Goal: Answer question/provide support: Share knowledge or assist other users

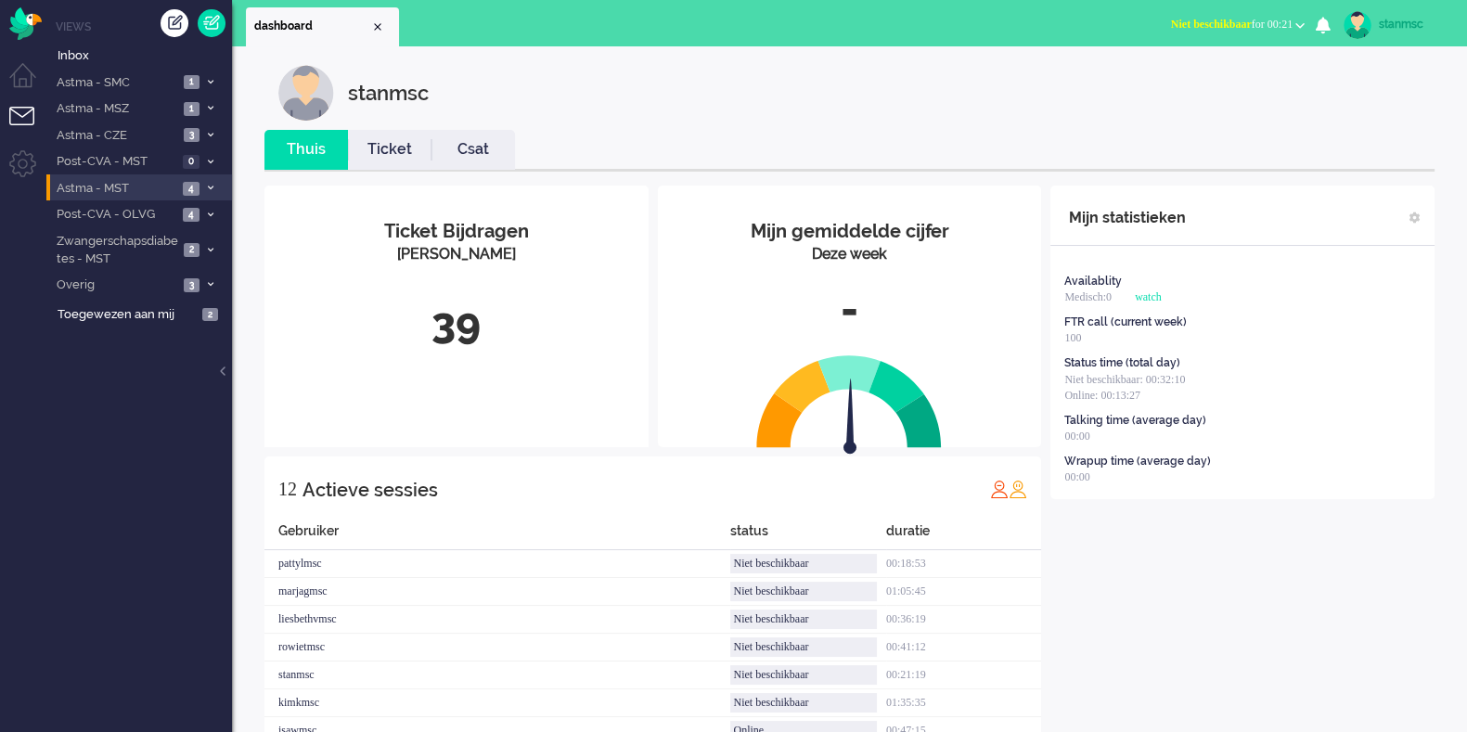
click at [105, 183] on span "Astma - MST" at bounding box center [115, 189] width 123 height 18
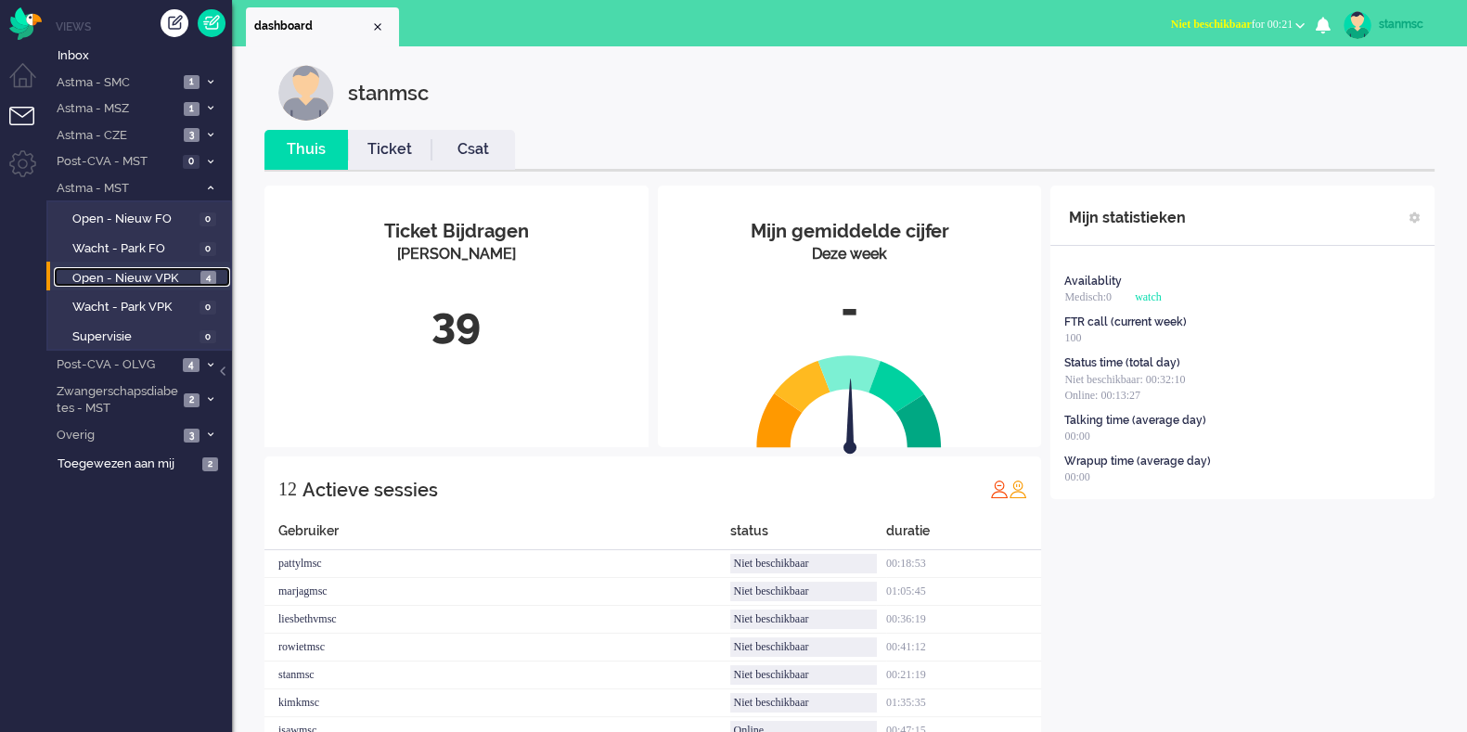
click at [142, 270] on span "Open - Nieuw VPK" at bounding box center [133, 279] width 123 height 18
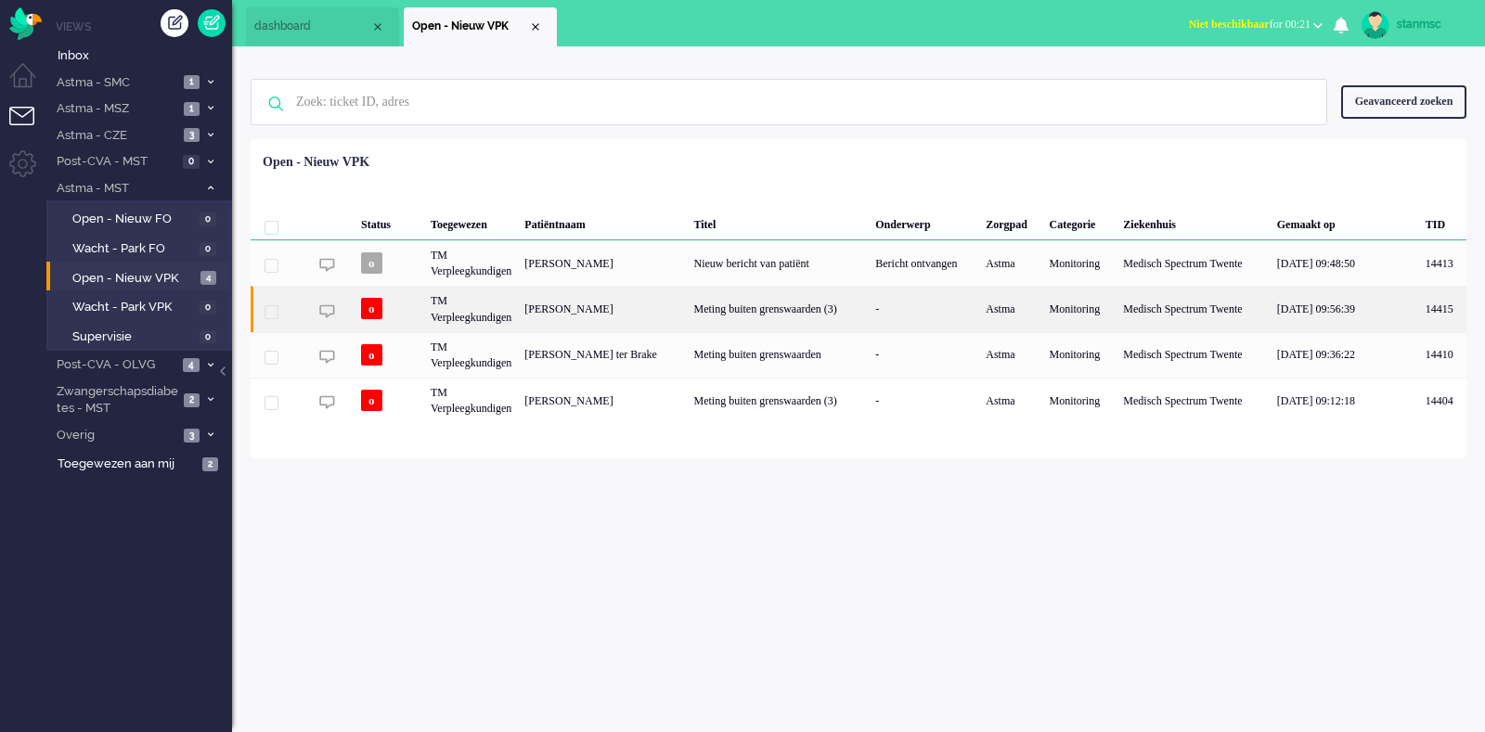
click at [518, 310] on div "TM Verpleegkundigen" at bounding box center [471, 308] width 94 height 45
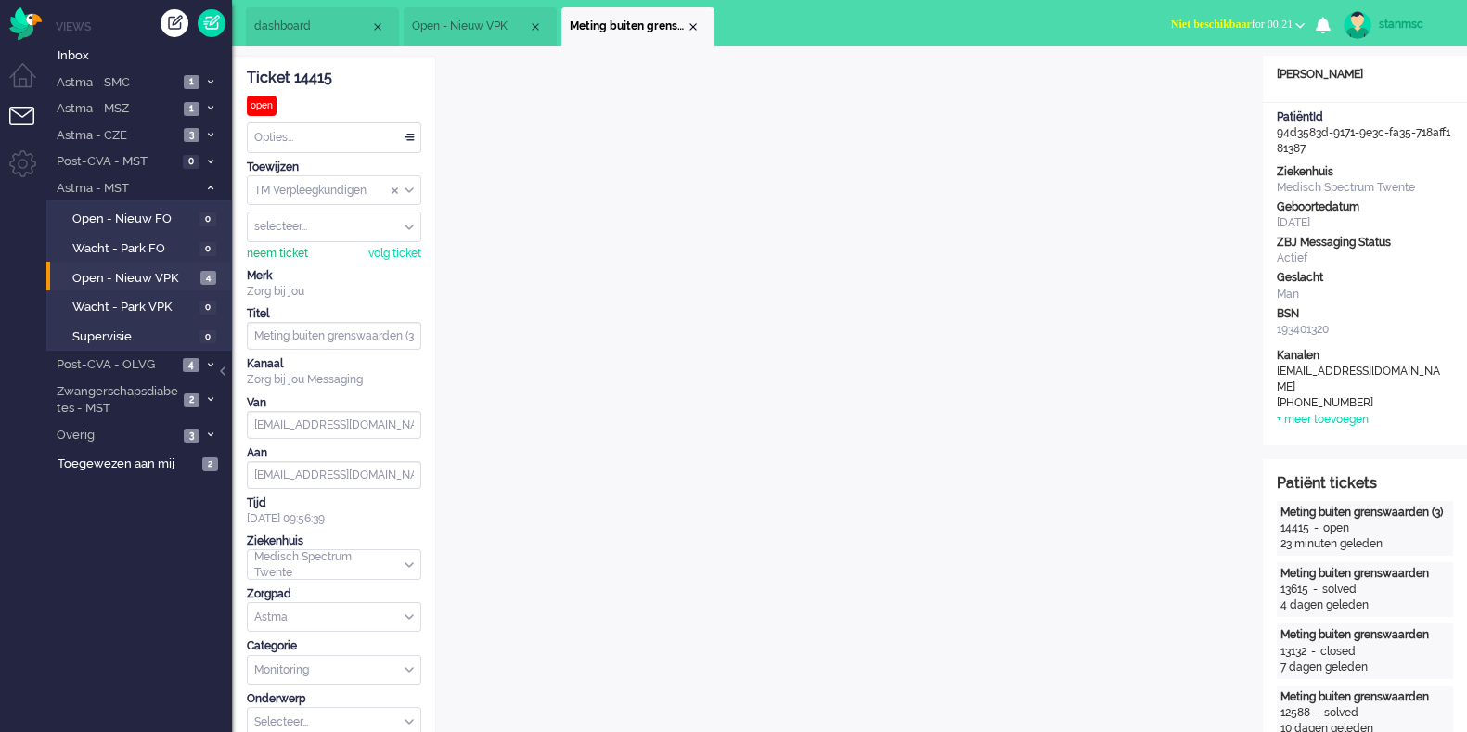
click at [293, 251] on div "neem ticket" at bounding box center [277, 254] width 61 height 16
click at [302, 141] on div "Opties..." at bounding box center [334, 137] width 173 height 29
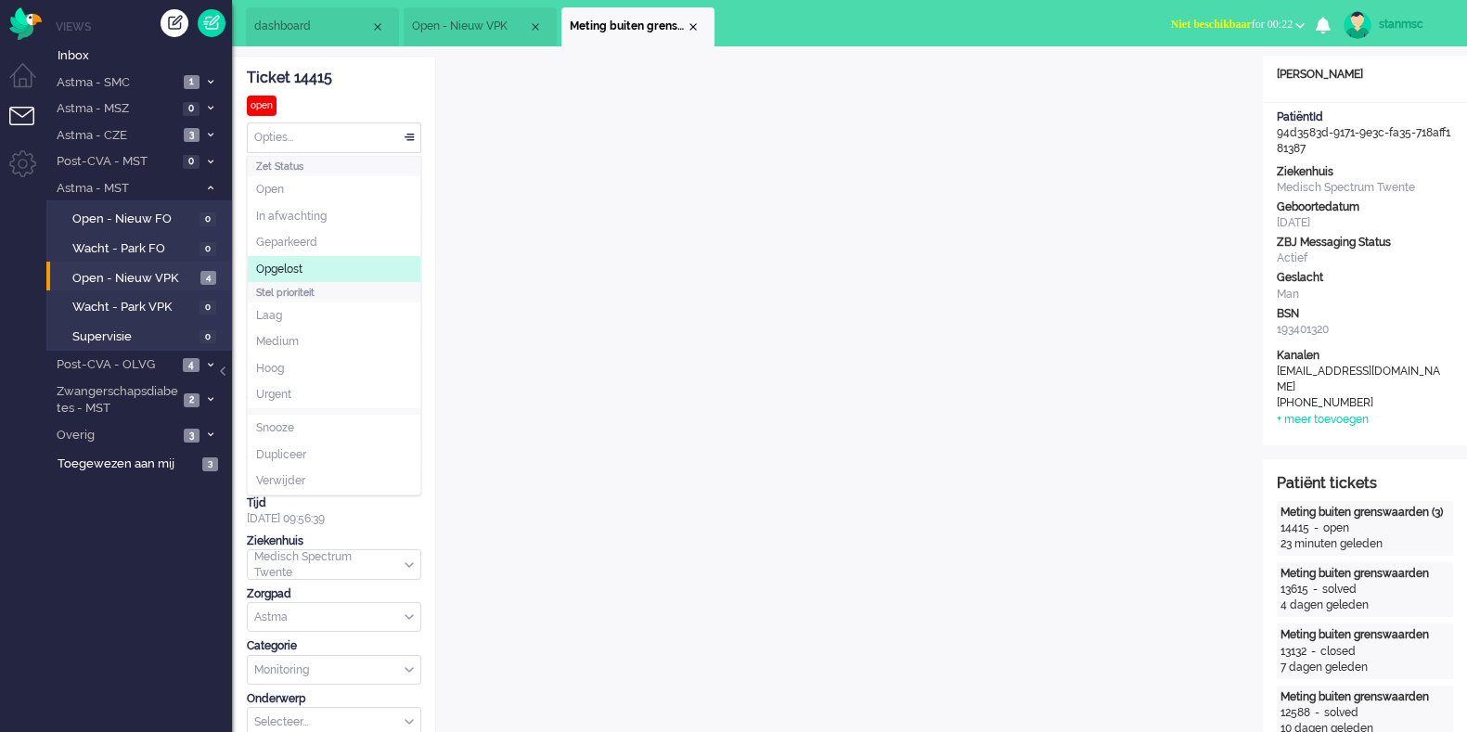
click at [320, 265] on li "Opgelost" at bounding box center [334, 269] width 173 height 27
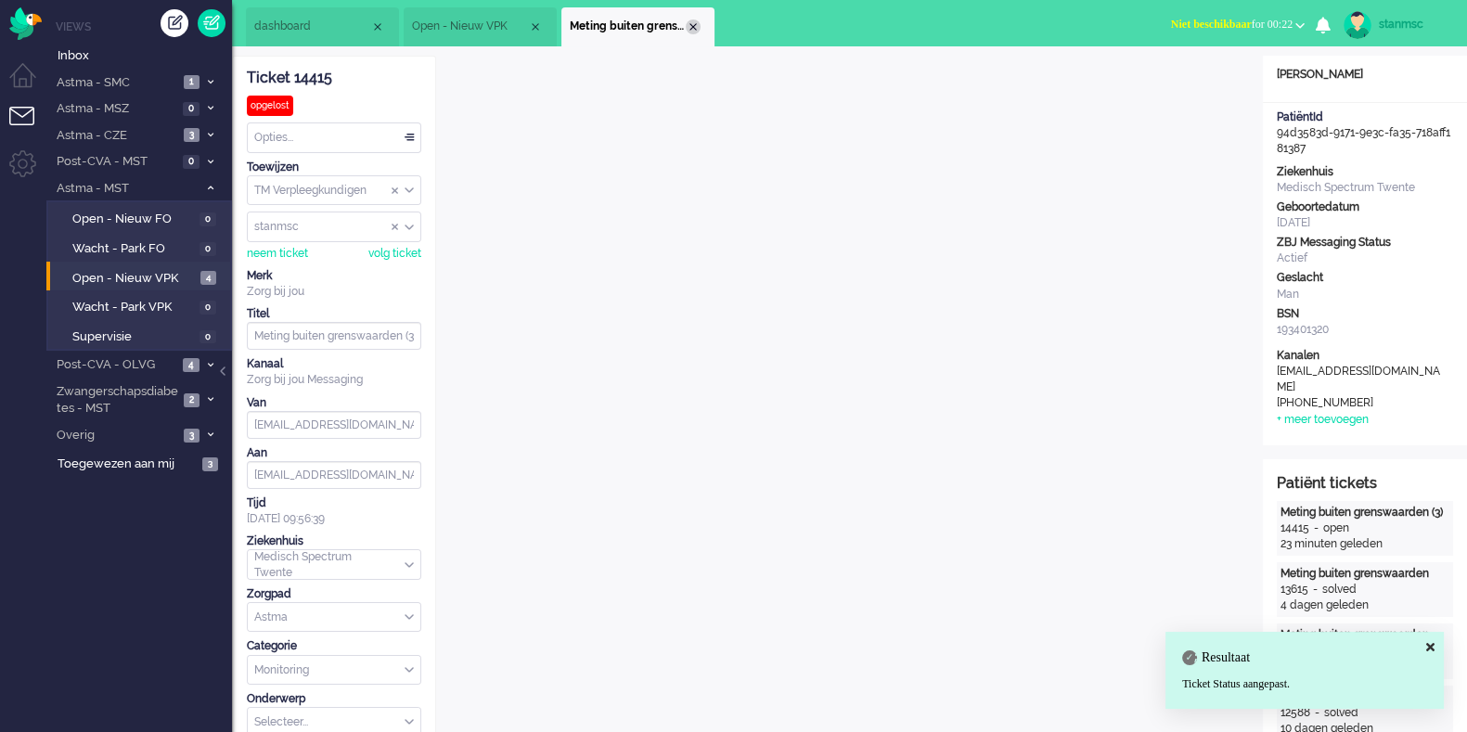
click at [696, 32] on div "Close tab" at bounding box center [693, 26] width 15 height 15
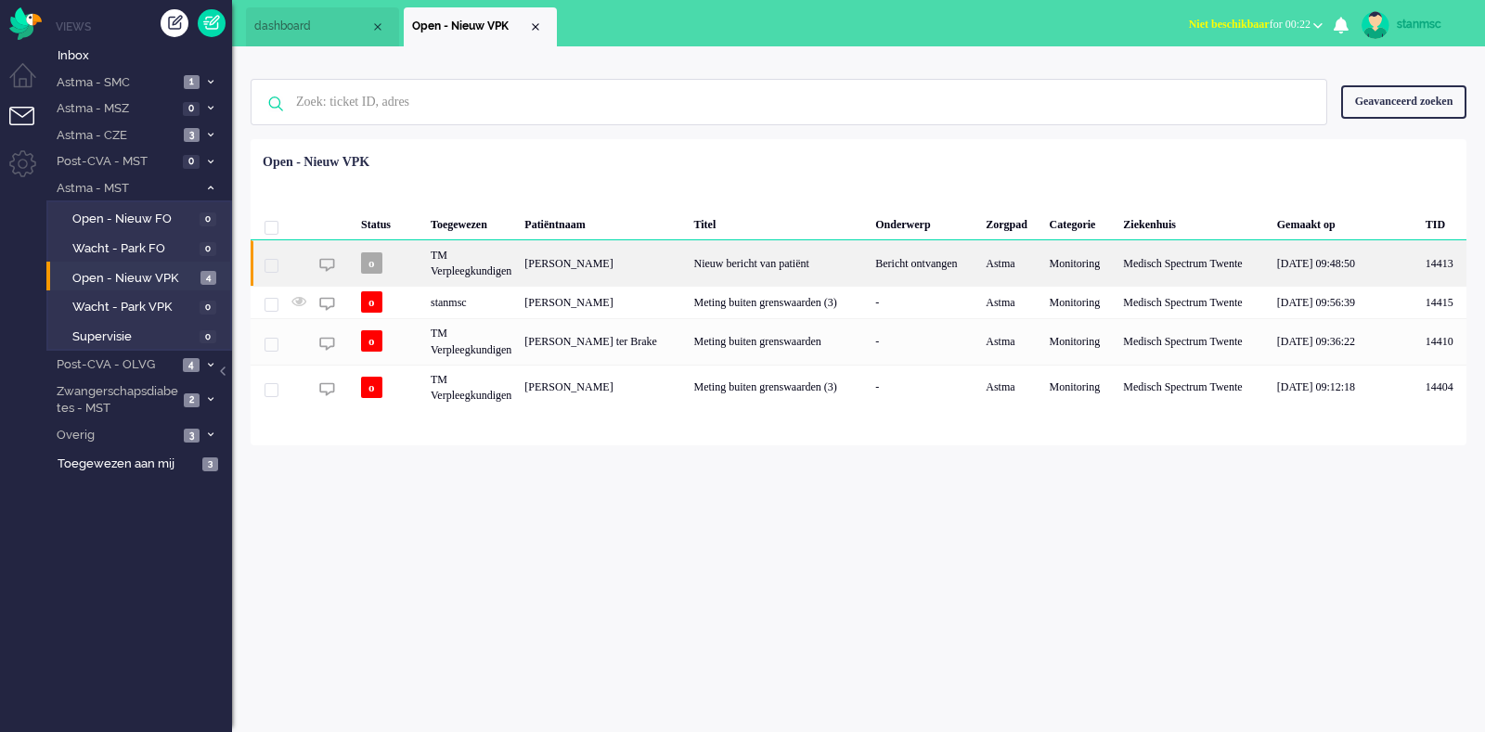
click at [496, 257] on div "TM Verpleegkundigen" at bounding box center [471, 262] width 94 height 45
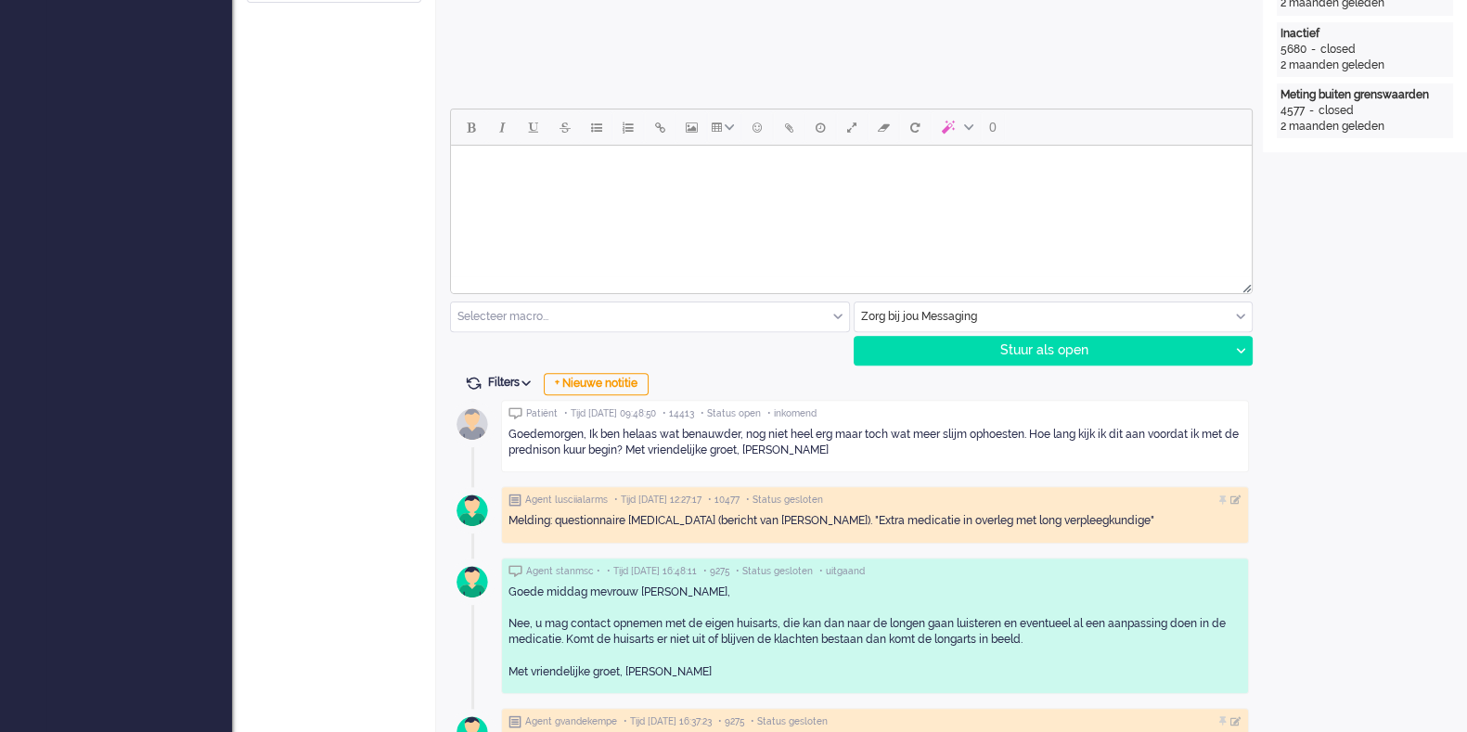
scroll to position [701, 0]
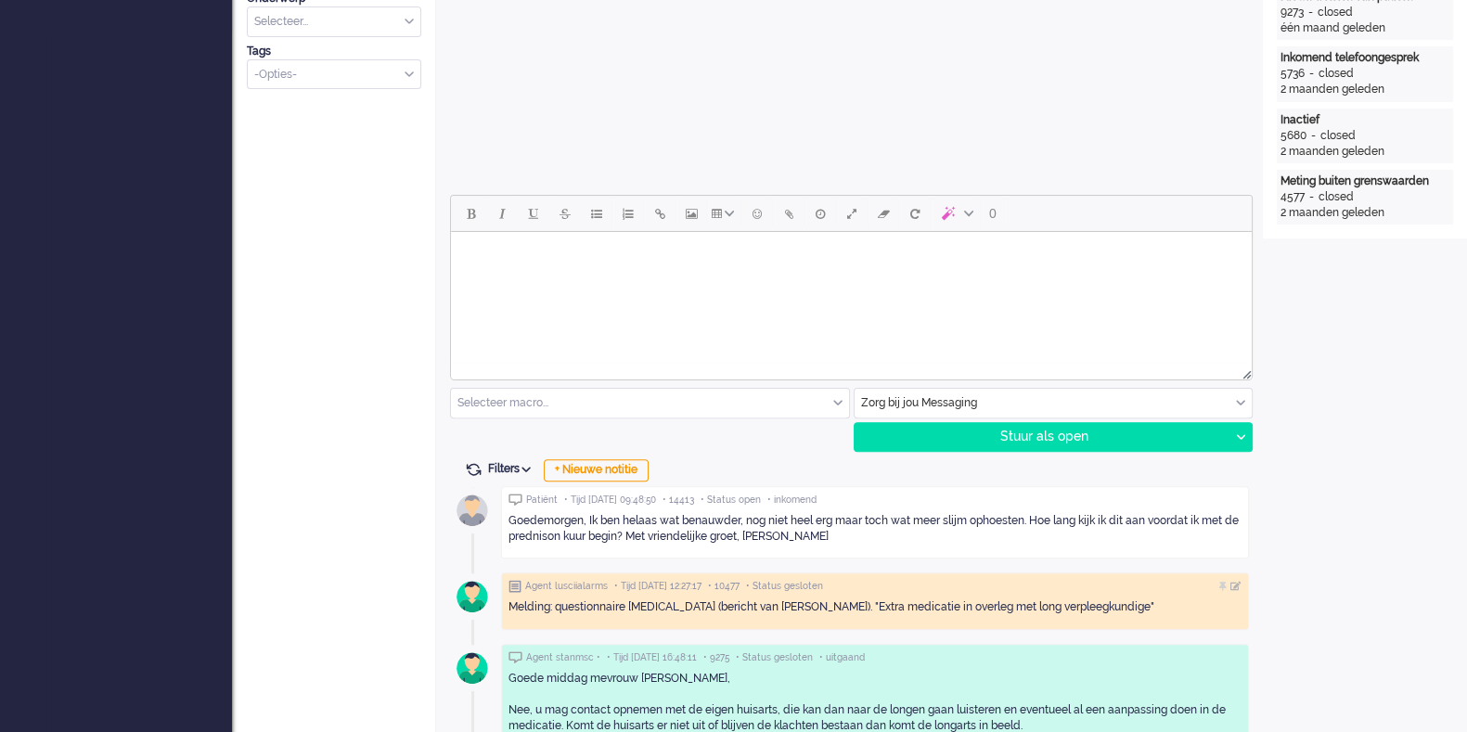
click at [547, 259] on body "Rich Text Area. Press ALT-0 for help." at bounding box center [851, 255] width 786 height 32
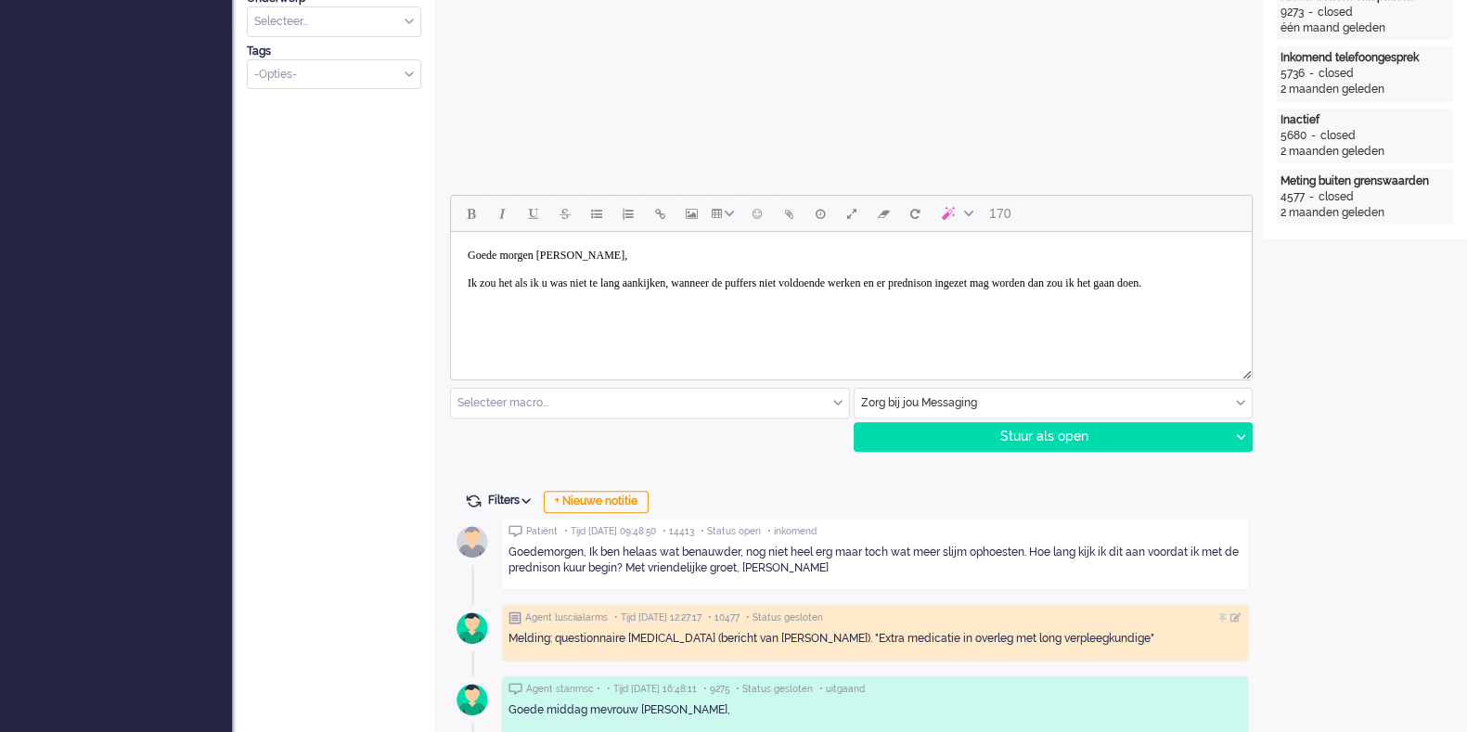
click at [578, 300] on body "Goede morgen Helmy, Ik zou het als ik u was niet te lang aankijken, wanneer de …" at bounding box center [851, 269] width 786 height 60
click at [980, 437] on div "Stuur als open" at bounding box center [1042, 437] width 375 height 28
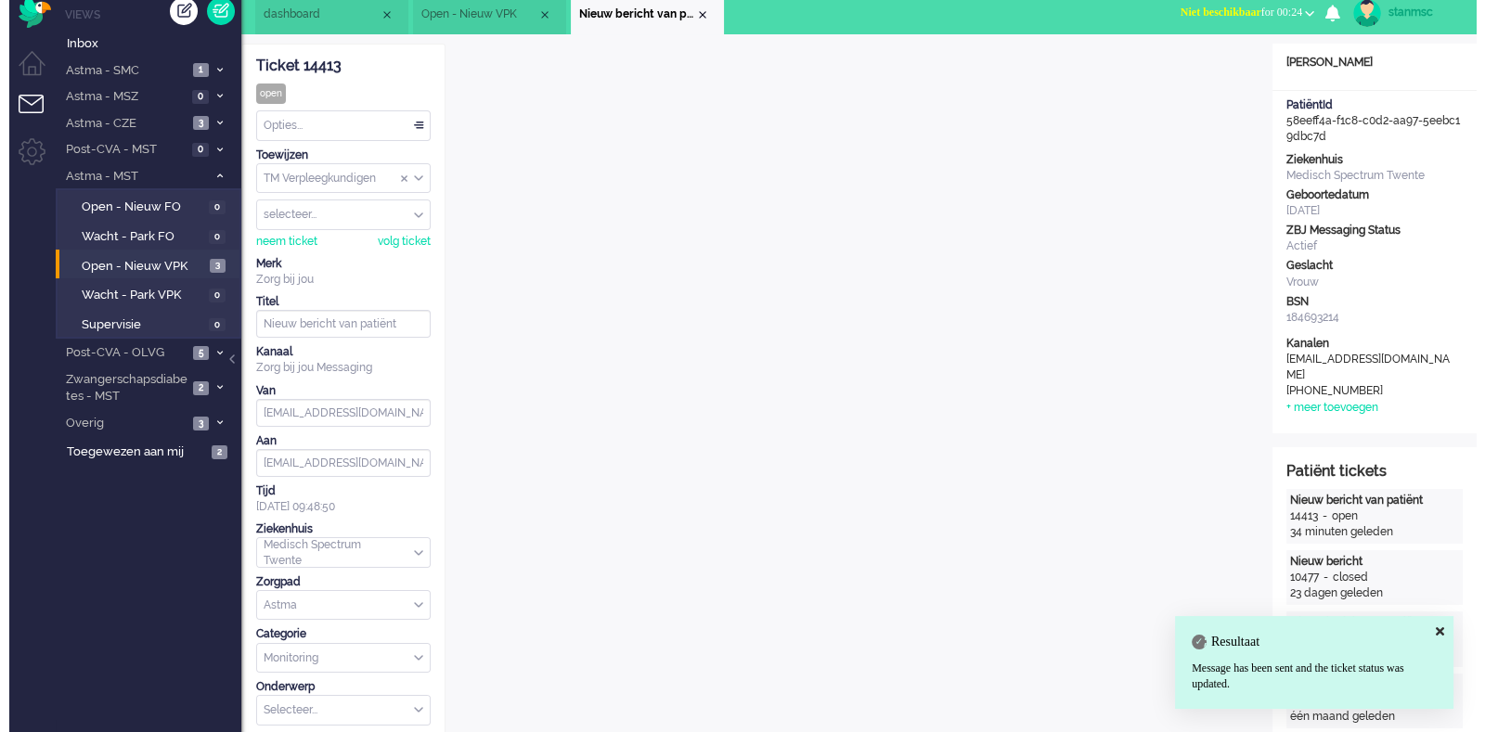
scroll to position [0, 0]
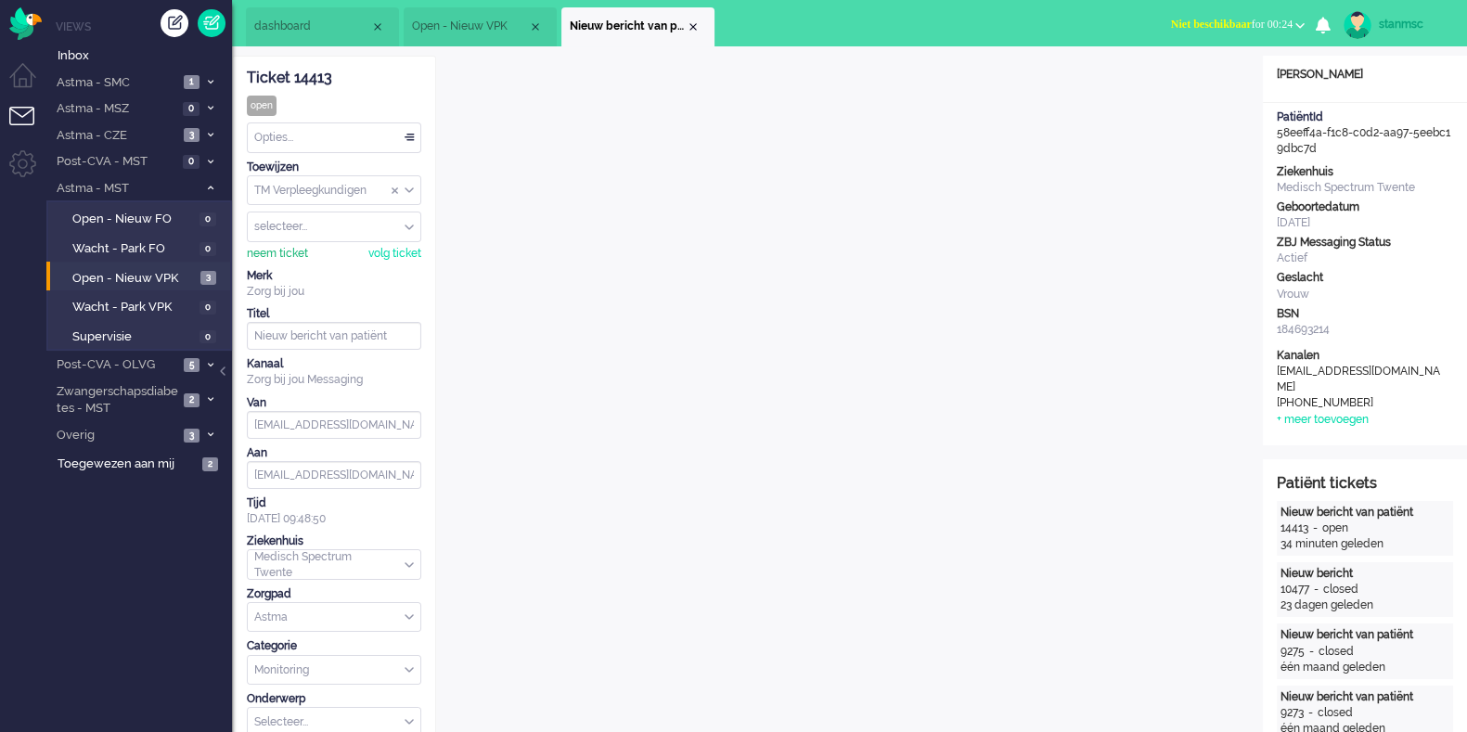
click at [292, 249] on div "neem ticket" at bounding box center [277, 254] width 61 height 16
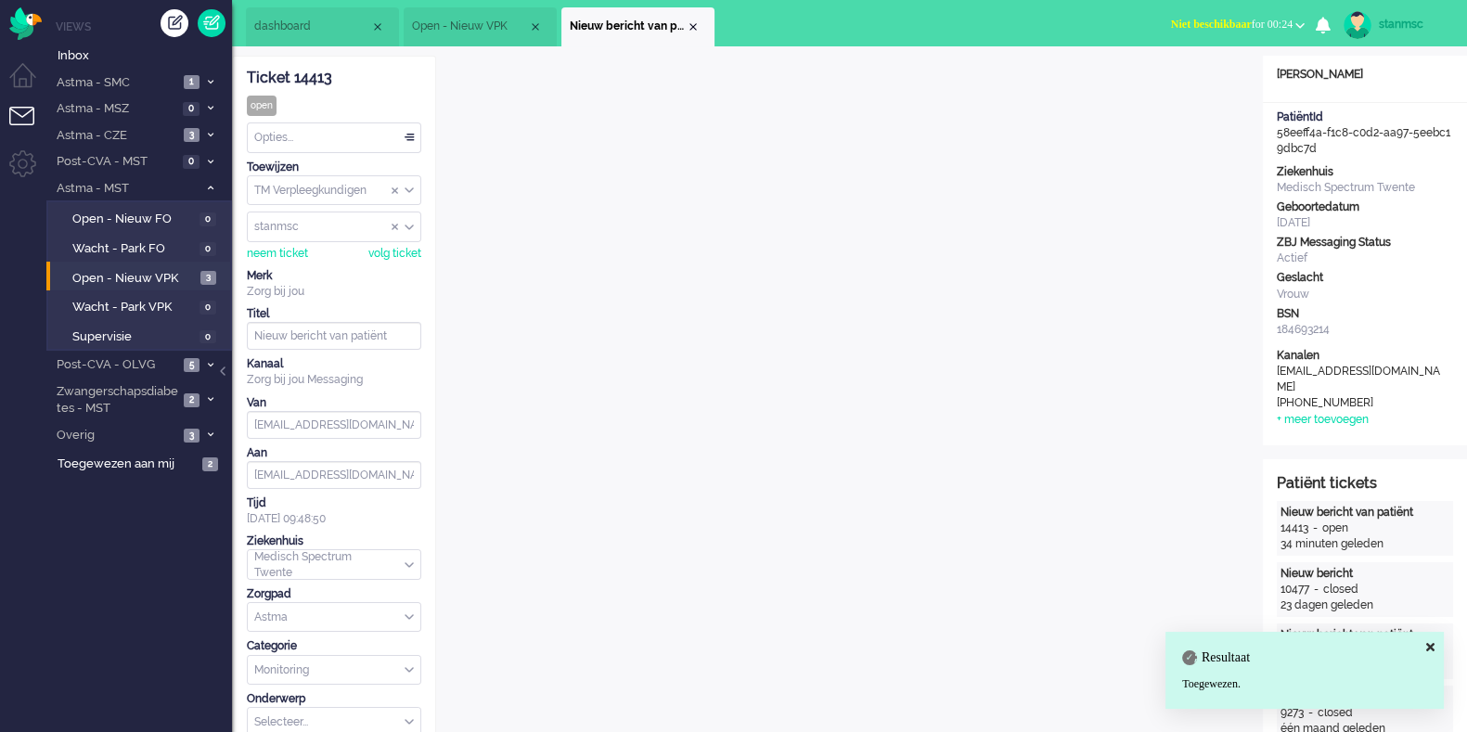
click at [363, 133] on div "Opties..." at bounding box center [334, 137] width 173 height 29
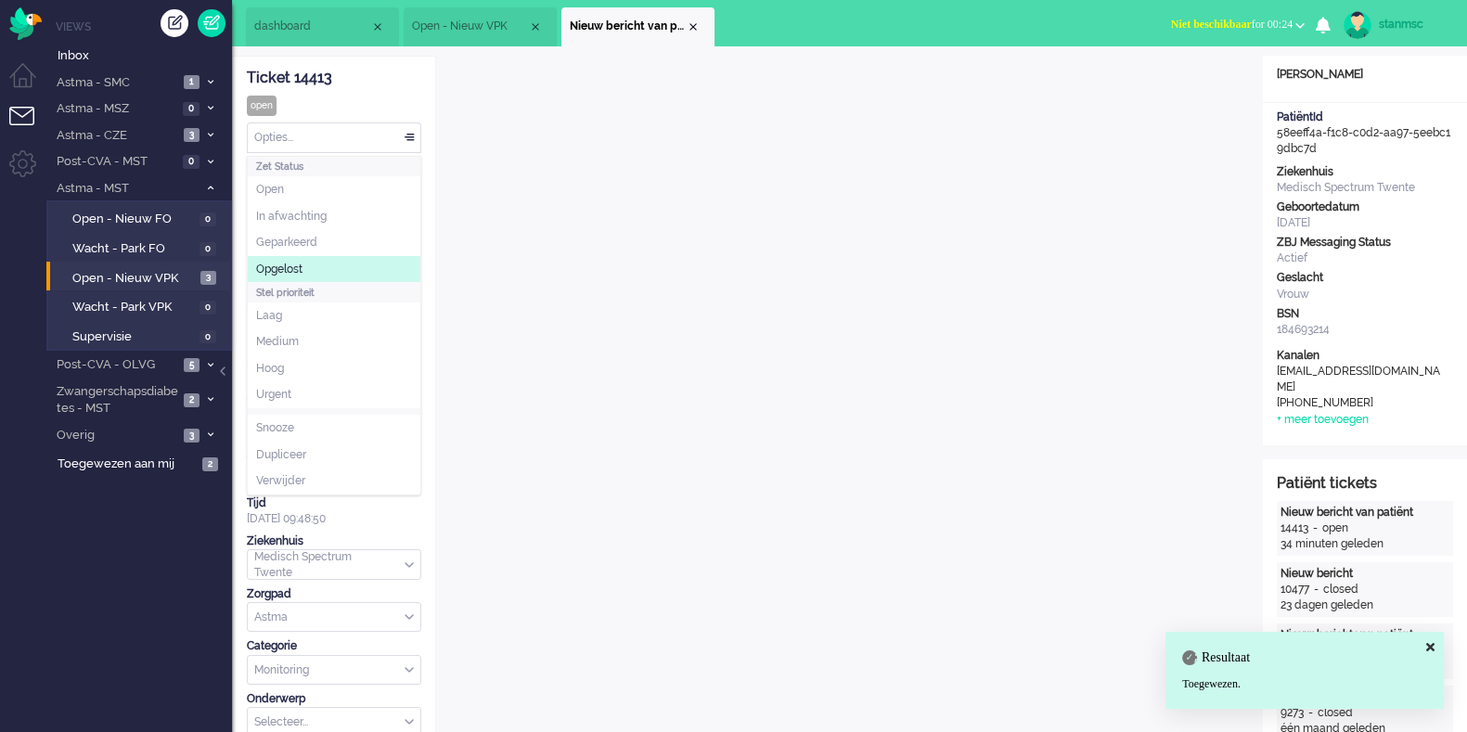
click at [307, 267] on li "Opgelost" at bounding box center [334, 269] width 173 height 27
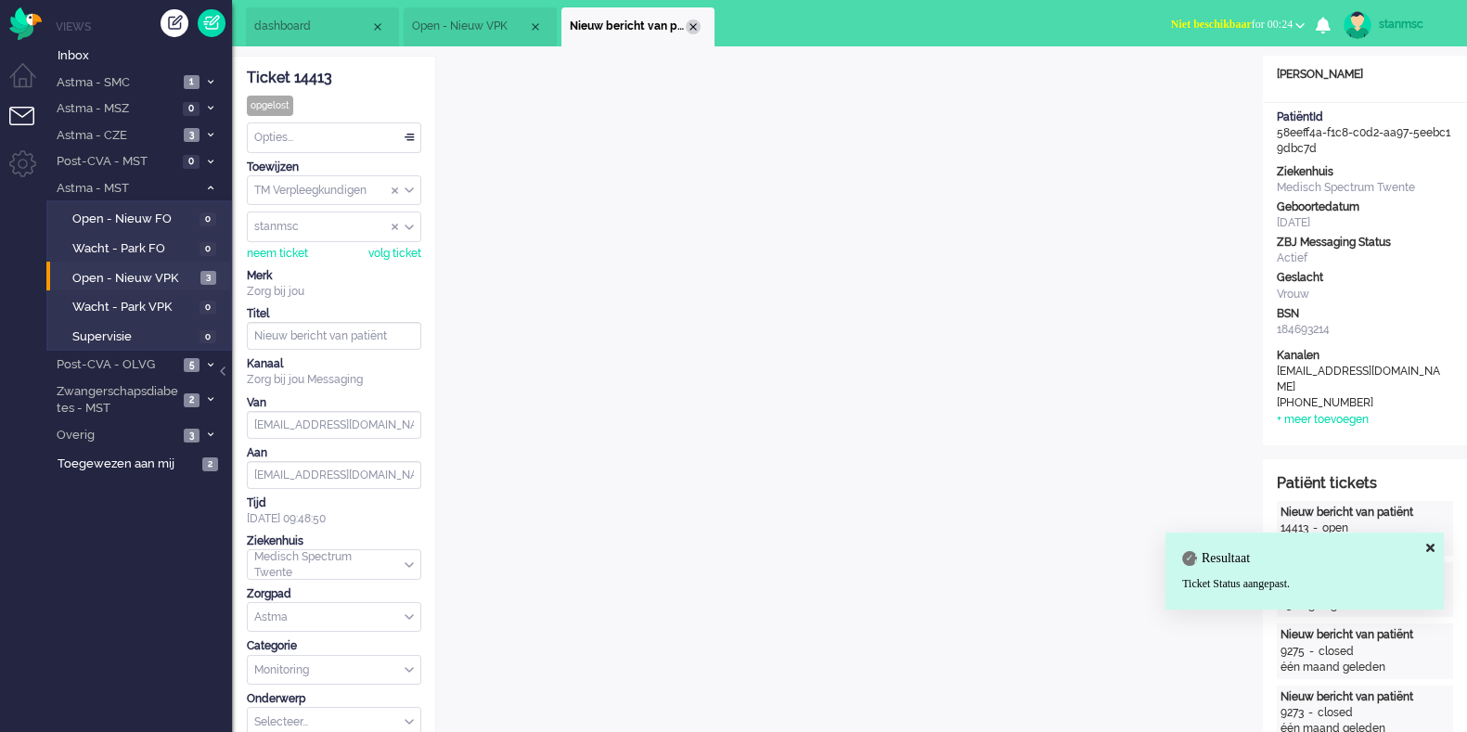
click at [692, 29] on div "Close tab" at bounding box center [693, 26] width 15 height 15
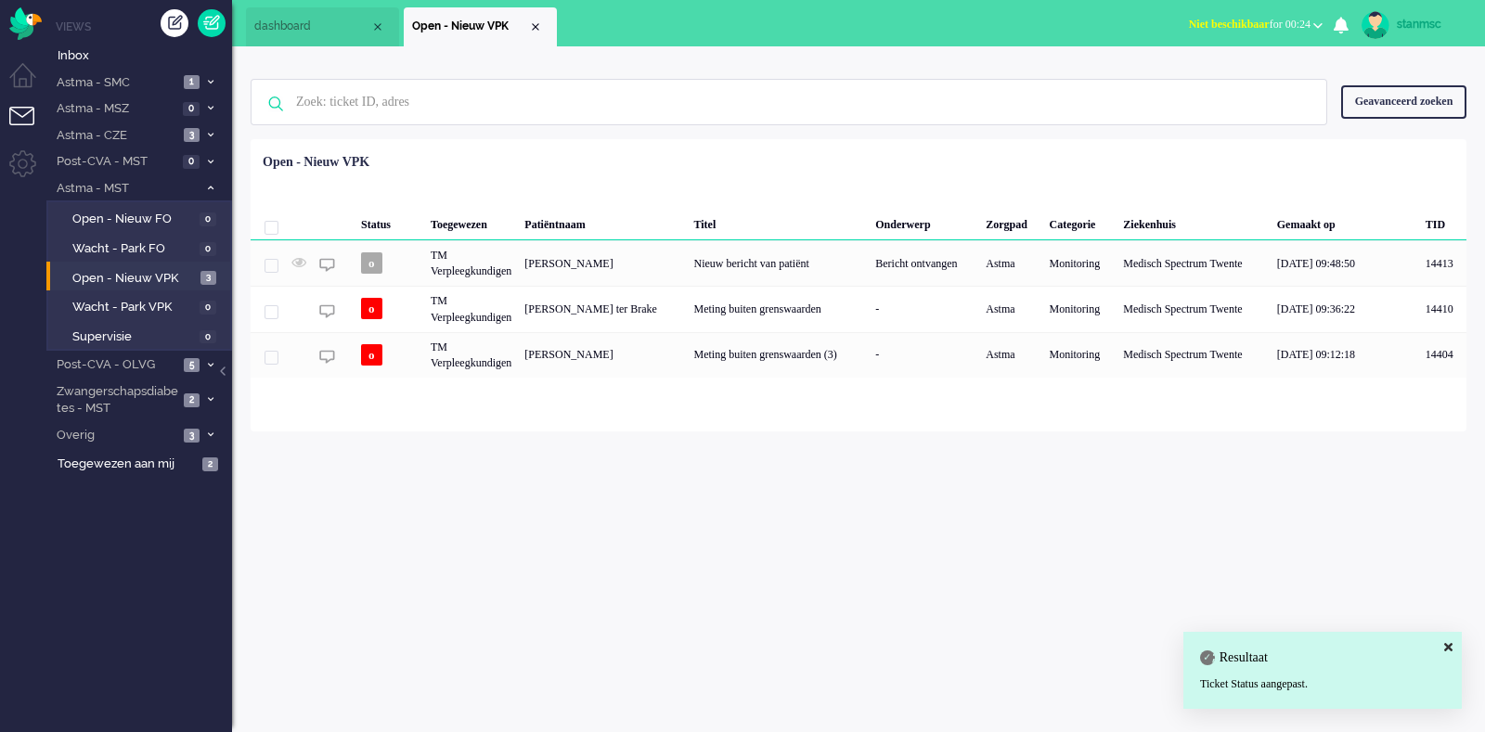
click at [1229, 20] on span "Niet beschikbaar" at bounding box center [1229, 24] width 81 height 13
click at [1216, 81] on label "Online" at bounding box center [1245, 83] width 147 height 16
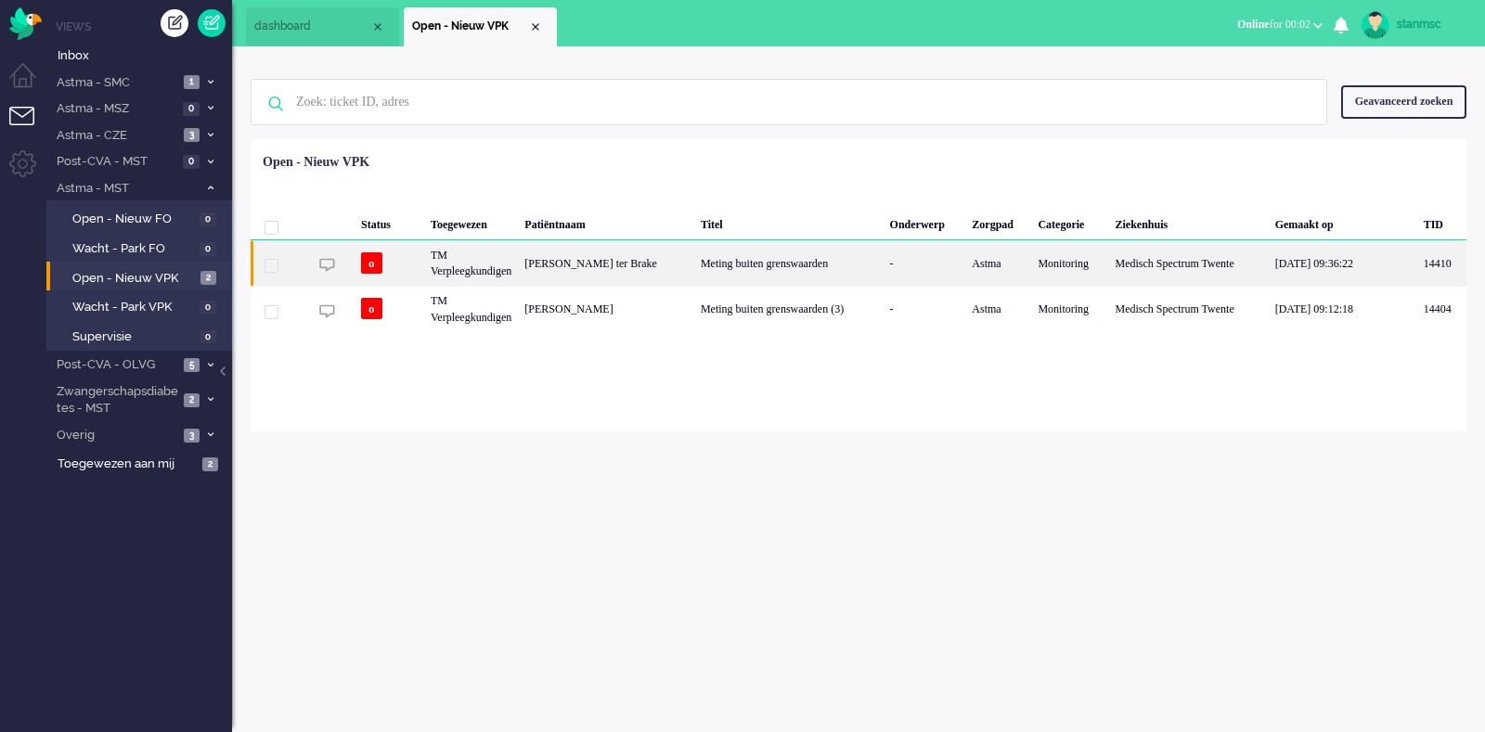
click at [490, 273] on div "TM Verpleegkundigen" at bounding box center [471, 262] width 94 height 45
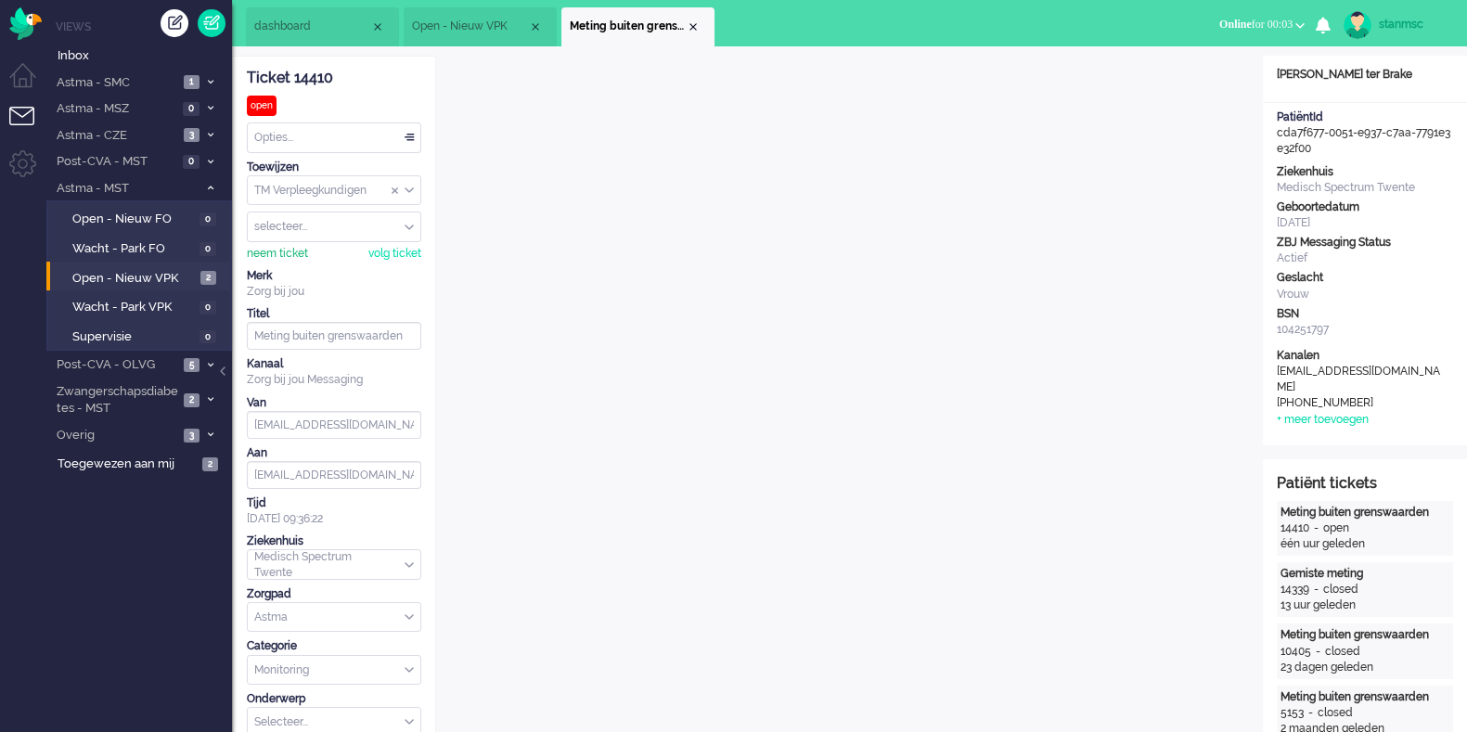
click at [288, 248] on div "neem ticket" at bounding box center [277, 254] width 61 height 16
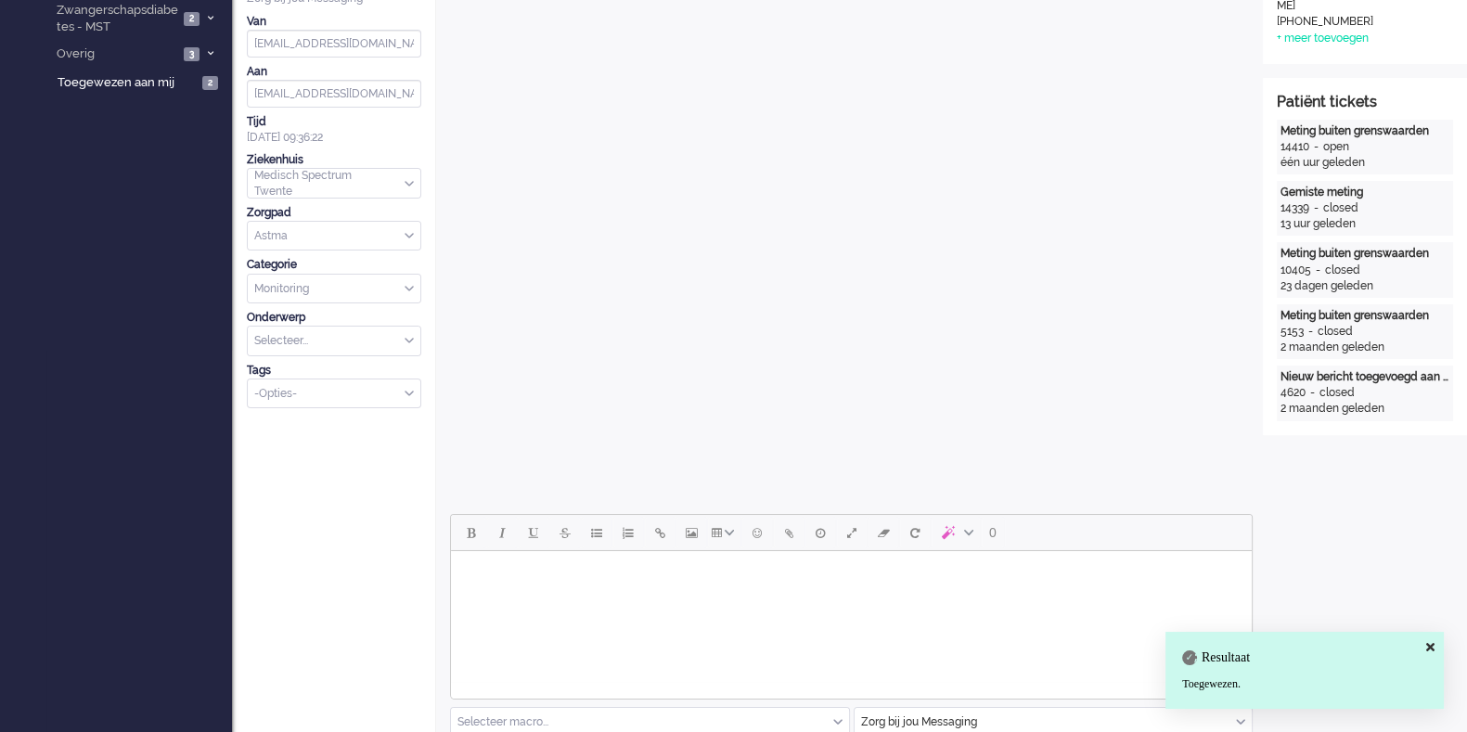
scroll to position [384, 0]
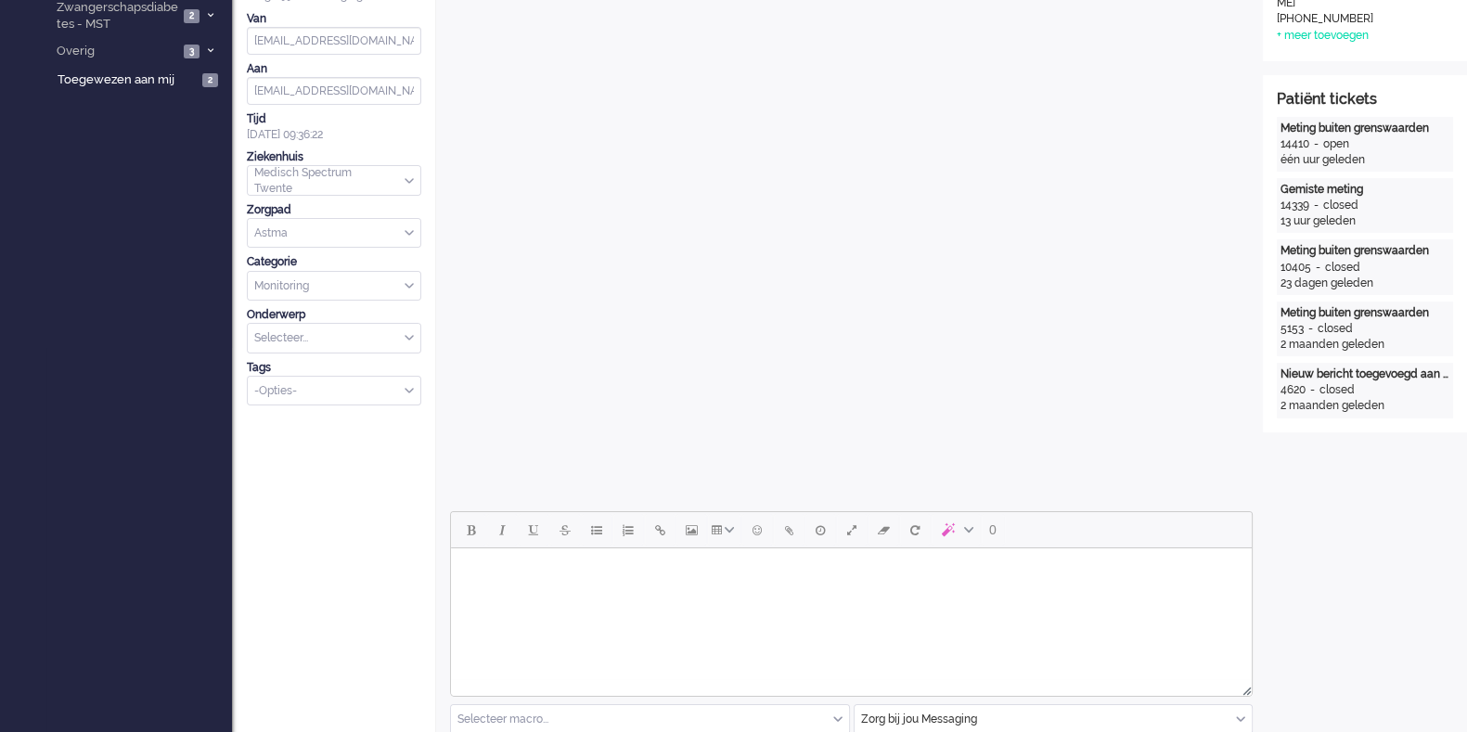
click at [558, 596] on html at bounding box center [851, 571] width 801 height 47
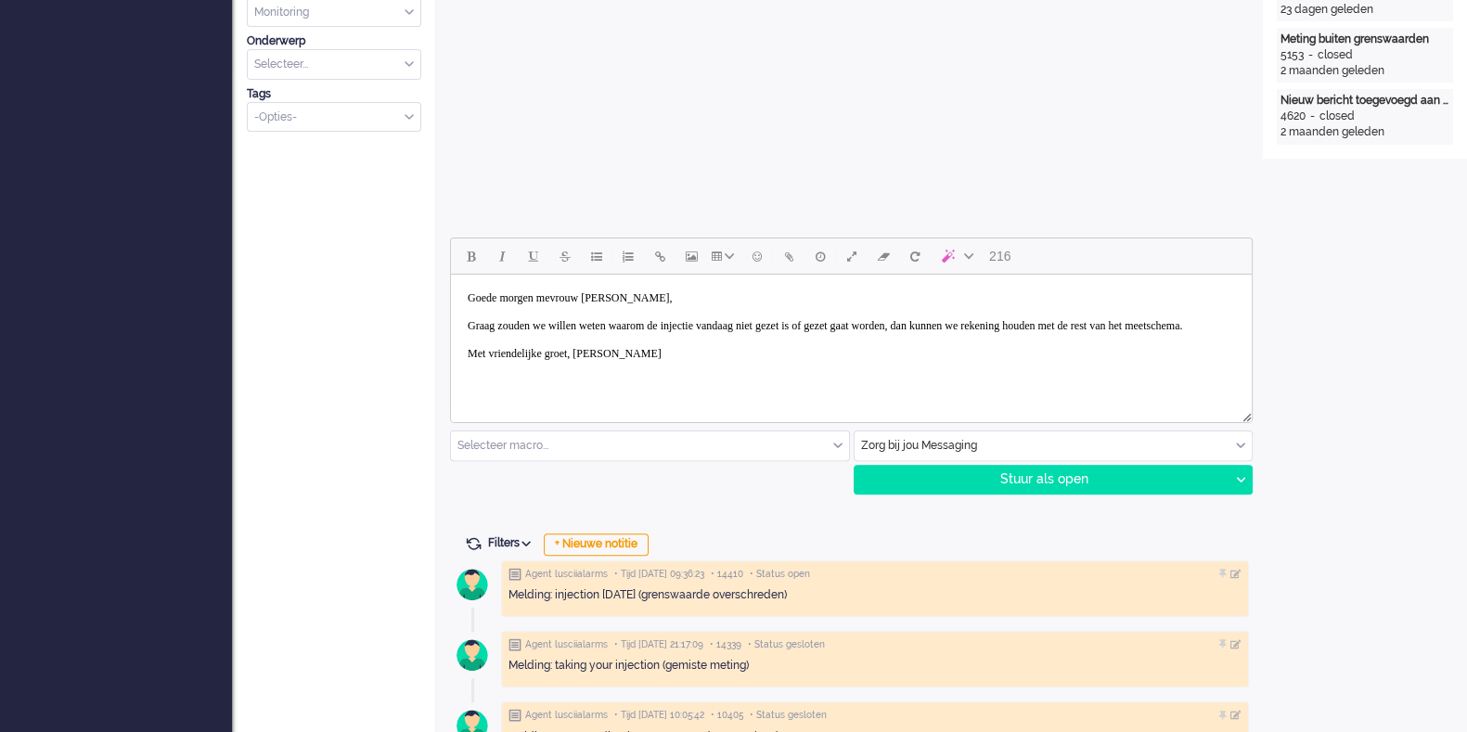
scroll to position [674, 0]
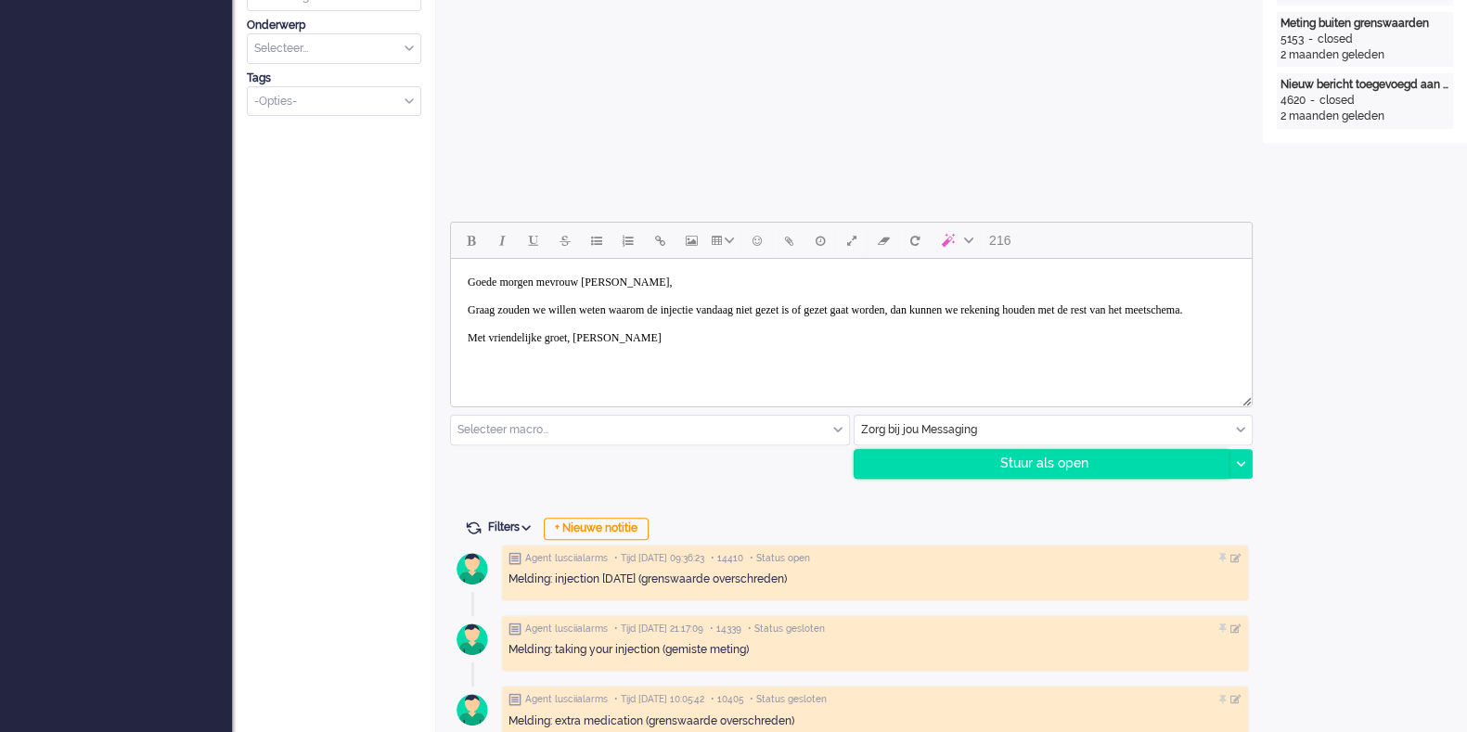
click at [1022, 464] on div "Stuur als open" at bounding box center [1042, 464] width 375 height 28
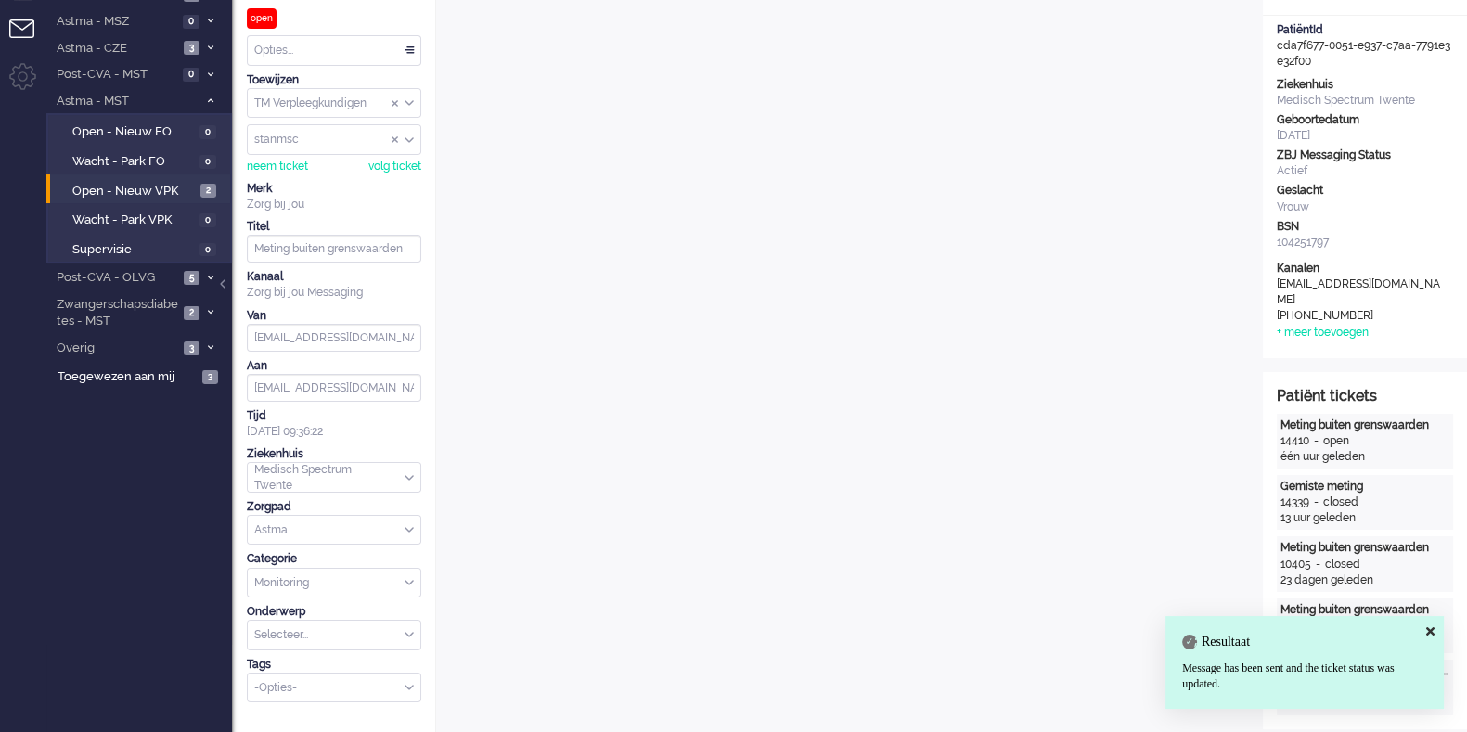
scroll to position [85, 0]
click at [296, 49] on div "Opties..." at bounding box center [334, 52] width 173 height 29
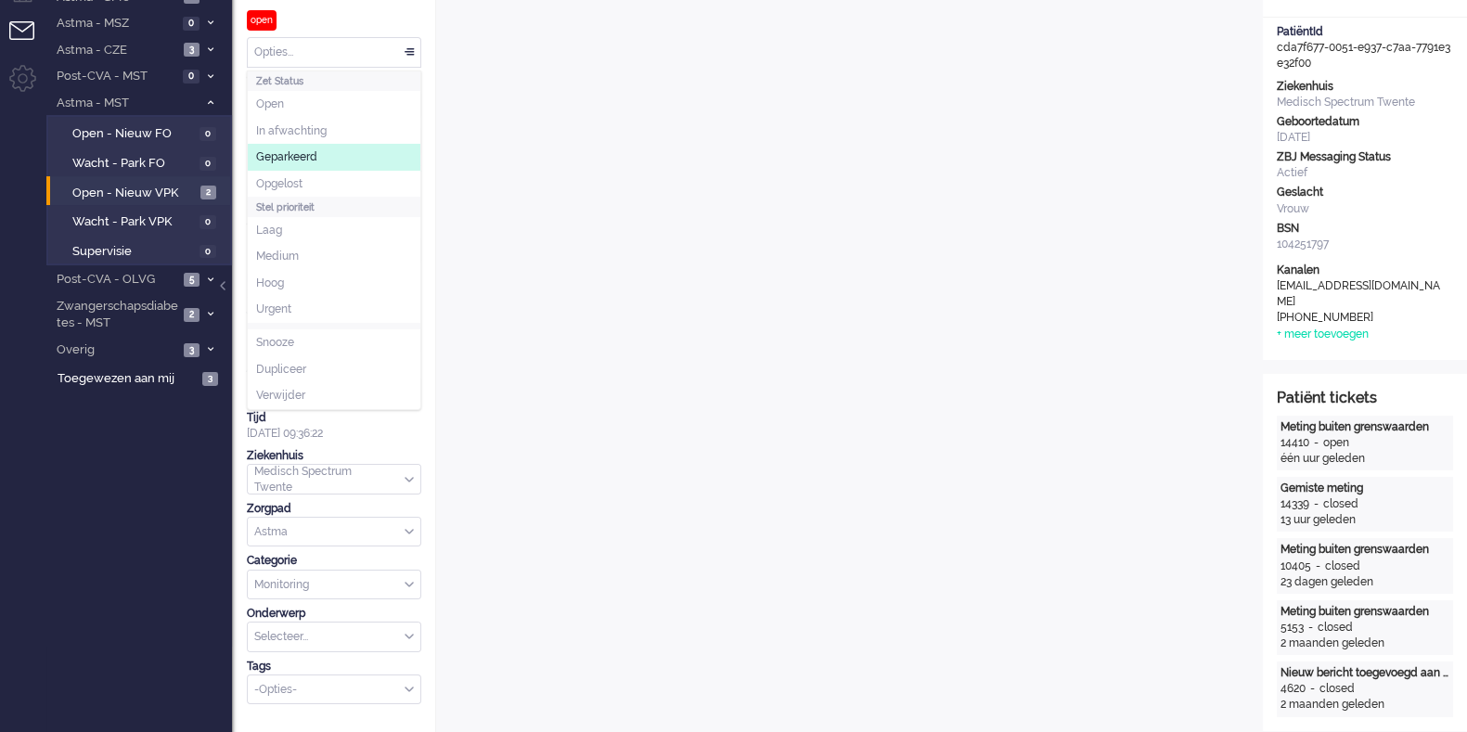
click at [310, 151] on span "Geparkeerd" at bounding box center [286, 157] width 61 height 16
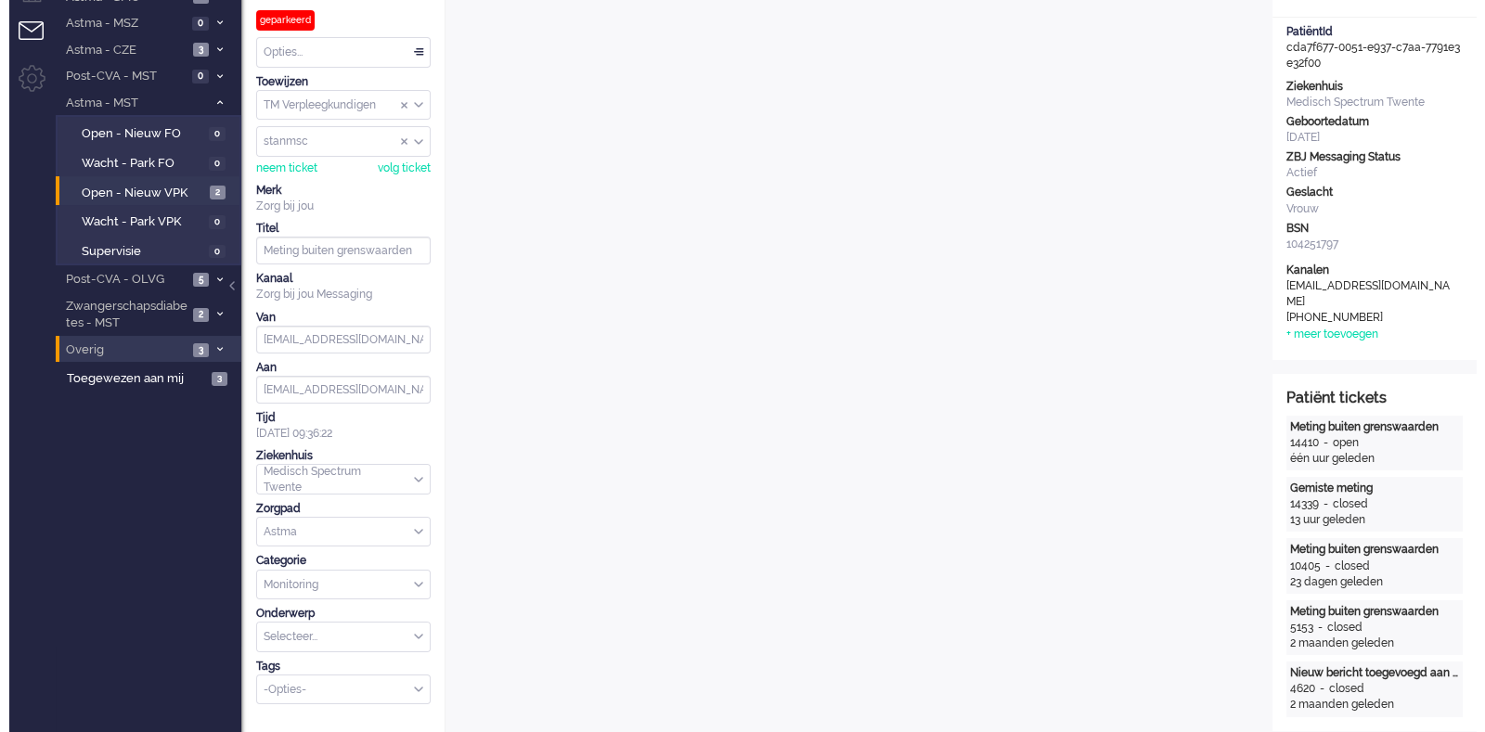
scroll to position [0, 0]
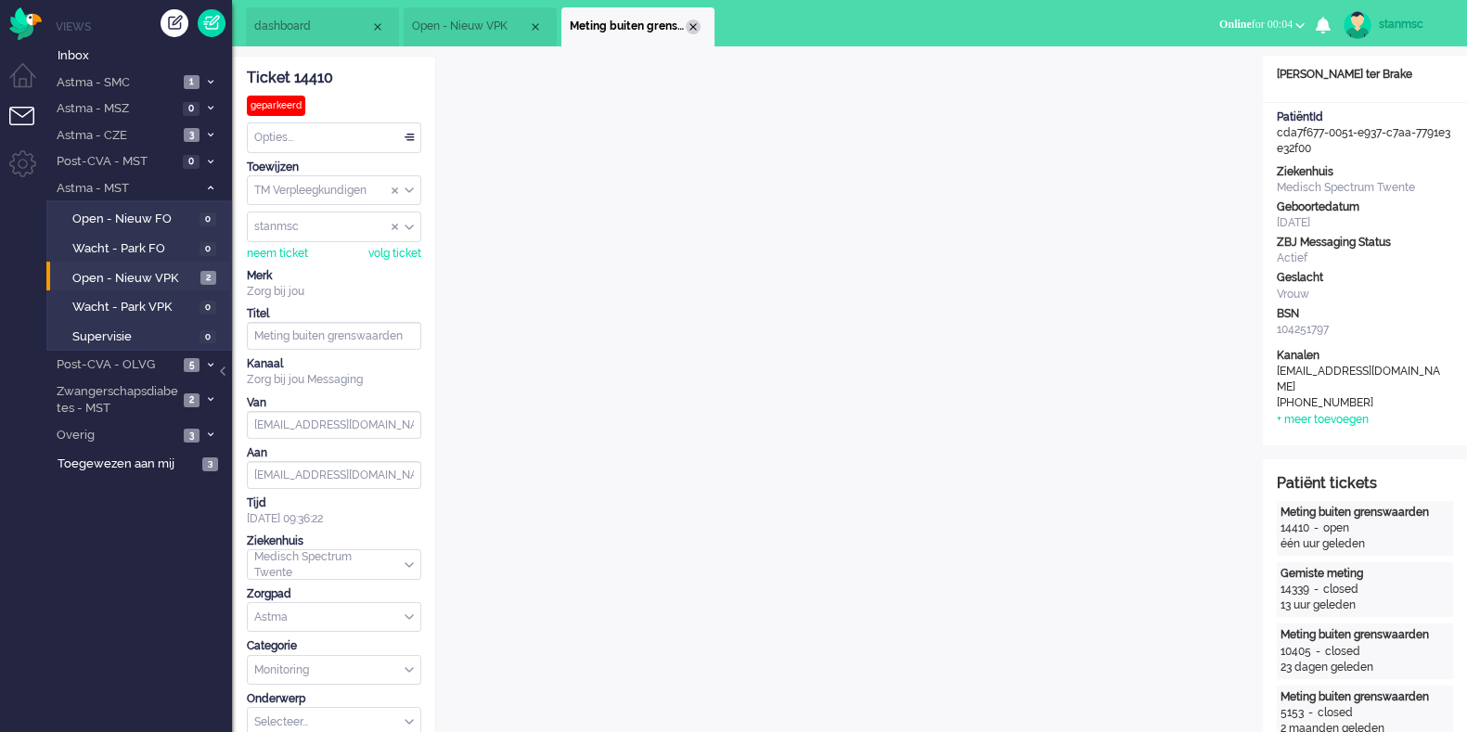
click at [695, 23] on div "Close tab" at bounding box center [693, 26] width 15 height 15
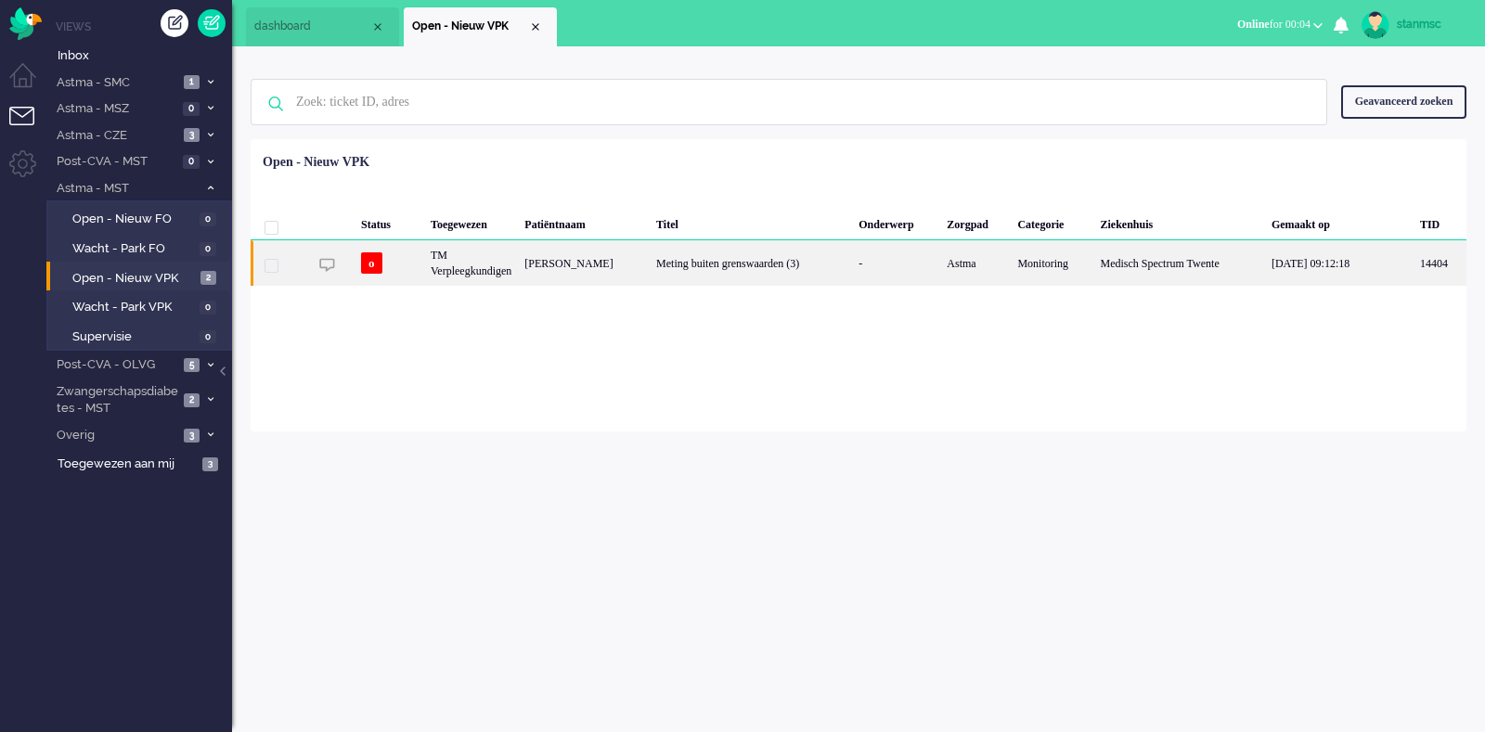
click at [492, 262] on div "TM Verpleegkundigen" at bounding box center [471, 262] width 94 height 45
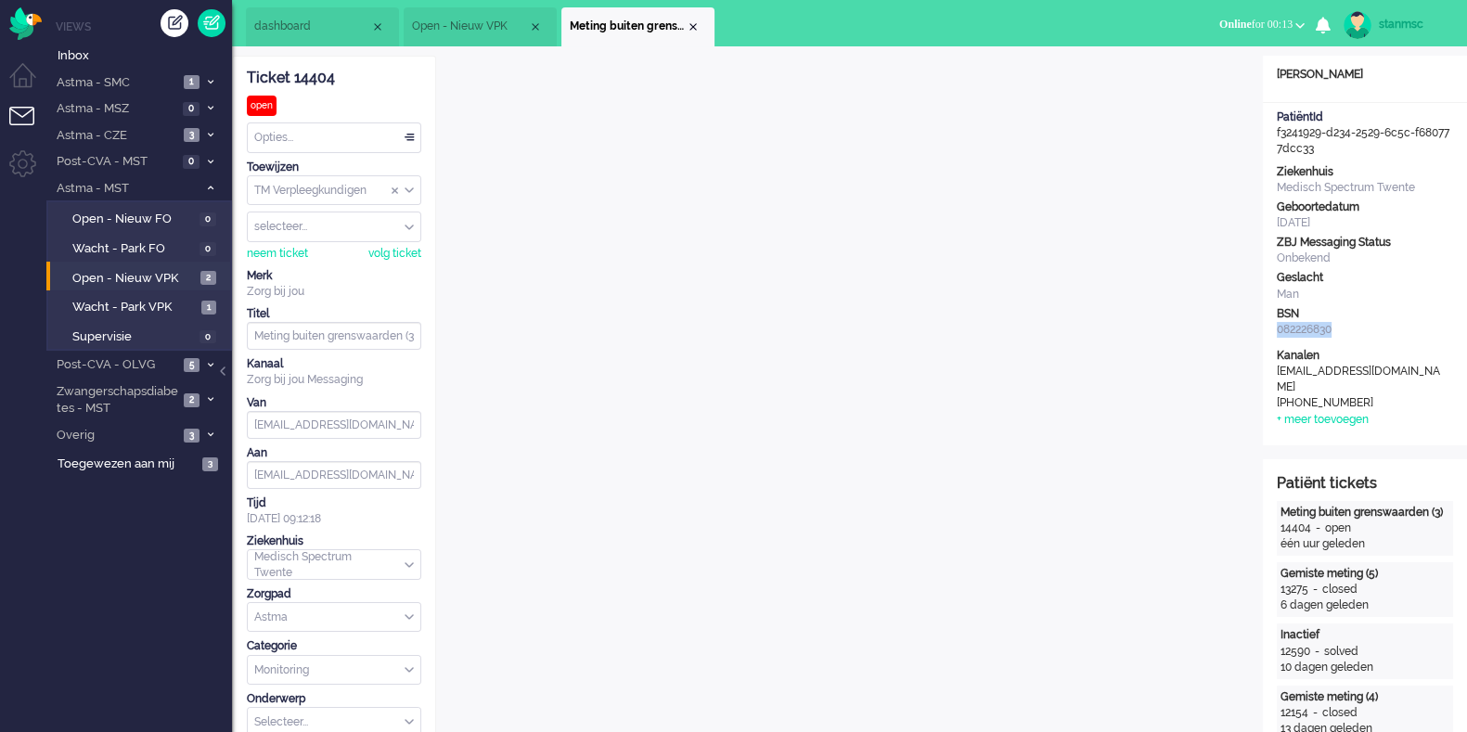
drag, startPoint x: 1339, startPoint y: 329, endPoint x: 1279, endPoint y: 333, distance: 60.4
click at [1279, 333] on div "082226830" at bounding box center [1365, 330] width 176 height 16
copy div "082226830"
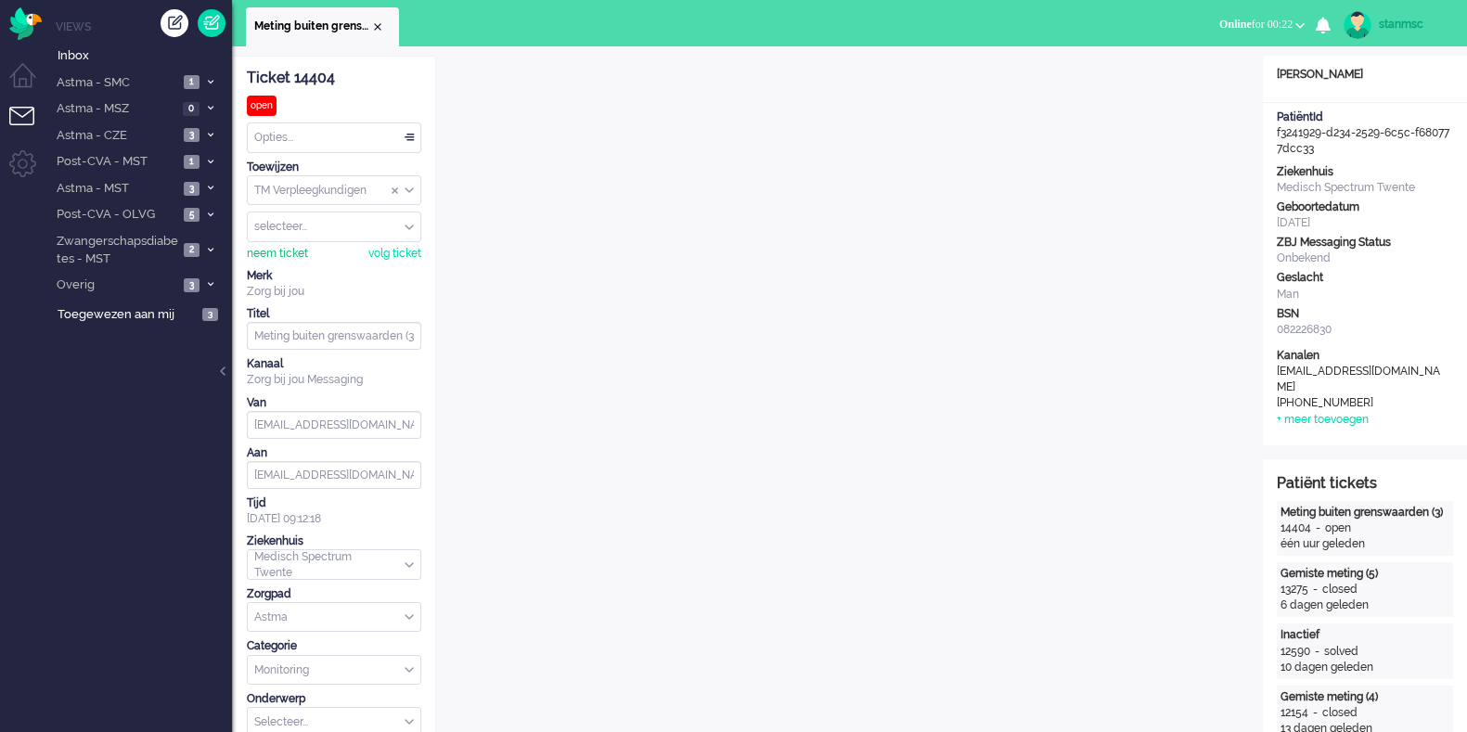
click at [278, 253] on div "neem ticket" at bounding box center [277, 254] width 61 height 16
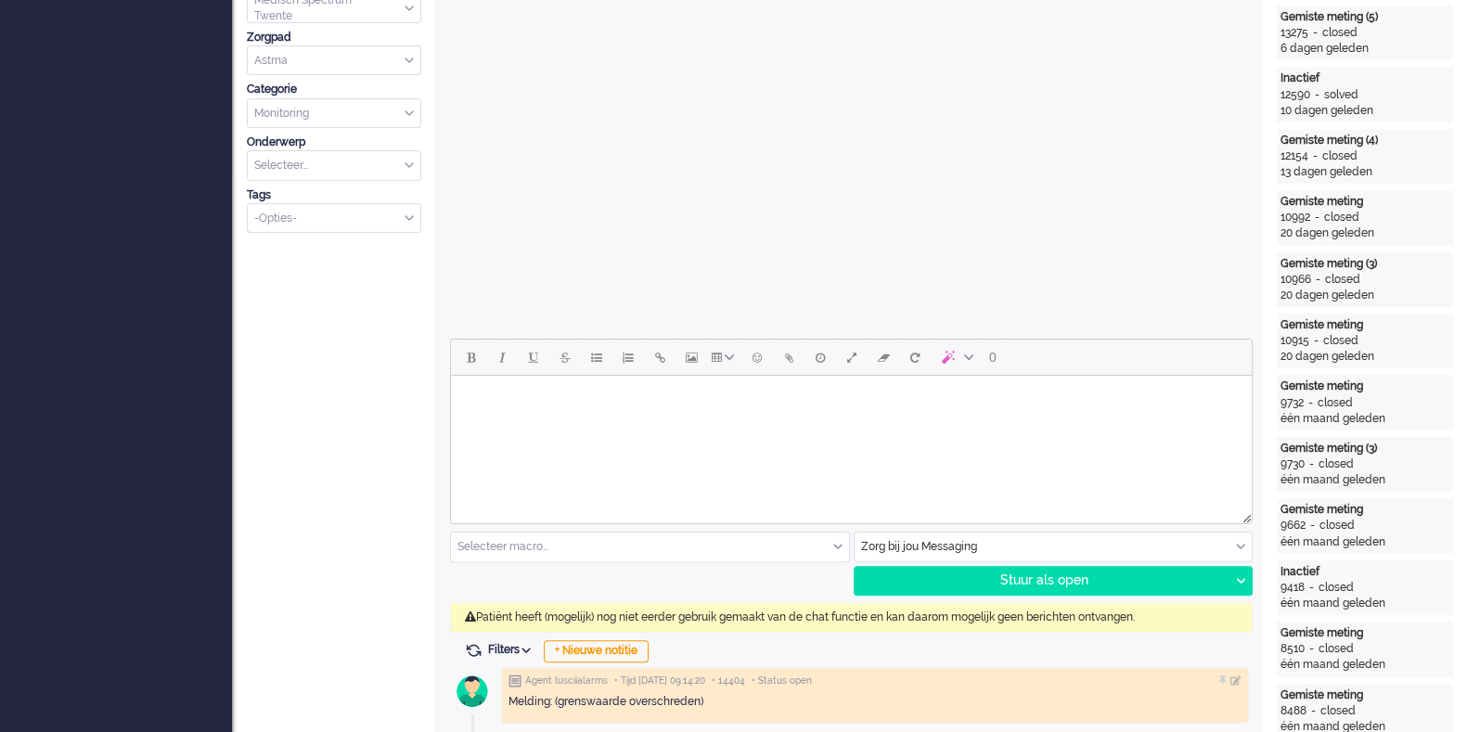
scroll to position [580, 0]
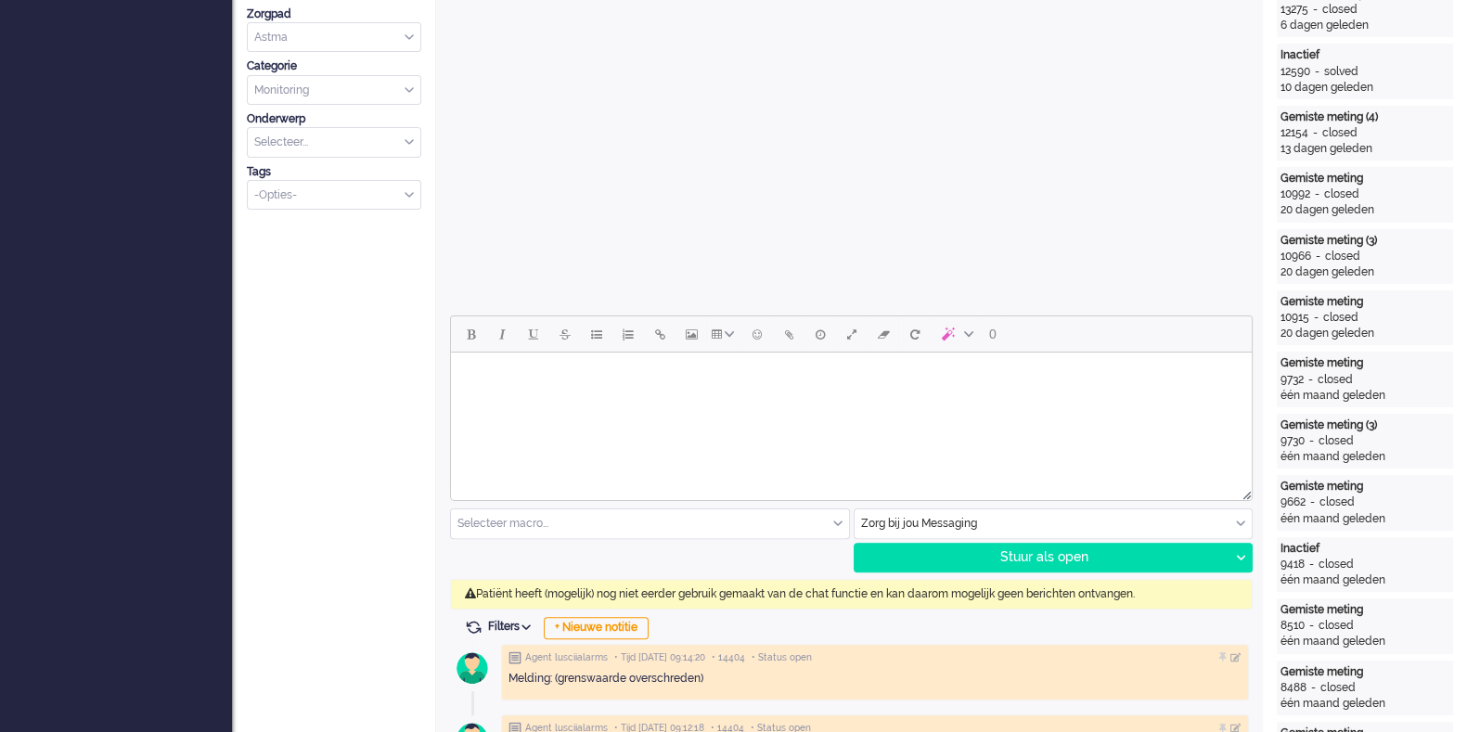
click at [1081, 523] on input "text" at bounding box center [1054, 523] width 398 height 29
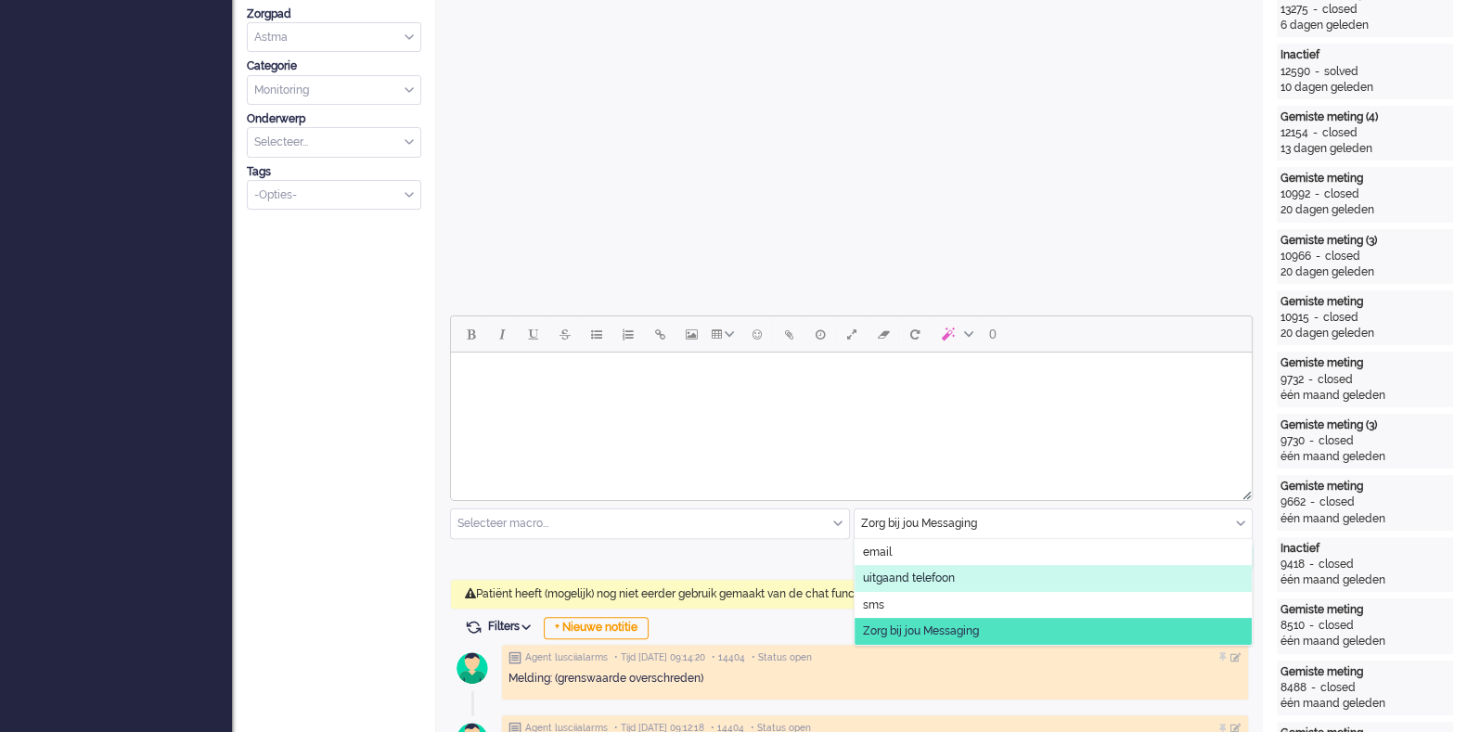
click at [992, 577] on li "uitgaand telefoon" at bounding box center [1054, 578] width 398 height 27
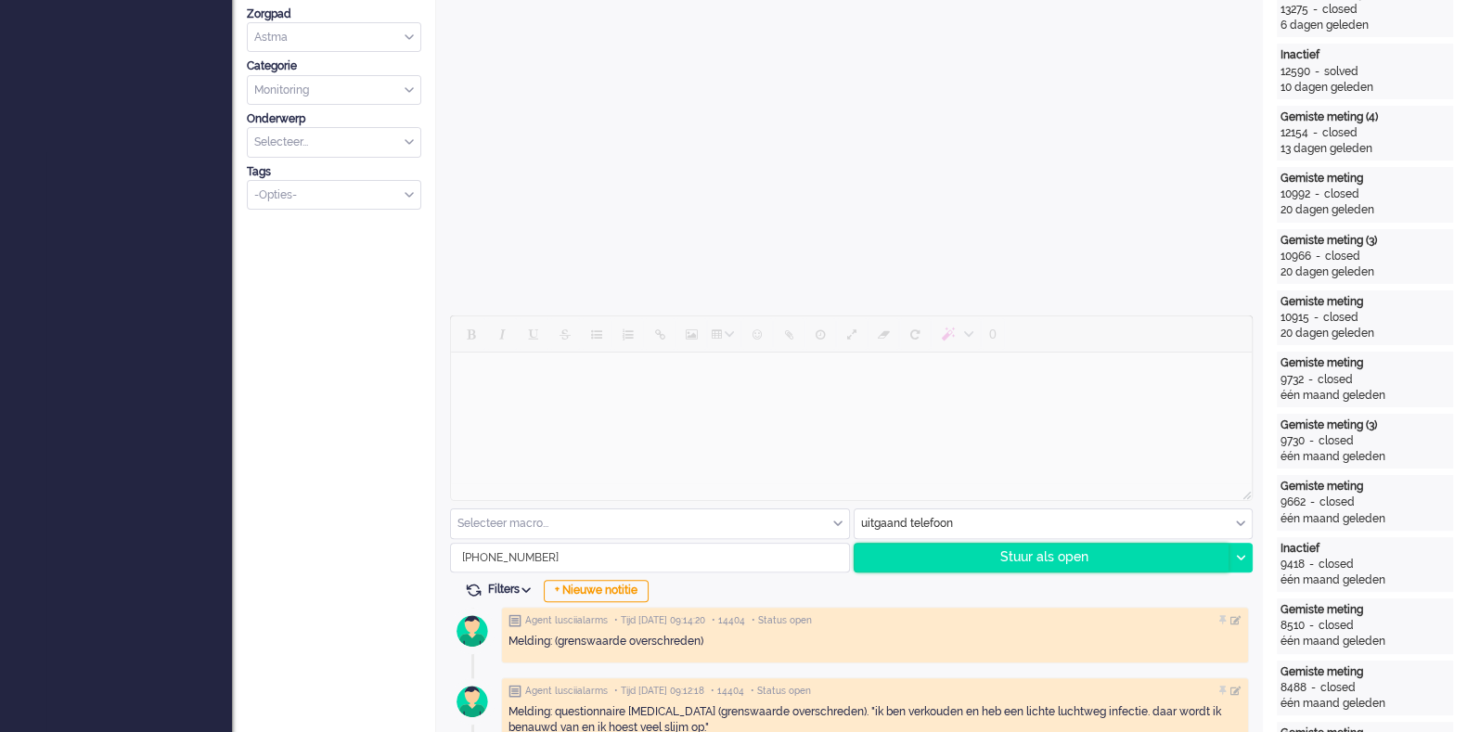
click at [1021, 557] on div "Stuur als open" at bounding box center [1042, 558] width 375 height 28
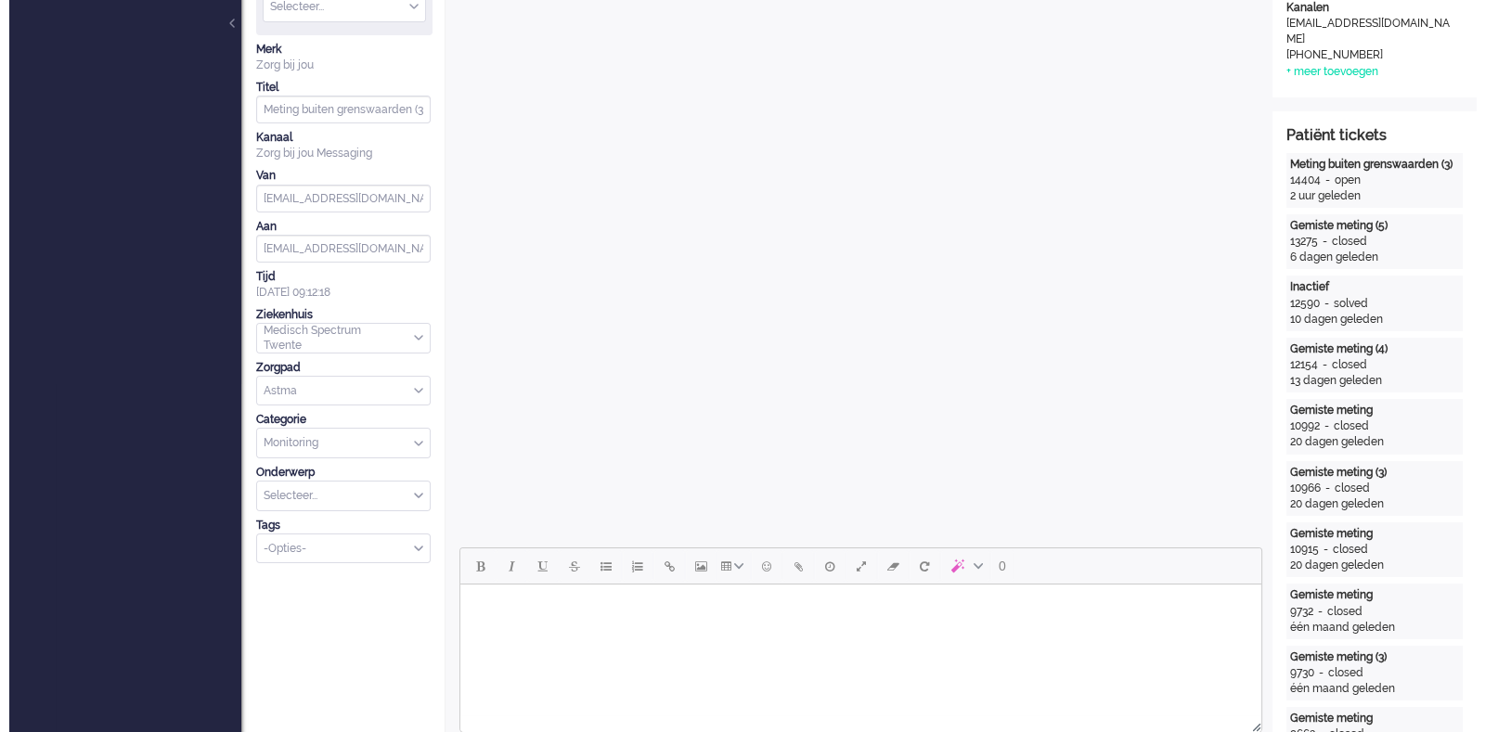
scroll to position [0, 0]
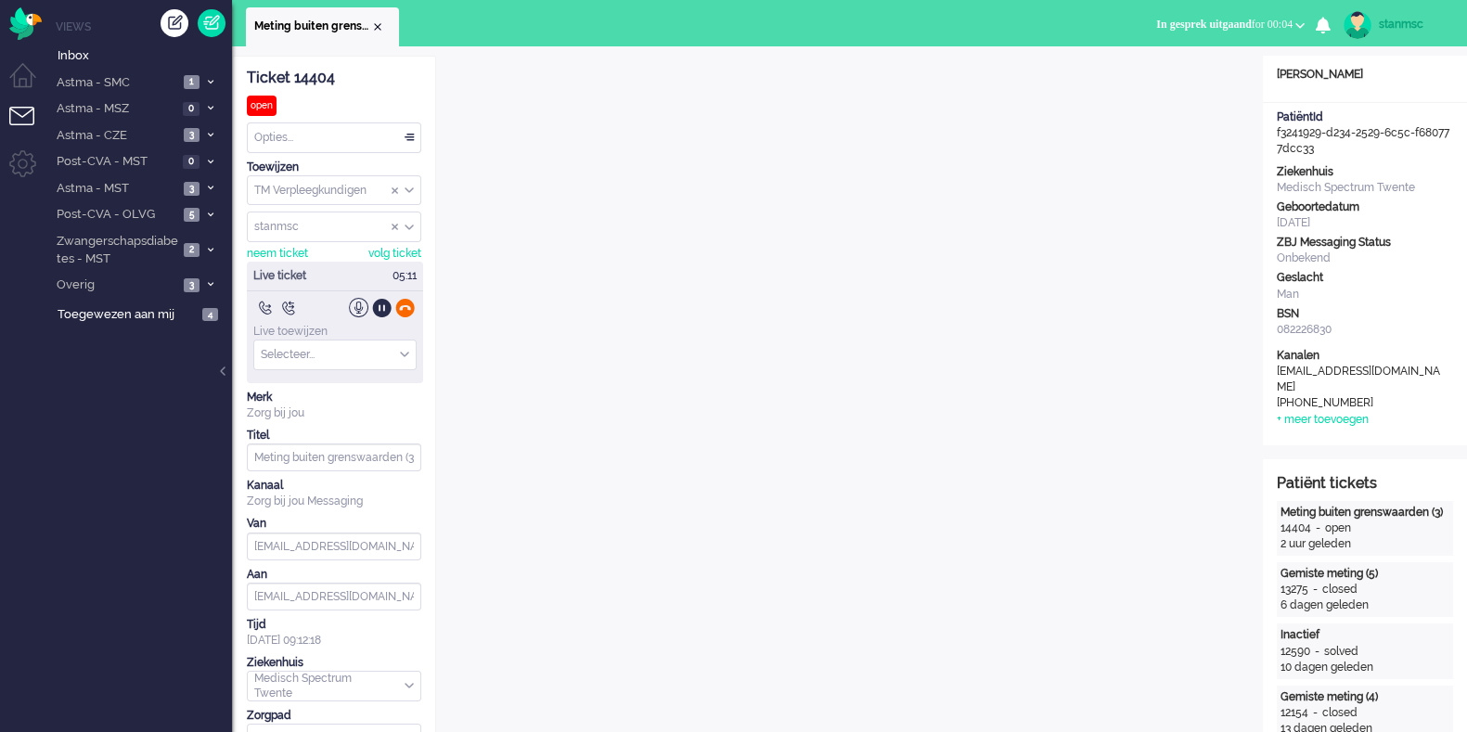
click at [406, 310] on div at bounding box center [404, 307] width 19 height 19
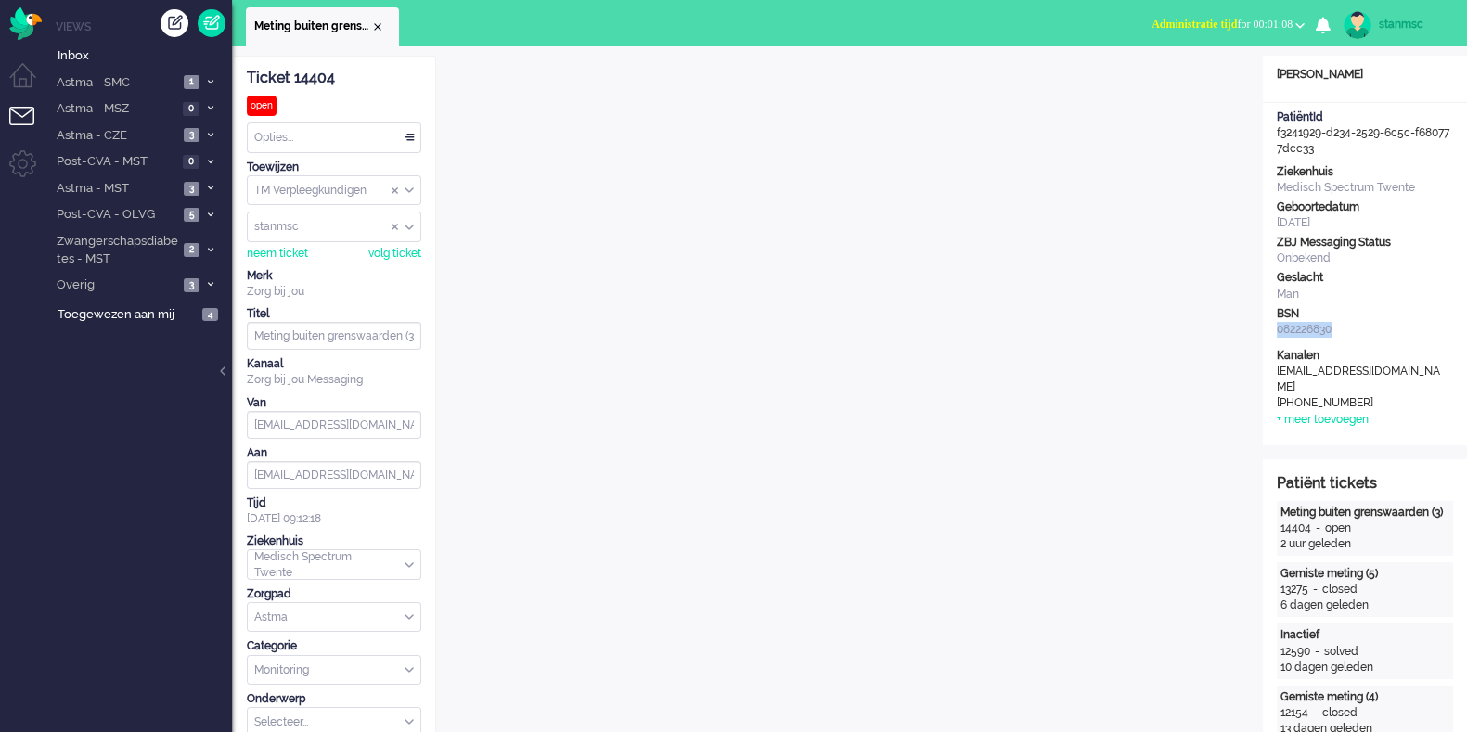
drag, startPoint x: 1335, startPoint y: 331, endPoint x: 1271, endPoint y: 336, distance: 64.2
click at [1275, 333] on div "Ziekenhuis Medisch Spectrum Twente Geboortedatum [DATE] ZBJ Messaging Status On…" at bounding box center [1365, 252] width 204 height 177
copy div "082226830"
click at [1264, 18] on span "Administratie tijd for 00:15:09" at bounding box center [1222, 24] width 141 height 13
click at [328, 138] on div "Opties..." at bounding box center [334, 137] width 173 height 29
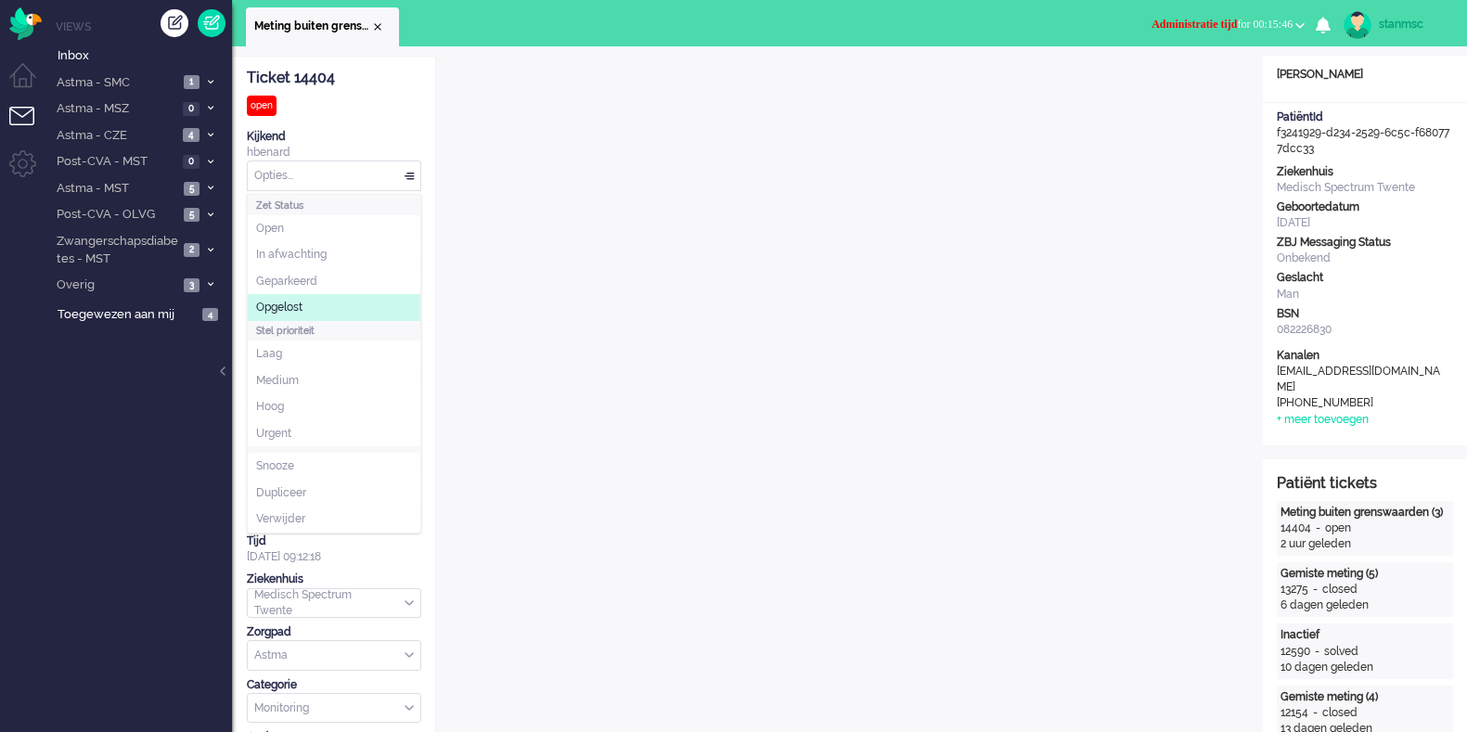
click at [304, 307] on li "Opgelost" at bounding box center [334, 307] width 173 height 27
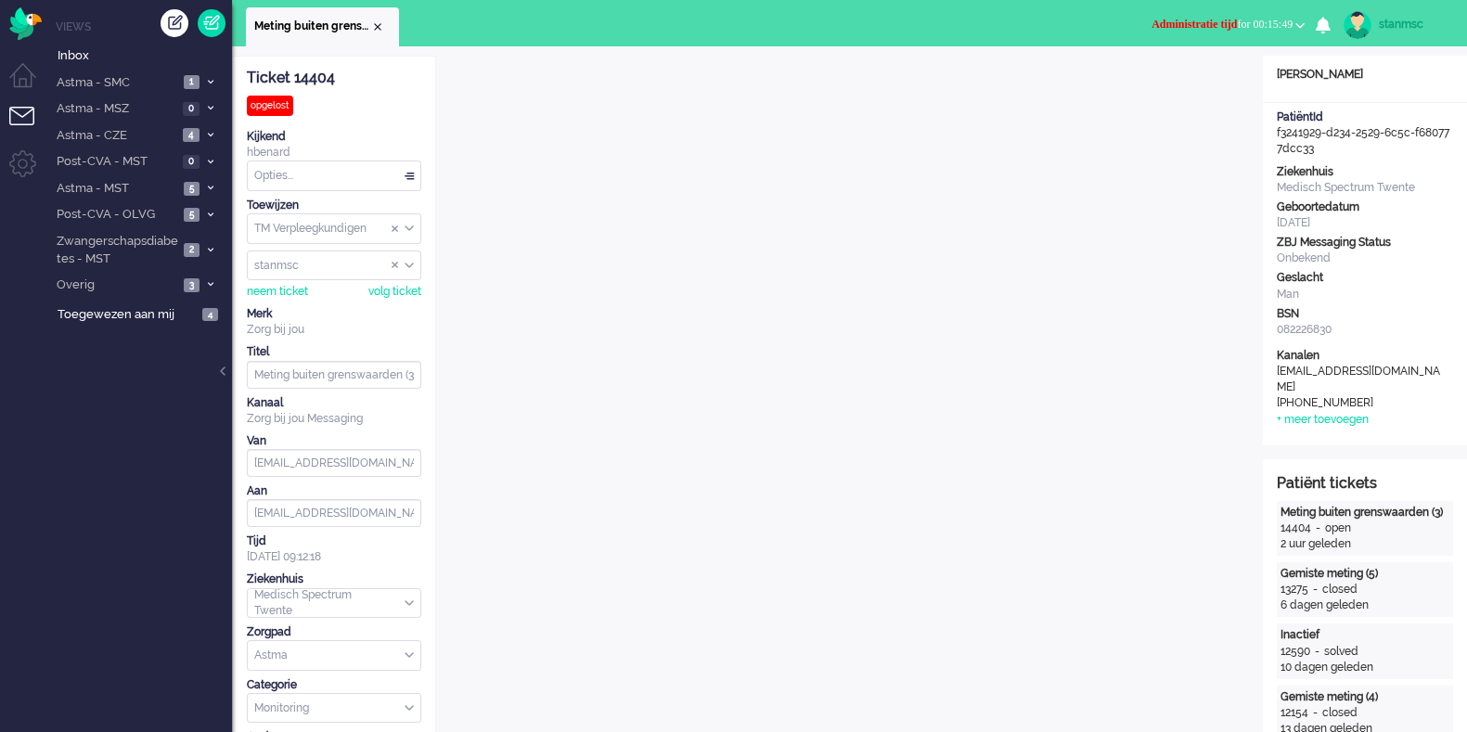
click at [1265, 24] on span "Administratie tijd for 00:15:49" at bounding box center [1222, 24] width 141 height 13
click at [1204, 81] on label "Online" at bounding box center [1227, 83] width 147 height 16
click at [131, 191] on span "Astma - MST" at bounding box center [116, 189] width 124 height 18
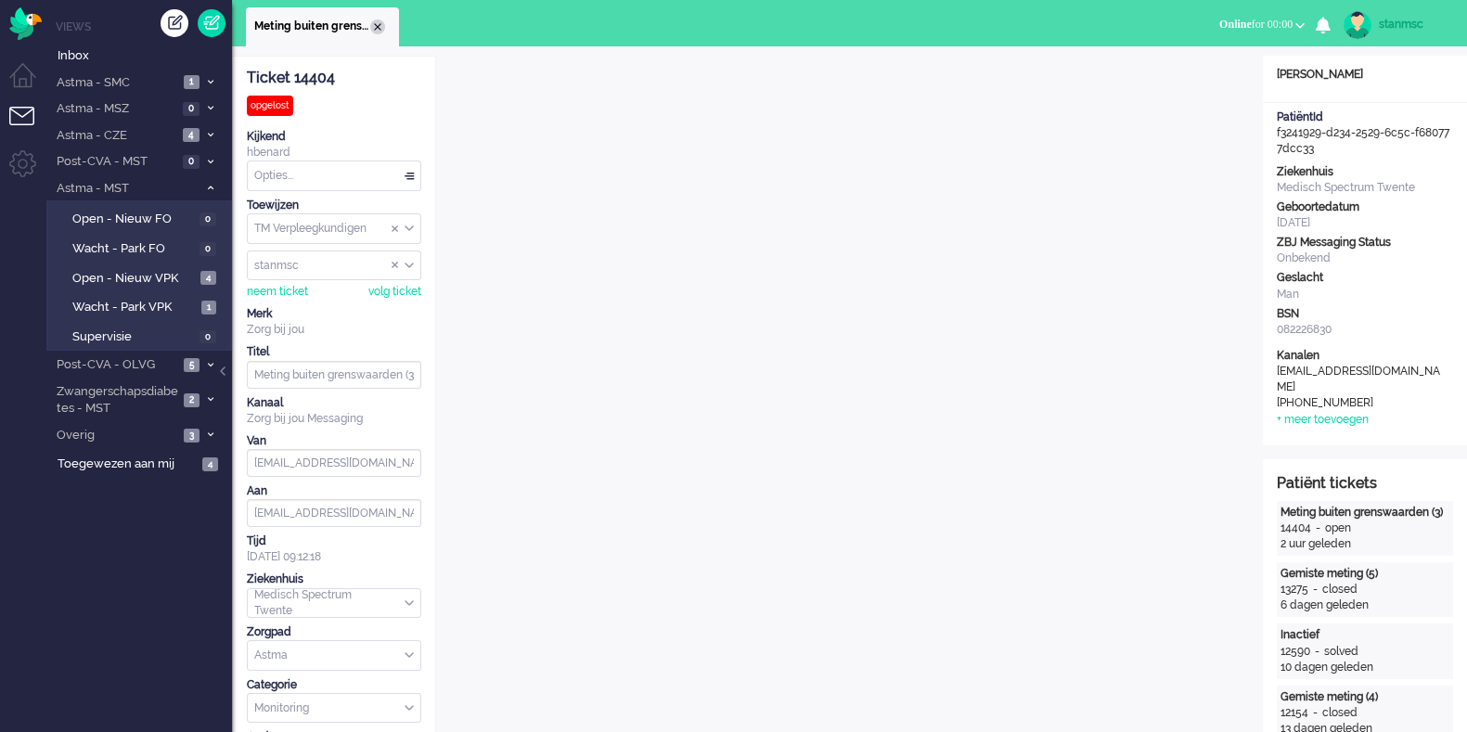
click at [380, 23] on div "Close tab" at bounding box center [377, 26] width 15 height 15
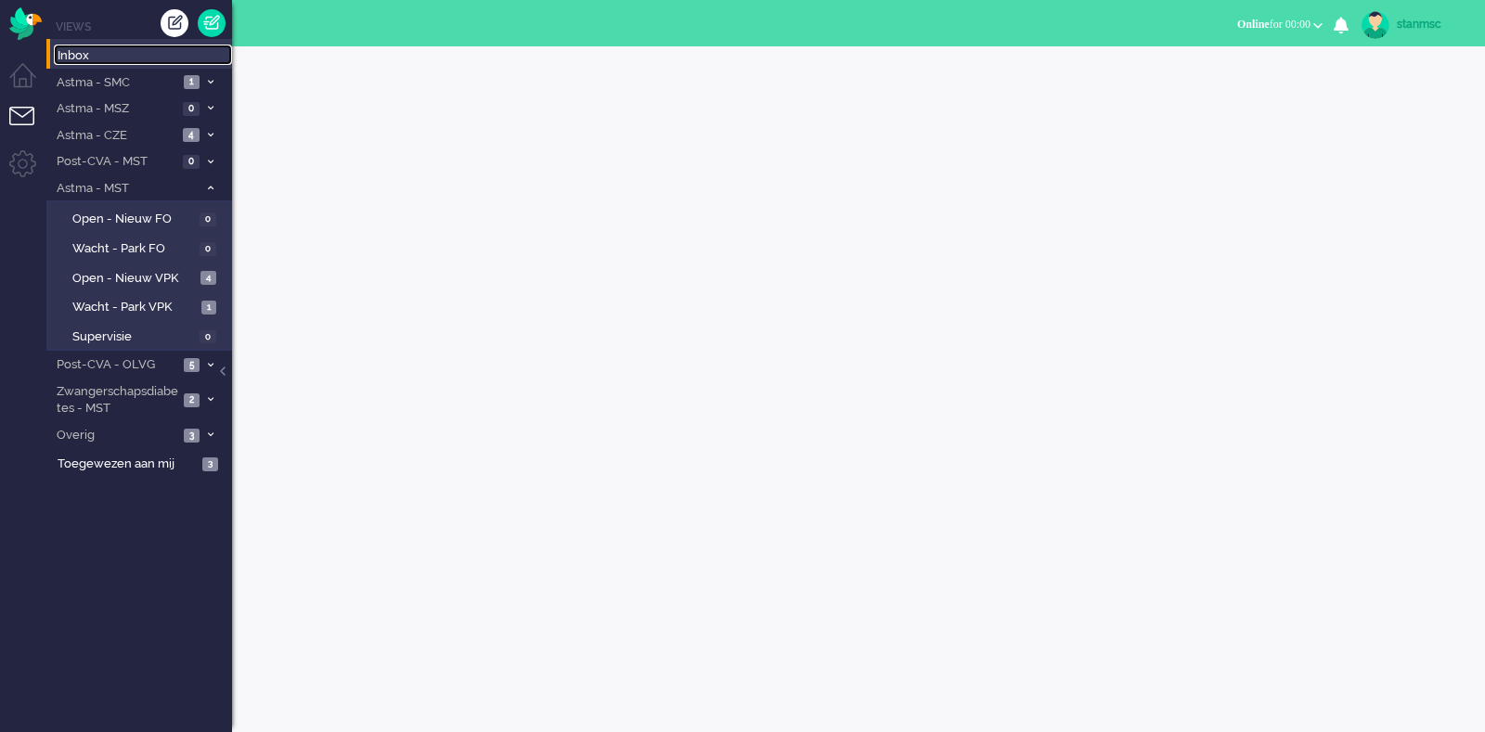
click at [105, 53] on span "Inbox" at bounding box center [145, 56] width 174 height 18
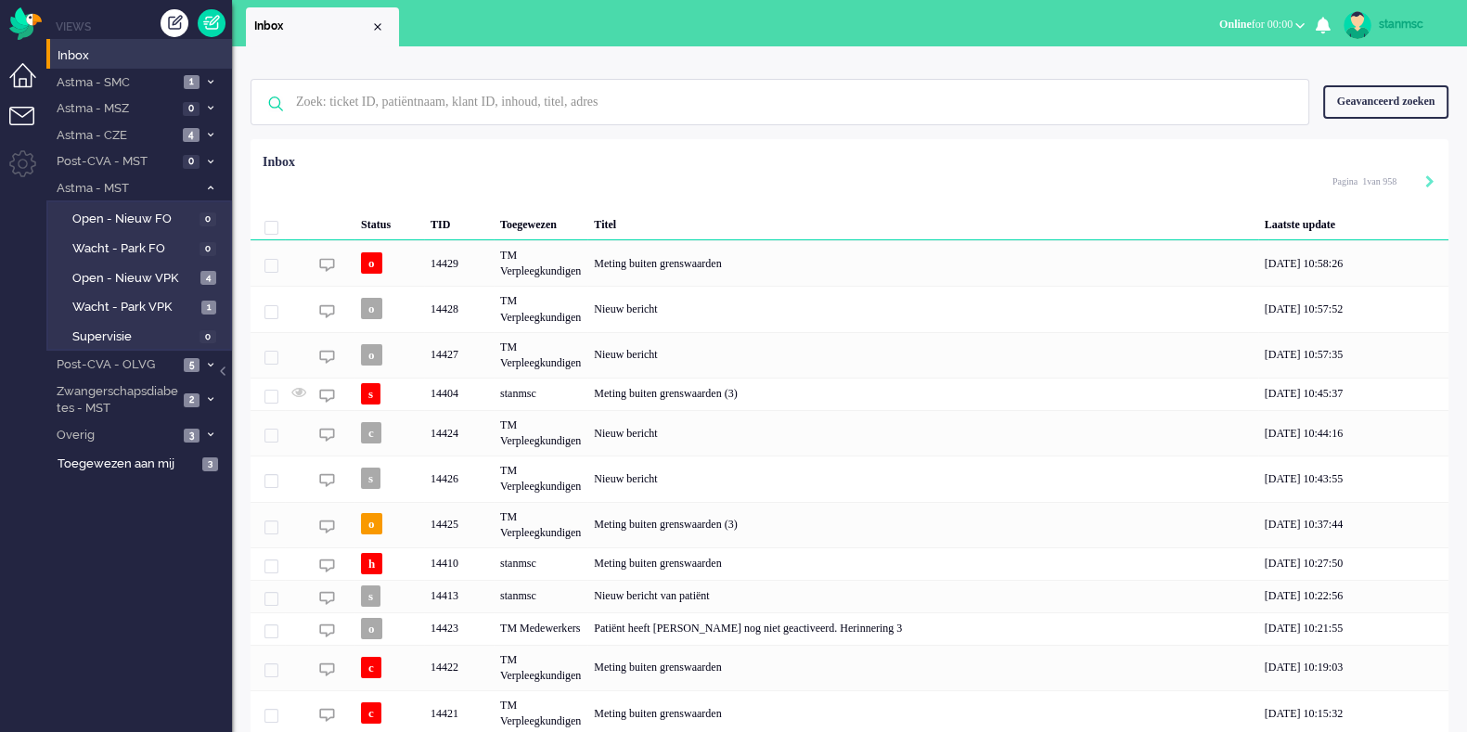
click at [28, 81] on li "Dashboard menu" at bounding box center [30, 84] width 42 height 42
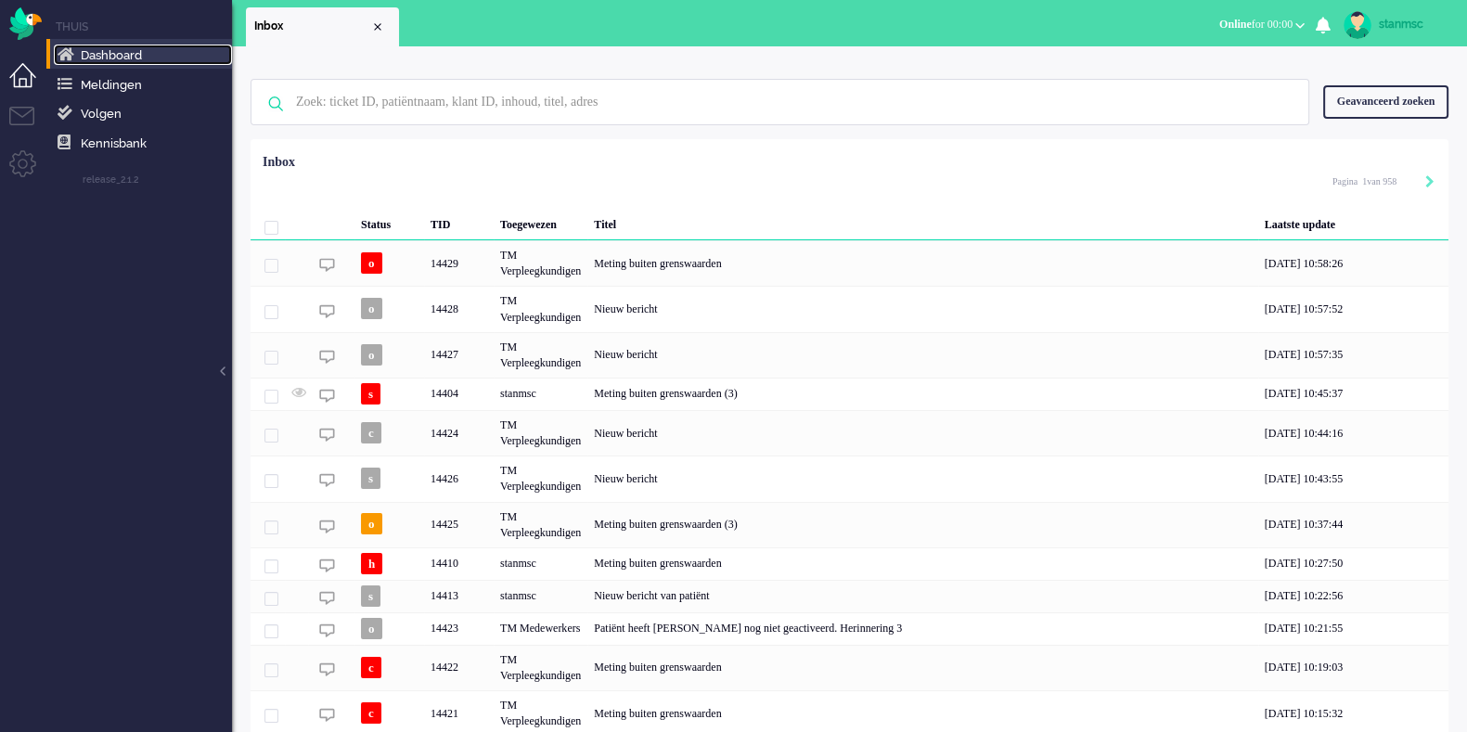
click at [127, 60] on span "Dashboard" at bounding box center [111, 55] width 61 height 14
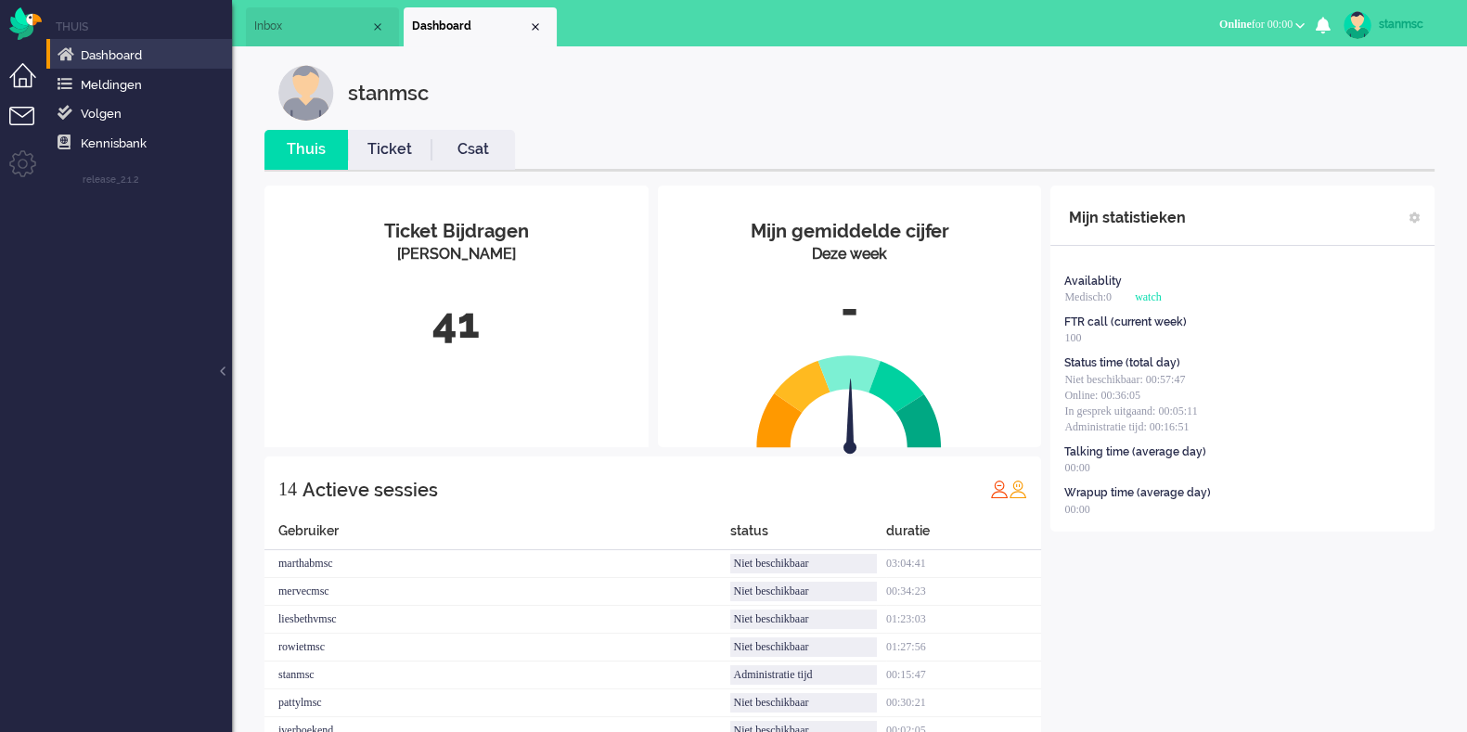
click at [25, 113] on li "Tickets menu" at bounding box center [30, 128] width 42 height 42
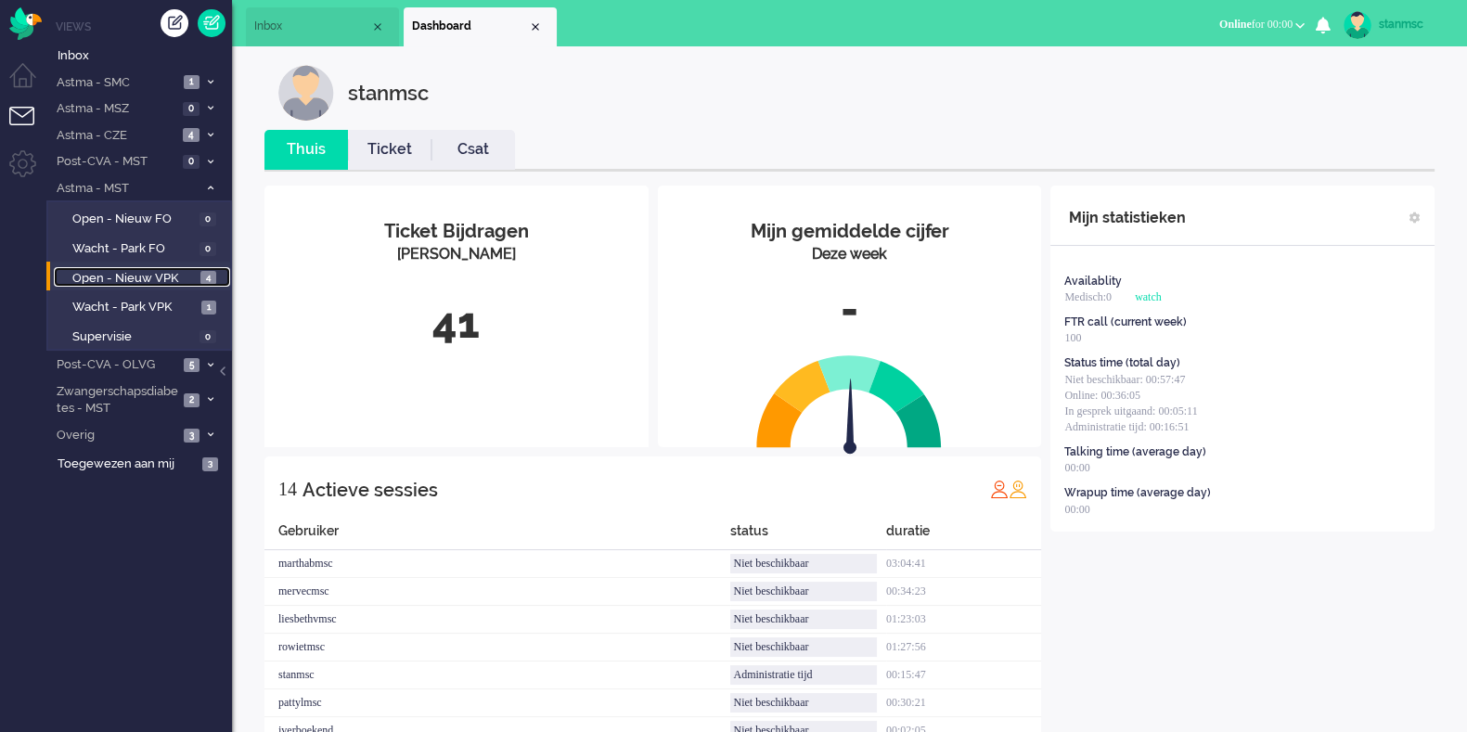
click at [135, 271] on span "Open - Nieuw VPK" at bounding box center [133, 279] width 123 height 18
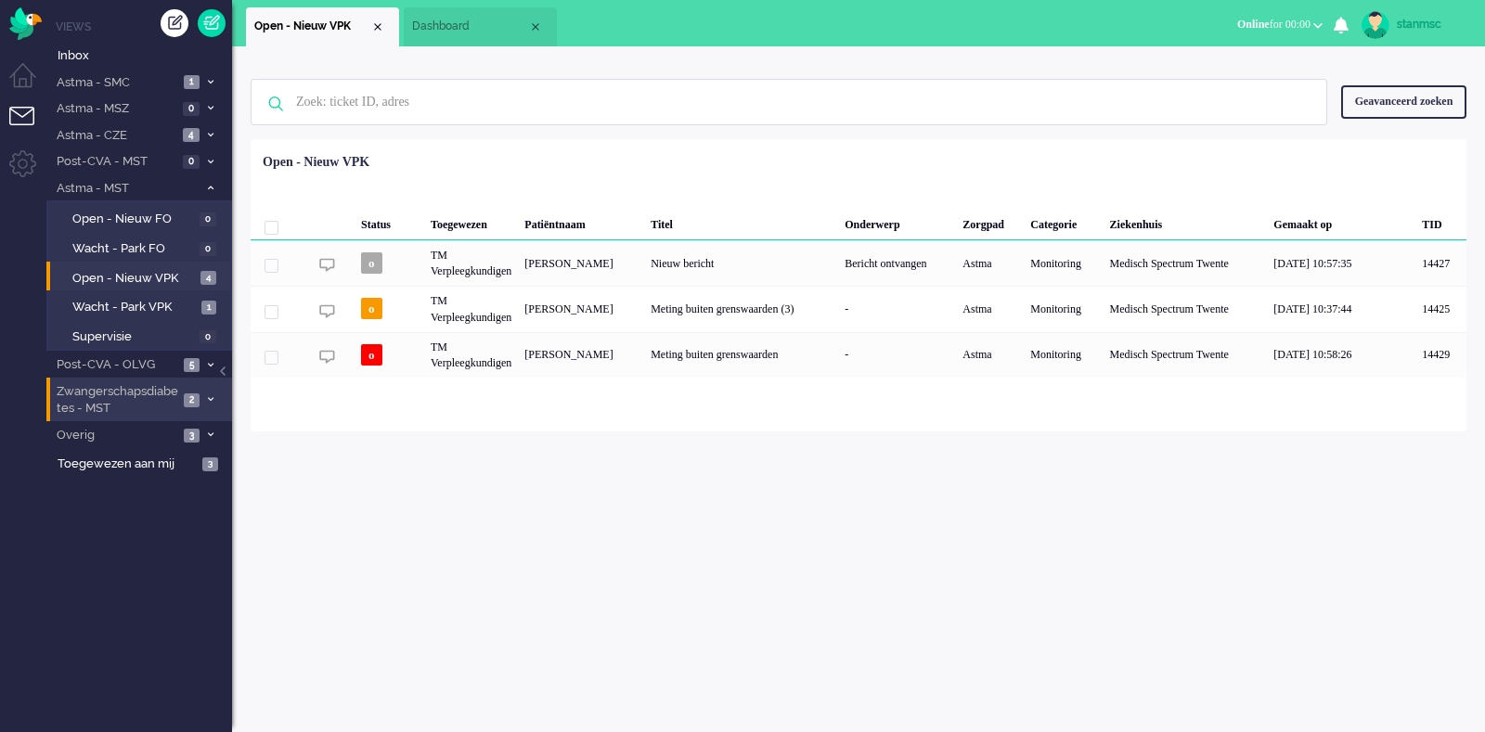
click at [137, 396] on span "Zwangerschapsdiabetes - MST" at bounding box center [116, 400] width 124 height 34
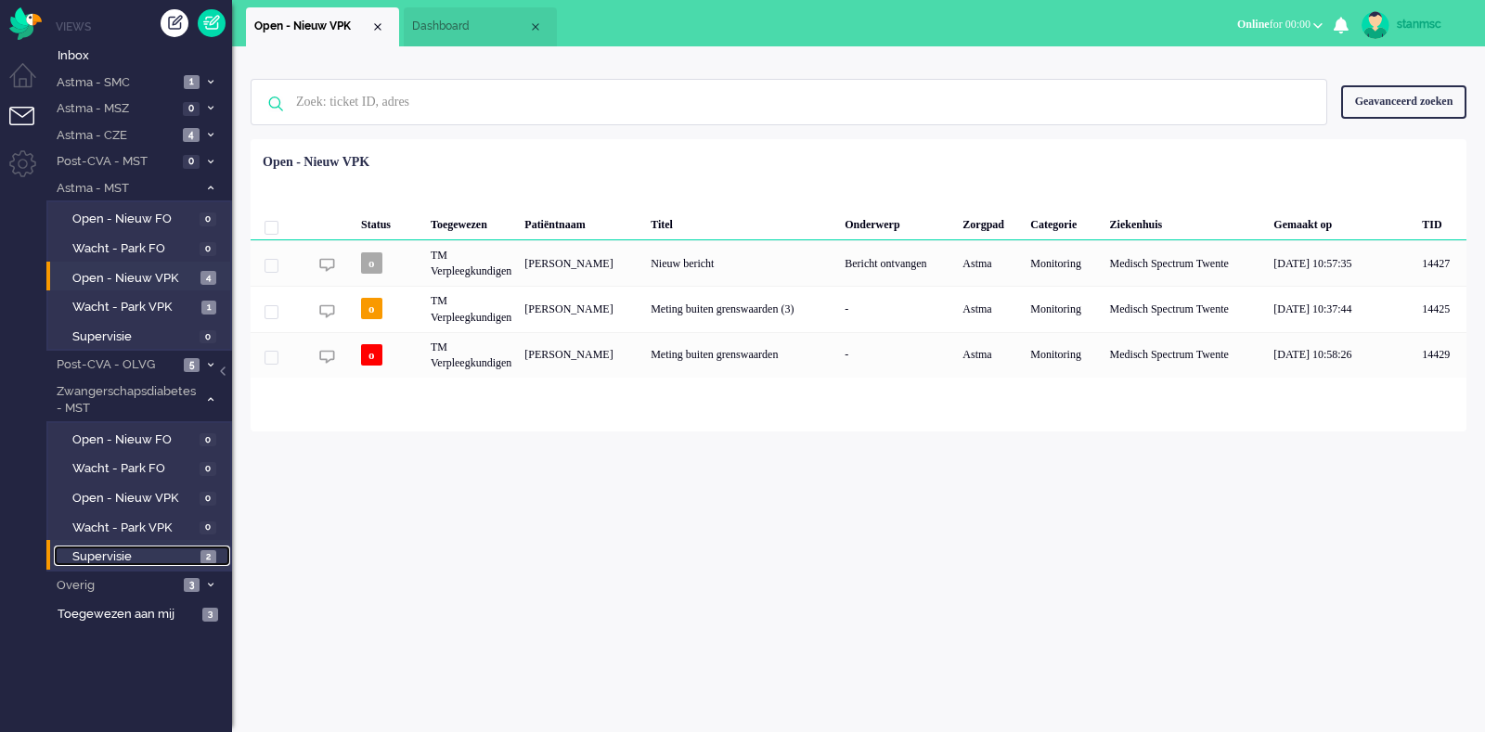
click at [140, 549] on span "Supervisie" at bounding box center [133, 557] width 123 height 18
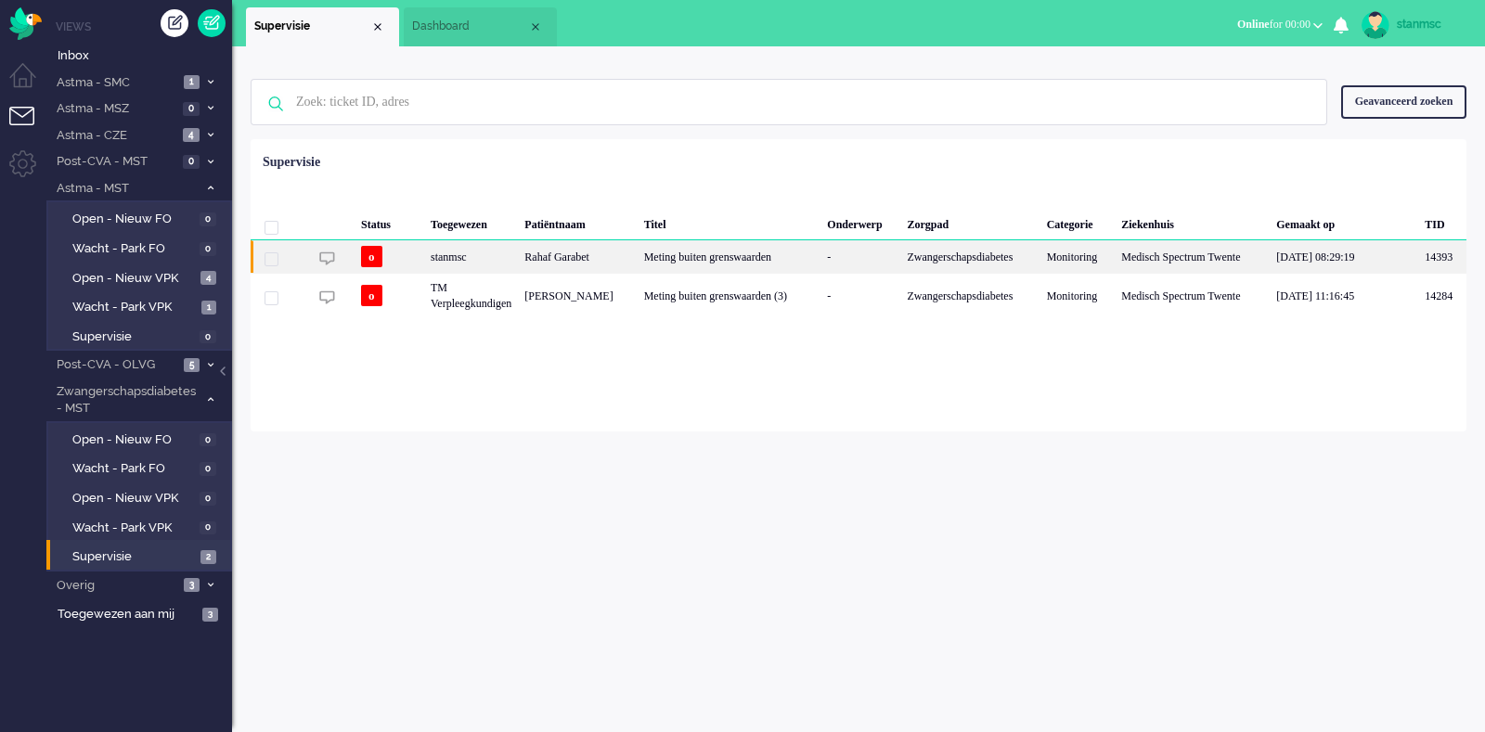
click at [510, 260] on div "stanmsc" at bounding box center [471, 256] width 94 height 32
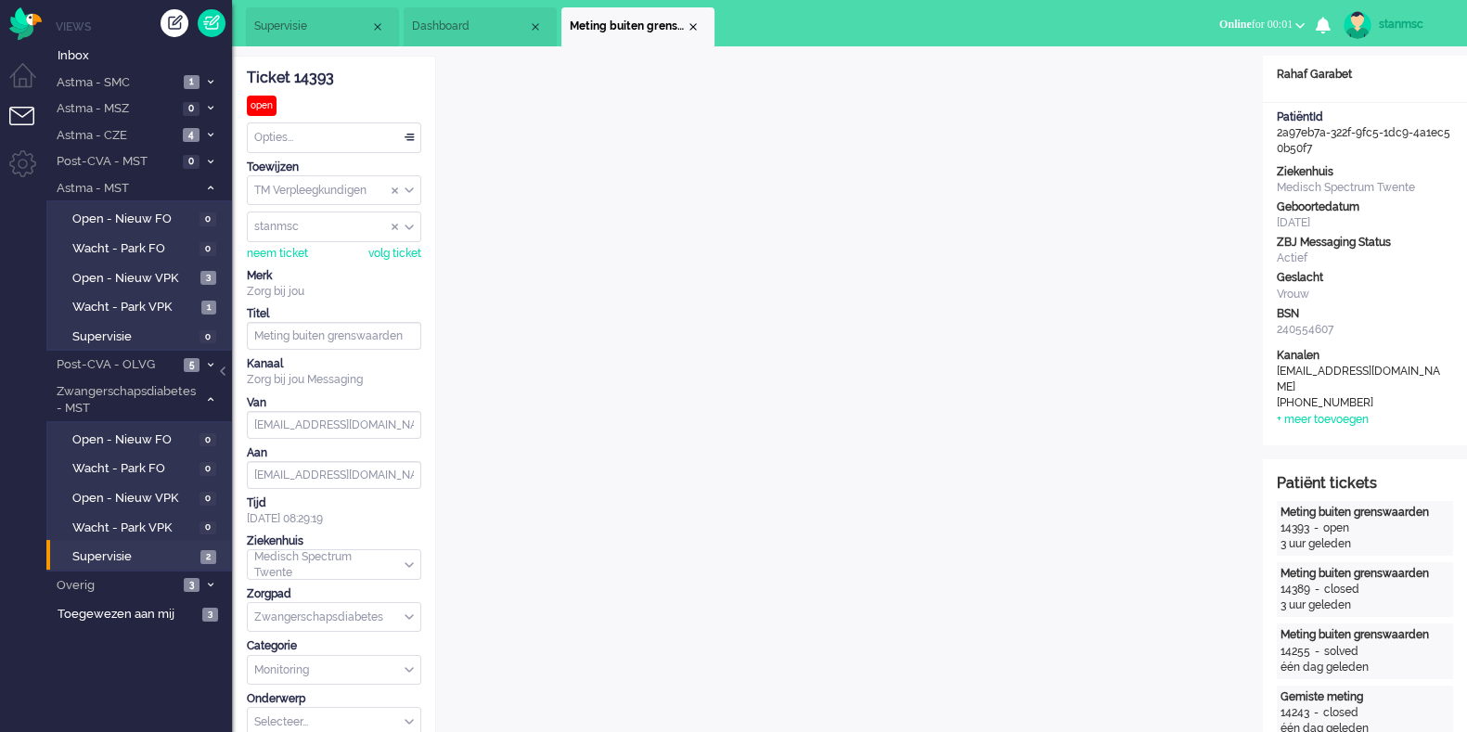
click at [472, 28] on span "Dashboard" at bounding box center [470, 27] width 116 height 16
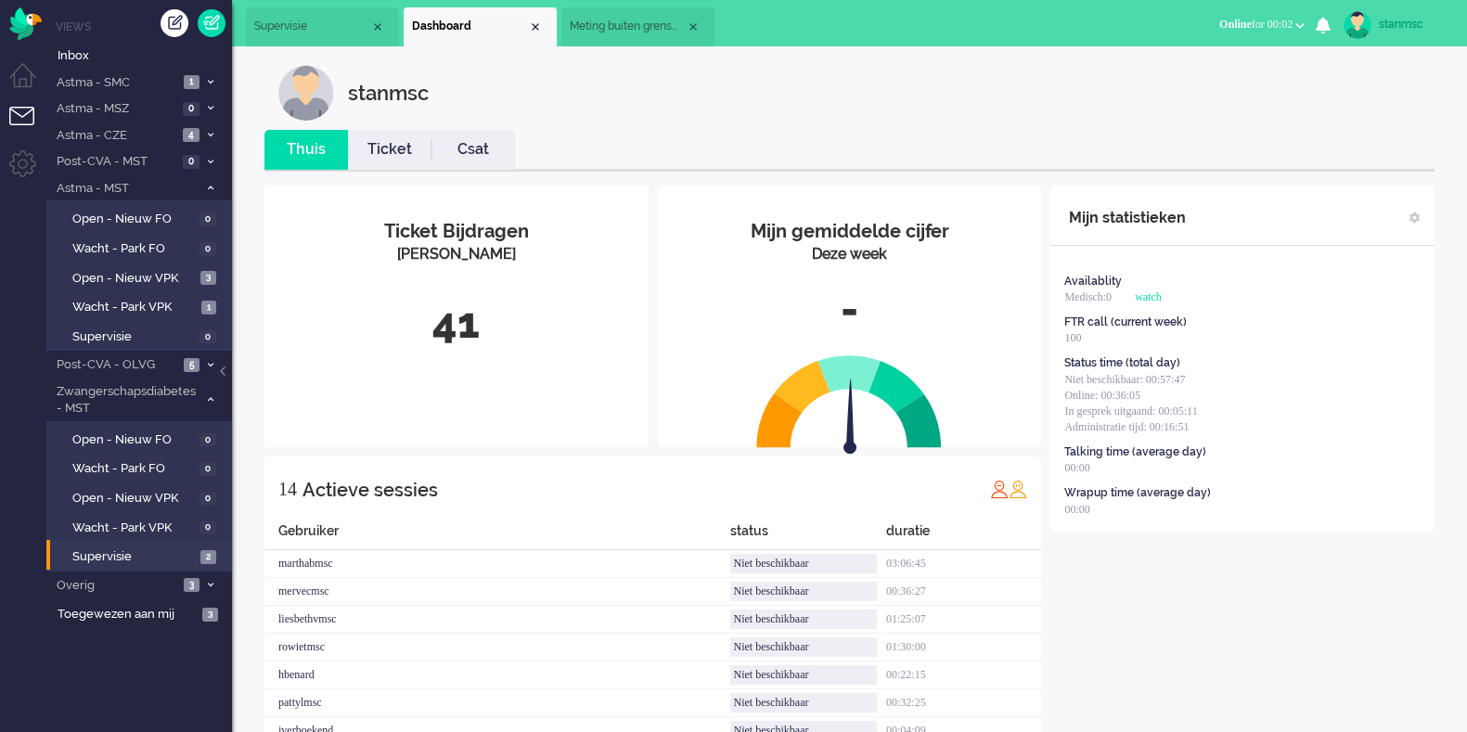
click at [616, 30] on span "Meting buiten grenswaarden" at bounding box center [628, 27] width 116 height 16
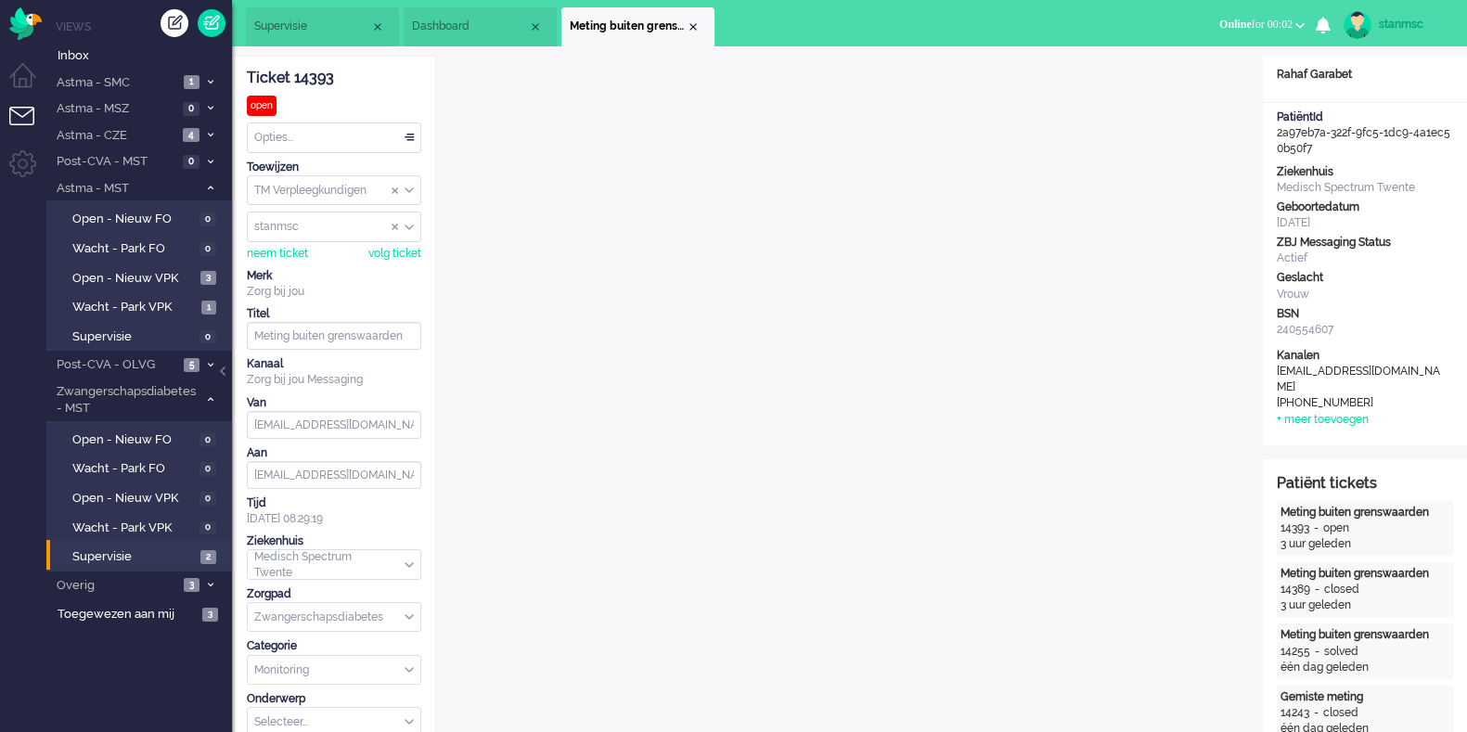
click at [322, 25] on span "Supervisie" at bounding box center [312, 27] width 116 height 16
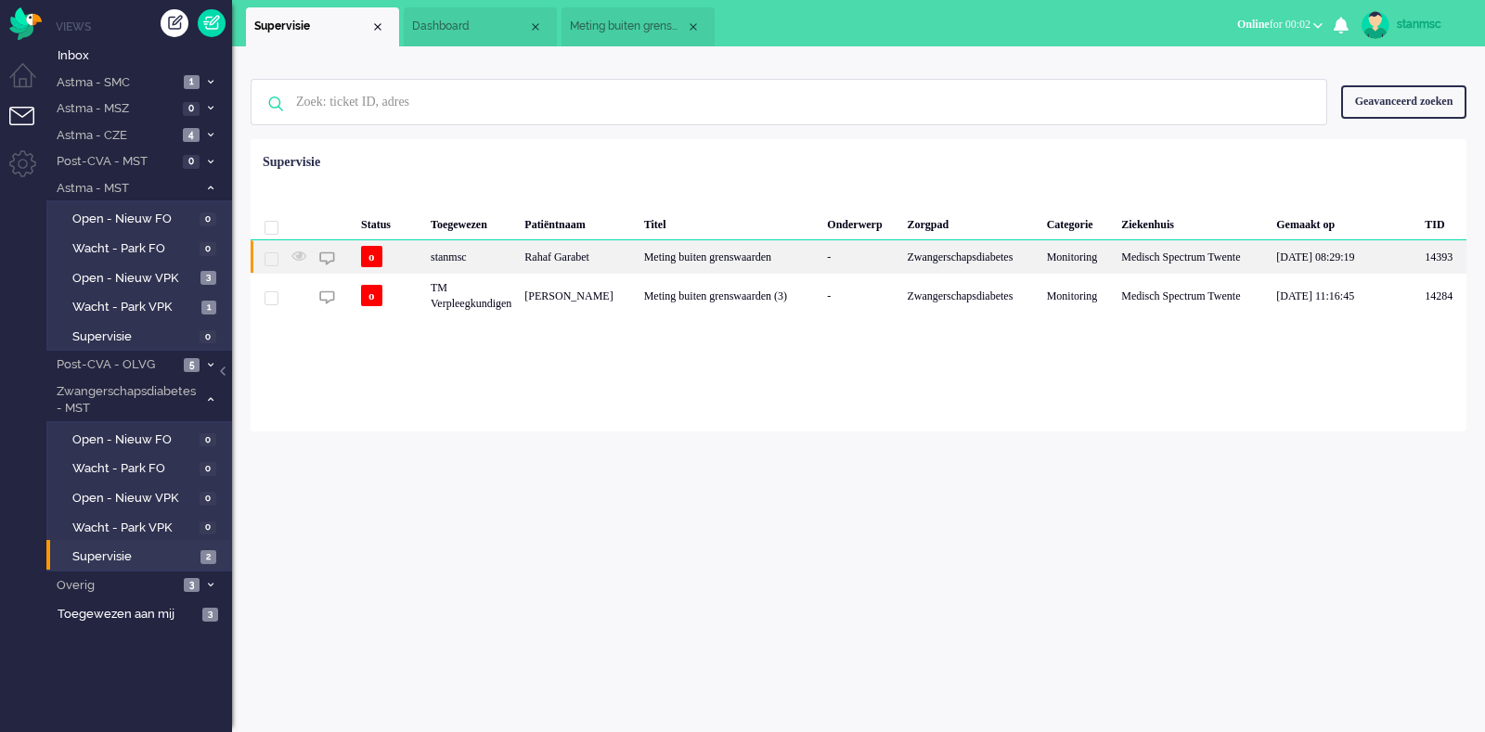
click at [518, 267] on div "stanmsc" at bounding box center [471, 256] width 94 height 32
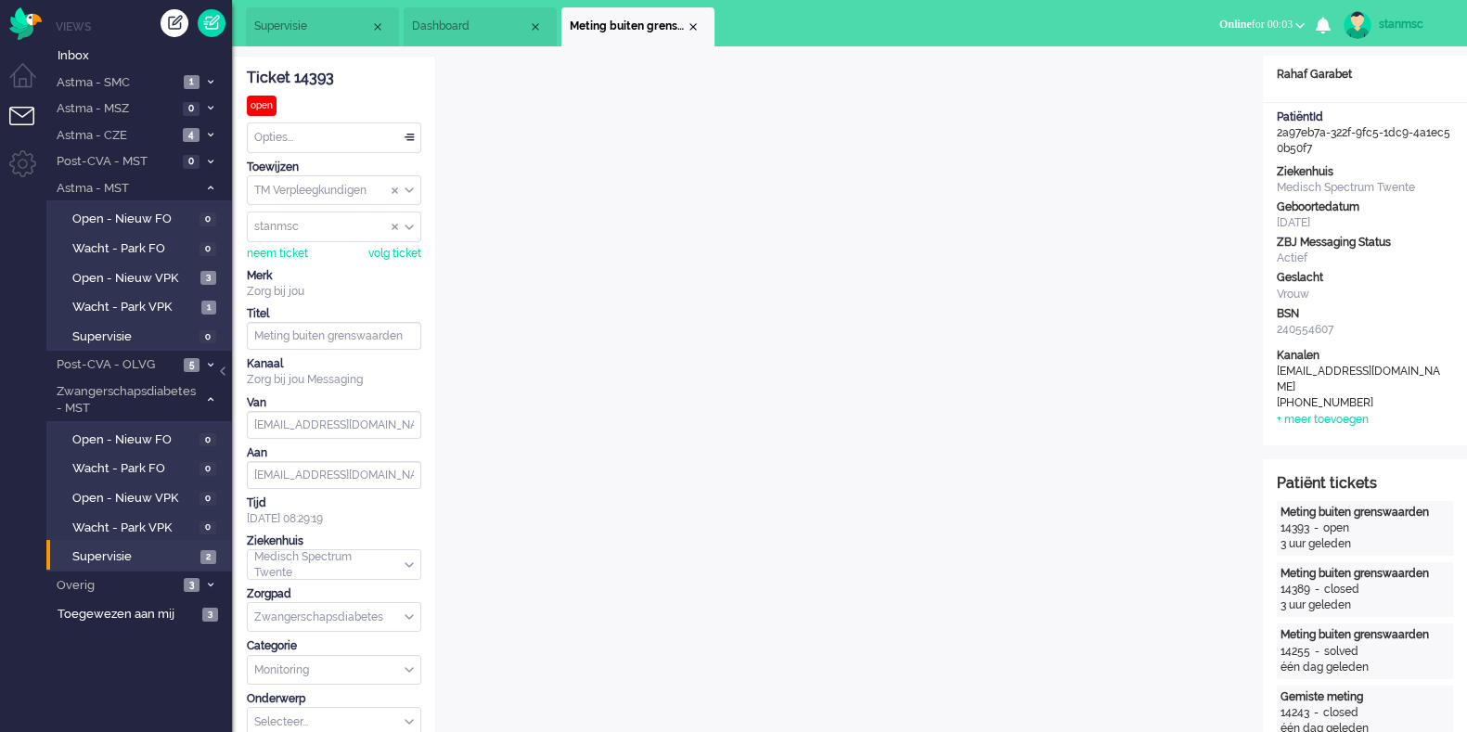
scroll to position [580, 0]
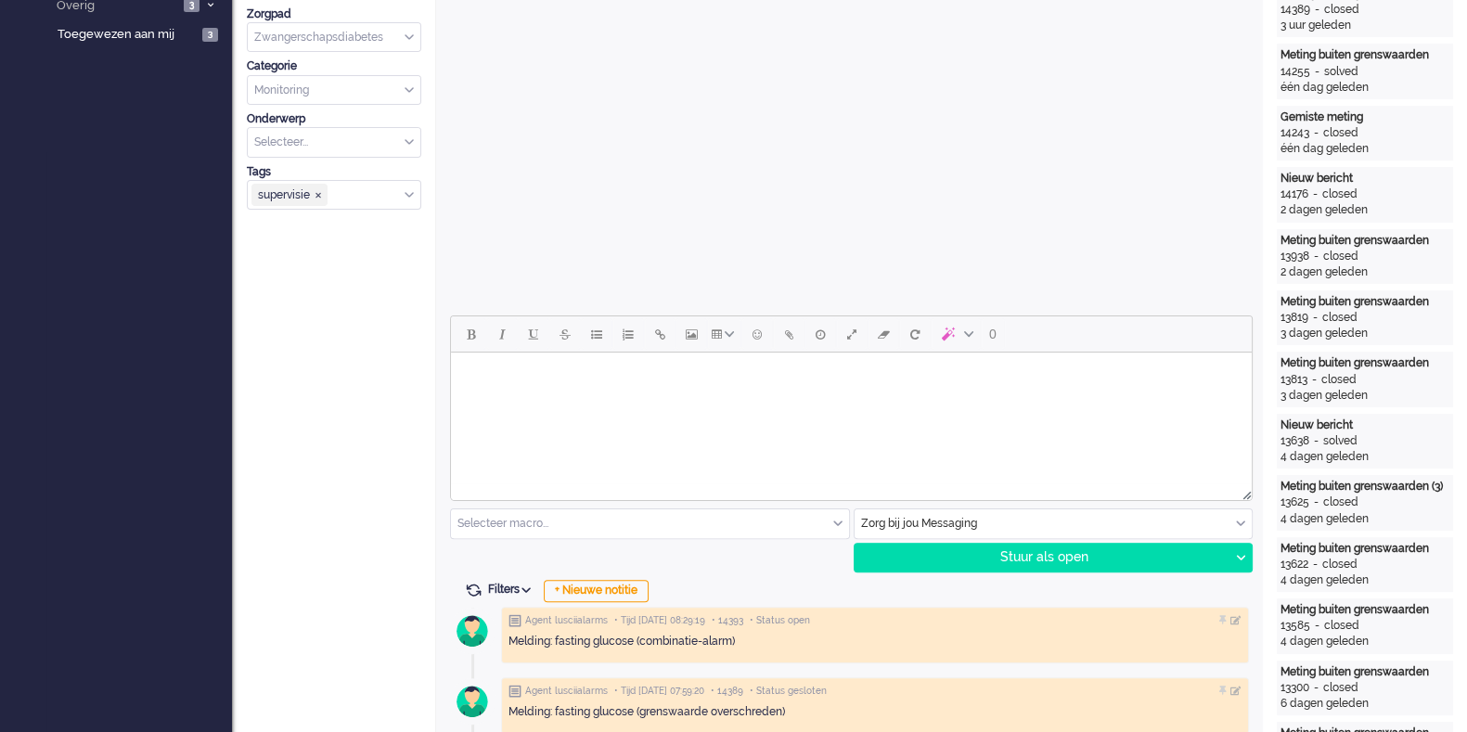
click at [692, 392] on html at bounding box center [851, 376] width 801 height 47
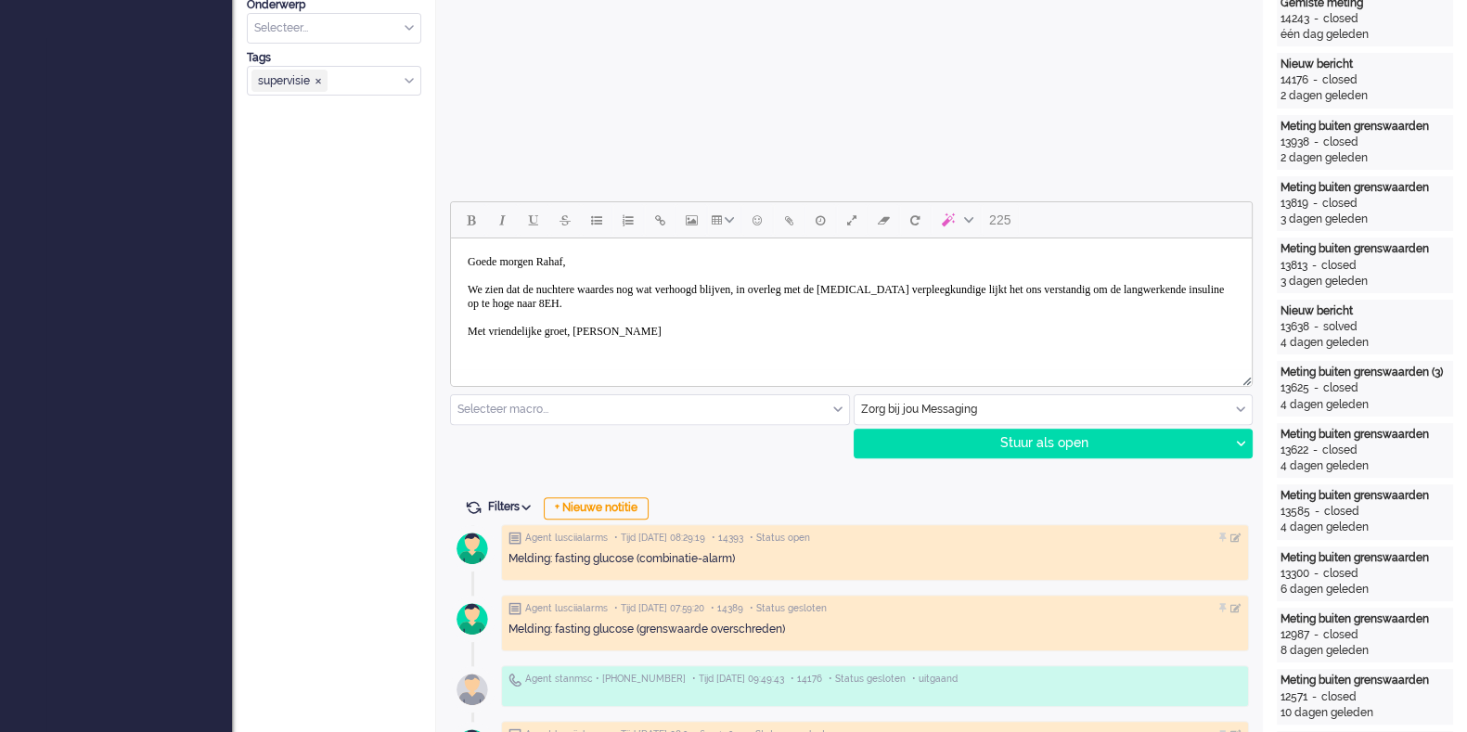
scroll to position [696, 0]
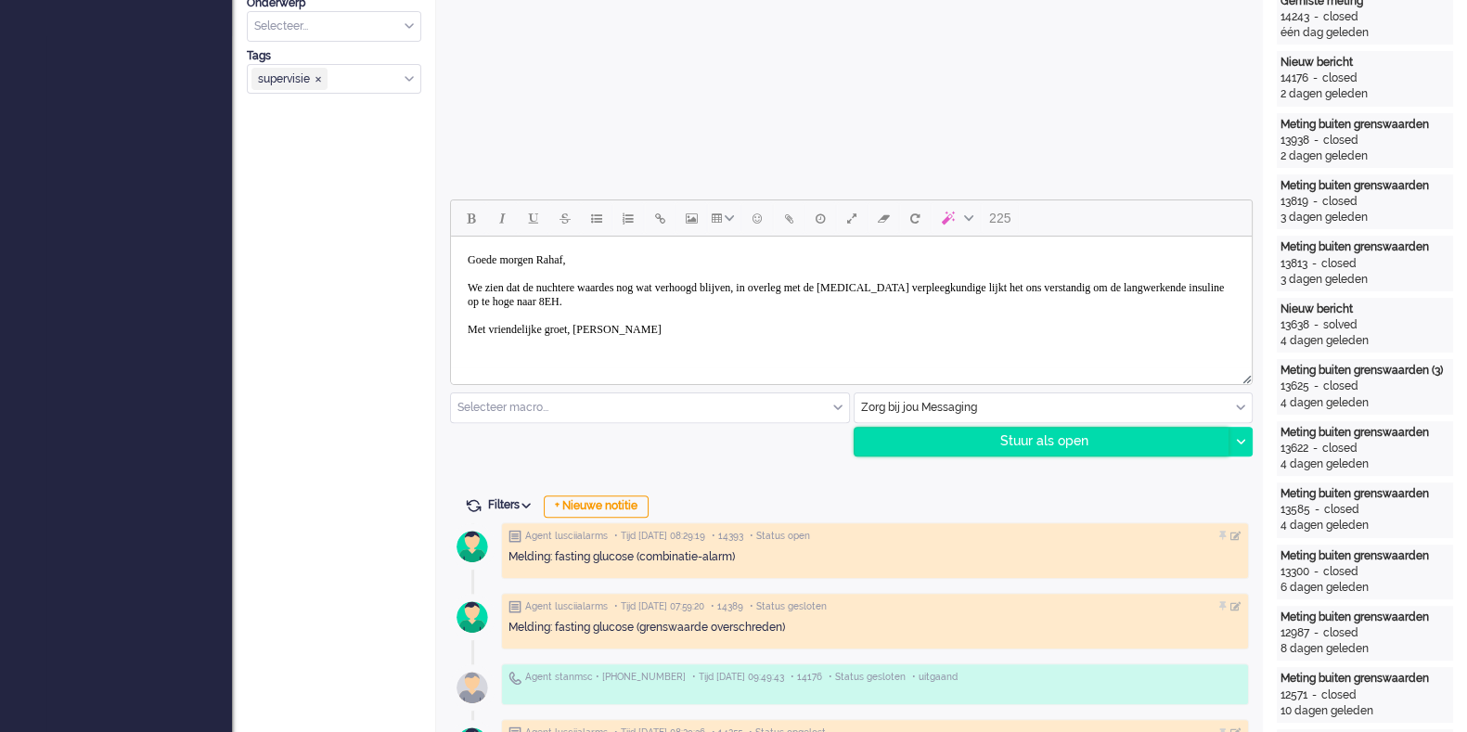
click at [1002, 438] on div "Stuur als open" at bounding box center [1042, 442] width 375 height 28
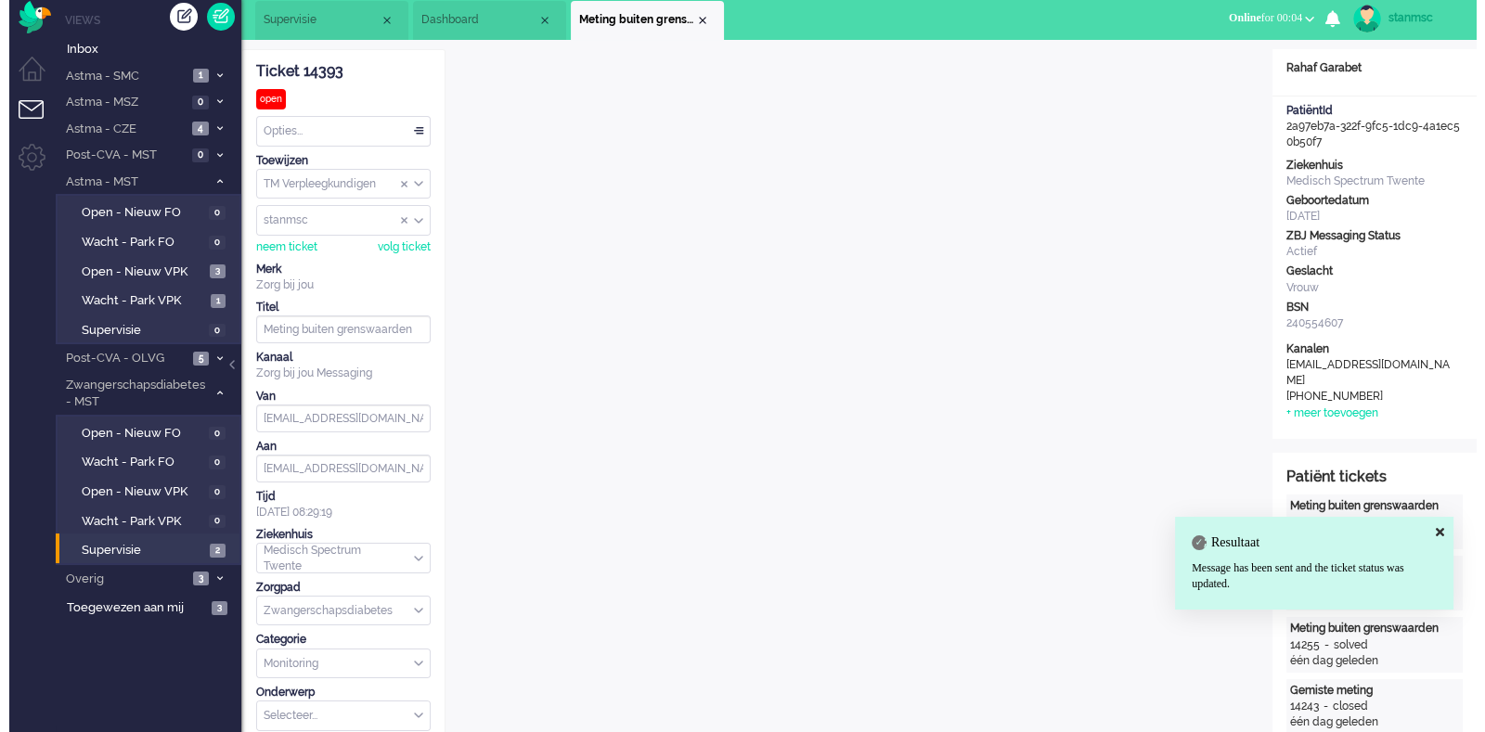
scroll to position [0, 0]
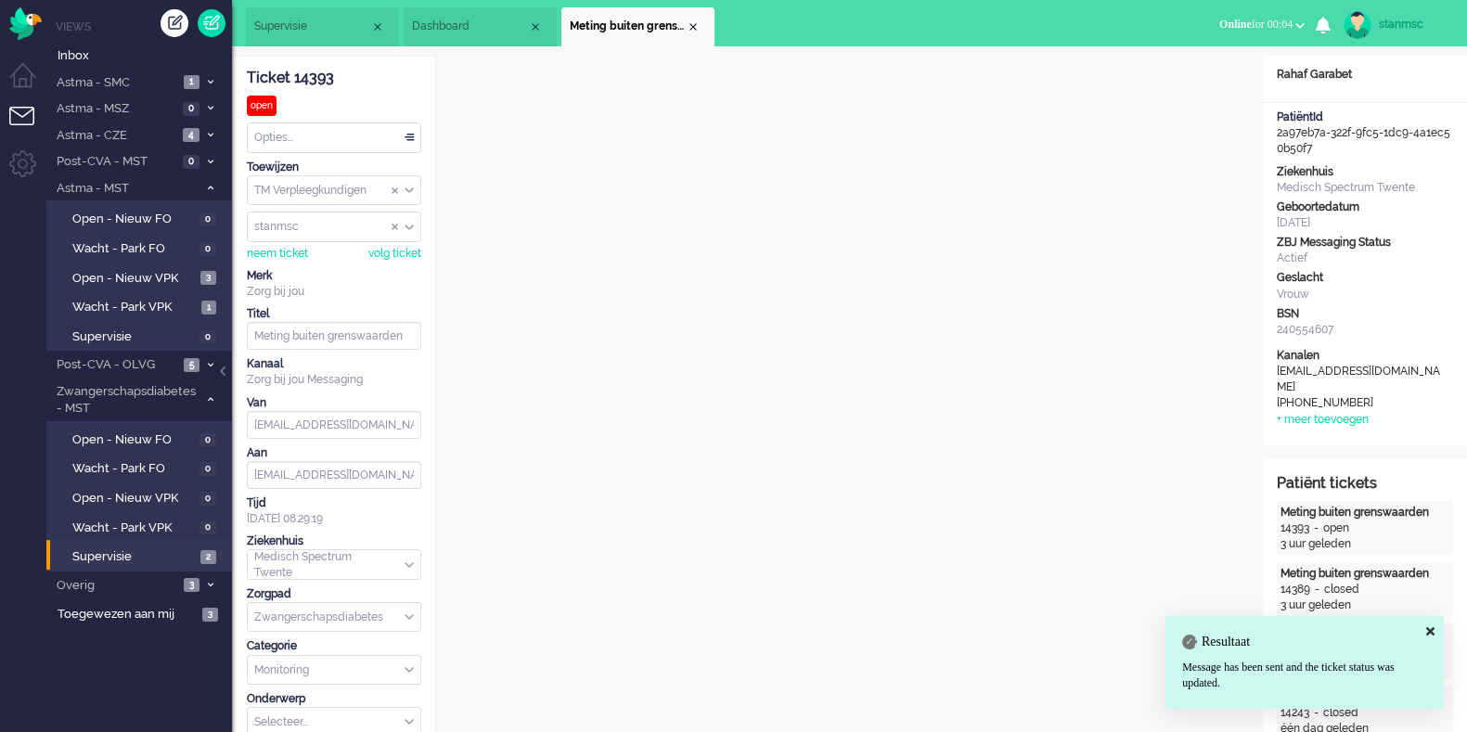
click at [315, 142] on div "Opties..." at bounding box center [334, 137] width 173 height 29
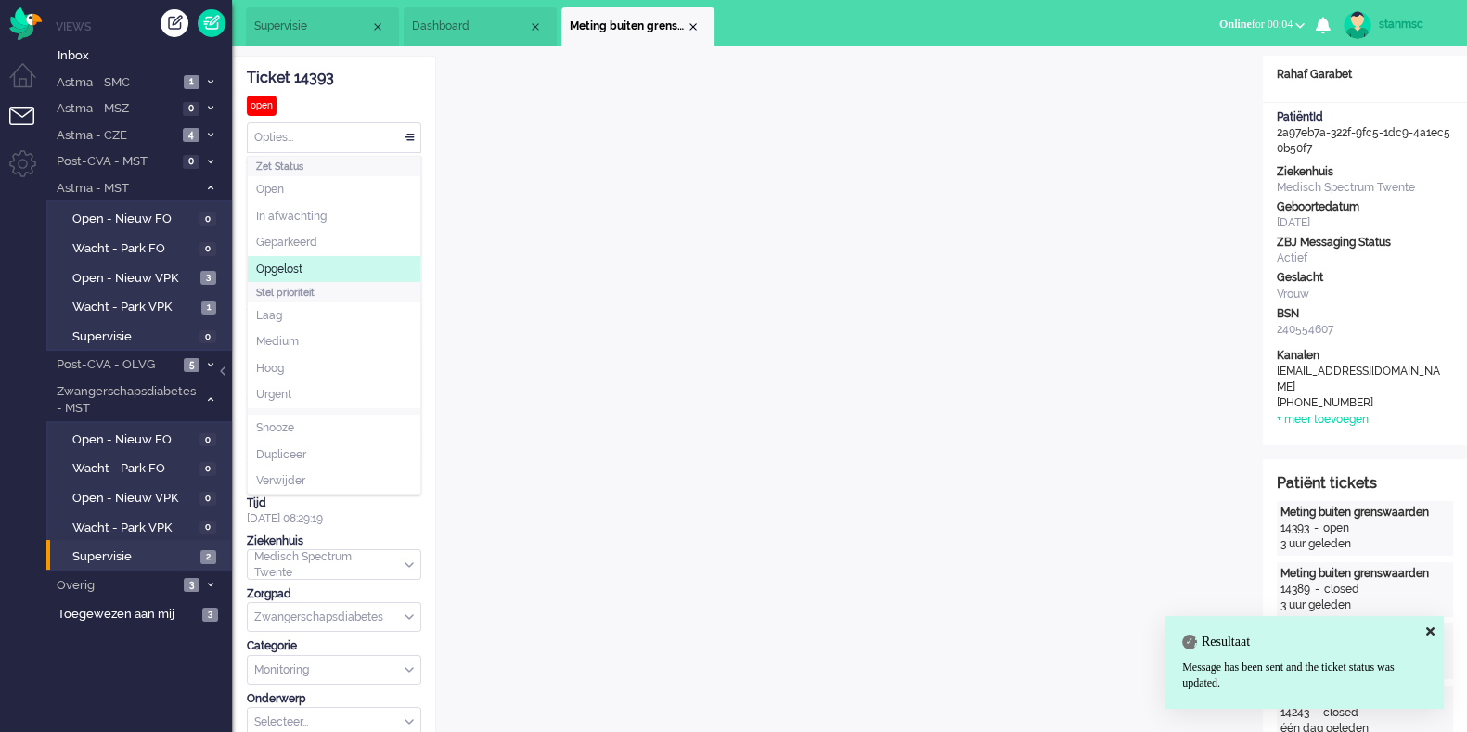
click at [302, 264] on span "Opgelost" at bounding box center [279, 270] width 46 height 16
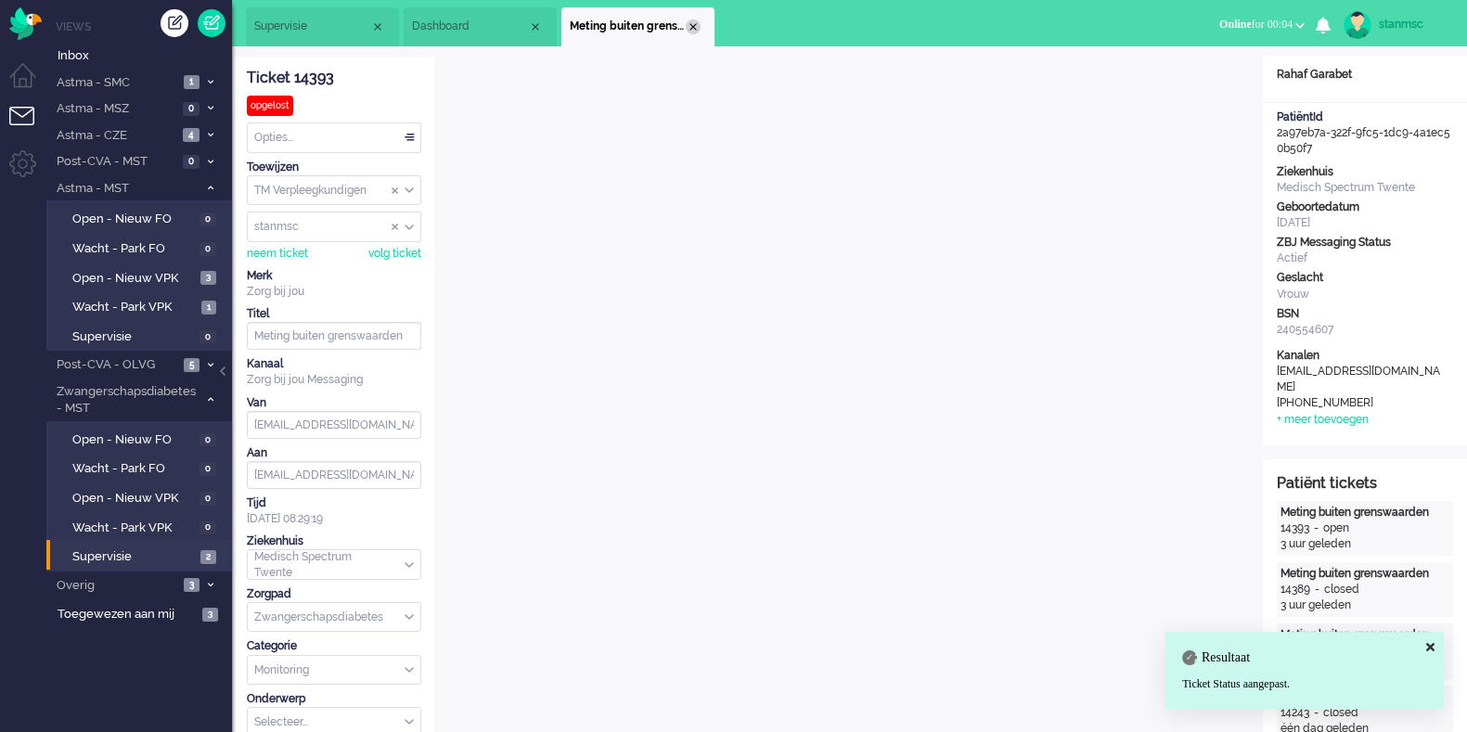
click at [695, 30] on div "Close tab" at bounding box center [693, 26] width 15 height 15
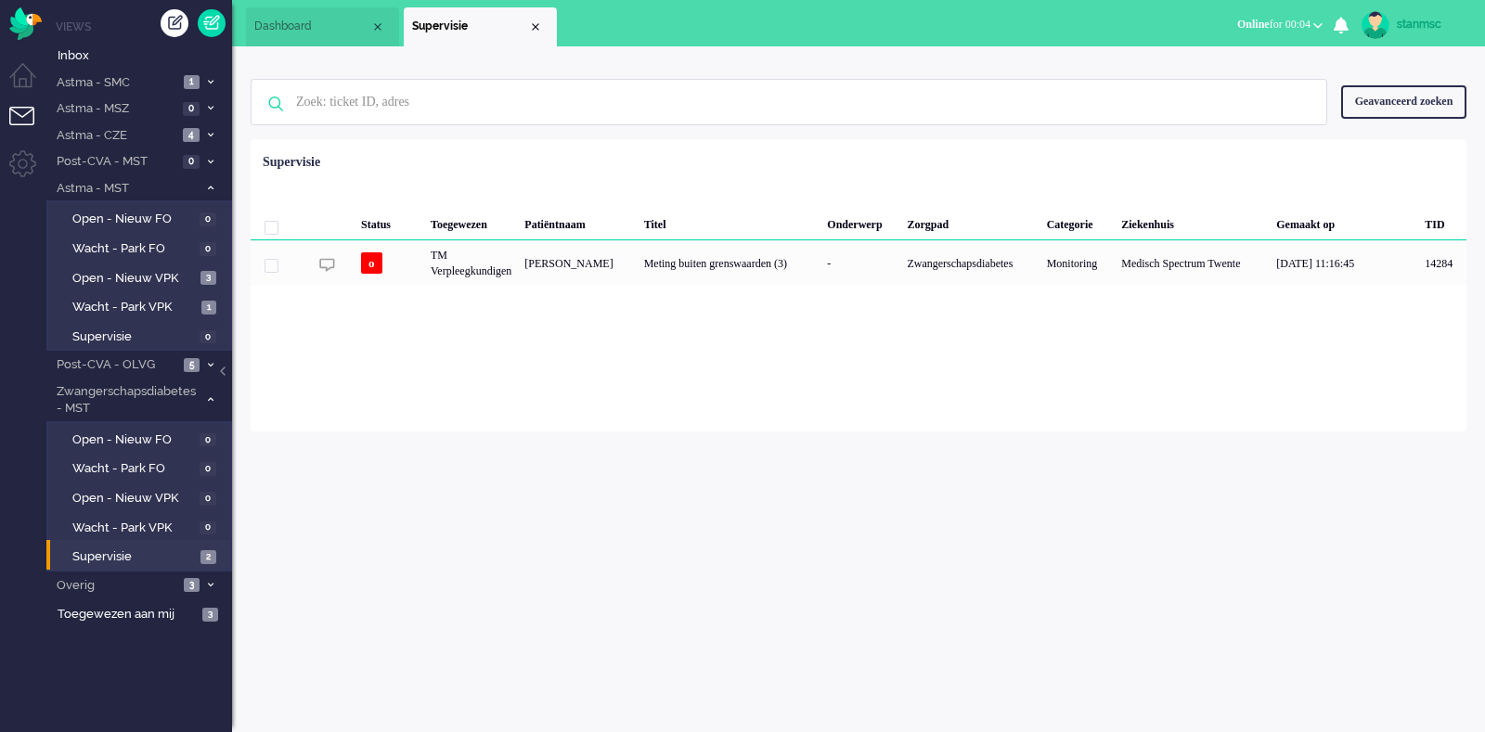
drag, startPoint x: 467, startPoint y: 22, endPoint x: 290, endPoint y: 25, distance: 177.3
click at [290, 25] on span "Dashboard" at bounding box center [312, 27] width 116 height 16
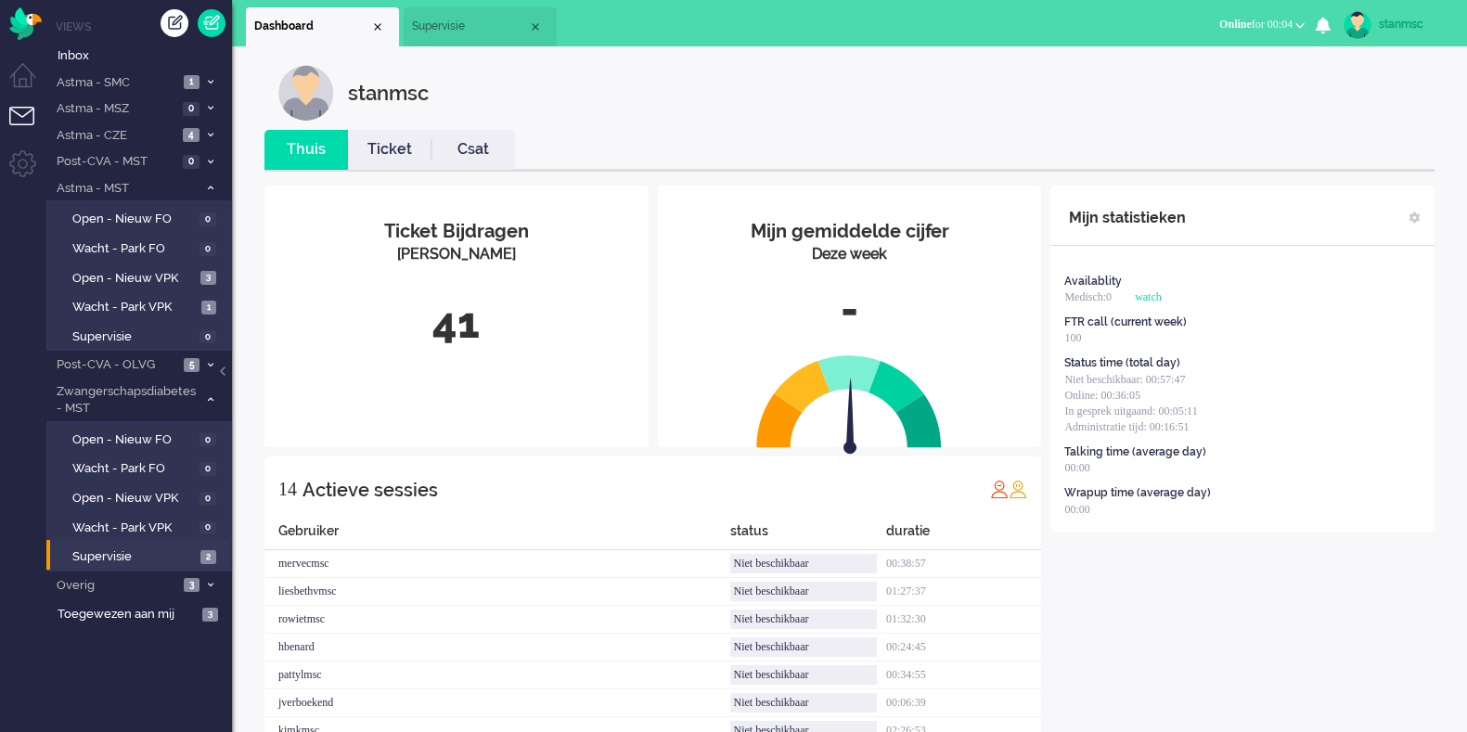
click at [489, 26] on span "Supervisie" at bounding box center [470, 27] width 116 height 16
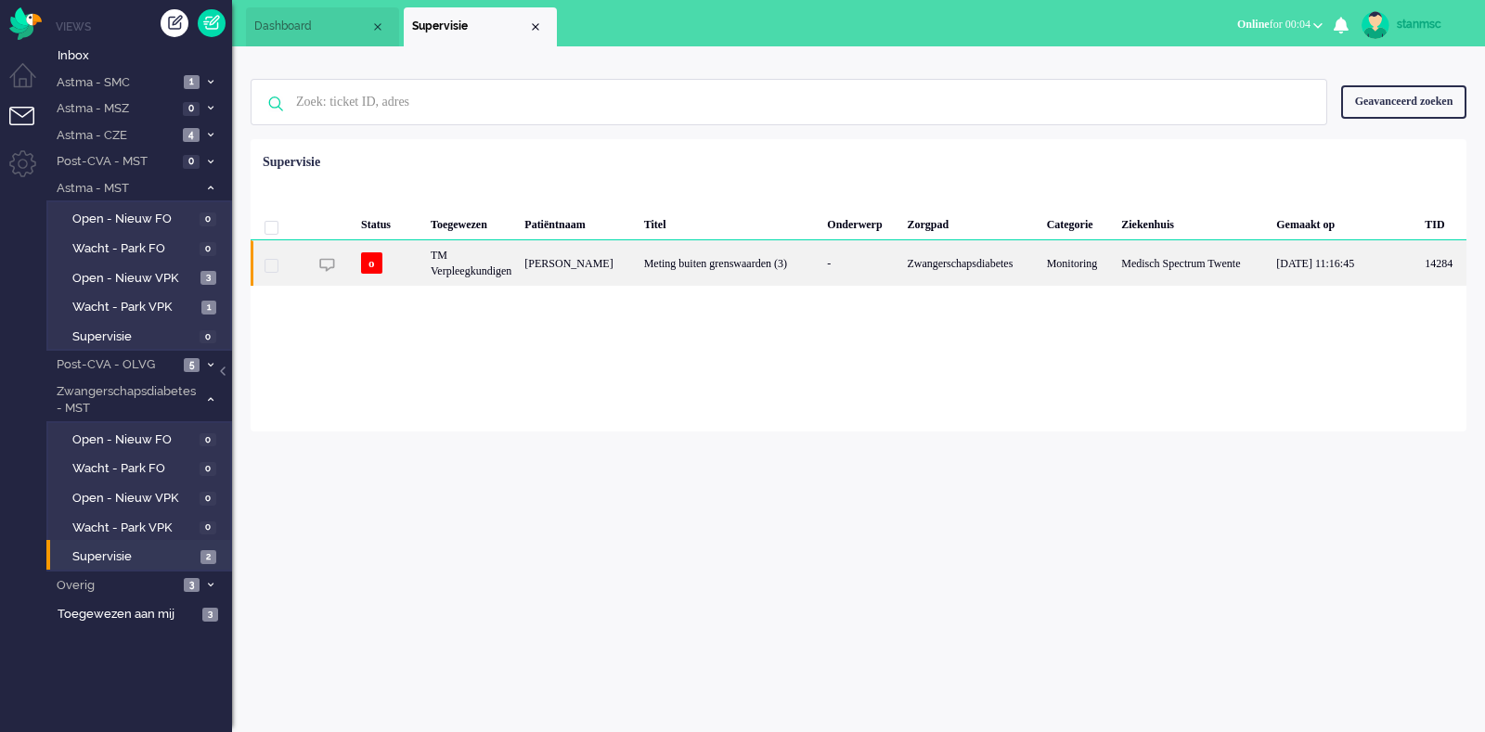
click at [471, 267] on div "TM Verpleegkundigen" at bounding box center [471, 262] width 94 height 45
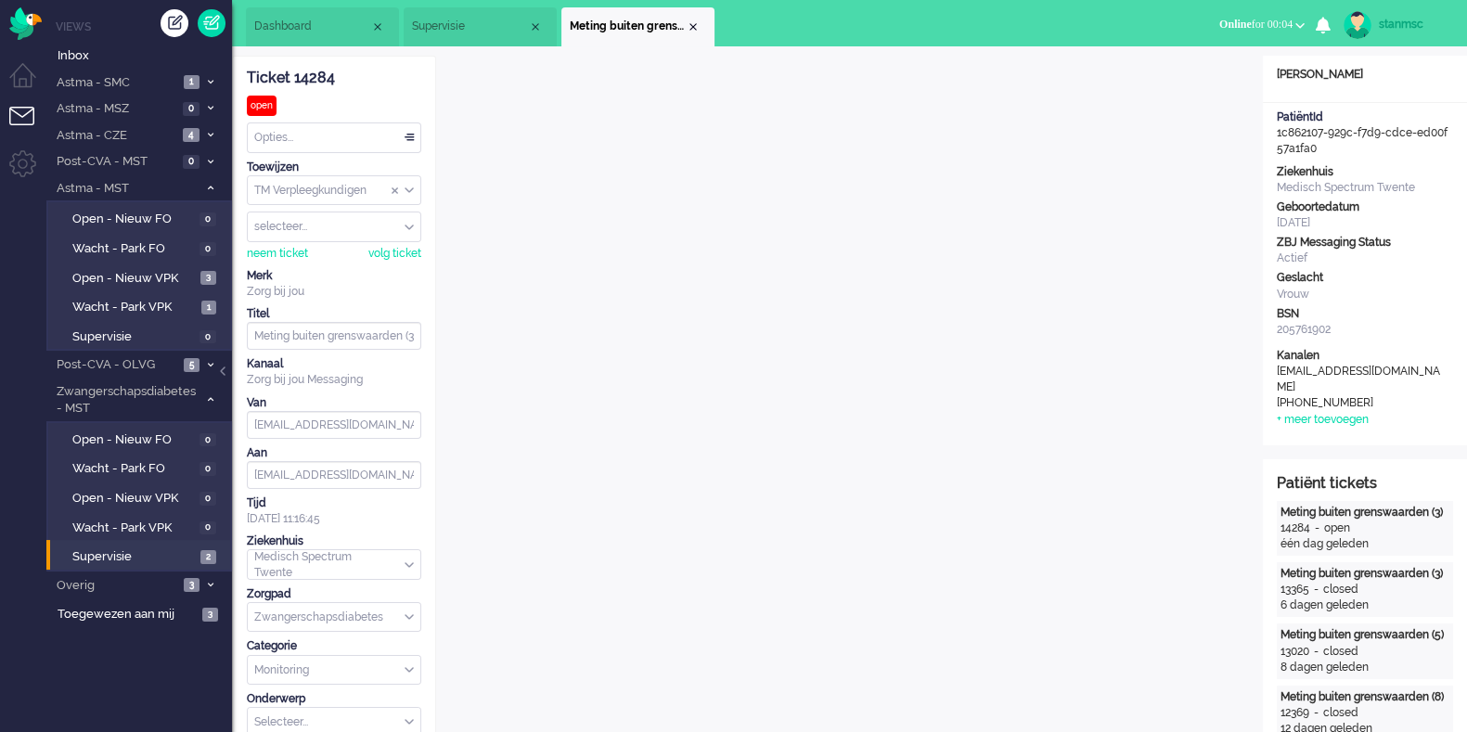
scroll to position [55, 0]
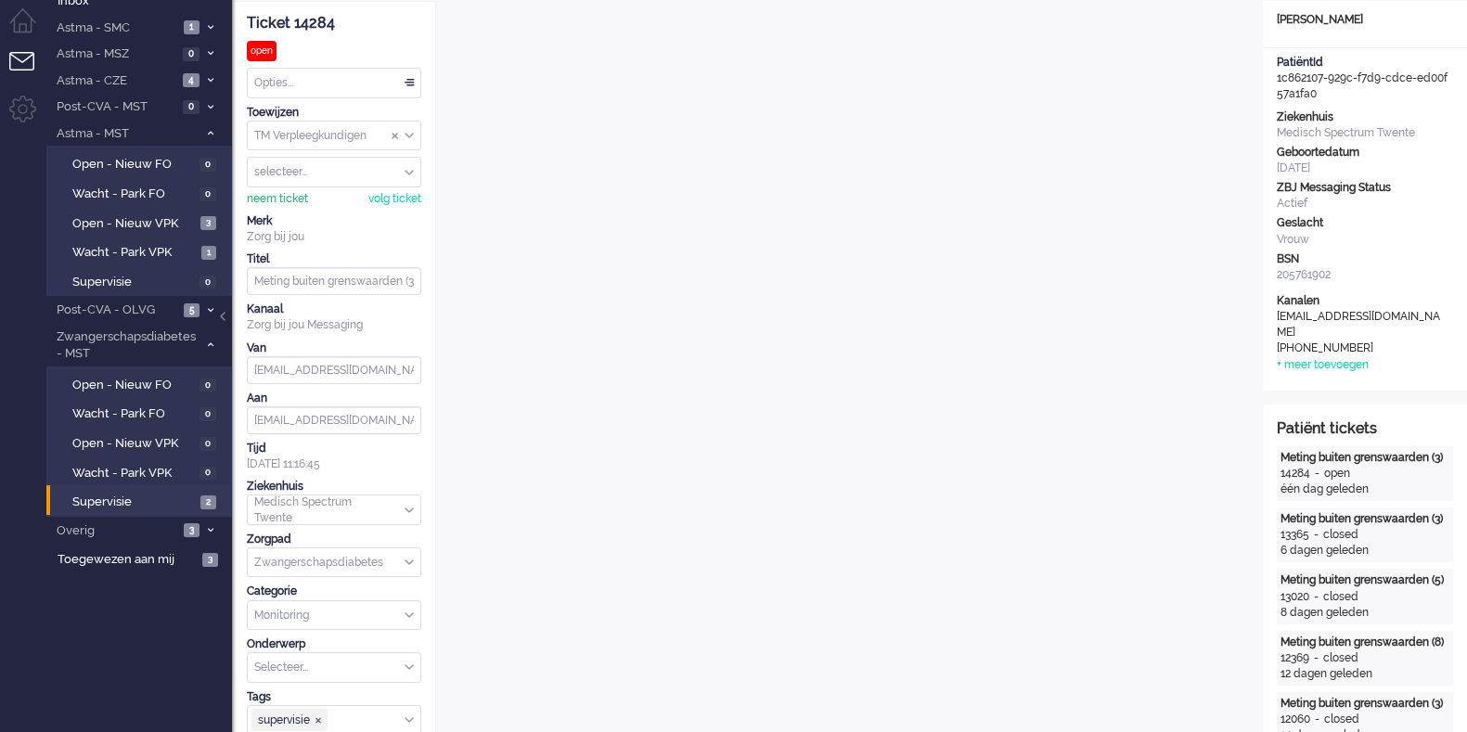
click at [288, 200] on div "neem ticket" at bounding box center [277, 199] width 61 height 16
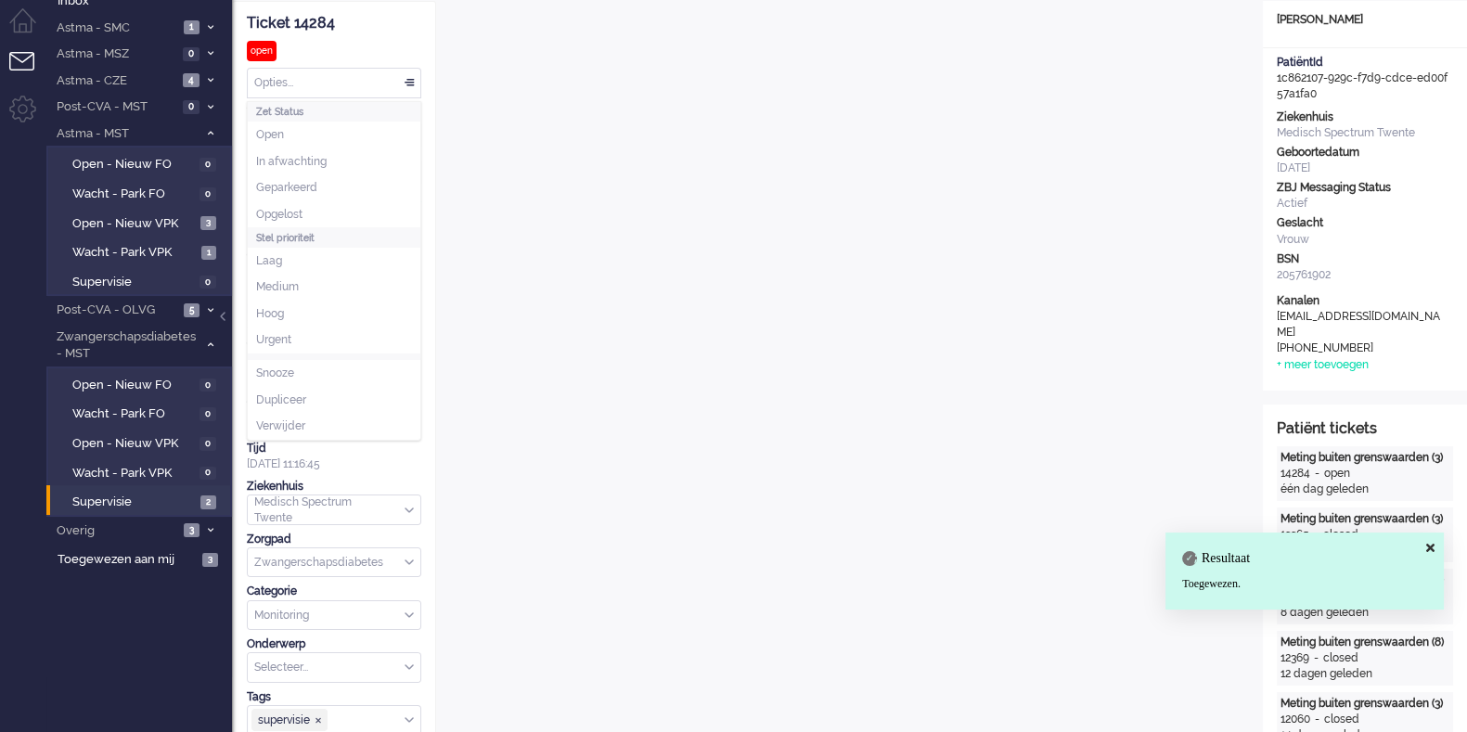
click at [317, 90] on div "Opties..." at bounding box center [334, 83] width 173 height 29
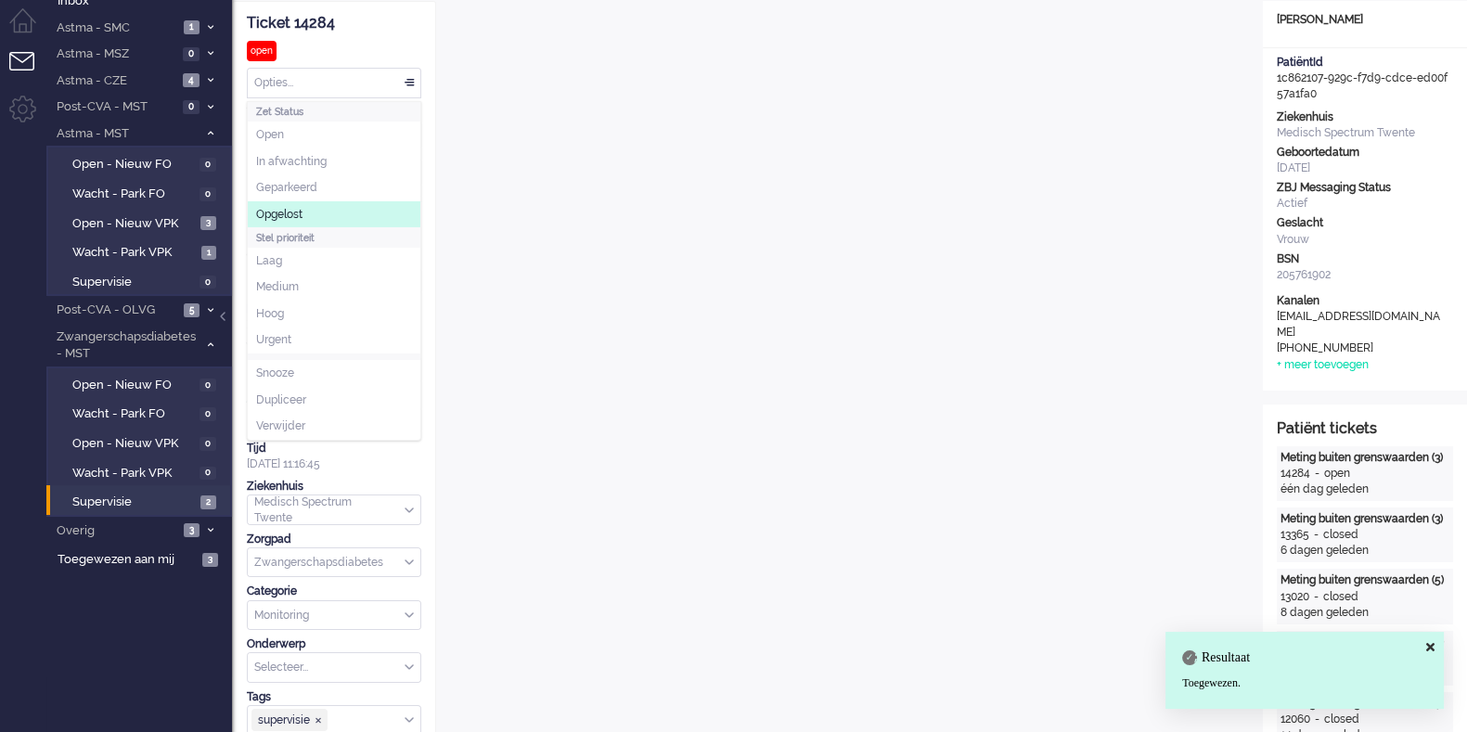
click at [311, 206] on li "Opgelost" at bounding box center [334, 214] width 173 height 27
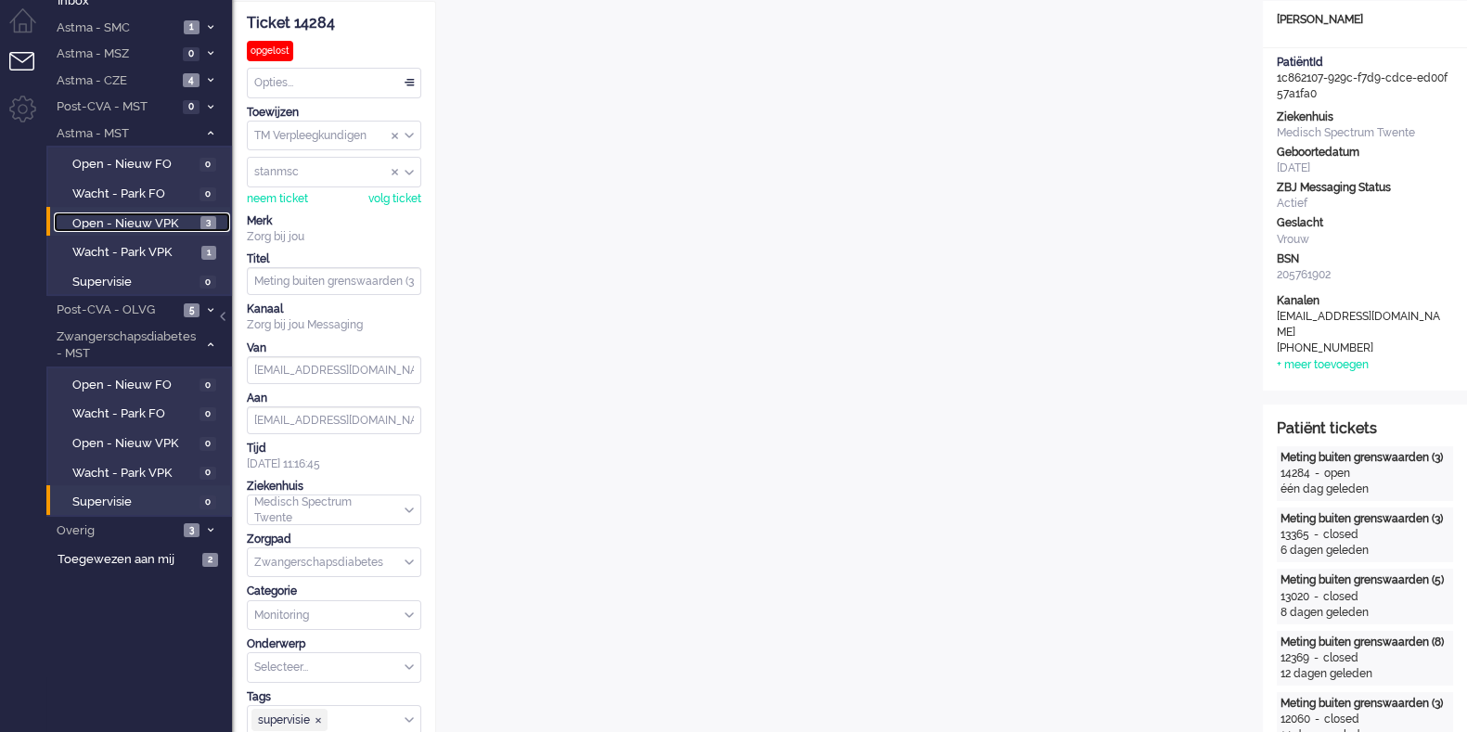
click at [119, 222] on span "Open - Nieuw VPK" at bounding box center [133, 224] width 123 height 18
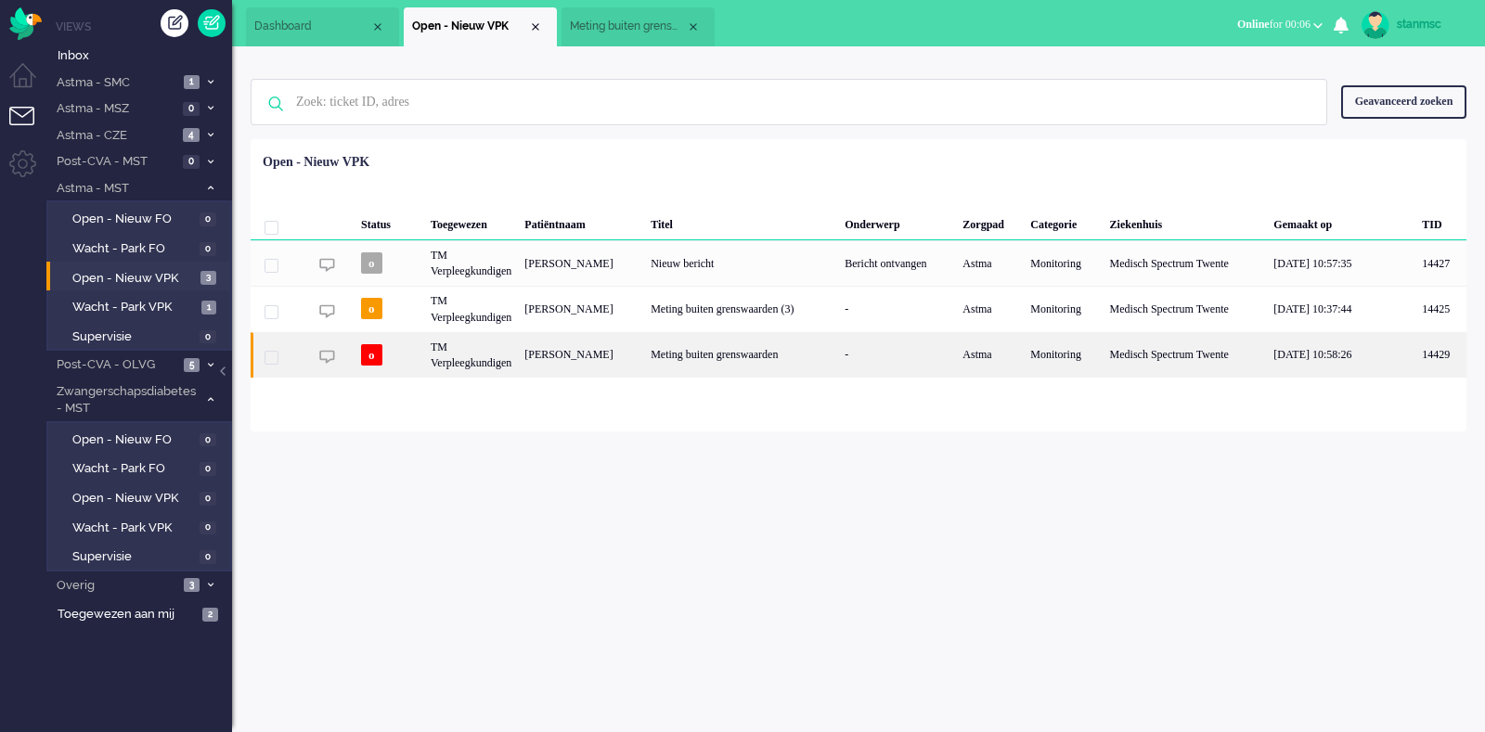
click at [499, 346] on div "TM Verpleegkundigen" at bounding box center [471, 354] width 94 height 45
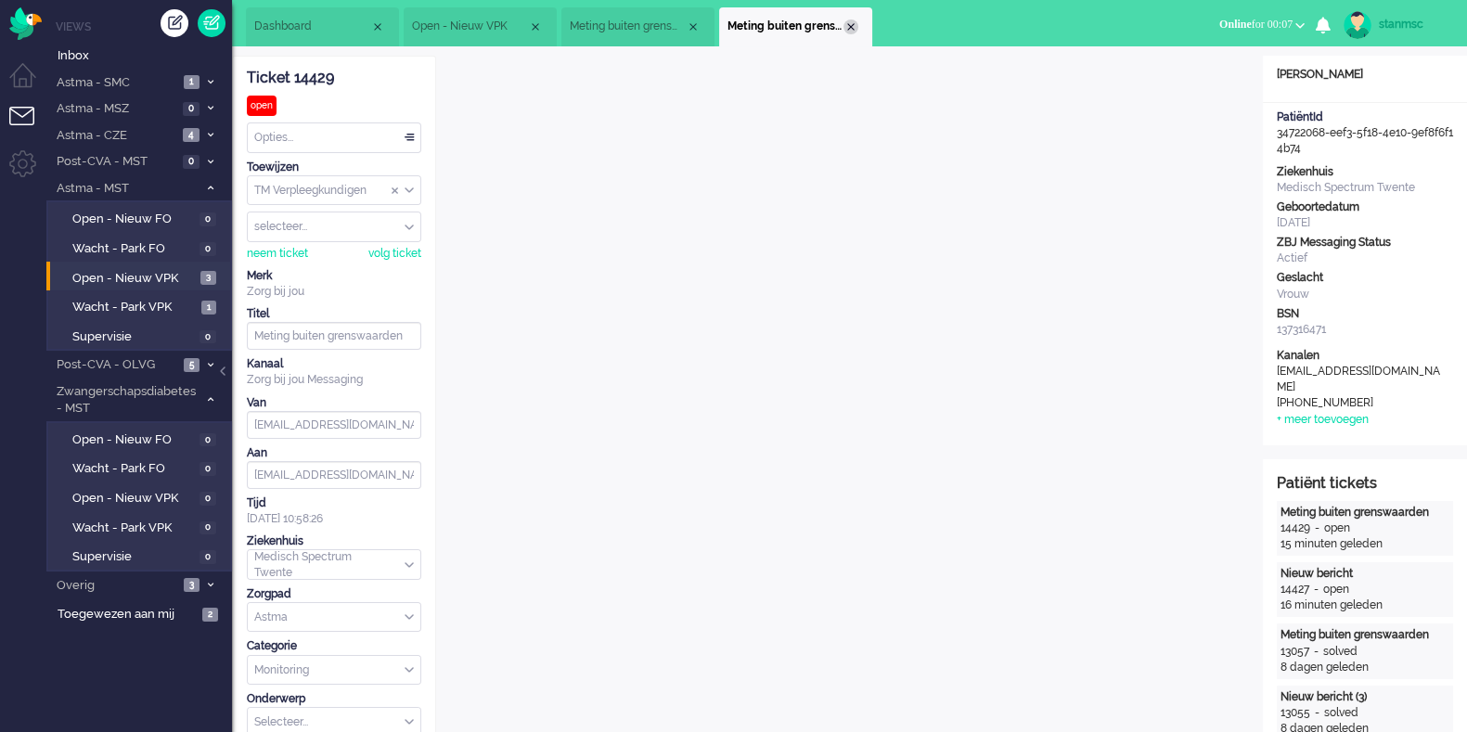
click at [848, 24] on div "Close tab" at bounding box center [850, 26] width 15 height 15
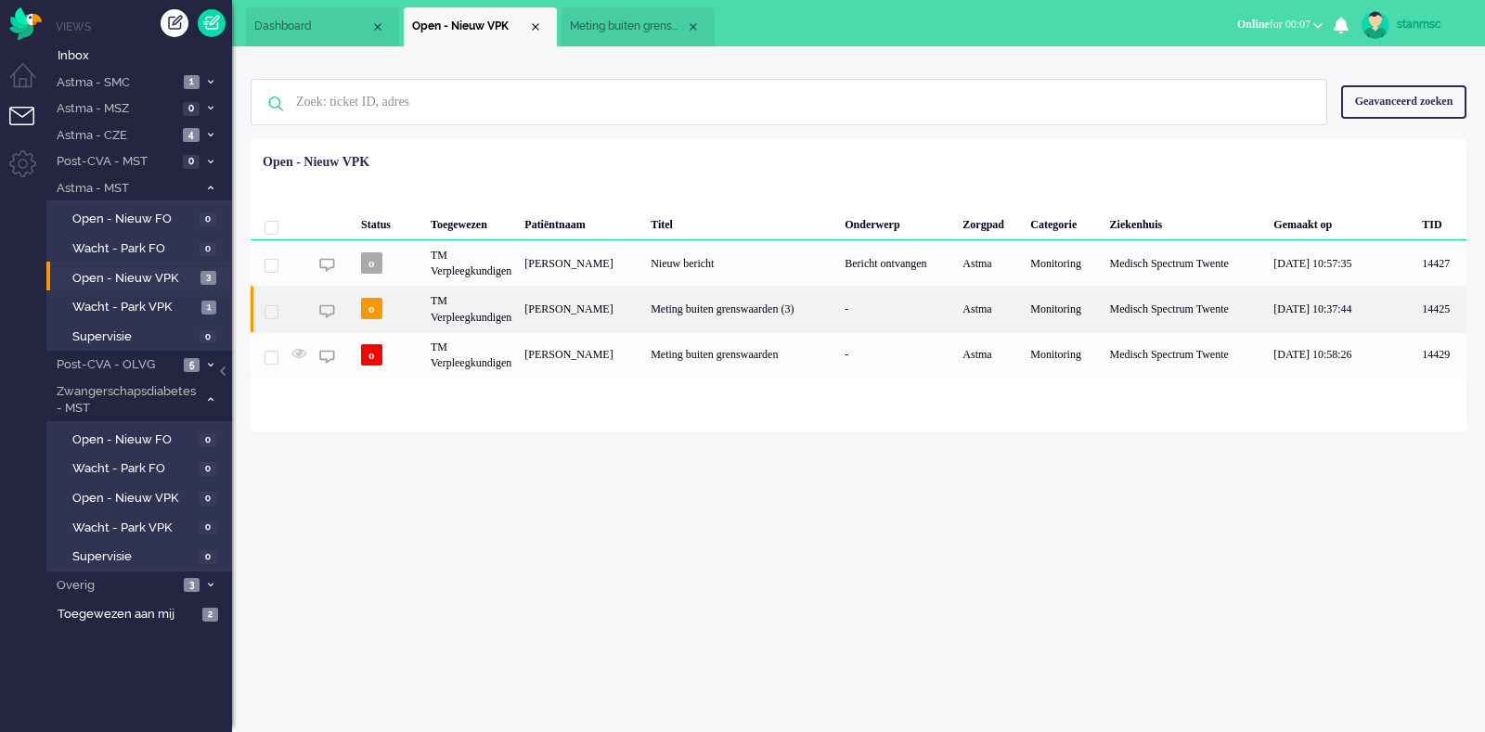
click at [495, 309] on div "TM Verpleegkundigen" at bounding box center [471, 308] width 94 height 45
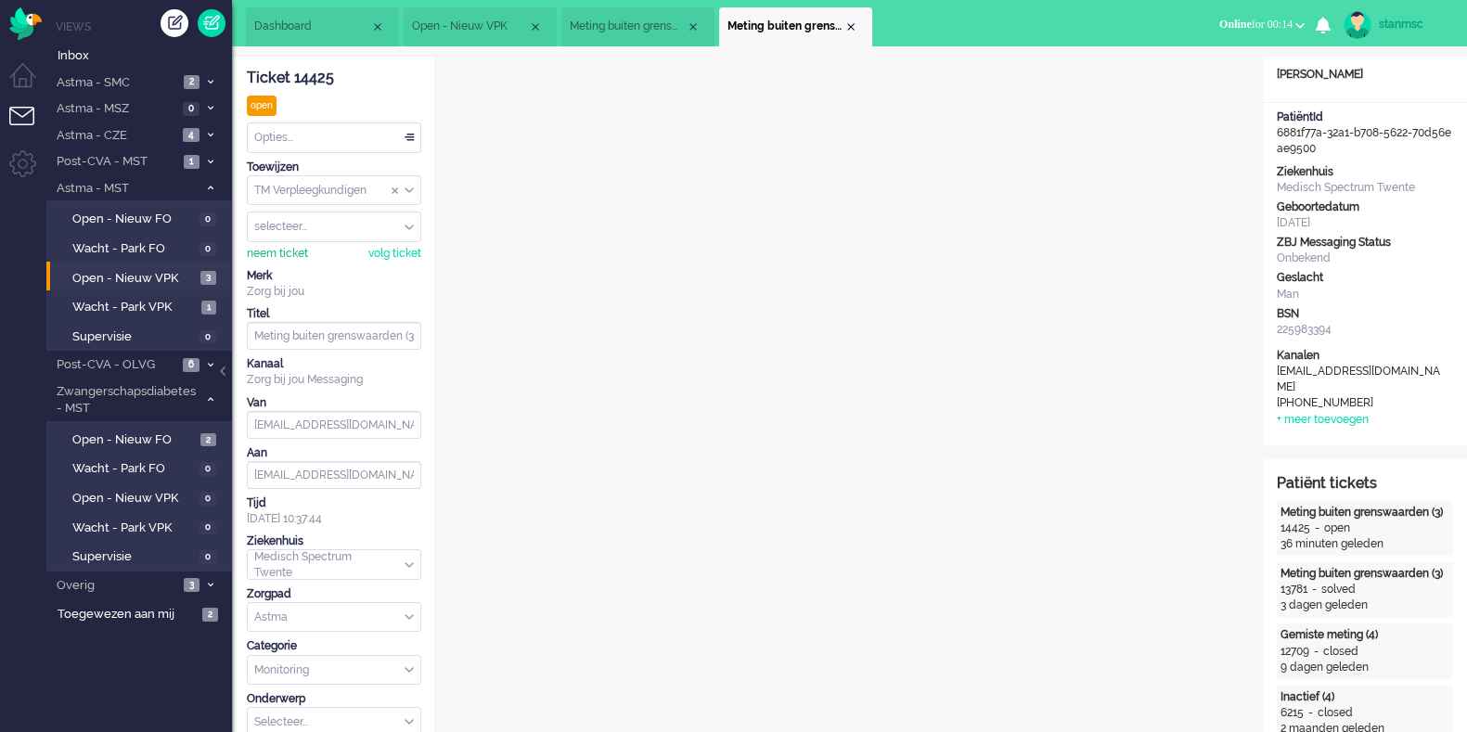
click at [280, 256] on div "neem ticket" at bounding box center [277, 254] width 61 height 16
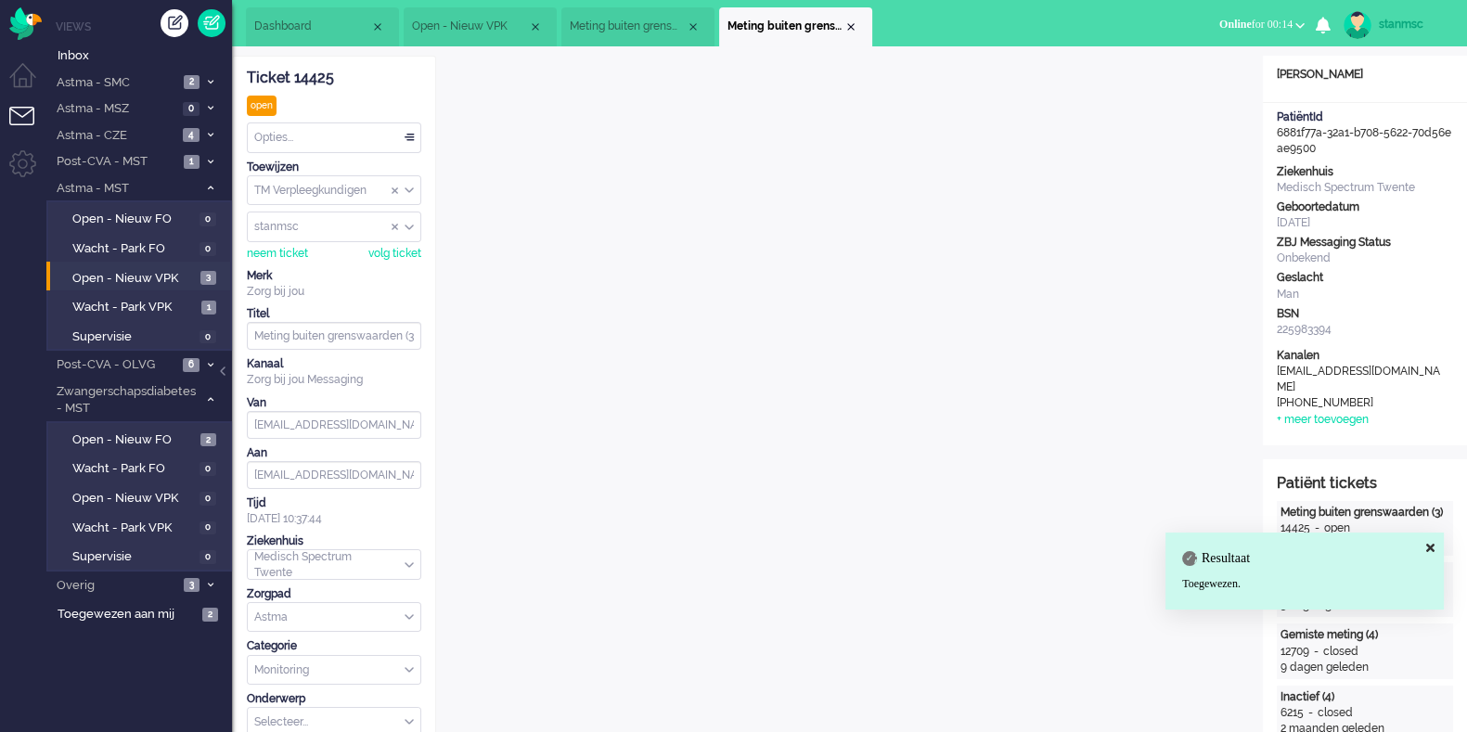
click at [317, 139] on div "Opties..." at bounding box center [334, 137] width 173 height 29
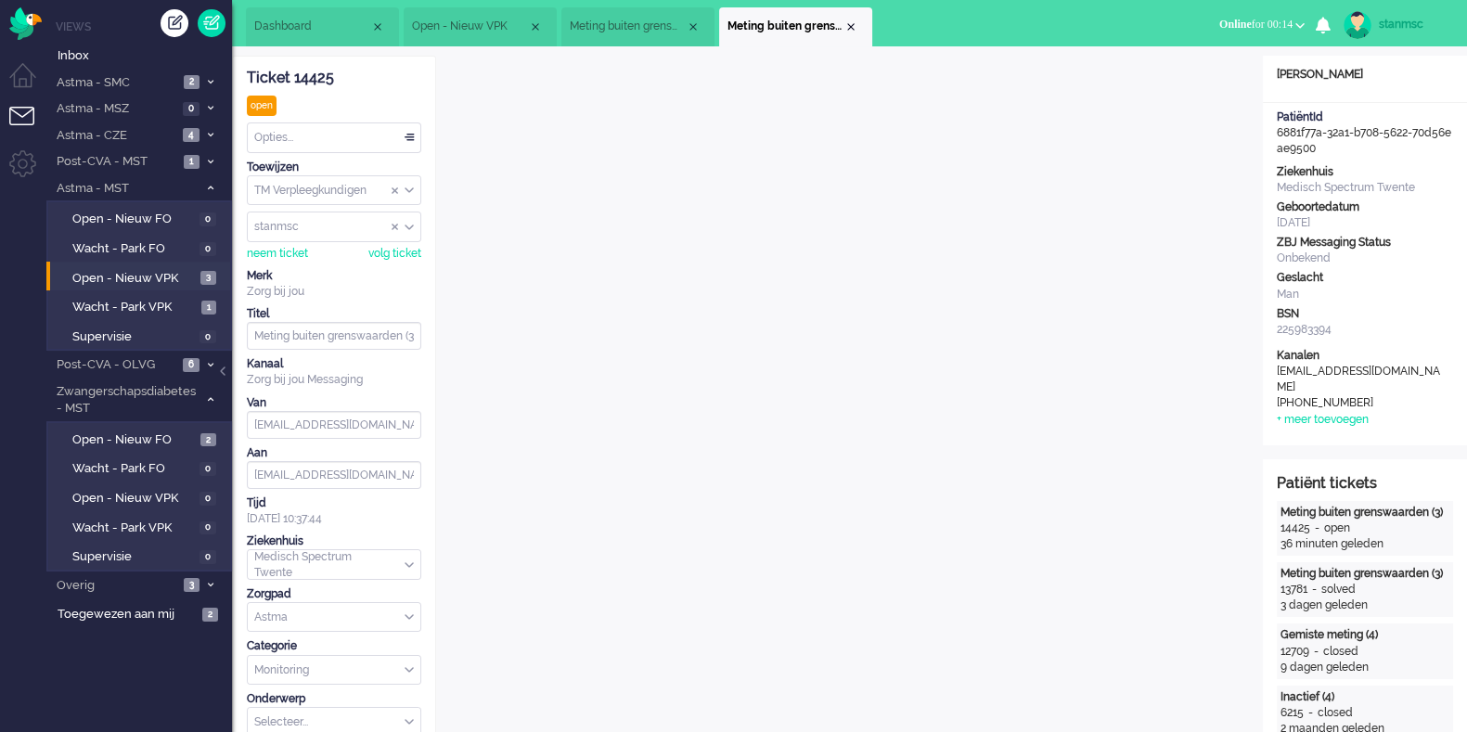
click at [343, 146] on div "Opties..." at bounding box center [334, 137] width 173 height 29
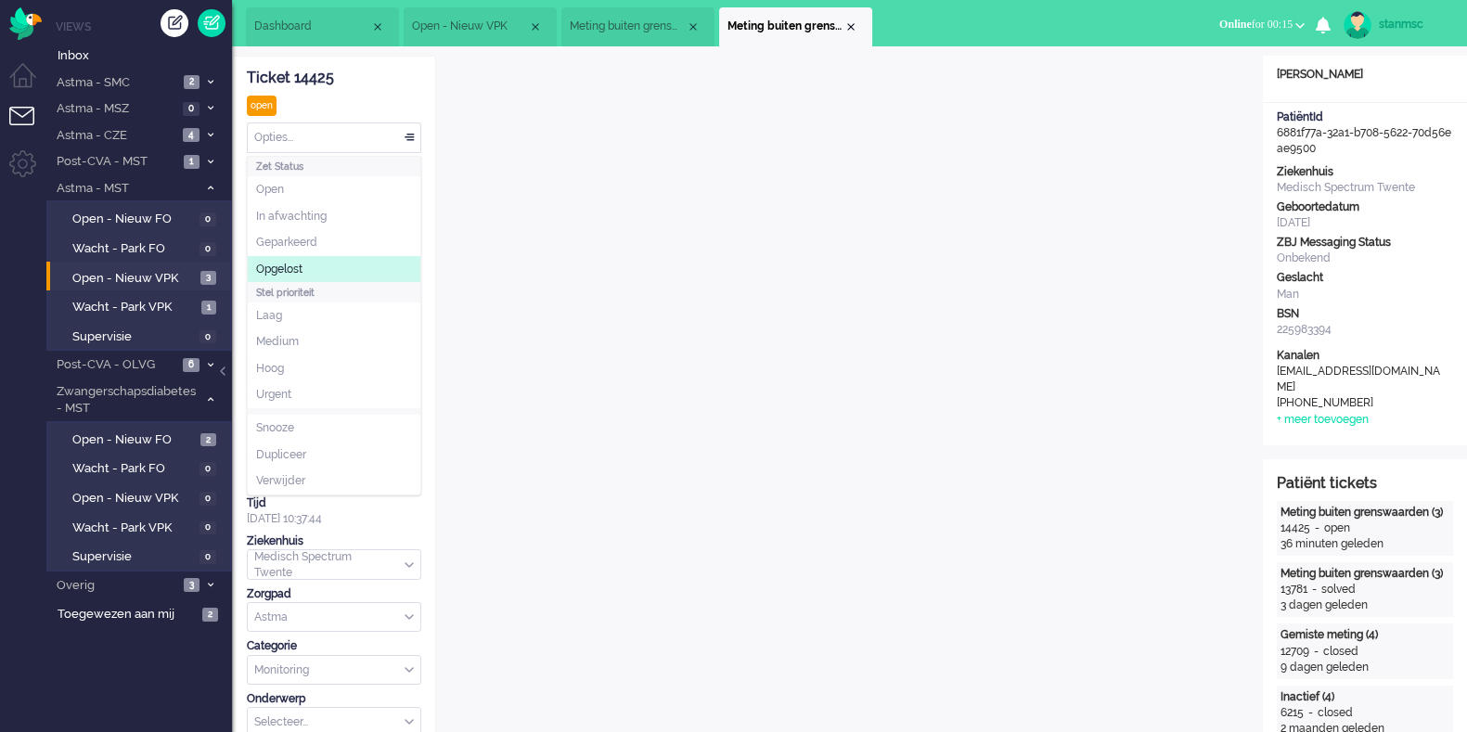
click at [296, 262] on span "Opgelost" at bounding box center [279, 270] width 46 height 16
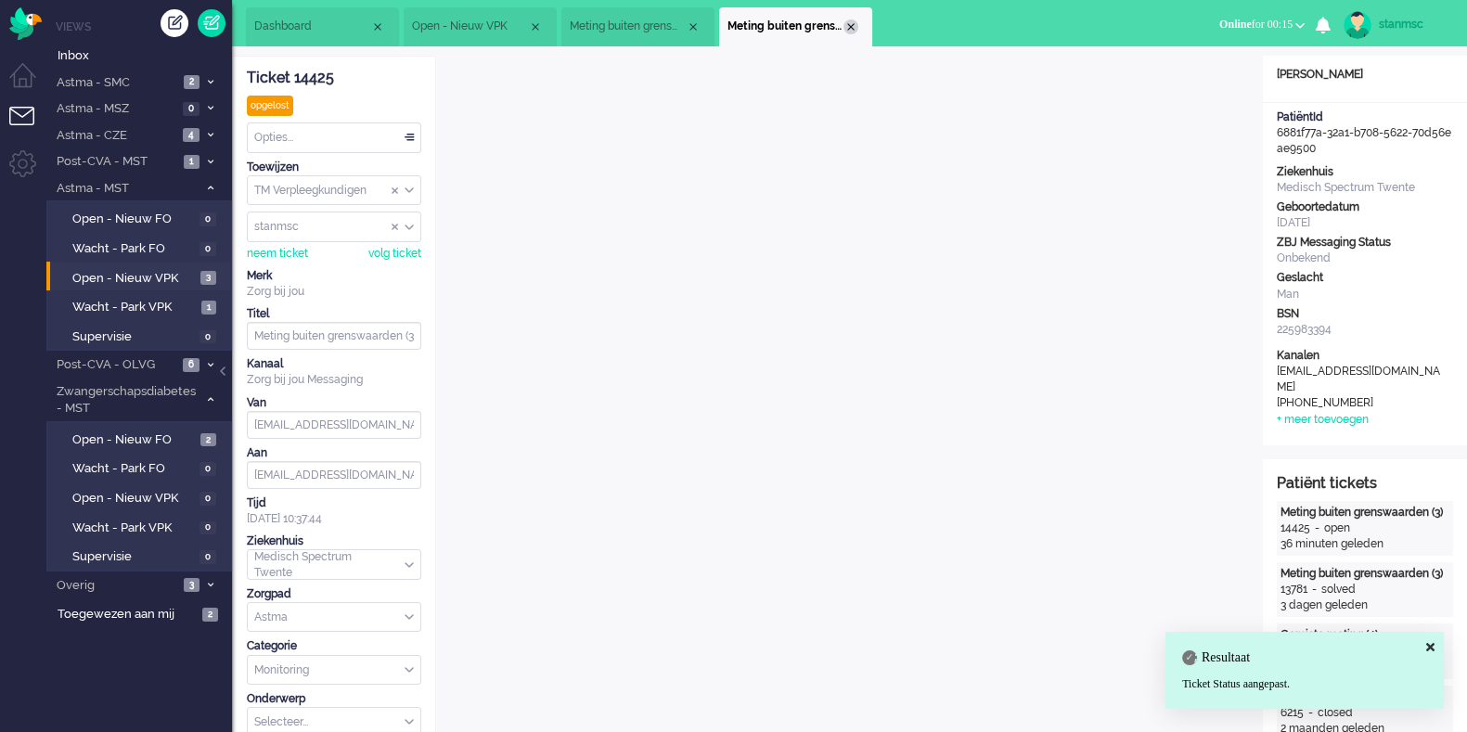
click at [849, 25] on div "Close tab" at bounding box center [850, 26] width 15 height 15
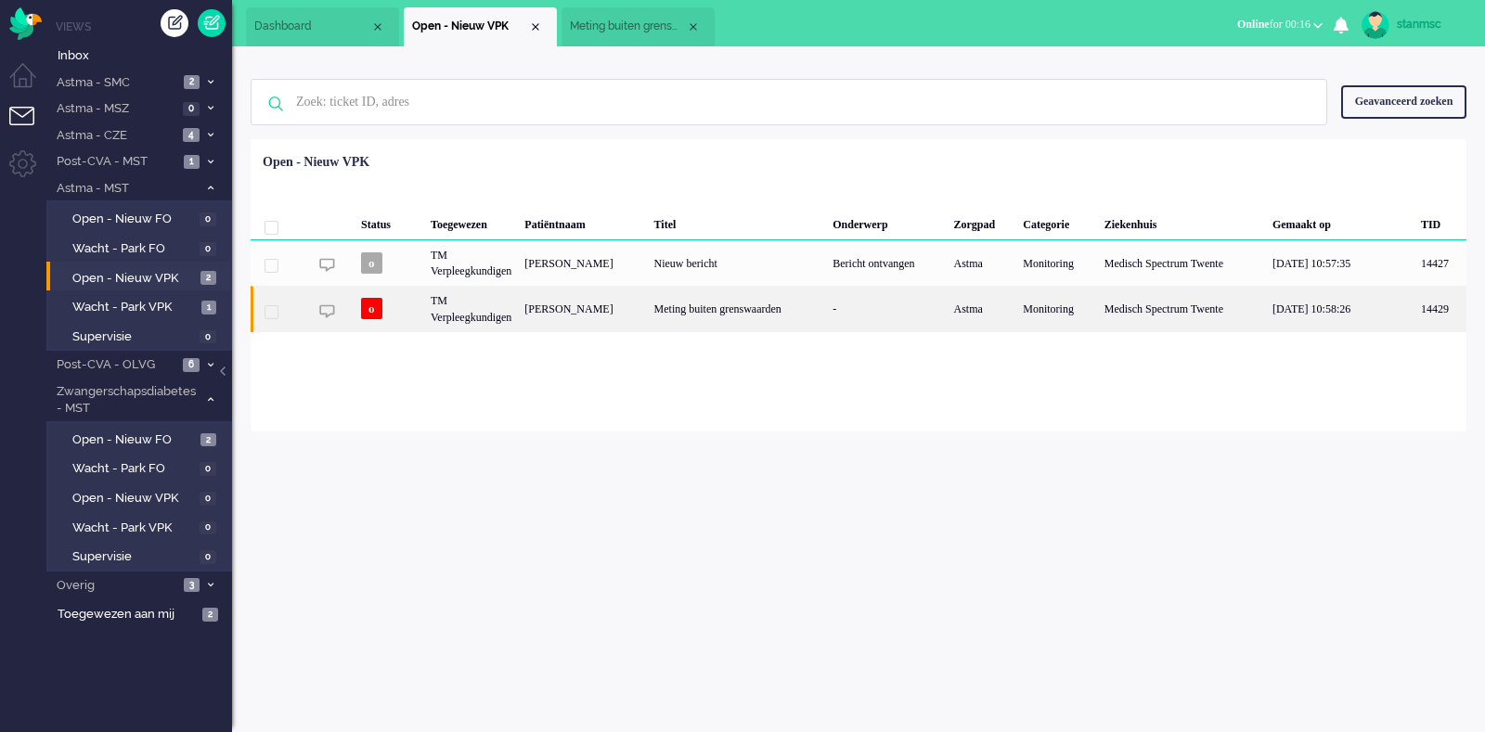
click at [518, 311] on div "TM Verpleegkundigen" at bounding box center [471, 308] width 94 height 45
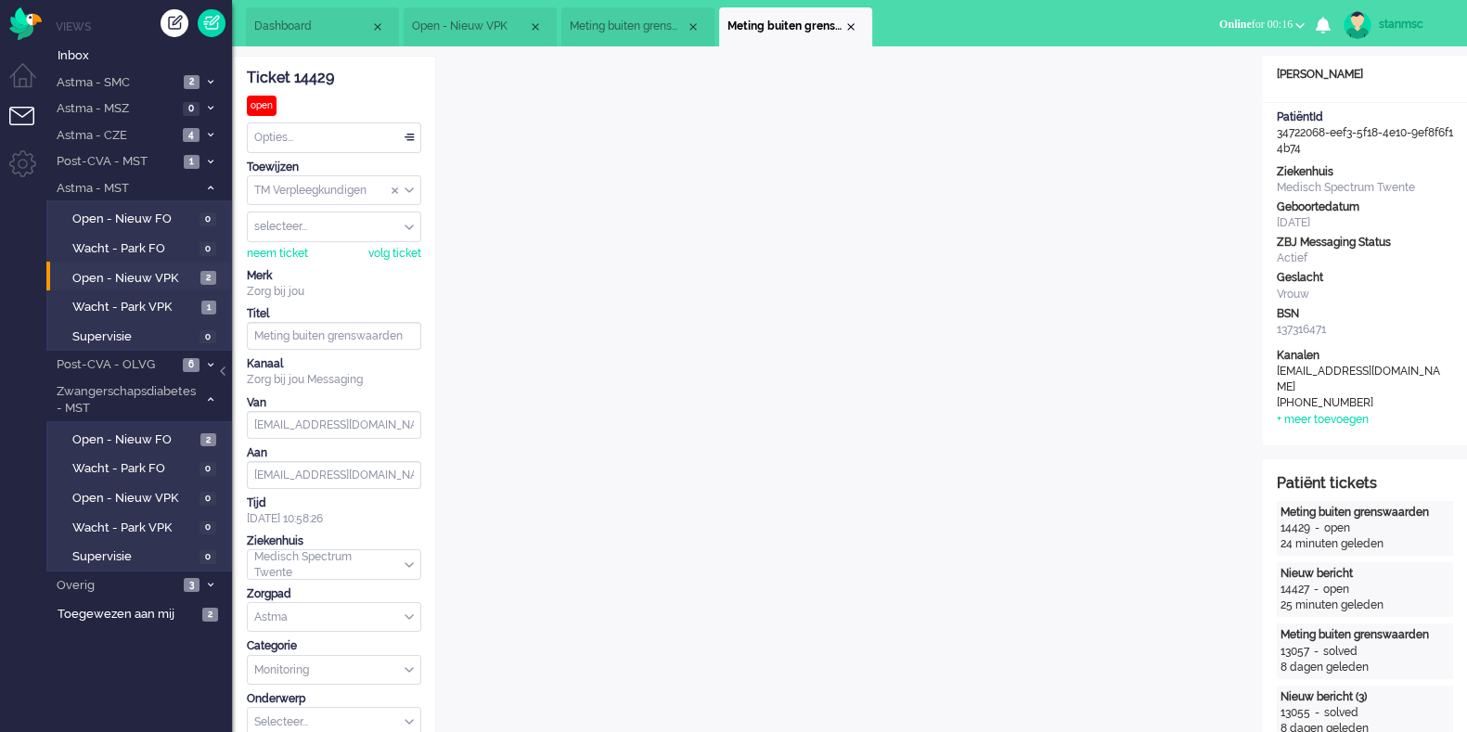
click at [631, 16] on li "Meting buiten grenswaarden (3)" at bounding box center [637, 26] width 153 height 39
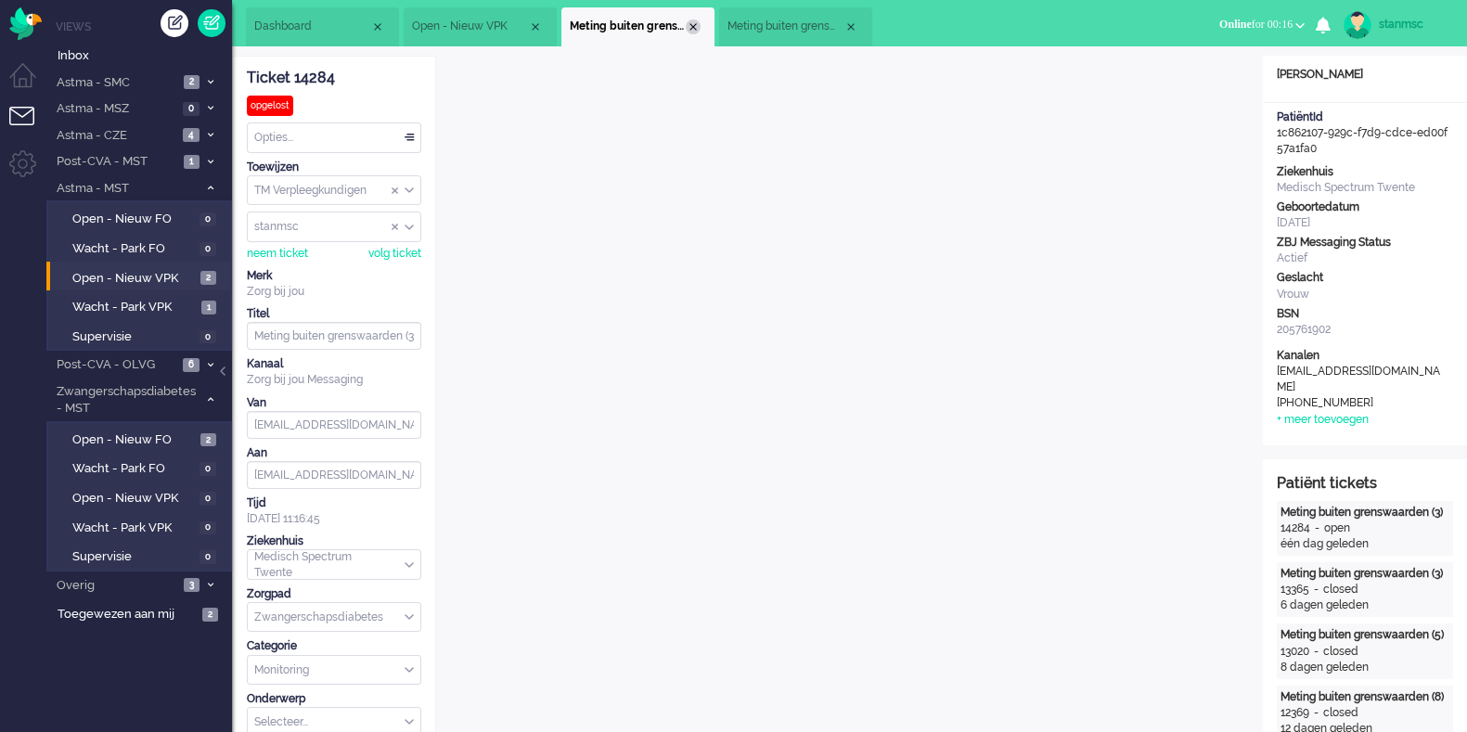
click at [692, 24] on div "Close tab" at bounding box center [693, 26] width 15 height 15
click at [464, 29] on span "Open - Nieuw VPK" at bounding box center [470, 27] width 116 height 16
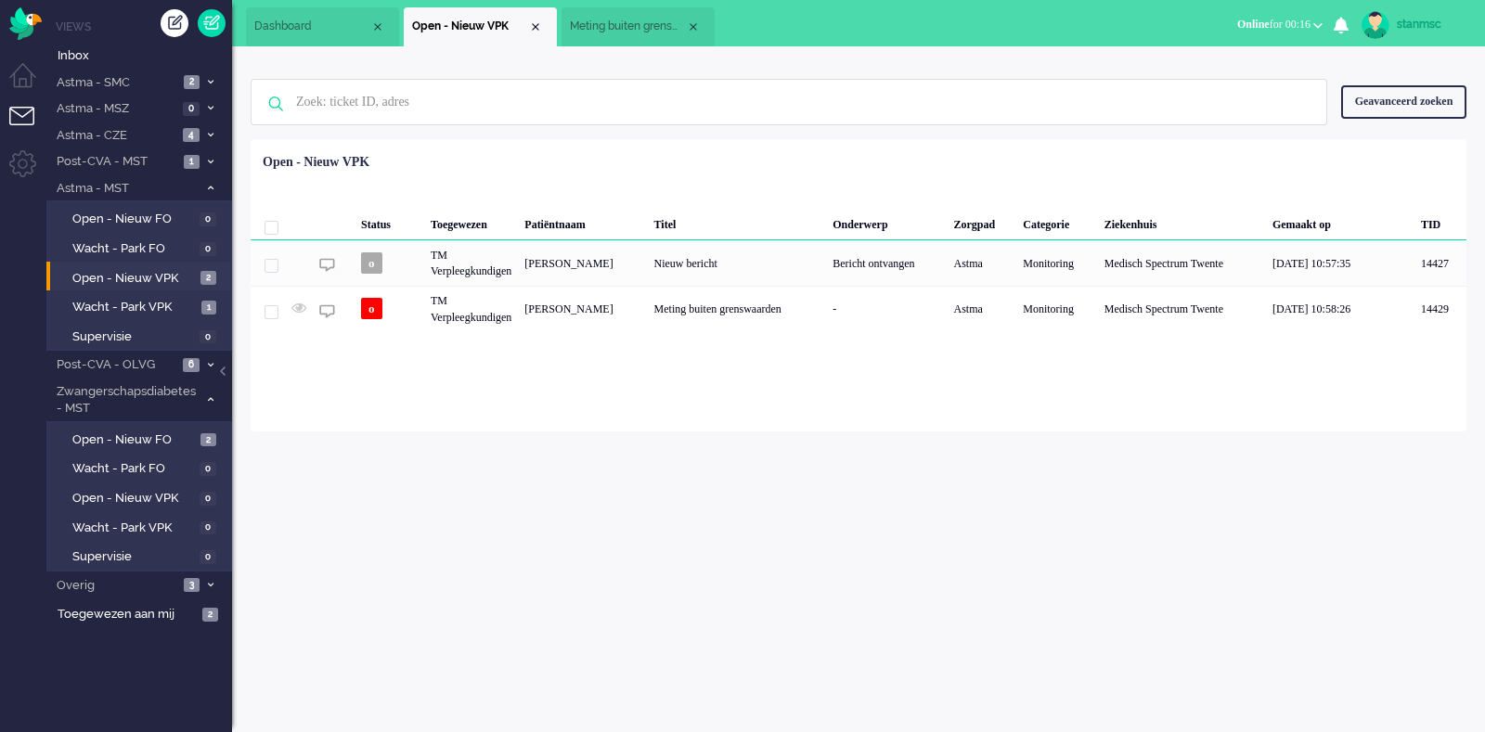
click at [608, 30] on span "Meting buiten grenswaarden" at bounding box center [628, 27] width 116 height 16
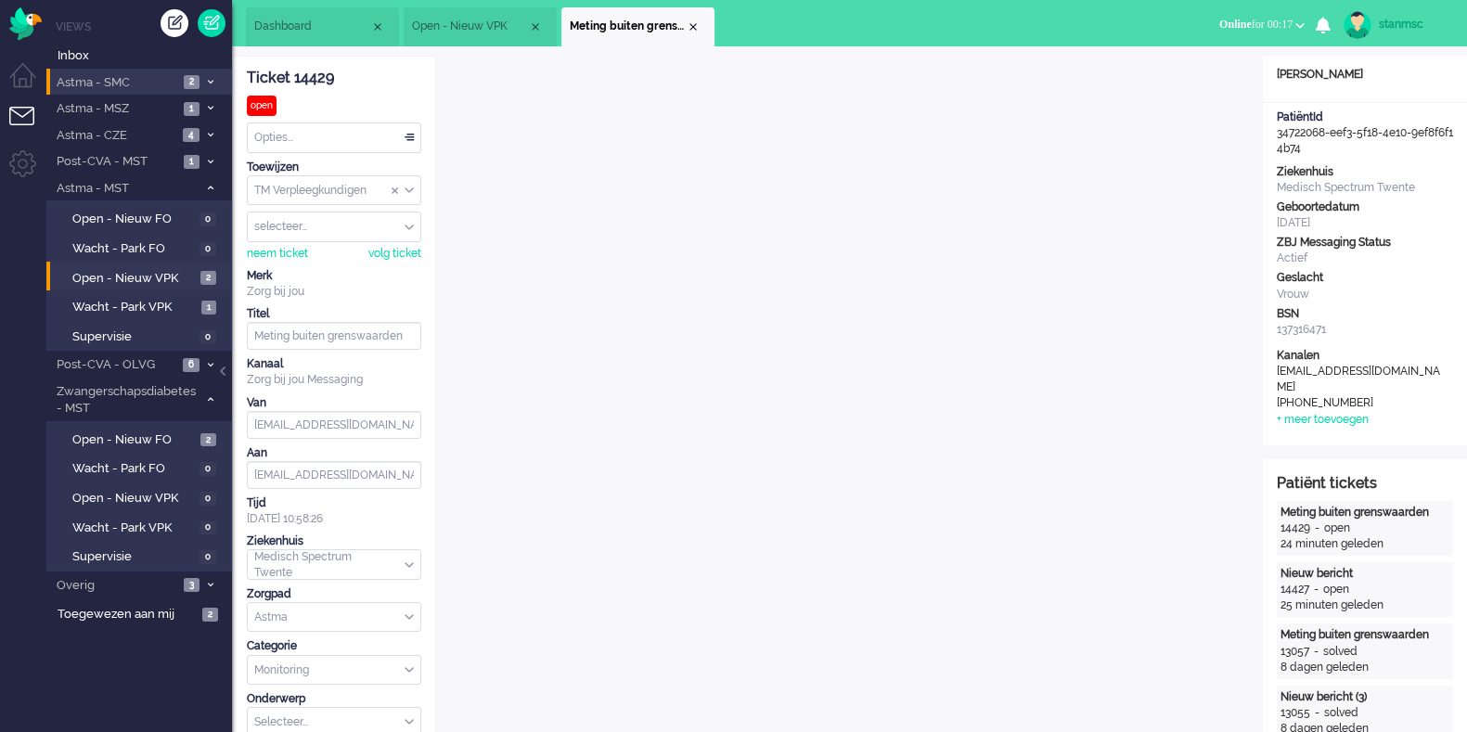
click at [136, 83] on span "Astma - SMC" at bounding box center [116, 83] width 124 height 18
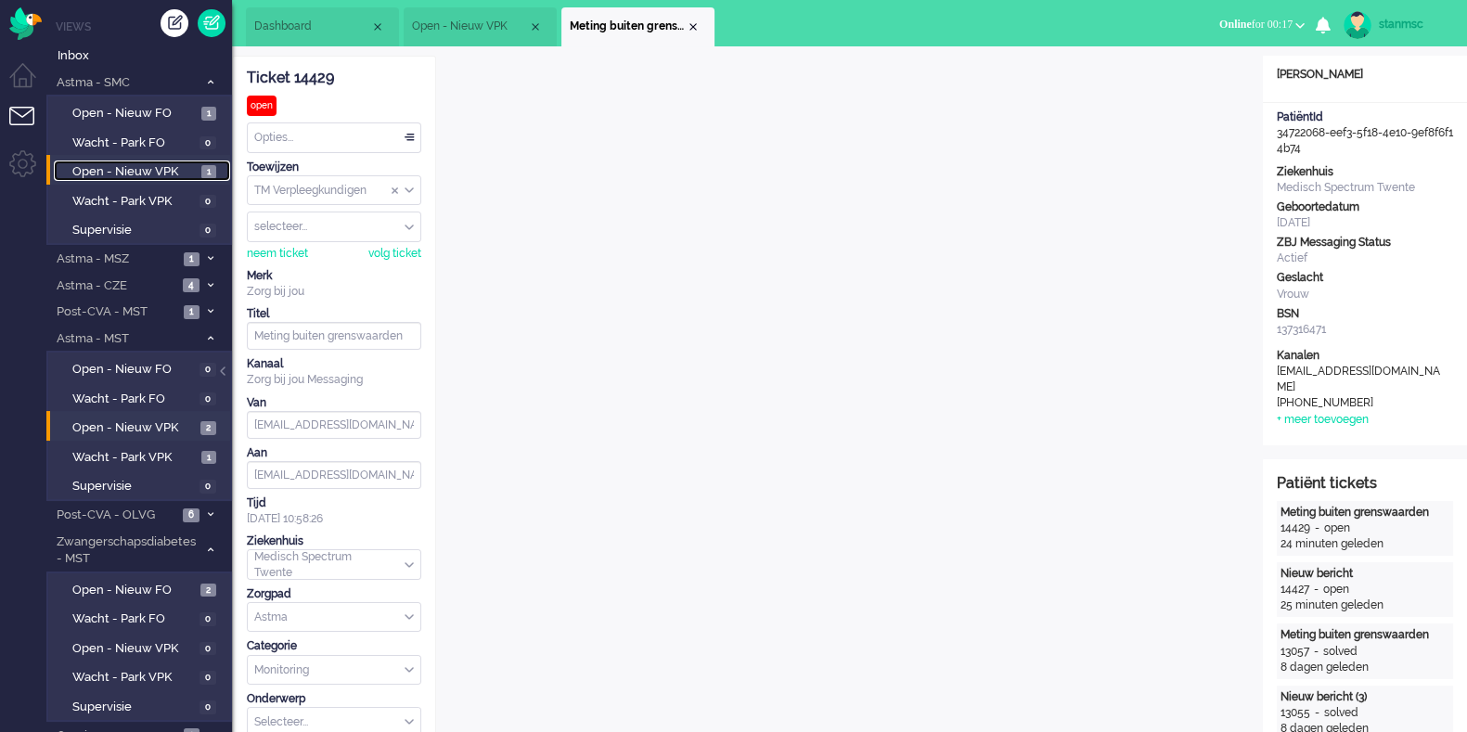
click at [135, 166] on span "Open - Nieuw VPK" at bounding box center [134, 172] width 124 height 18
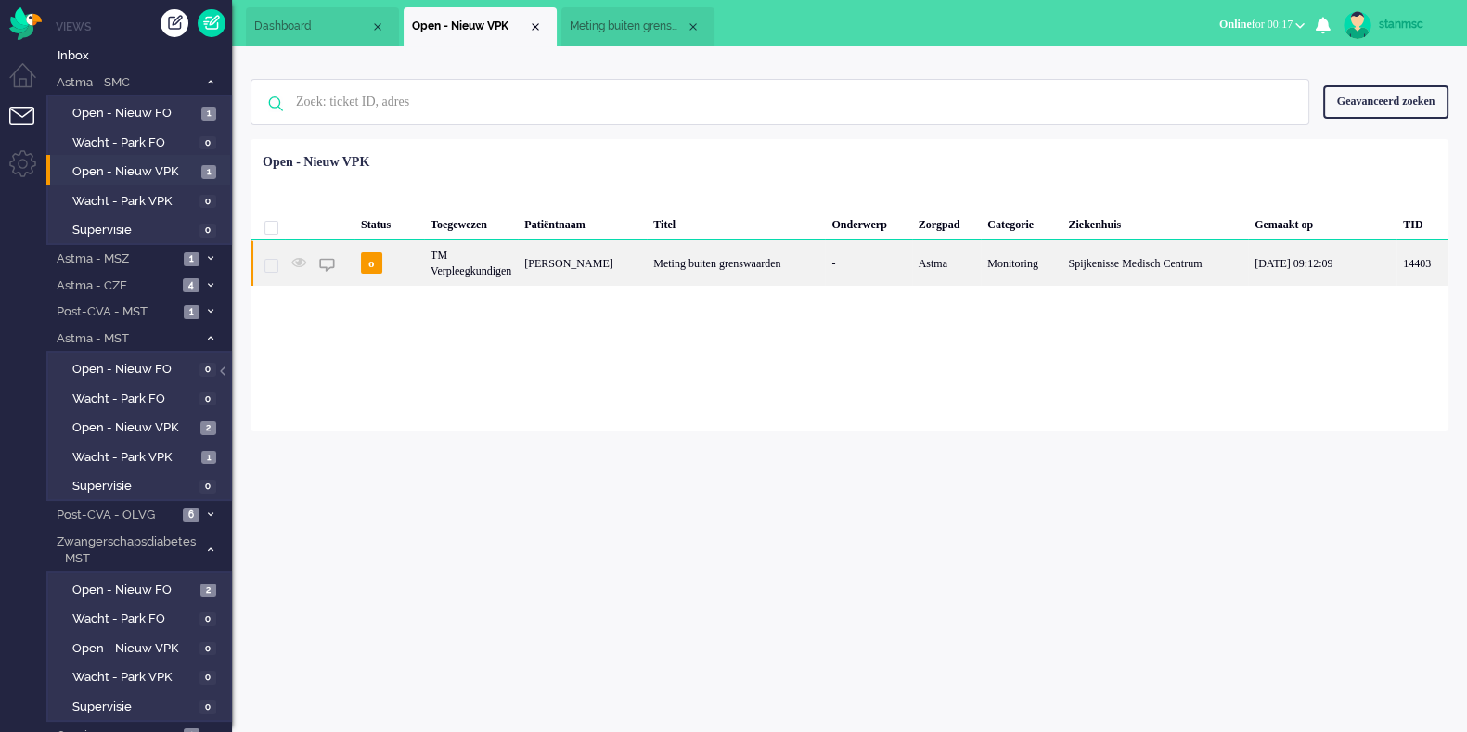
click at [647, 262] on div "[PERSON_NAME]" at bounding box center [582, 262] width 129 height 45
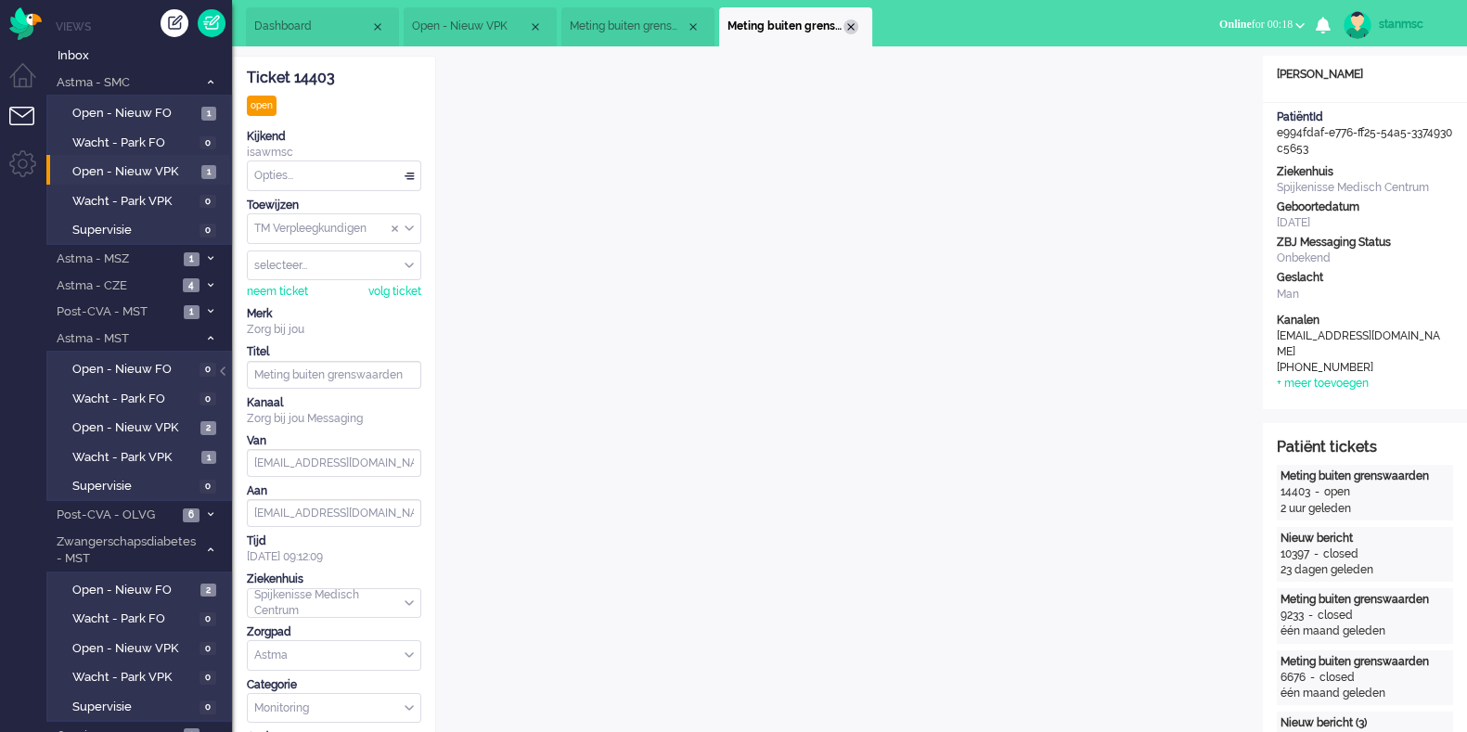
click at [850, 26] on div "Close tab" at bounding box center [850, 26] width 15 height 15
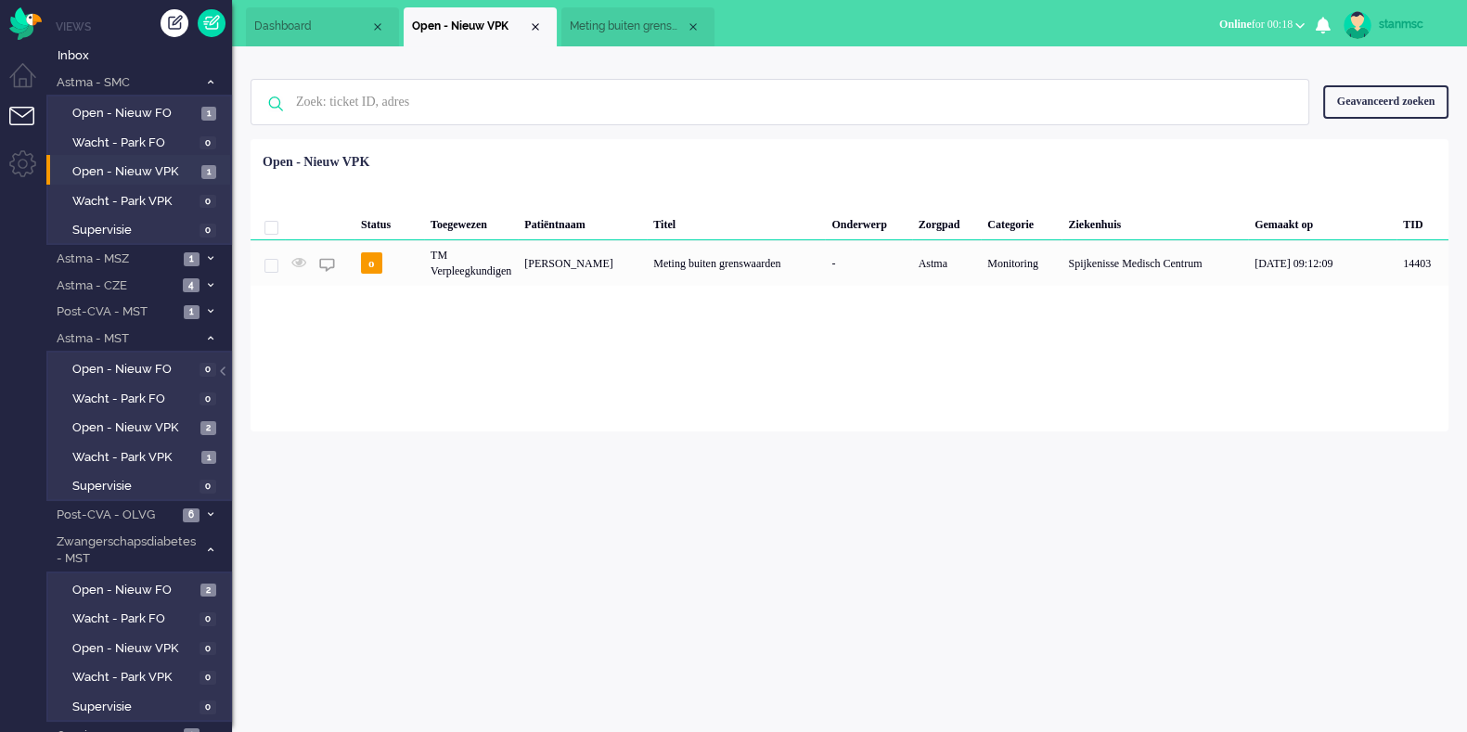
click at [650, 25] on span "Meting buiten grenswaarden" at bounding box center [628, 27] width 116 height 16
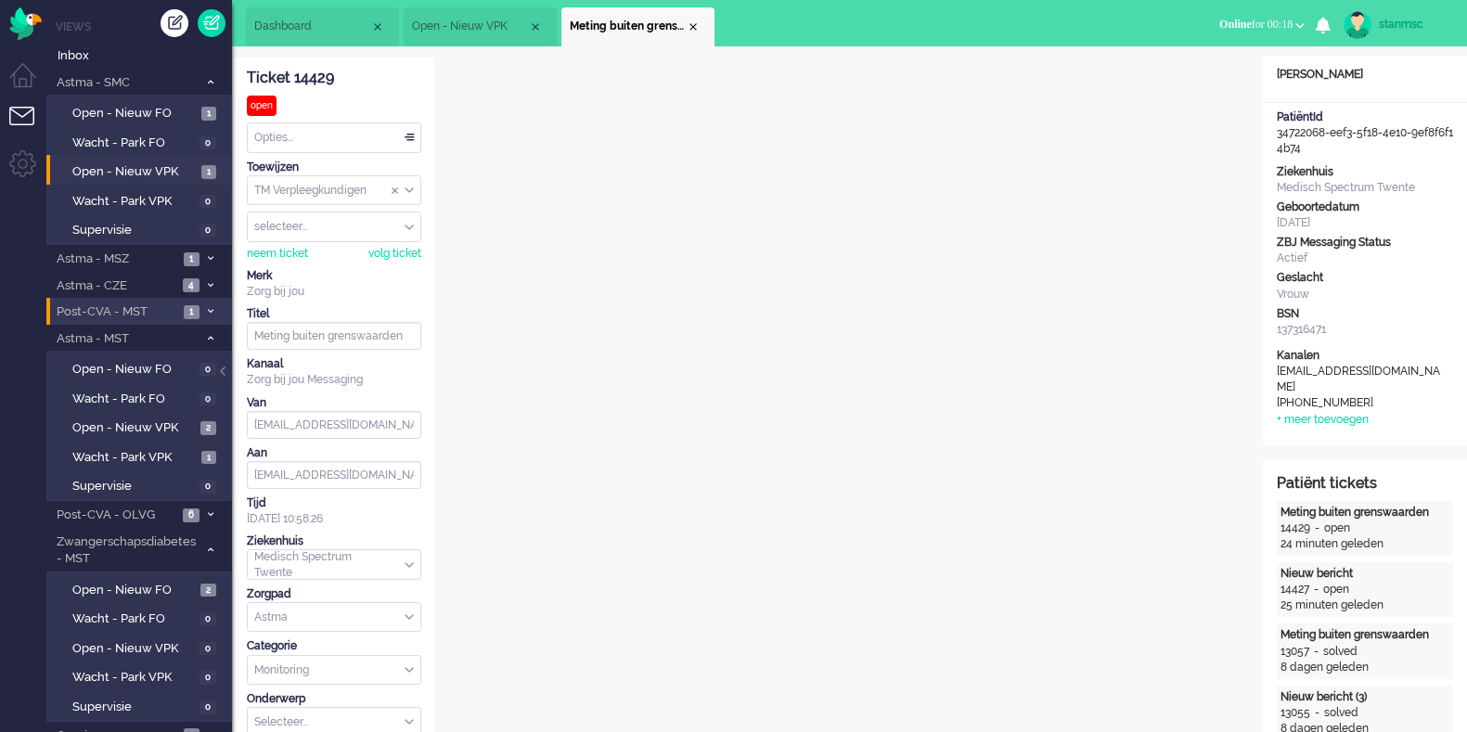
click at [129, 312] on span "Post-CVA - MST" at bounding box center [116, 312] width 124 height 18
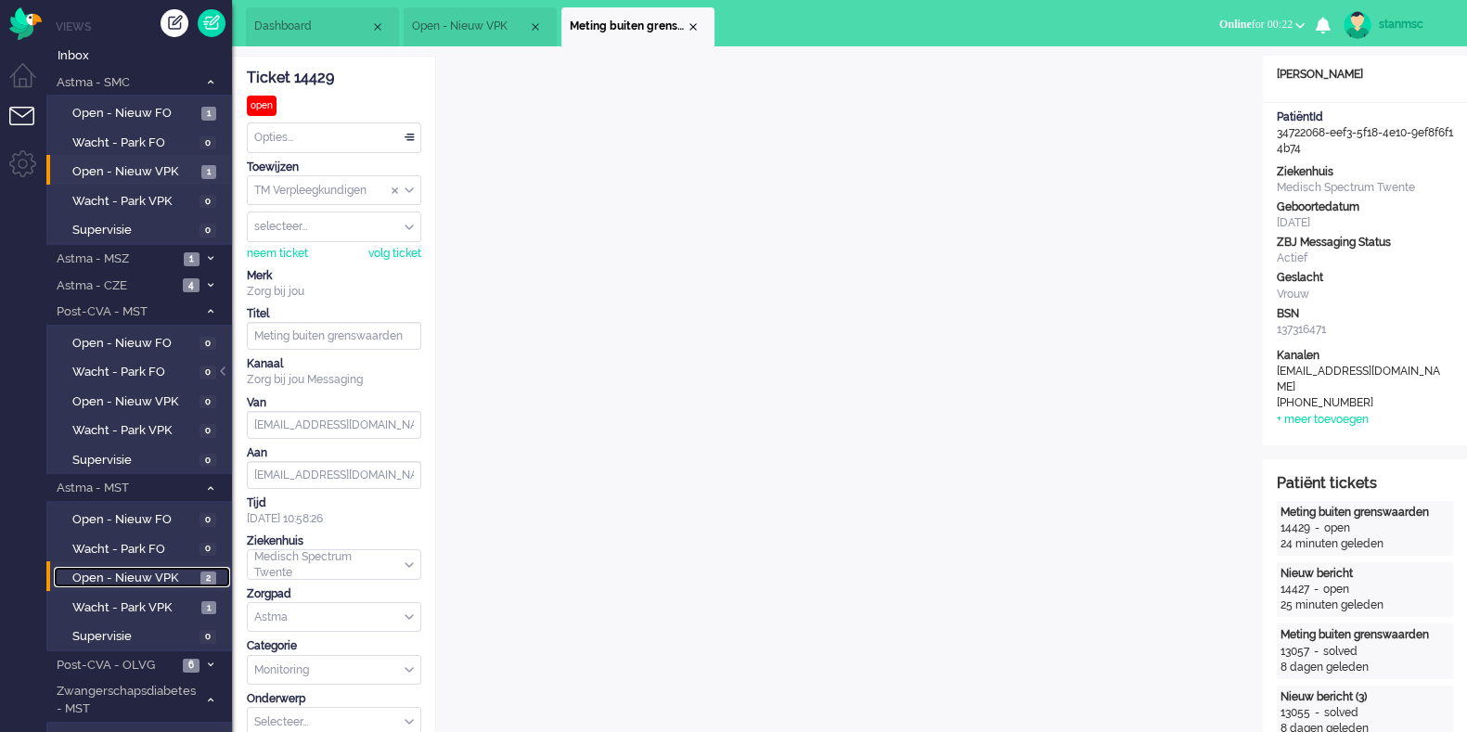
click at [128, 573] on span "Open - Nieuw VPK" at bounding box center [133, 579] width 123 height 18
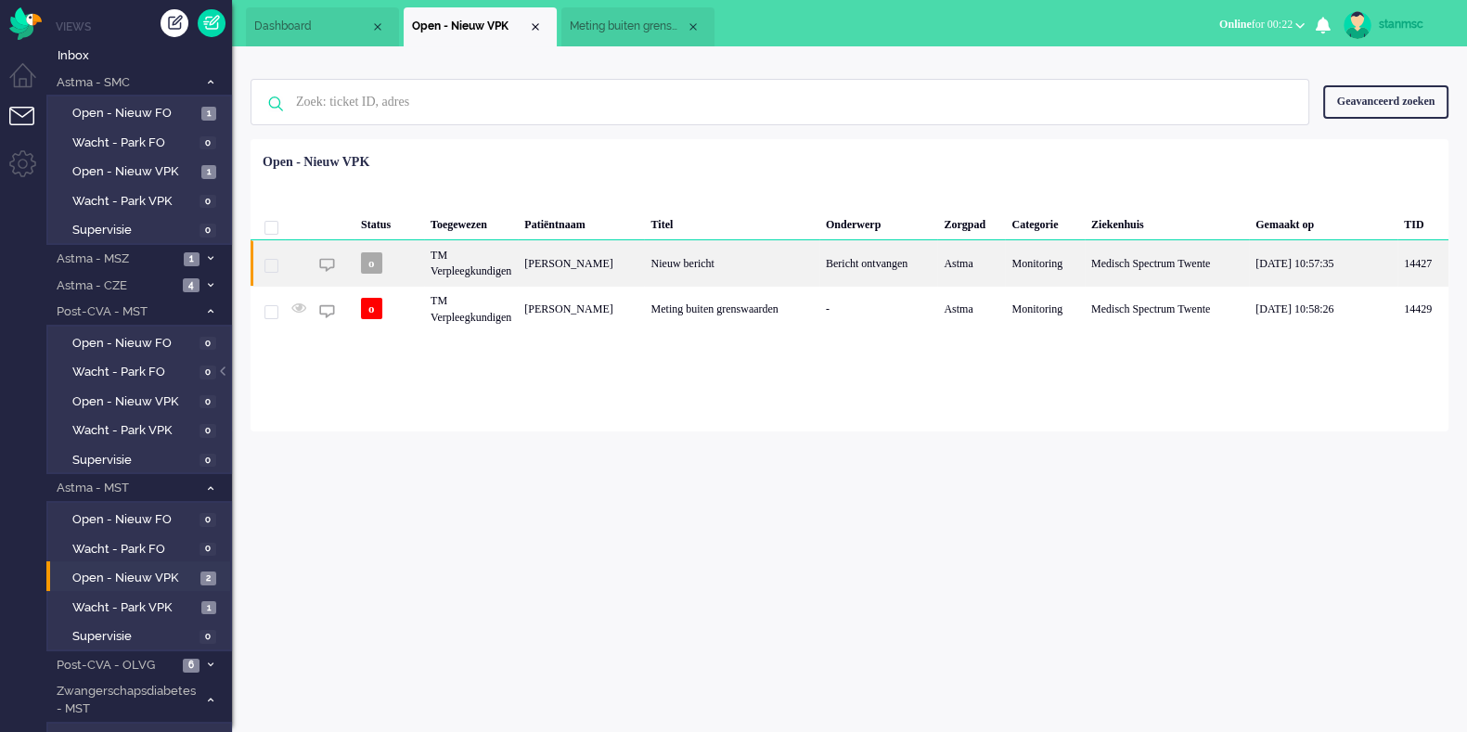
click at [424, 264] on div "TM Verpleegkundigen" at bounding box center [471, 262] width 94 height 45
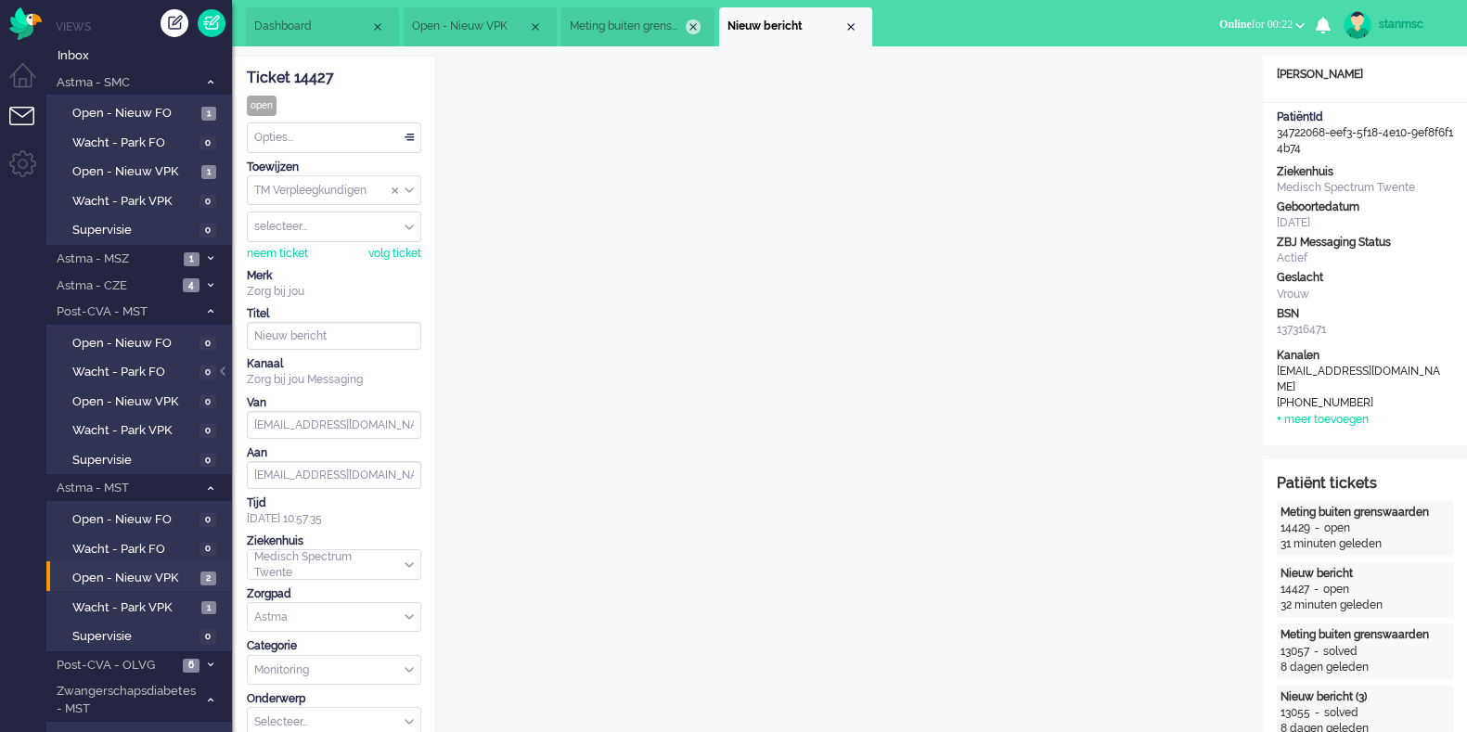
click at [691, 26] on div "Close tab" at bounding box center [693, 26] width 15 height 15
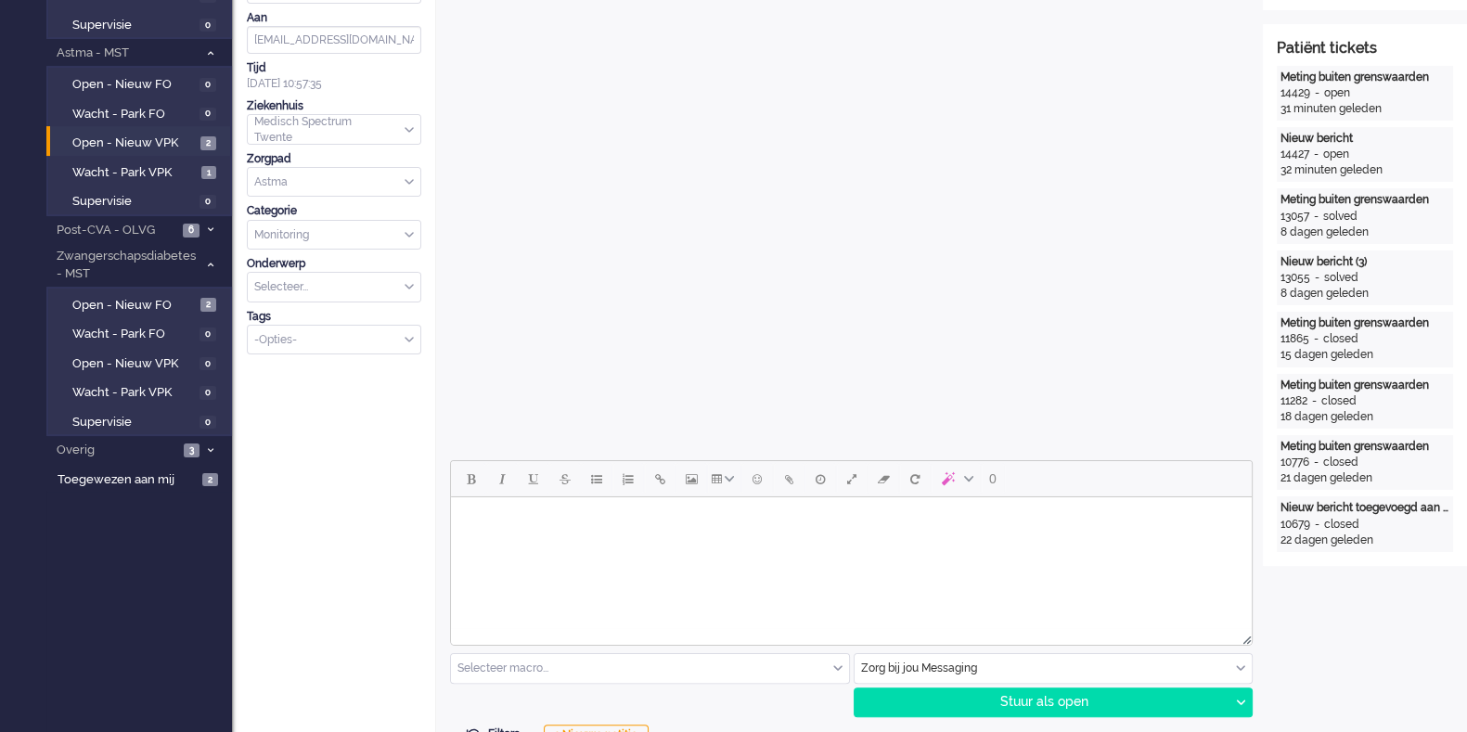
scroll to position [463, 0]
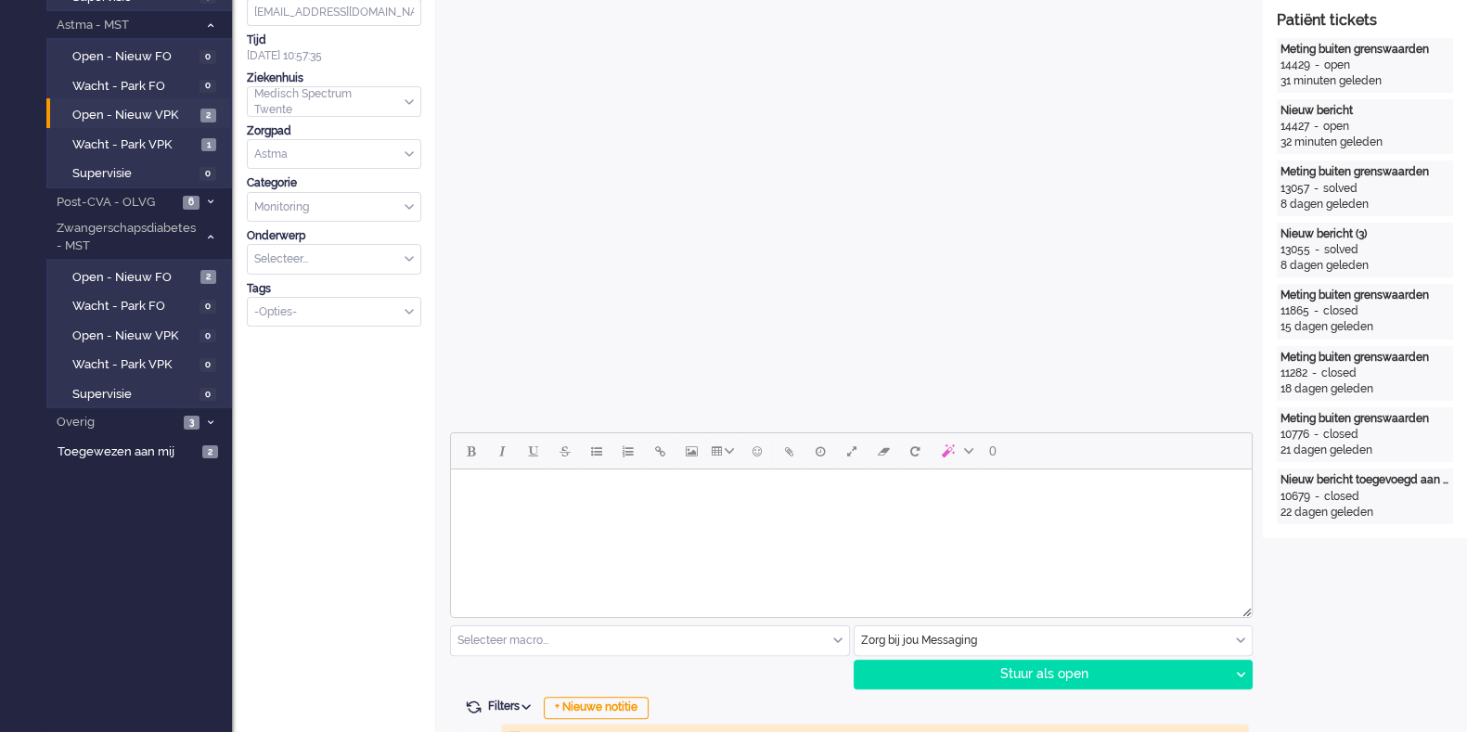
click at [957, 637] on input "text" at bounding box center [1054, 640] width 398 height 29
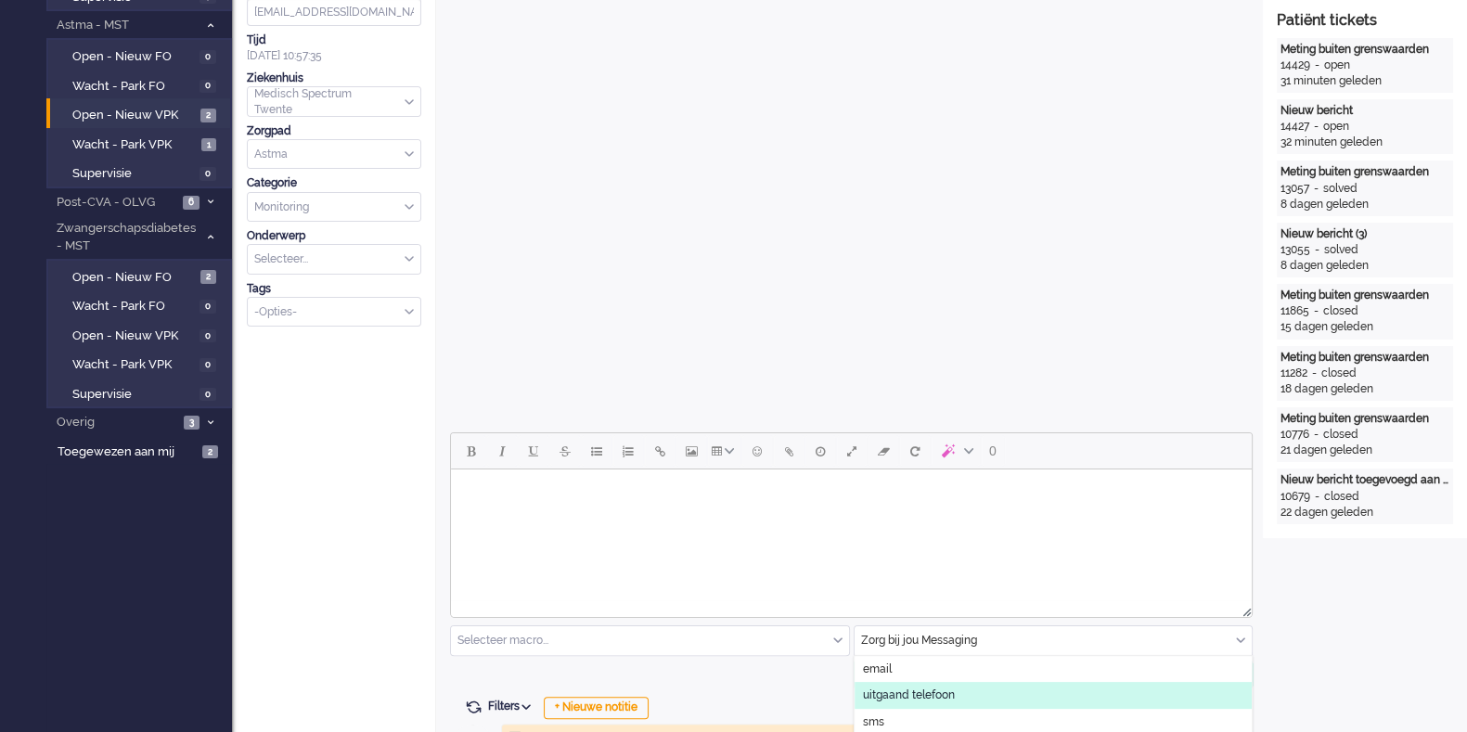
click at [915, 691] on span "uitgaand telefoon" at bounding box center [909, 696] width 92 height 16
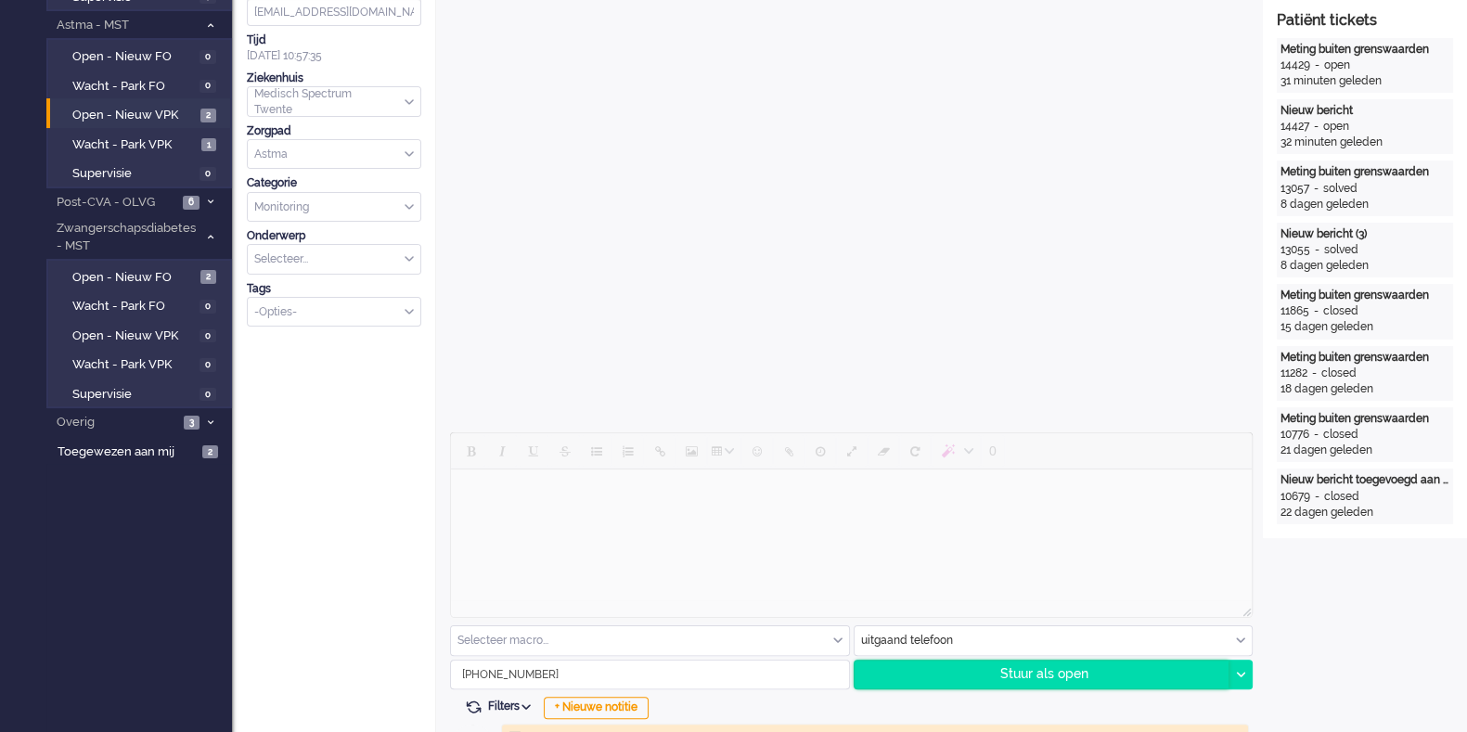
click at [963, 671] on div "Stuur als open" at bounding box center [1042, 675] width 375 height 28
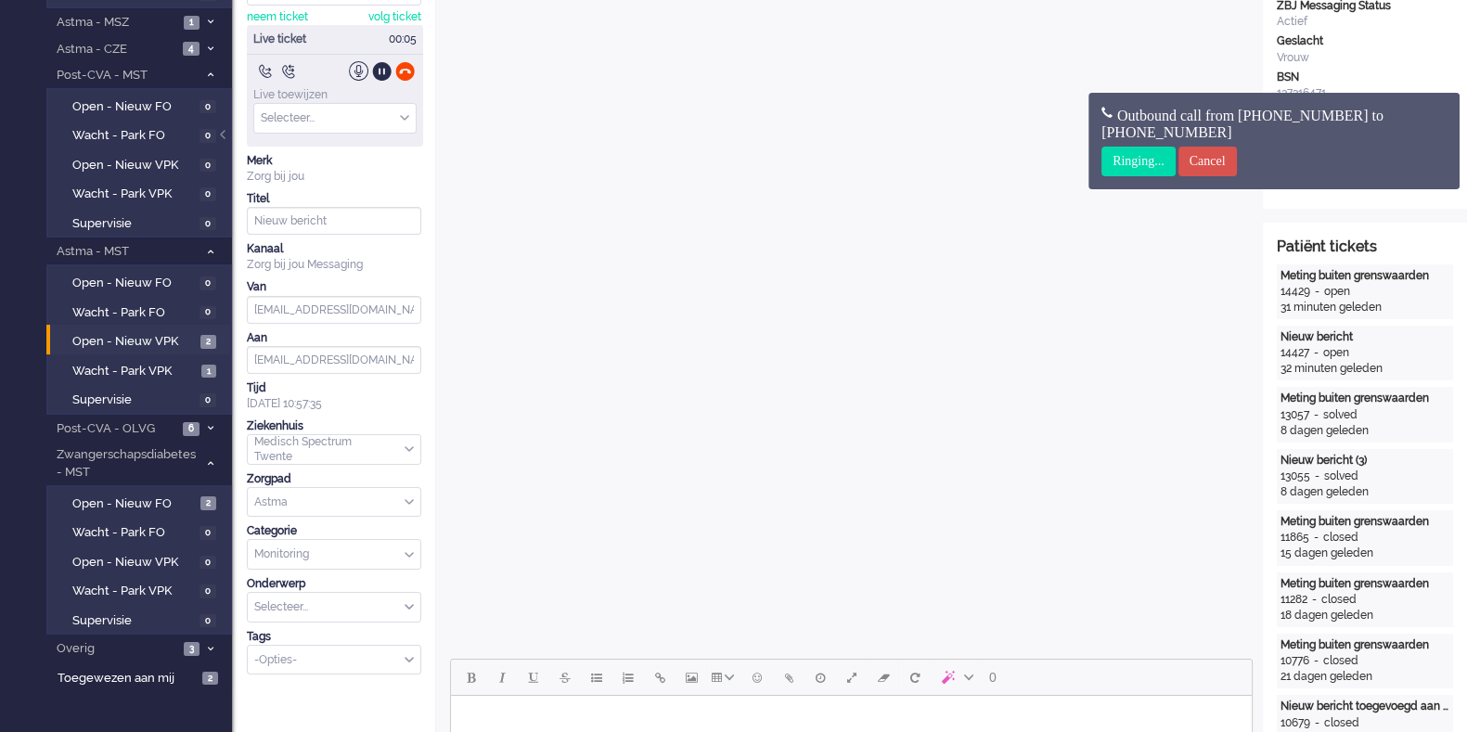
scroll to position [0, 0]
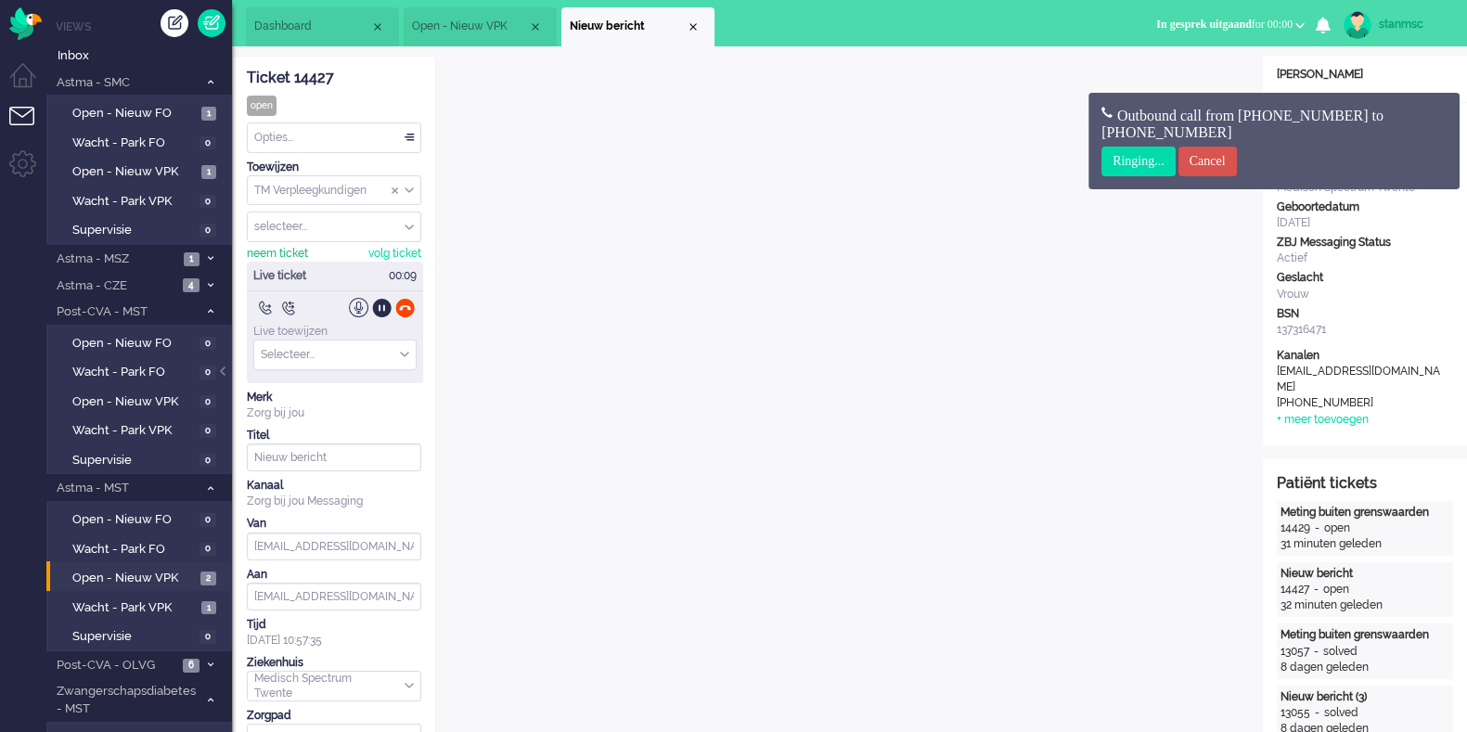
click at [299, 249] on div "neem ticket" at bounding box center [277, 254] width 61 height 16
click at [476, 21] on span "Open - Nieuw VPK" at bounding box center [470, 27] width 116 height 16
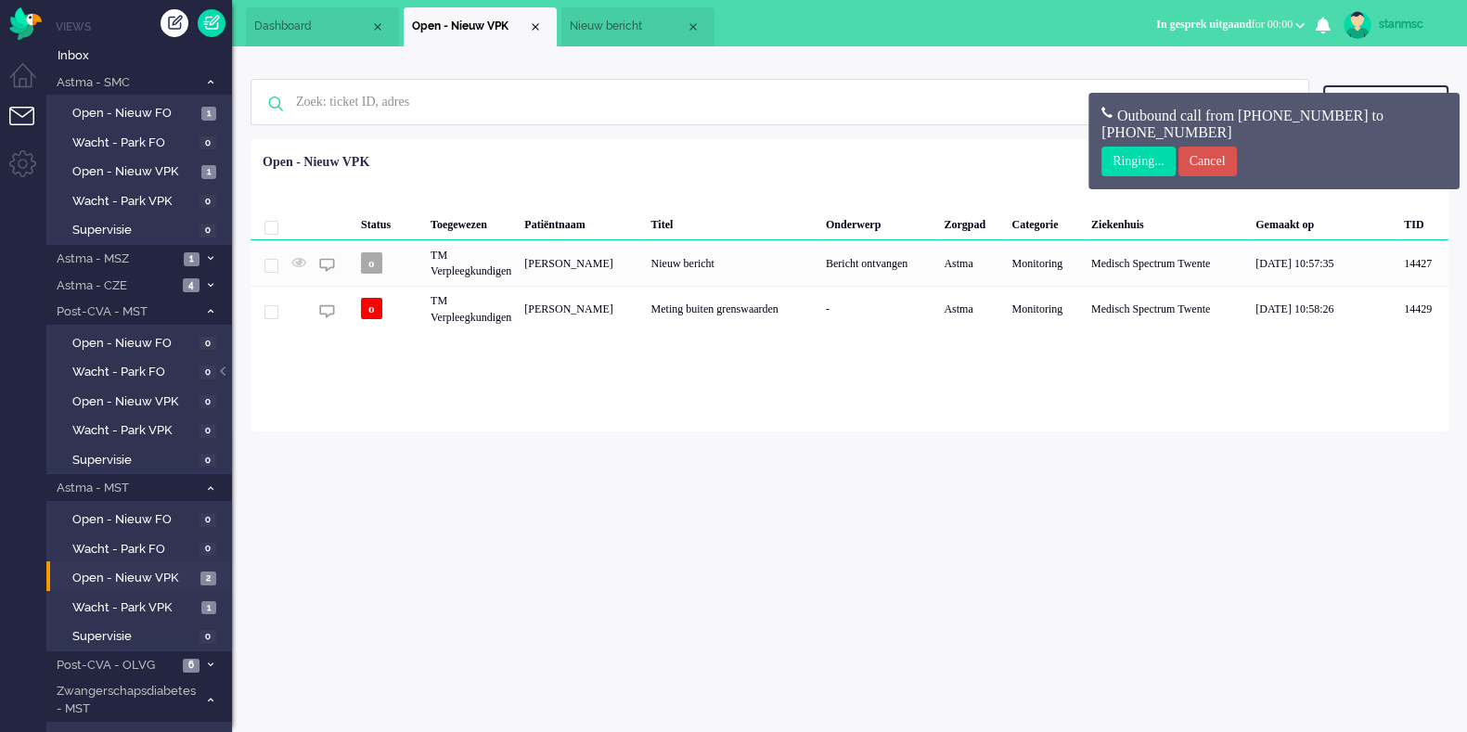
click at [606, 27] on span "Nieuw bericht" at bounding box center [628, 27] width 116 height 16
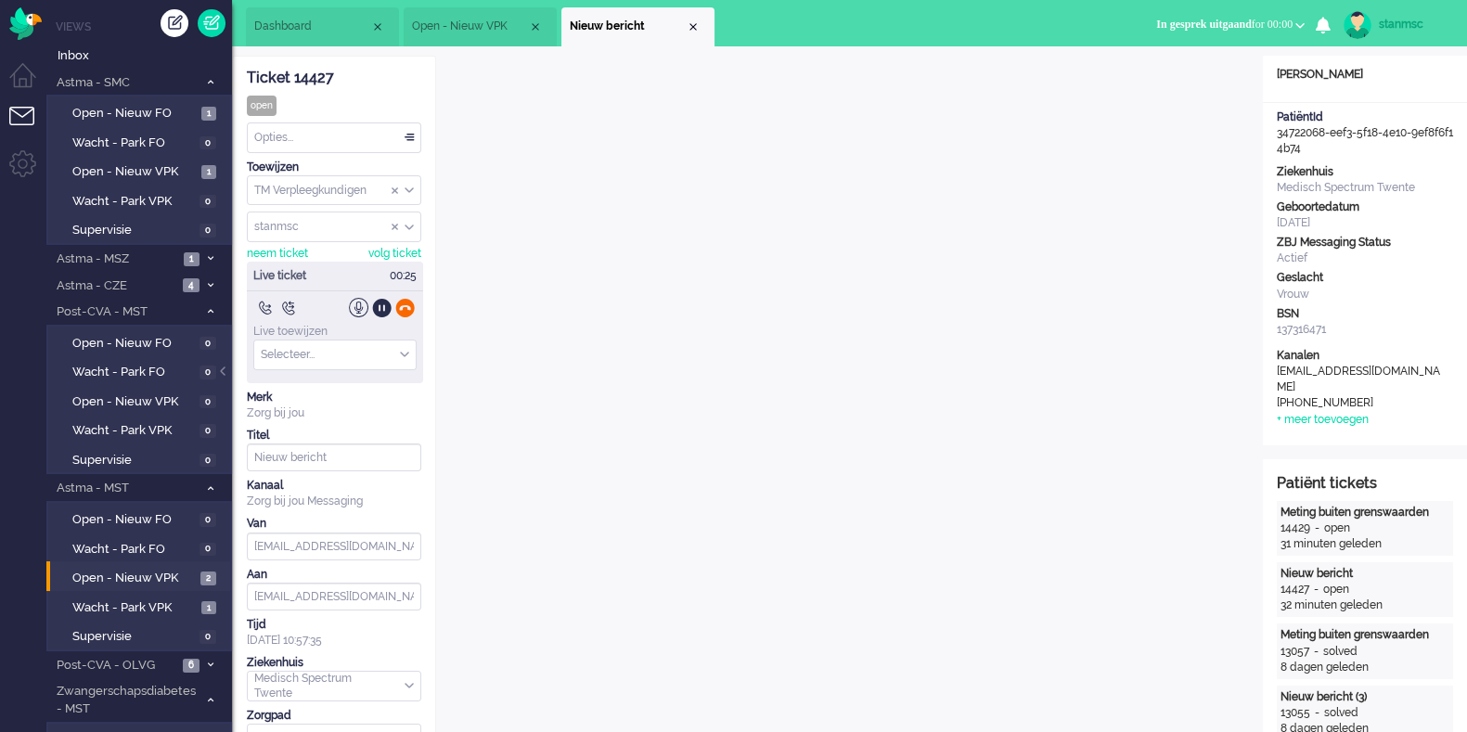
click at [406, 308] on div at bounding box center [404, 307] width 19 height 19
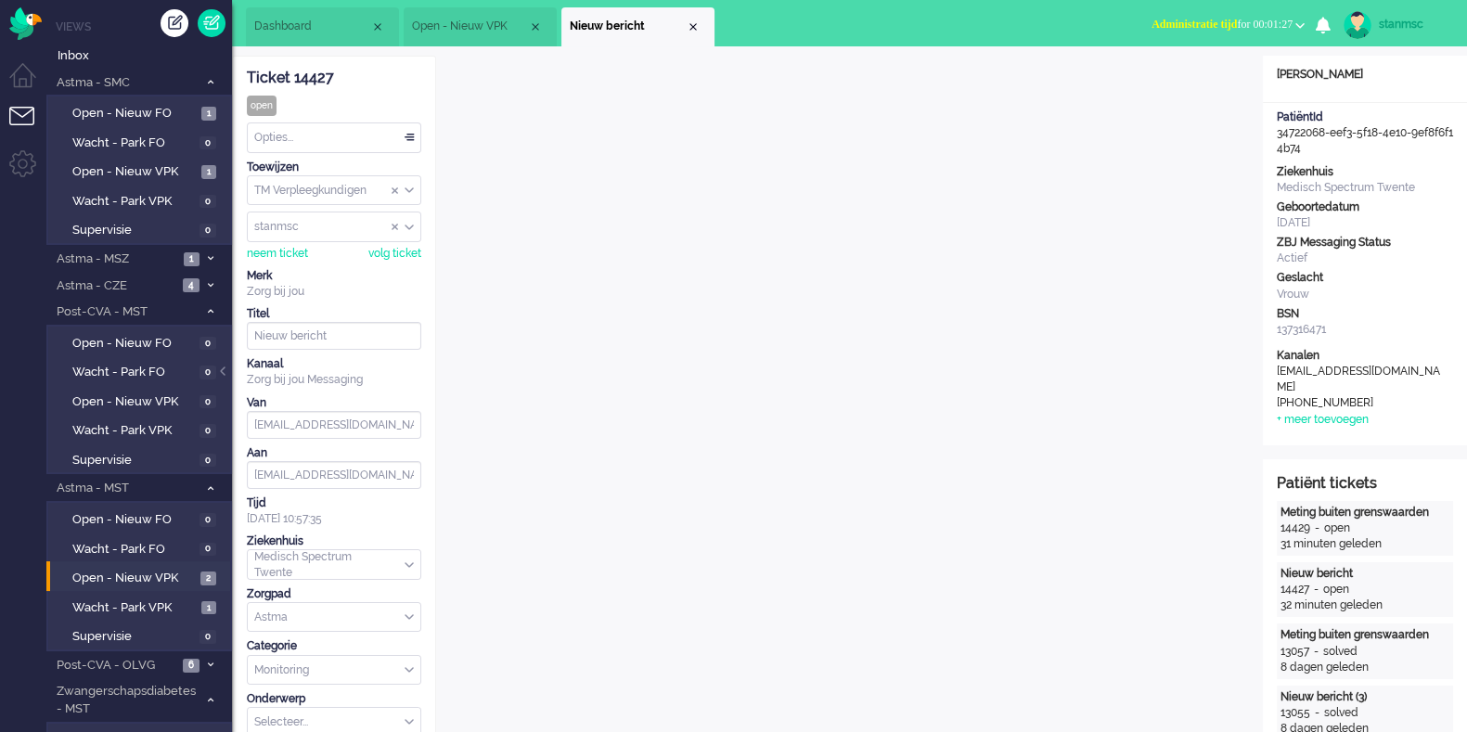
click at [339, 135] on div "Opties..." at bounding box center [334, 137] width 173 height 29
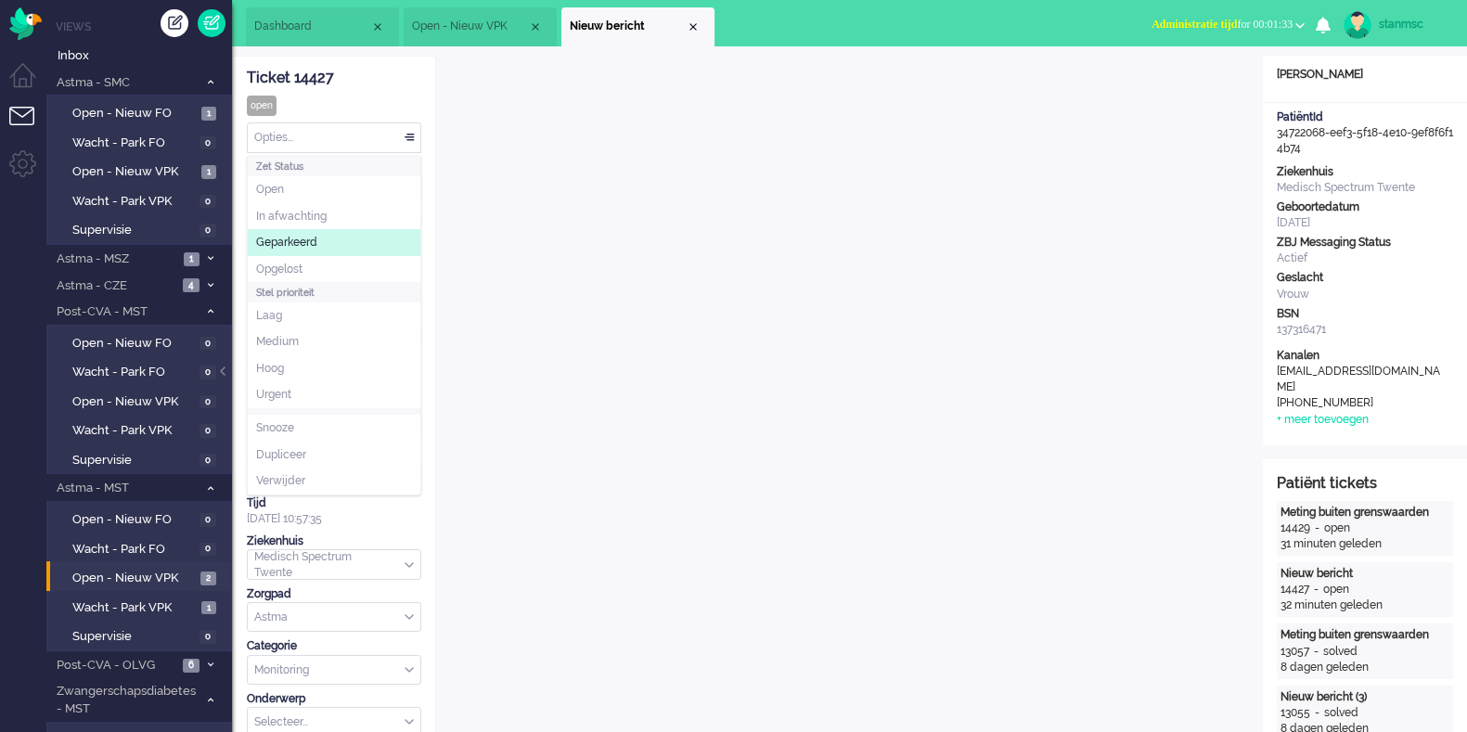
click at [310, 243] on span "Geparkeerd" at bounding box center [286, 243] width 61 height 16
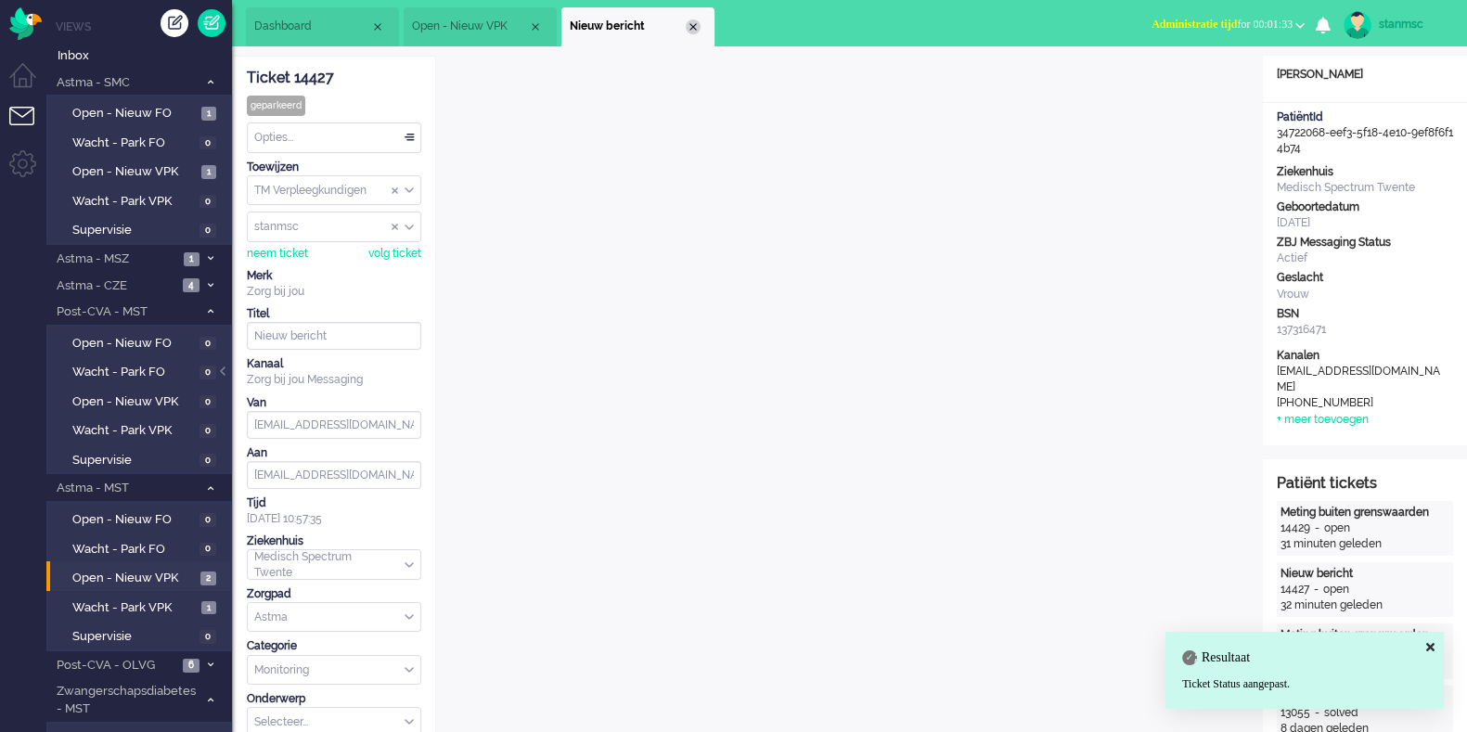
click at [695, 27] on div "Close tab" at bounding box center [693, 26] width 15 height 15
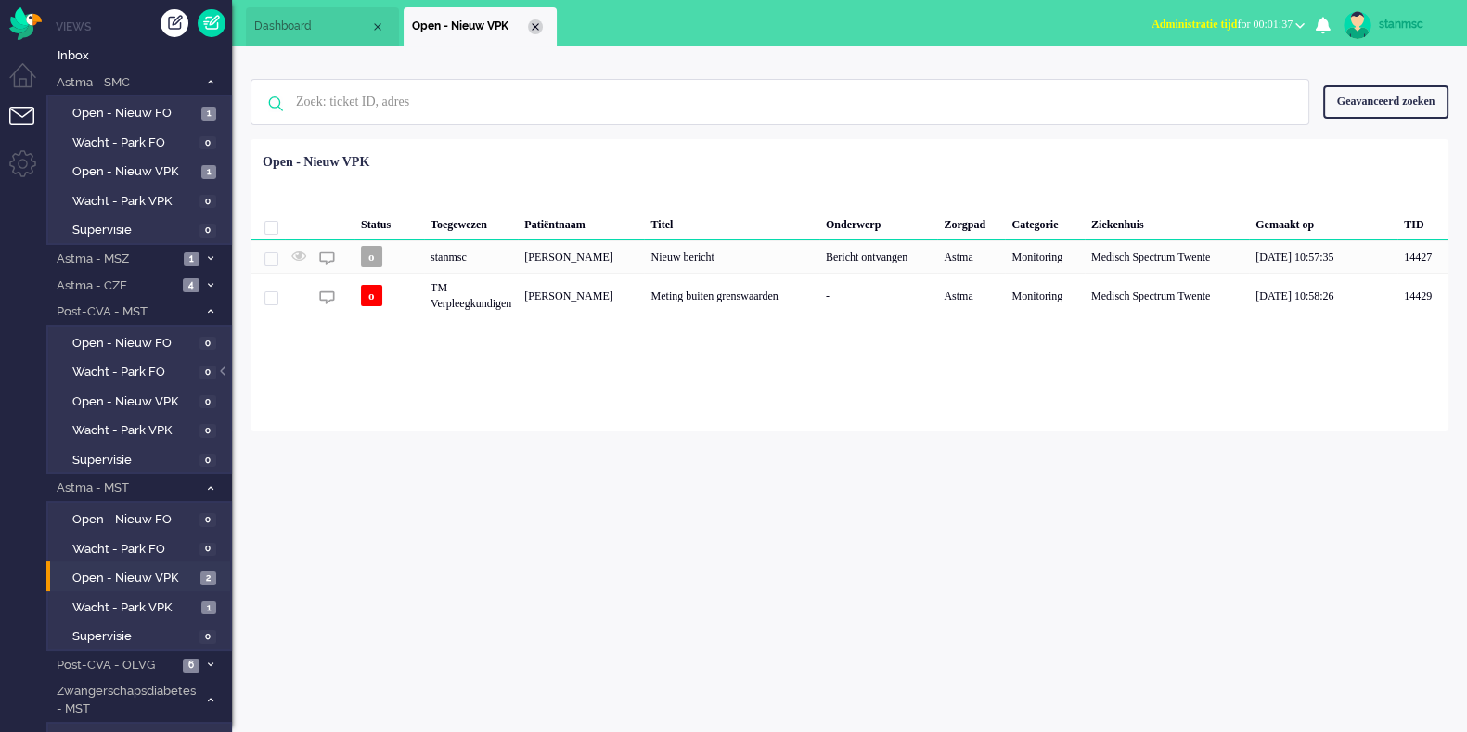
click at [536, 22] on div "Close tab" at bounding box center [535, 26] width 15 height 15
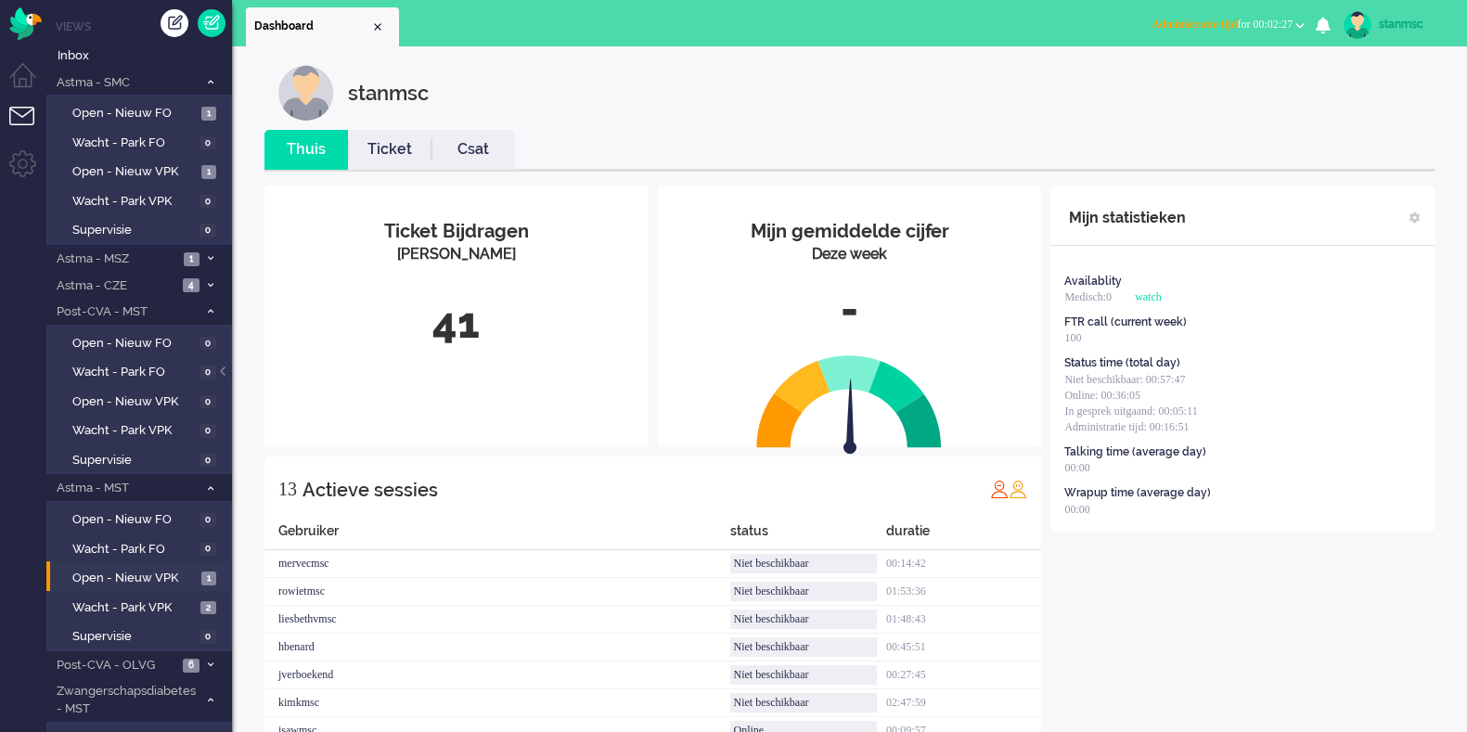
click at [1271, 19] on span "Administratie tijd for 00:02:27" at bounding box center [1222, 24] width 141 height 13
click at [1204, 77] on label "Online" at bounding box center [1227, 83] width 147 height 16
click at [387, 146] on link "Ticket" at bounding box center [390, 149] width 84 height 21
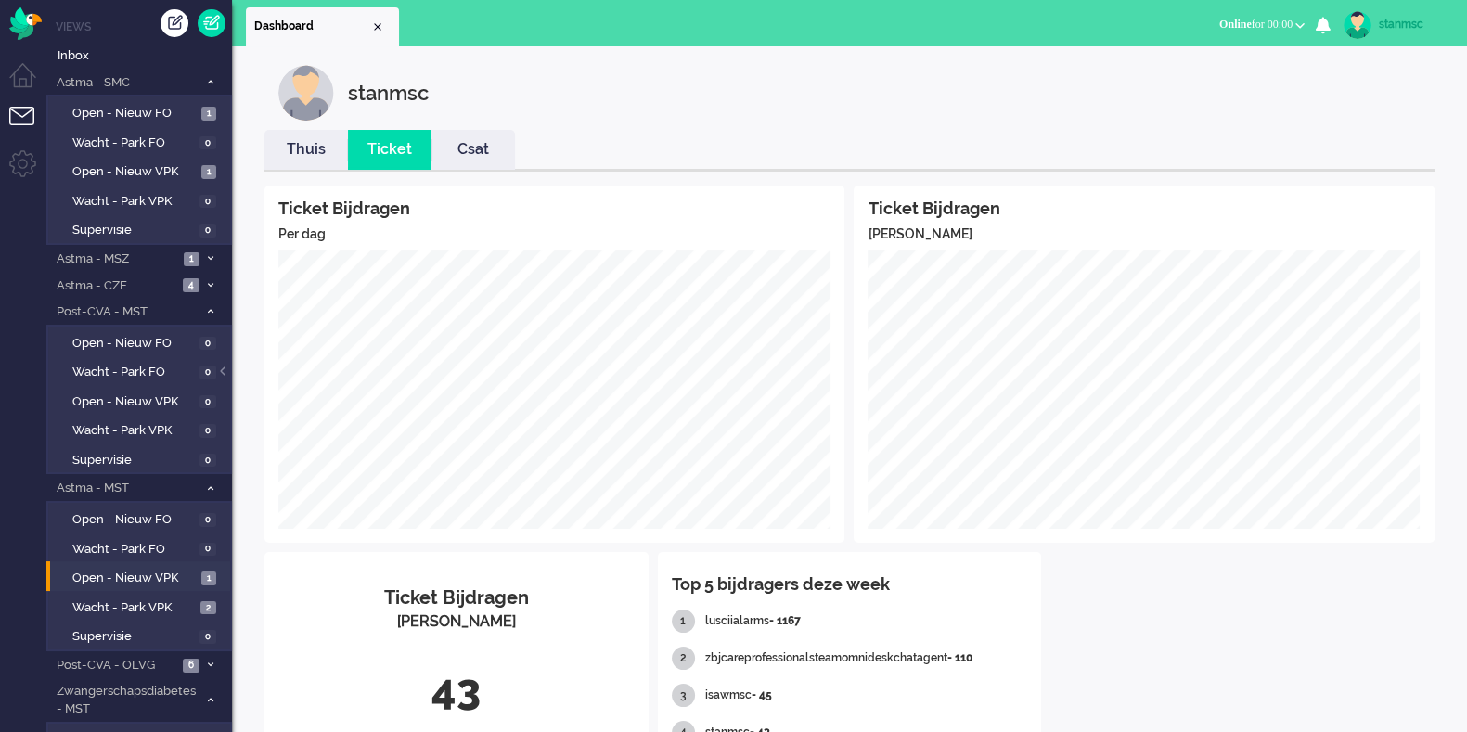
click at [313, 147] on link "Thuis" at bounding box center [306, 149] width 84 height 21
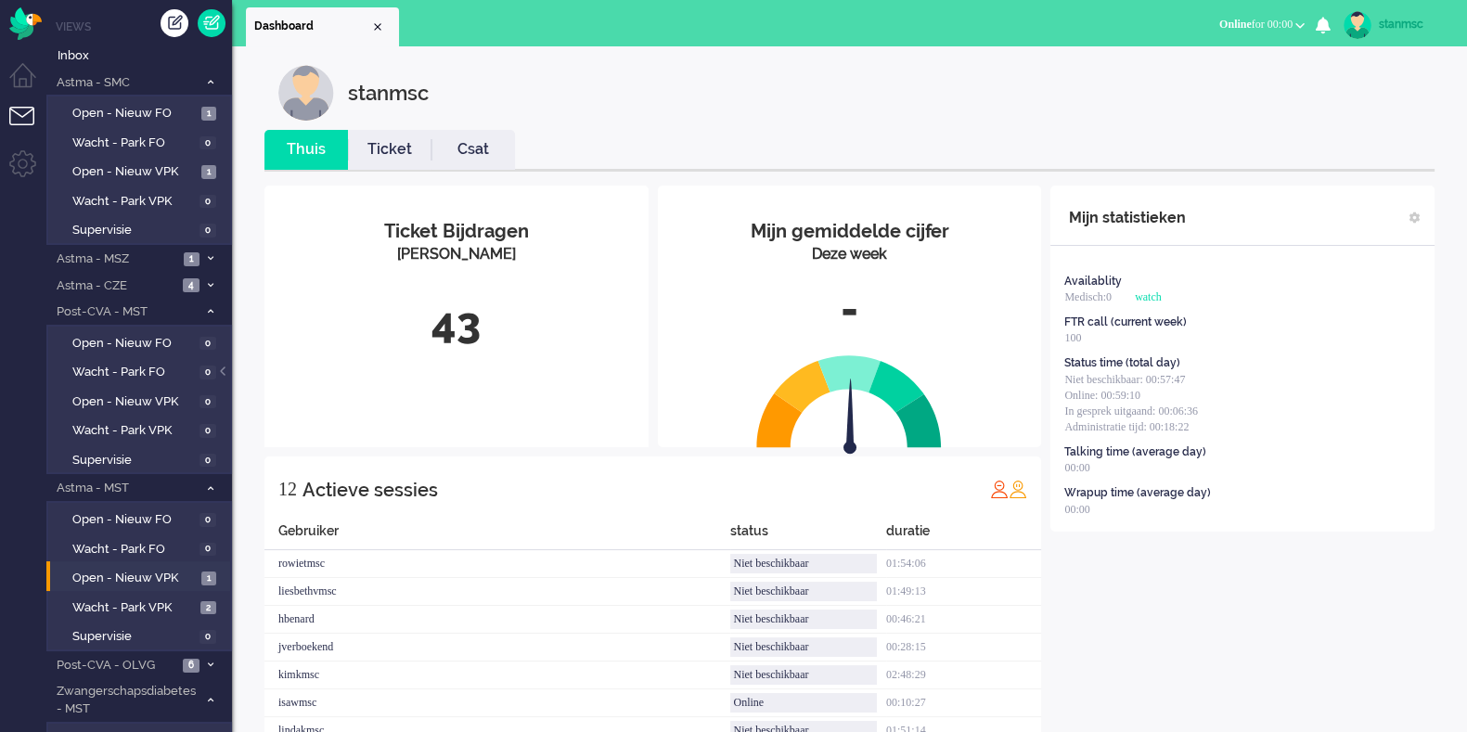
click at [380, 147] on link "Ticket" at bounding box center [390, 149] width 84 height 21
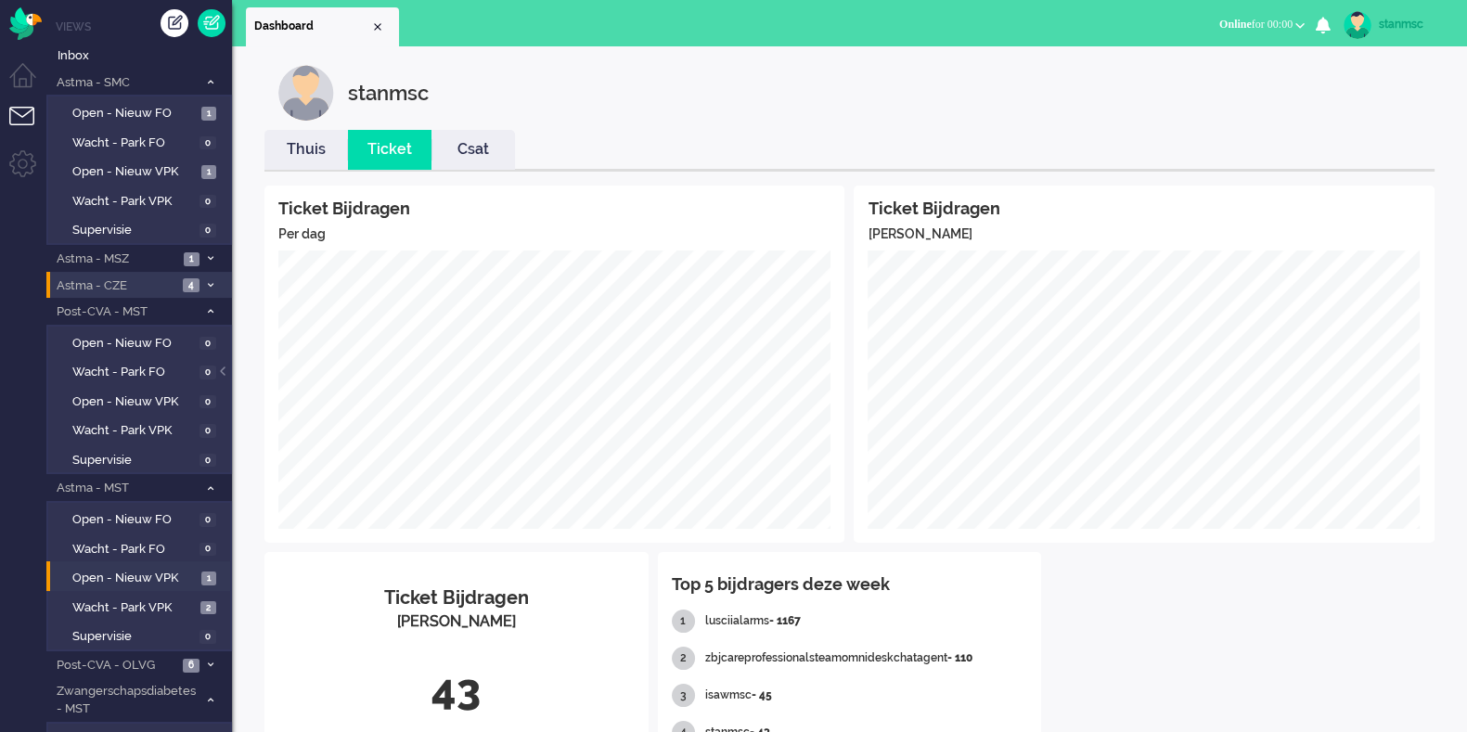
click at [134, 285] on span "Astma - CZE" at bounding box center [115, 286] width 123 height 18
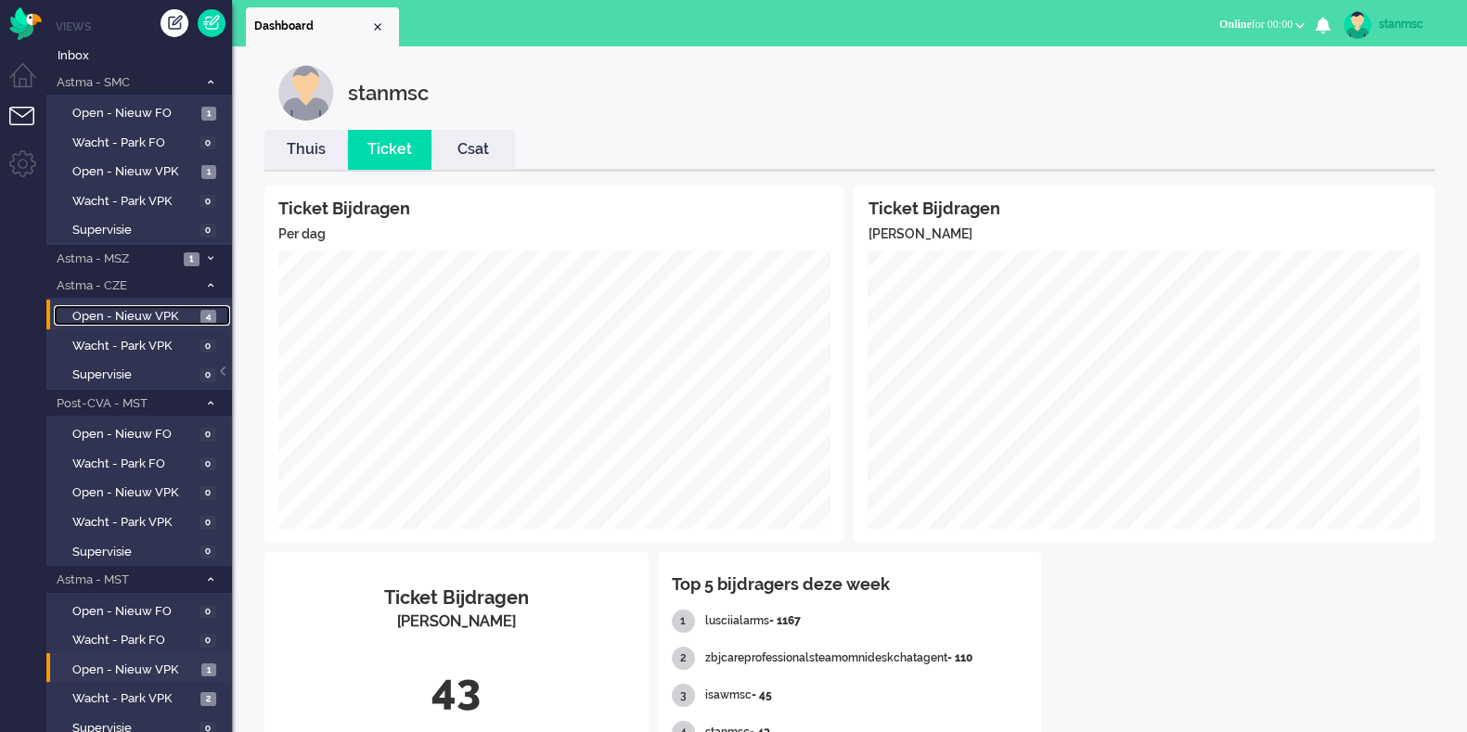
click at [128, 313] on span "Open - Nieuw VPK" at bounding box center [133, 317] width 123 height 18
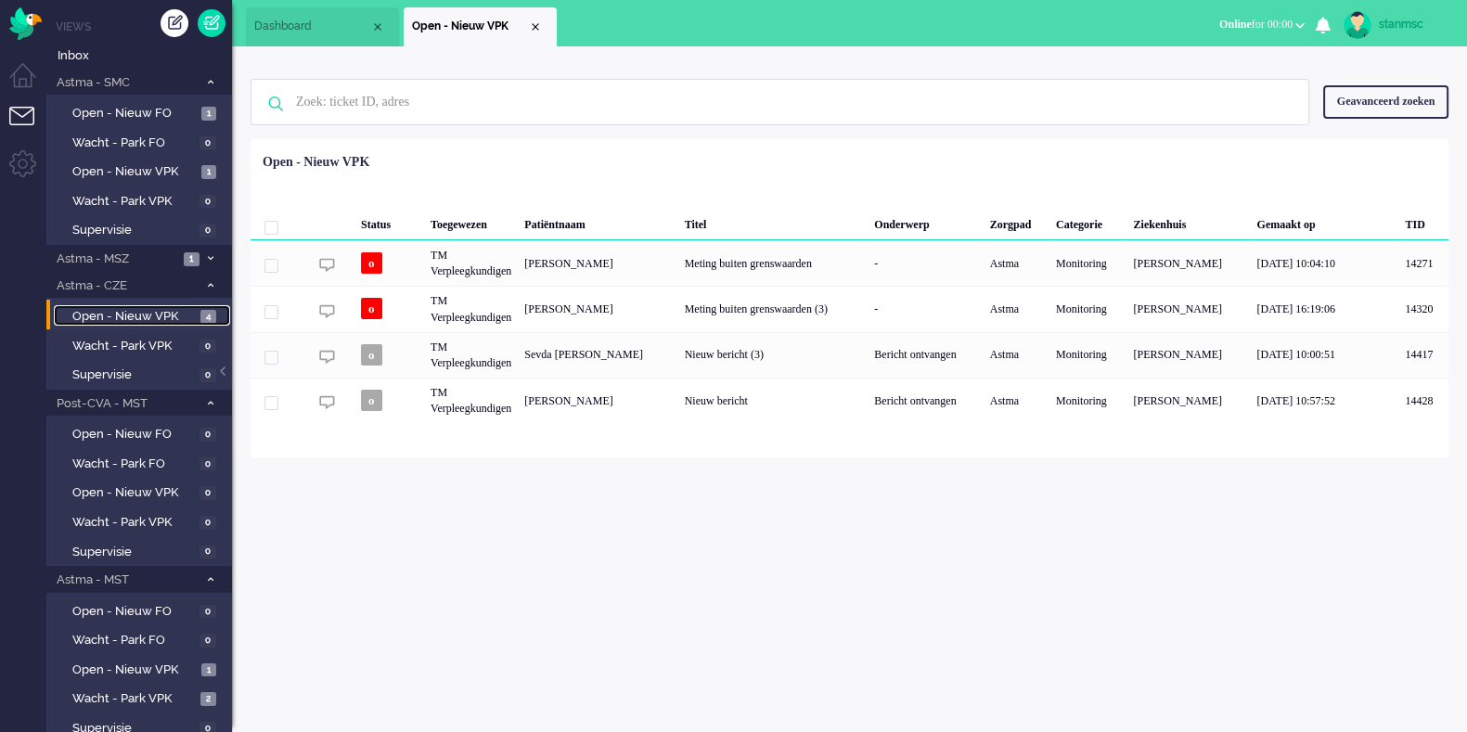
click at [307, 25] on span "Dashboard" at bounding box center [312, 27] width 116 height 16
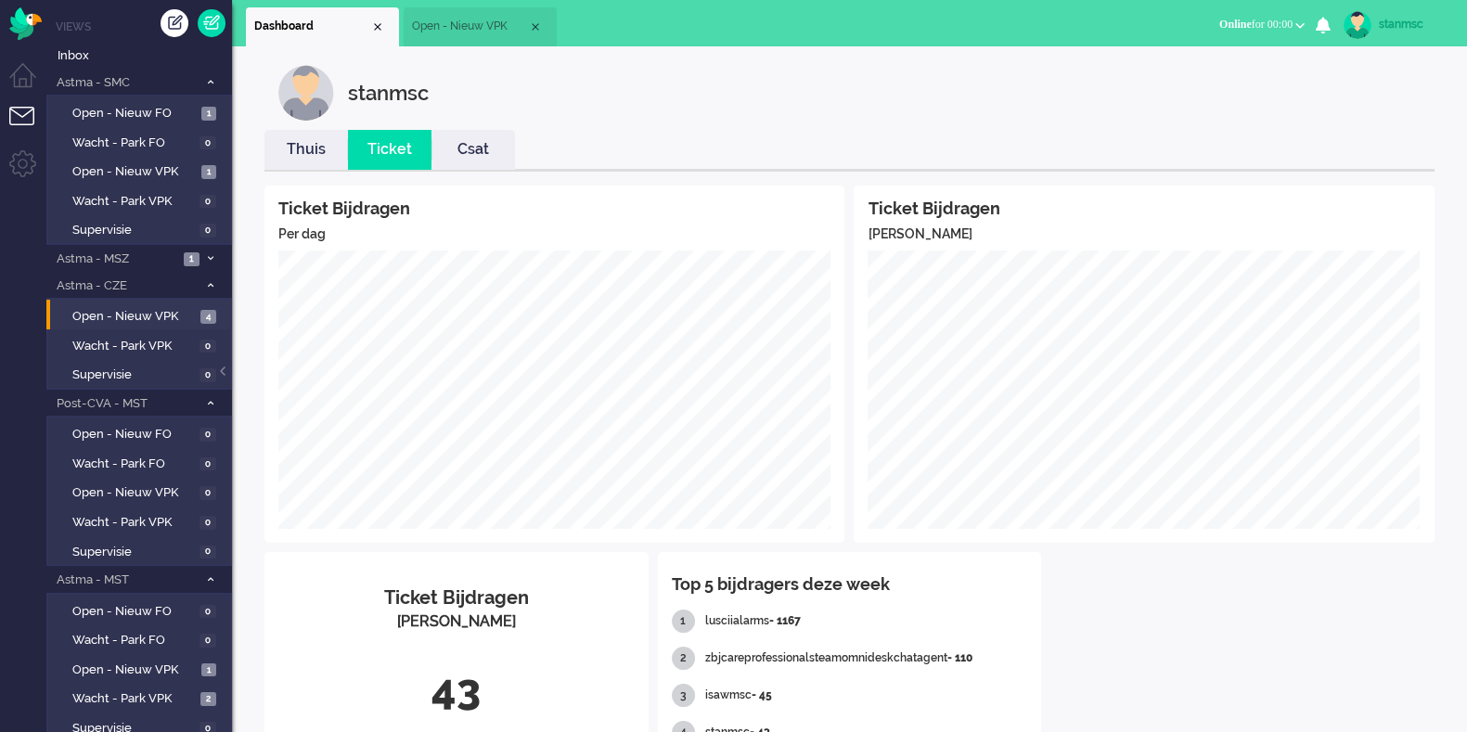
click at [297, 139] on link "Thuis" at bounding box center [306, 149] width 84 height 21
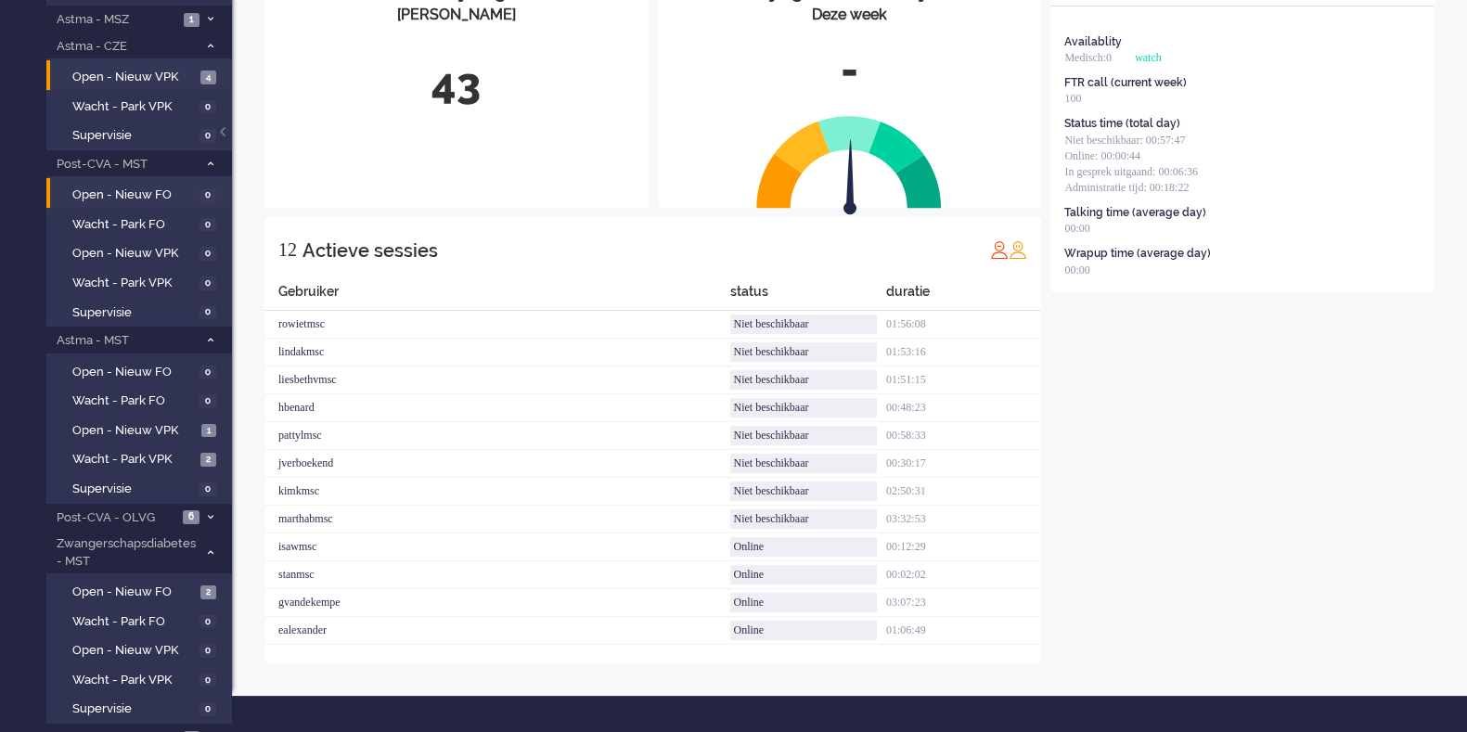
scroll to position [283, 0]
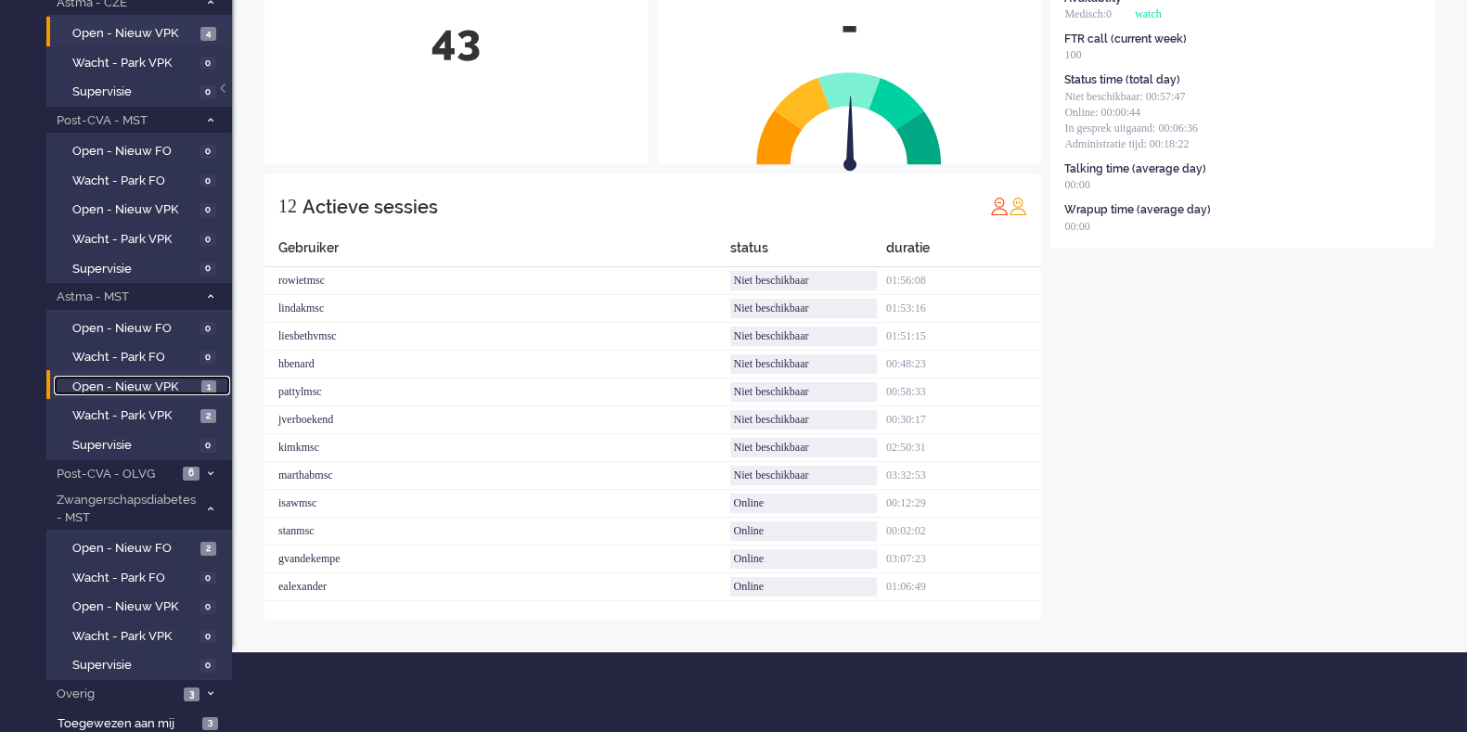
click at [154, 381] on span "Open - Nieuw VPK" at bounding box center [134, 388] width 124 height 18
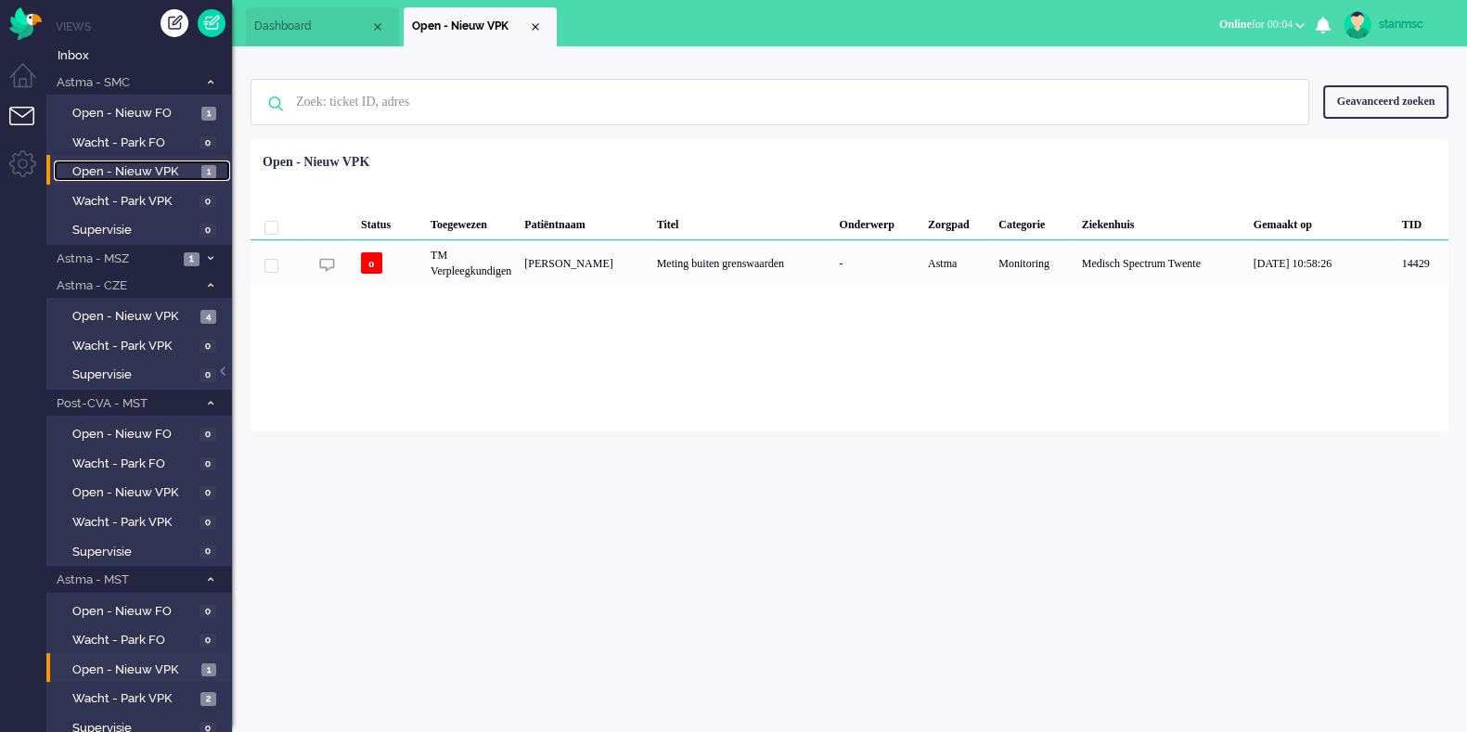
click at [140, 169] on span "Open - Nieuw VPK" at bounding box center [134, 172] width 124 height 18
click at [534, 28] on div "Close tab" at bounding box center [535, 26] width 15 height 15
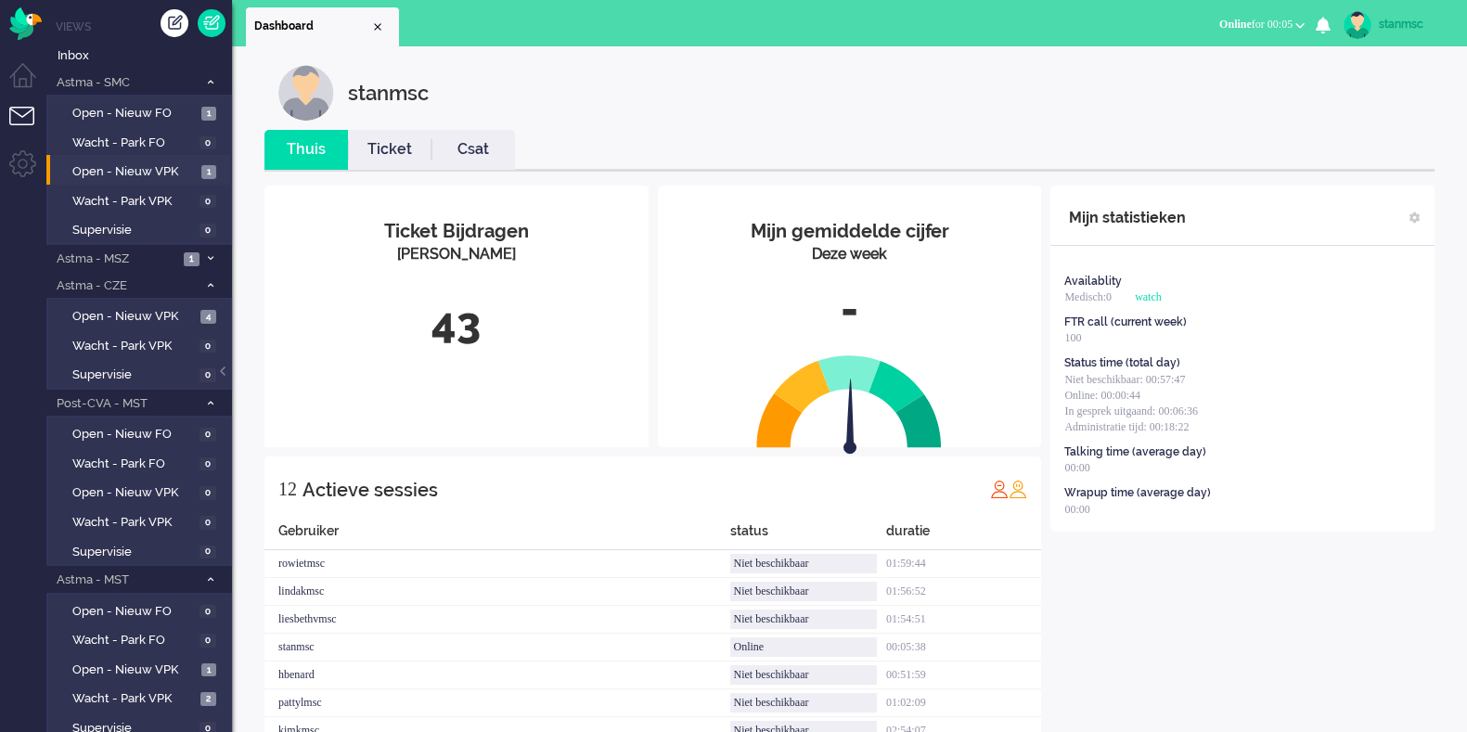
click at [1253, 24] on span "Online for 00:05" at bounding box center [1255, 24] width 73 height 13
click at [1216, 62] on label "Niet beschikbaar" at bounding box center [1227, 63] width 147 height 16
click at [1192, 86] on label "Online" at bounding box center [1227, 83] width 147 height 16
click at [1233, 22] on span "Online" at bounding box center [1235, 24] width 32 height 13
click at [1208, 60] on label "Niet beschikbaar" at bounding box center [1227, 63] width 147 height 16
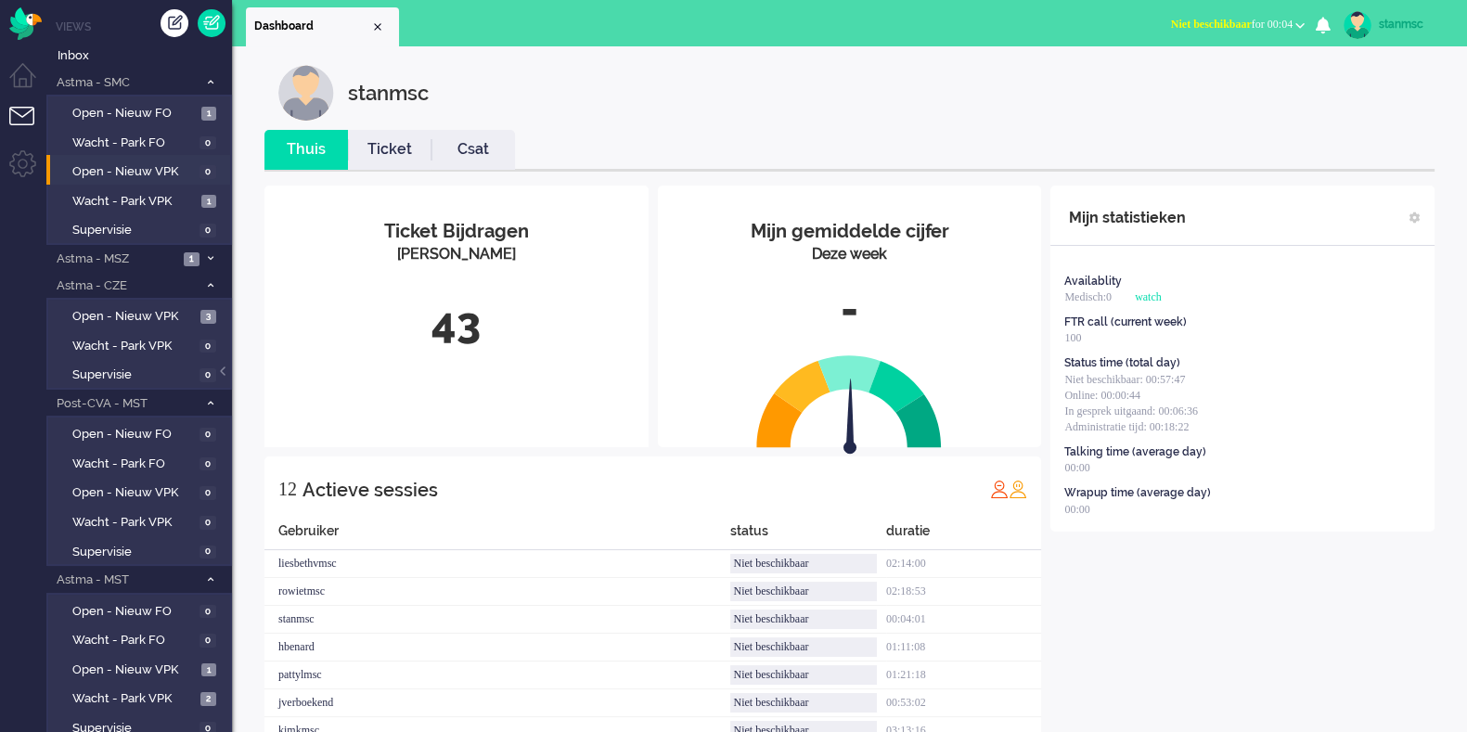
click at [1210, 30] on span "Niet beschikbaar" at bounding box center [1211, 24] width 81 height 13
click at [1196, 86] on label "Online" at bounding box center [1227, 83] width 147 height 16
click at [151, 674] on span "Open - Nieuw VPK" at bounding box center [134, 671] width 124 height 18
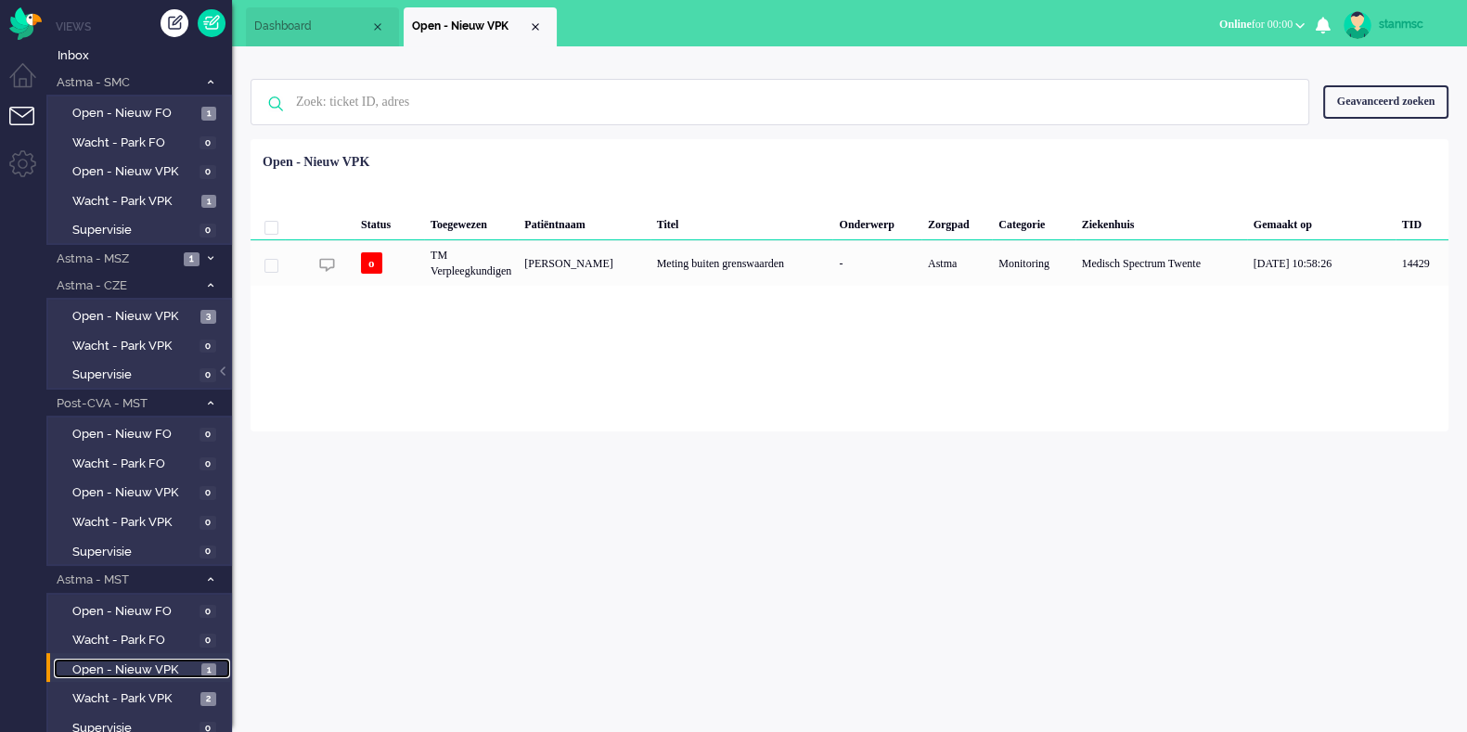
scroll to position [283, 0]
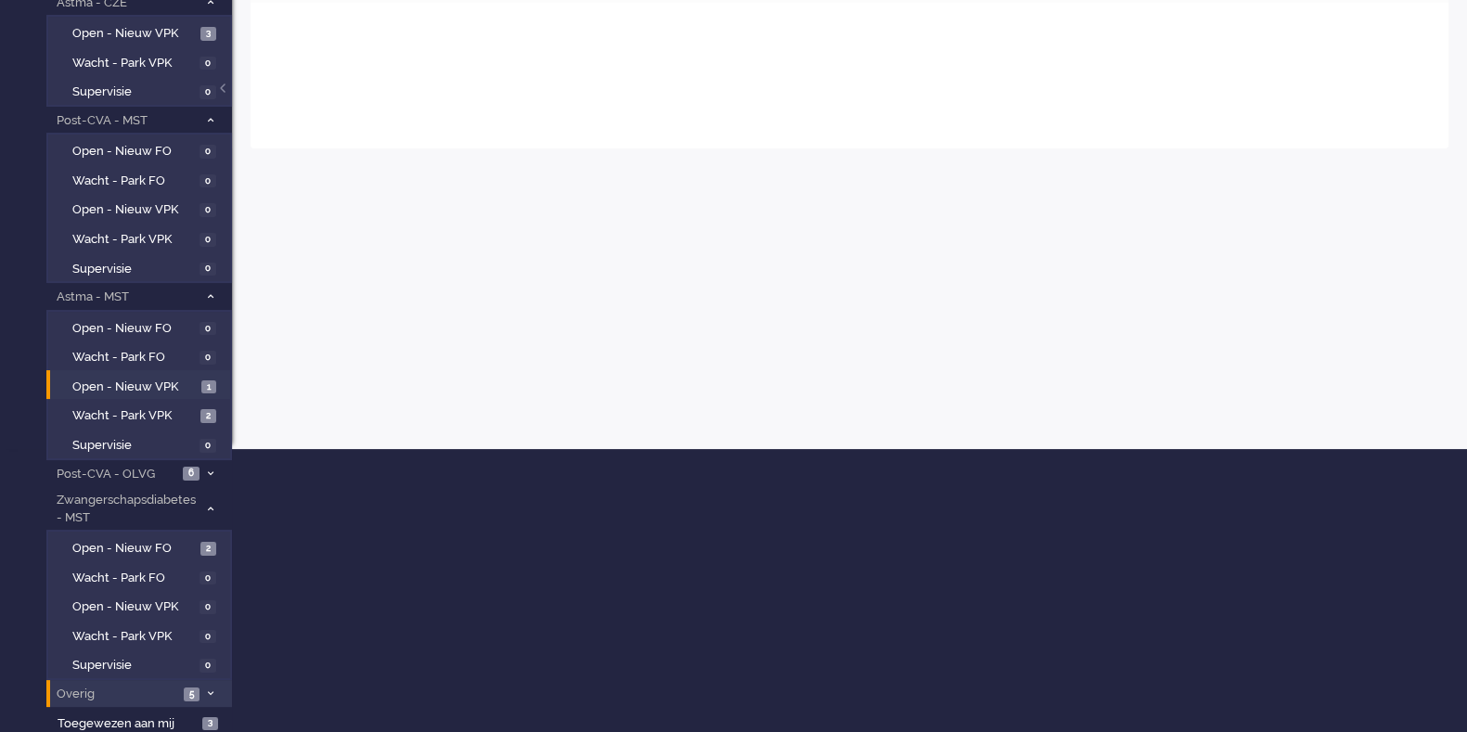
click at [126, 686] on span "Overig" at bounding box center [116, 695] width 124 height 18
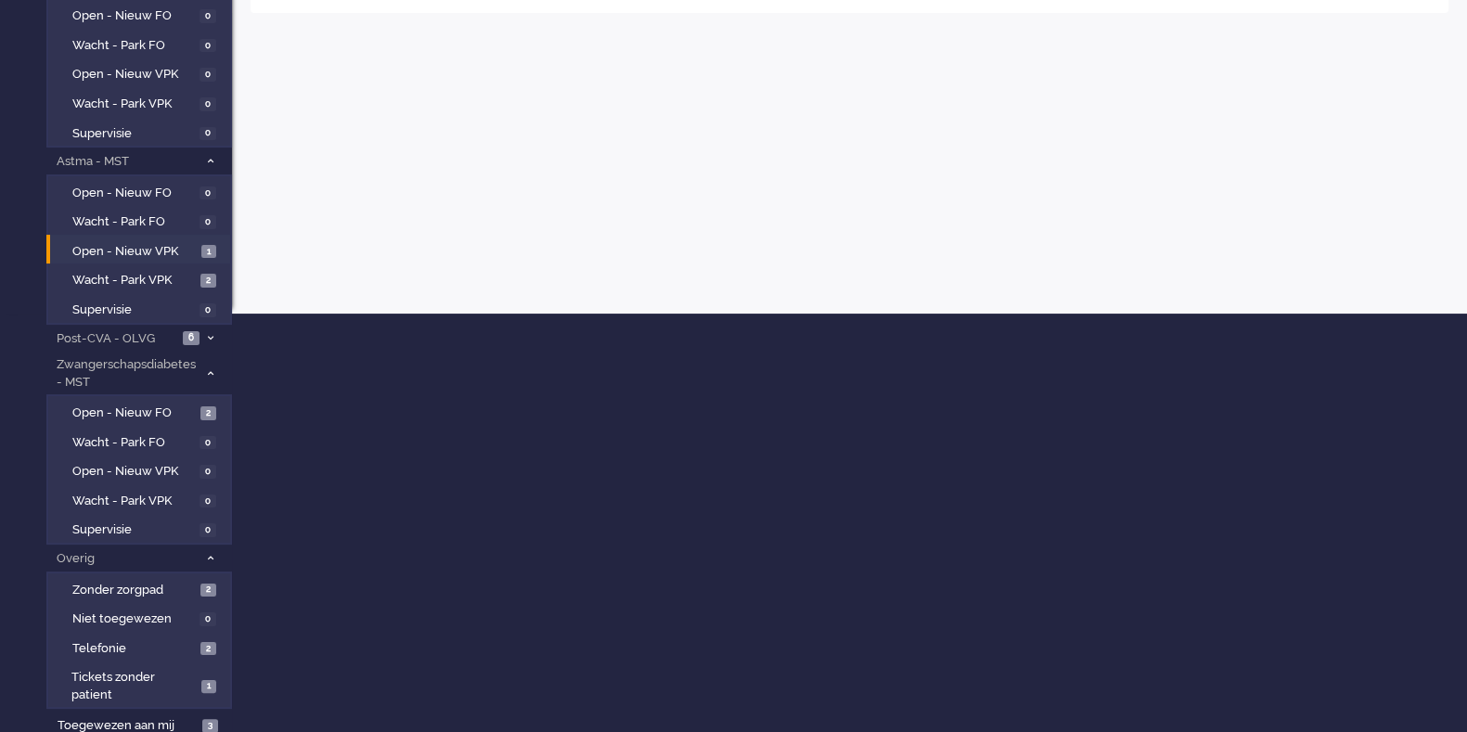
scroll to position [419, 0]
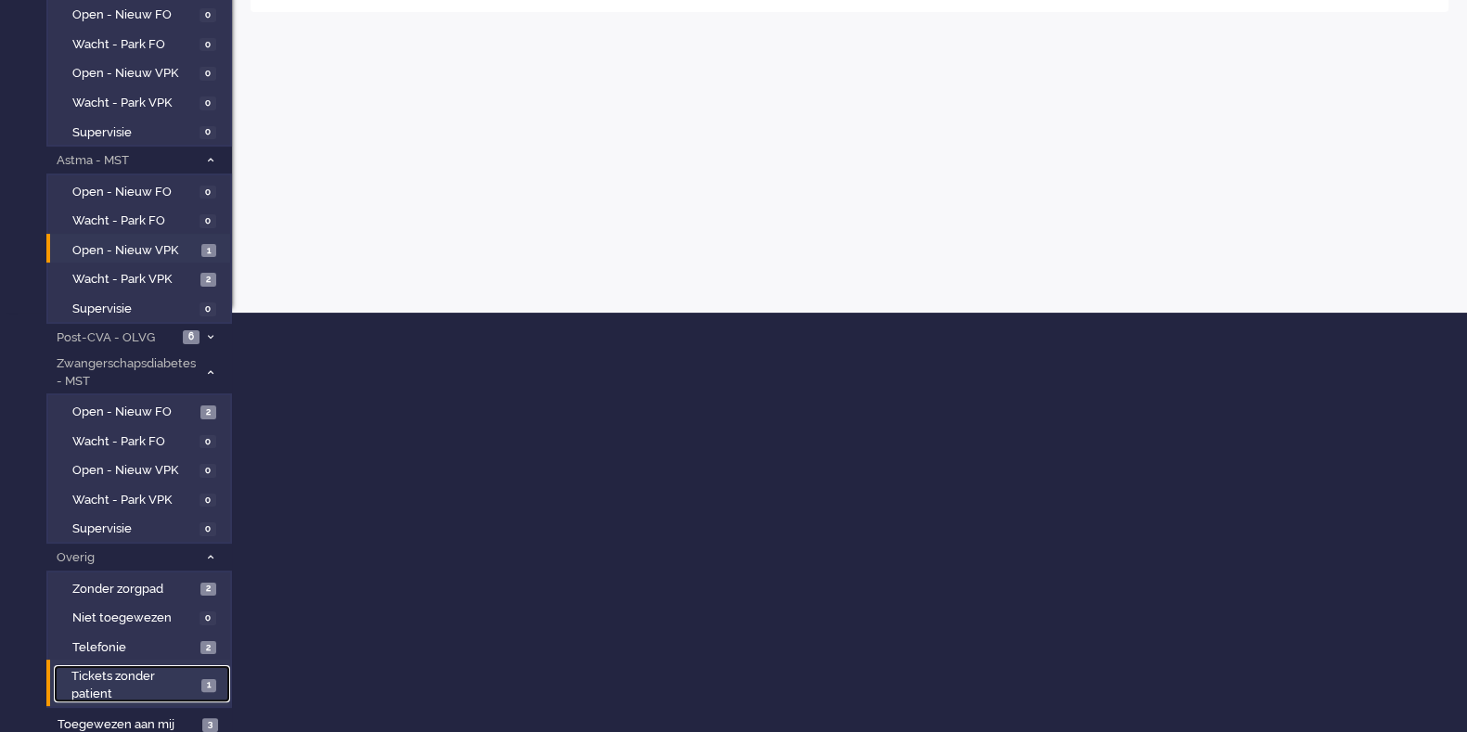
click at [149, 674] on span "Tickets zonder patient" at bounding box center [133, 685] width 124 height 34
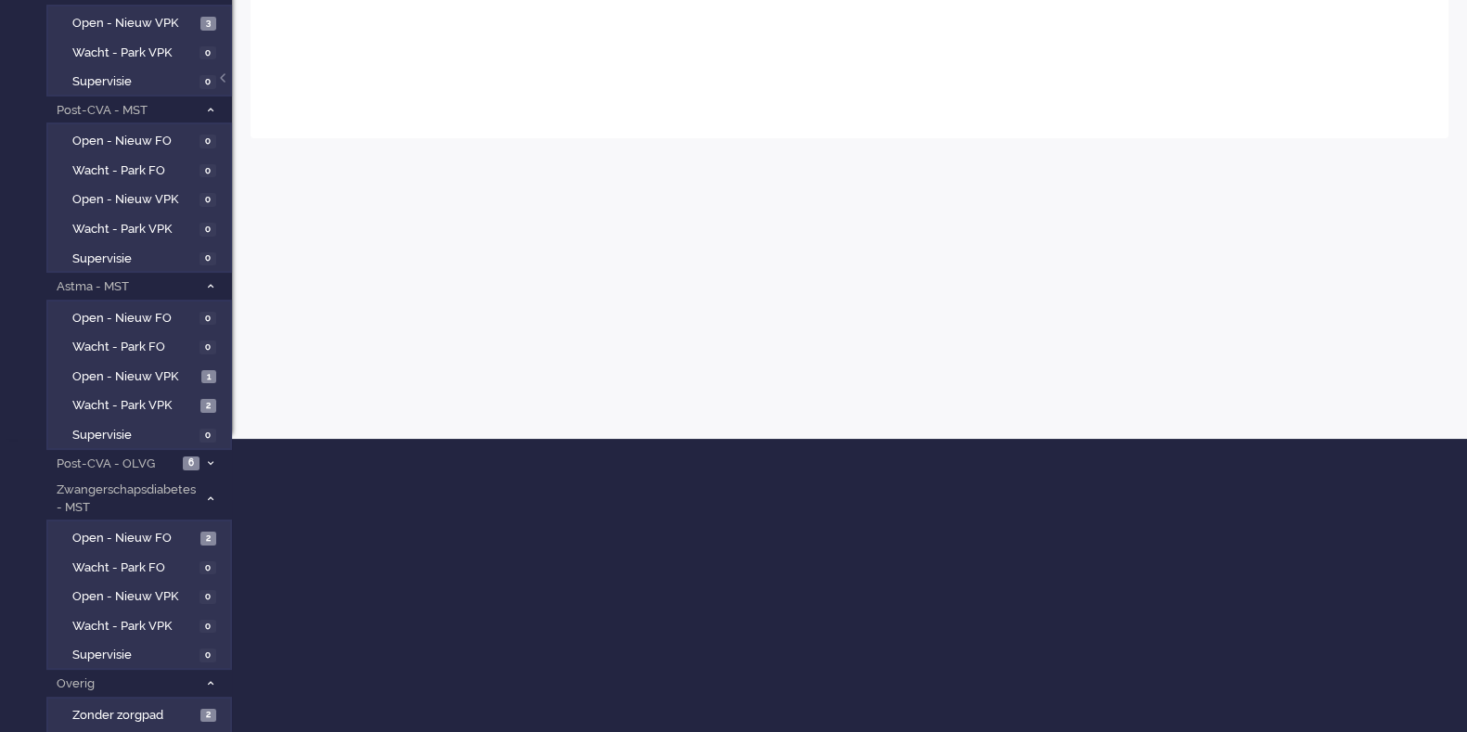
scroll to position [419, 0]
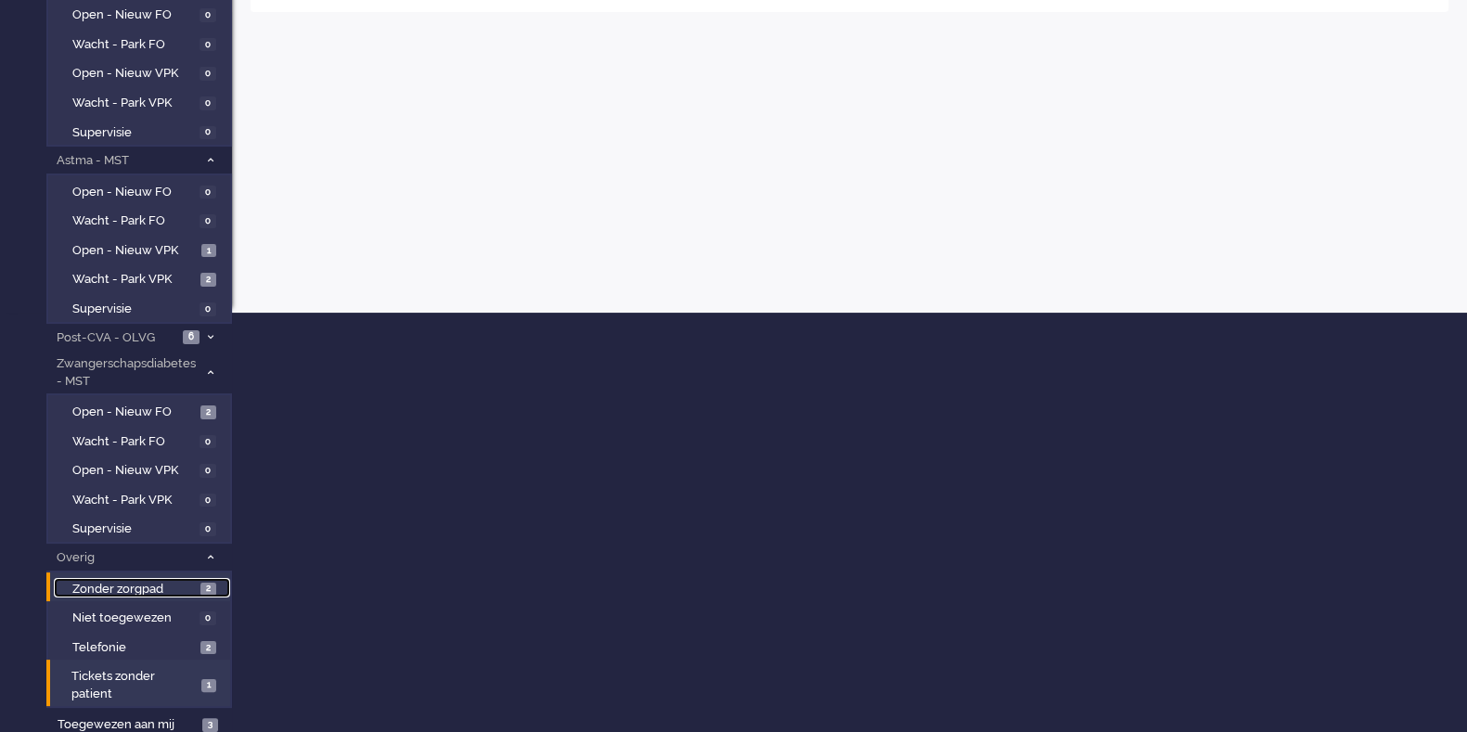
click at [157, 586] on span "Zonder zorgpad" at bounding box center [133, 590] width 123 height 18
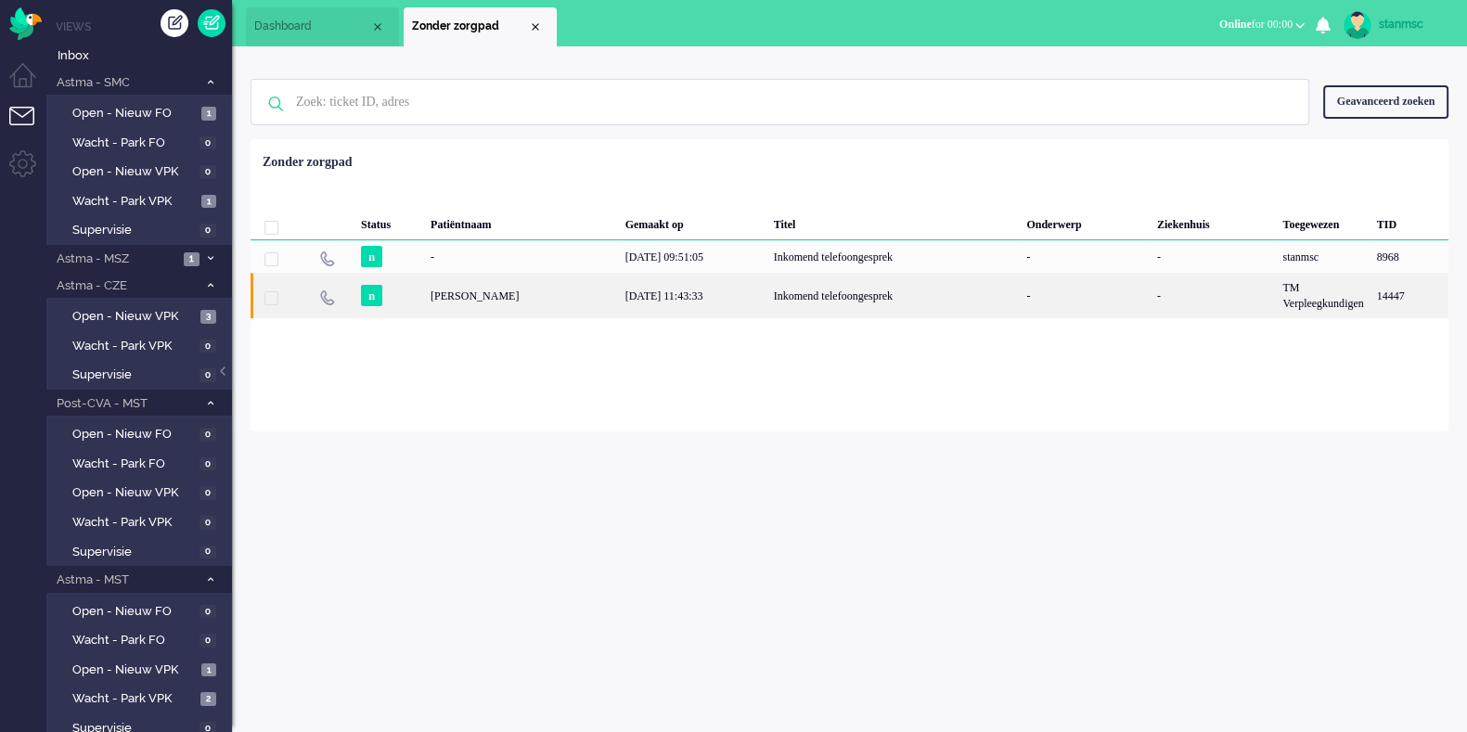
click at [519, 300] on div "[PERSON_NAME]" at bounding box center [521, 295] width 195 height 45
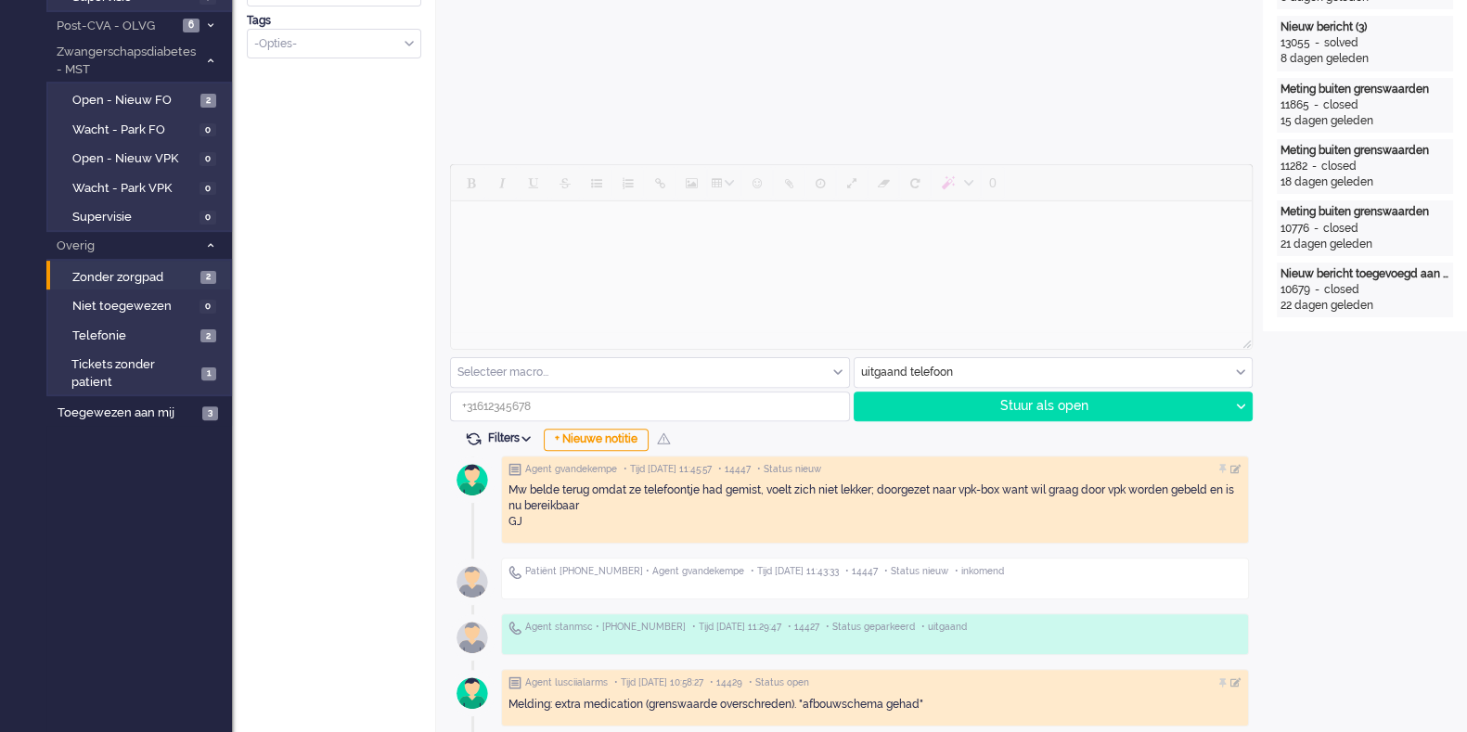
scroll to position [696, 0]
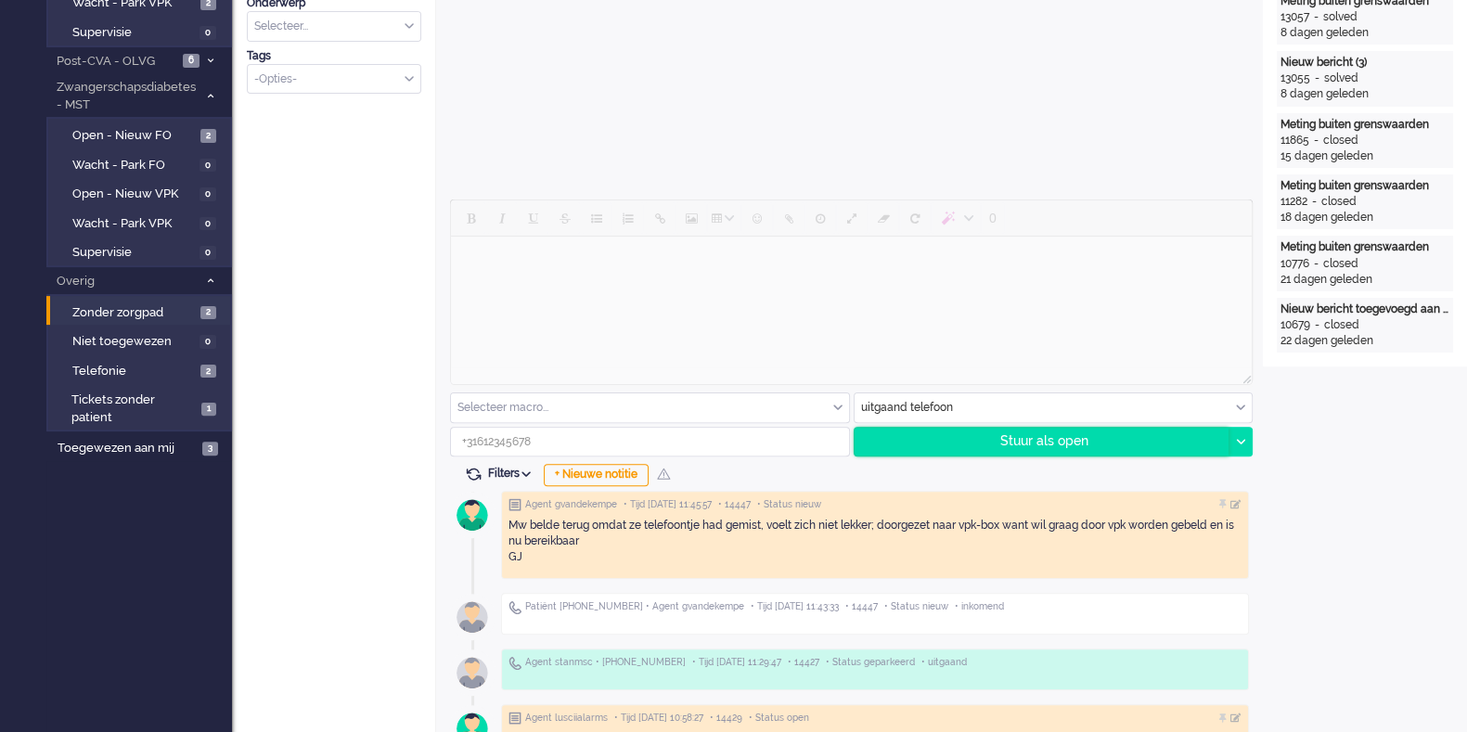
click at [958, 438] on div "Stuur als open" at bounding box center [1042, 442] width 375 height 28
type input "[PHONE_NUMBER]"
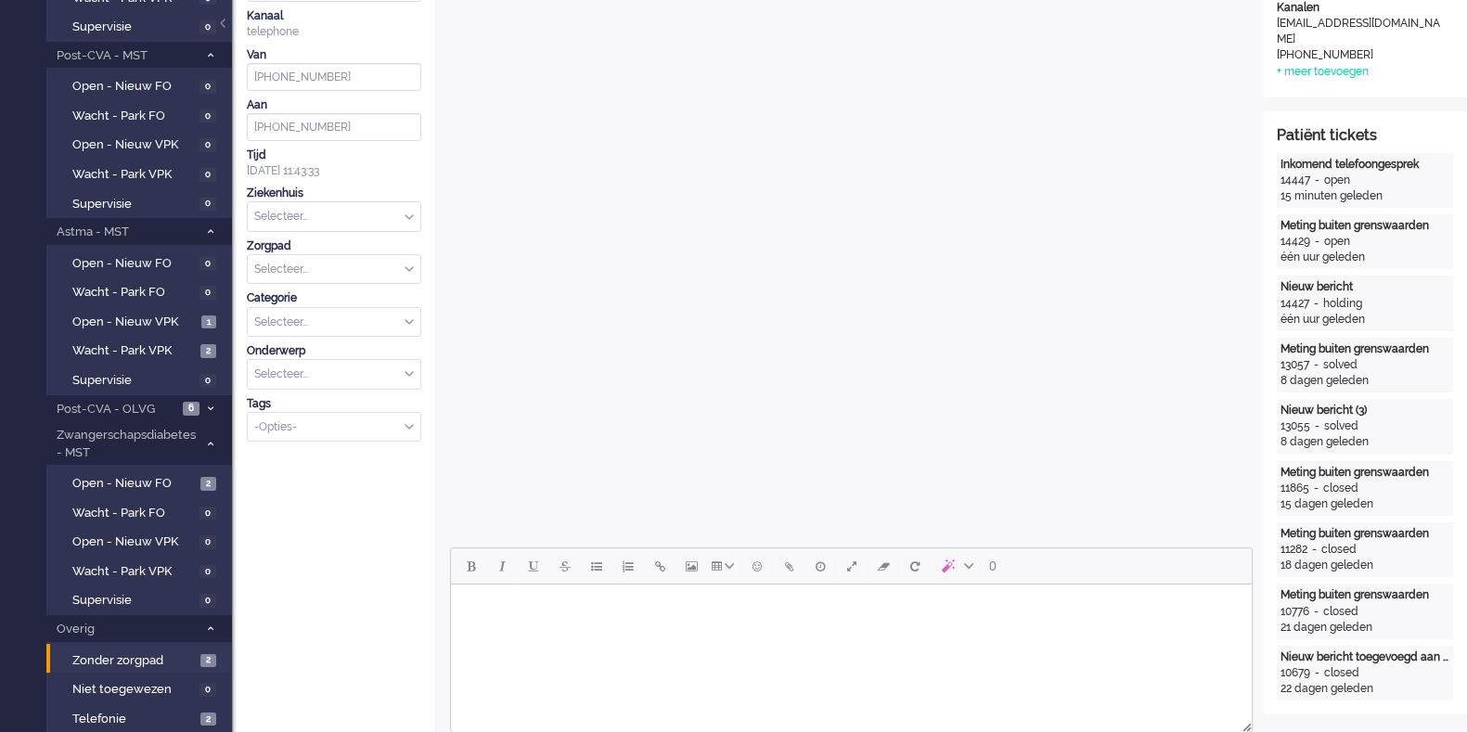
scroll to position [0, 0]
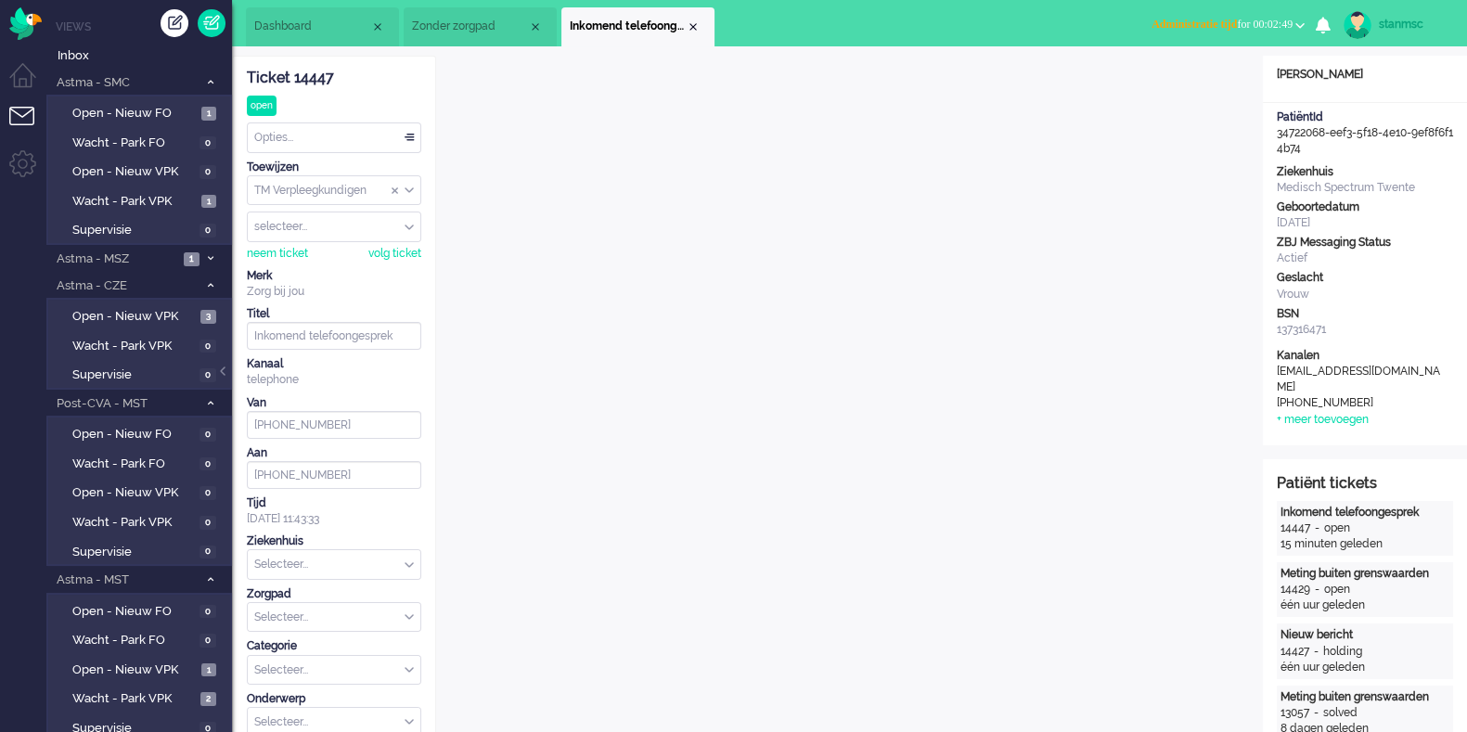
click at [1235, 23] on span "Administratie tijd for 00:02:49" at bounding box center [1222, 24] width 141 height 13
click at [1188, 83] on label "Online" at bounding box center [1227, 83] width 147 height 16
click at [409, 561] on div "Selecteer..." at bounding box center [334, 564] width 173 height 29
click at [335, 611] on span "Medisch Spectrum Twente" at bounding box center [325, 610] width 138 height 16
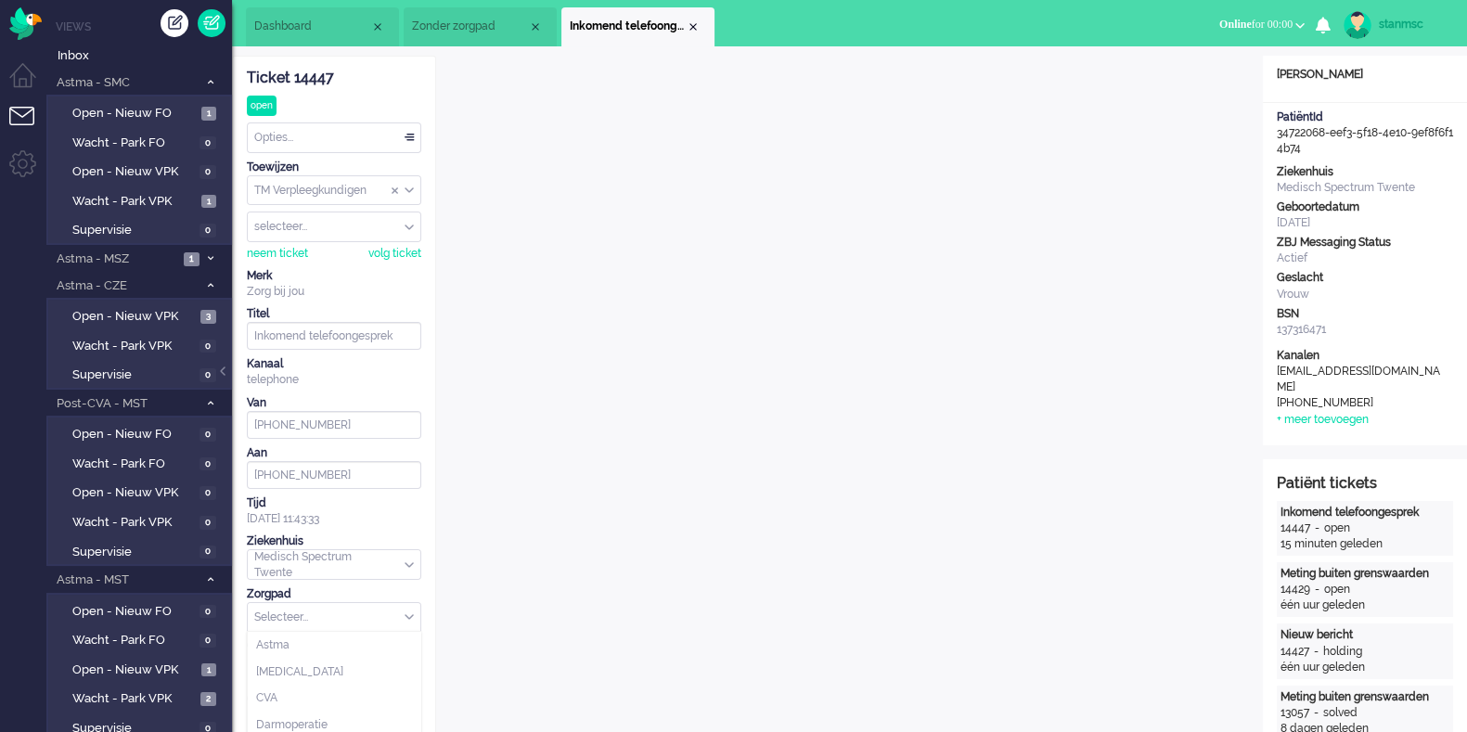
click at [409, 615] on div "Selecteer..." at bounding box center [334, 617] width 173 height 29
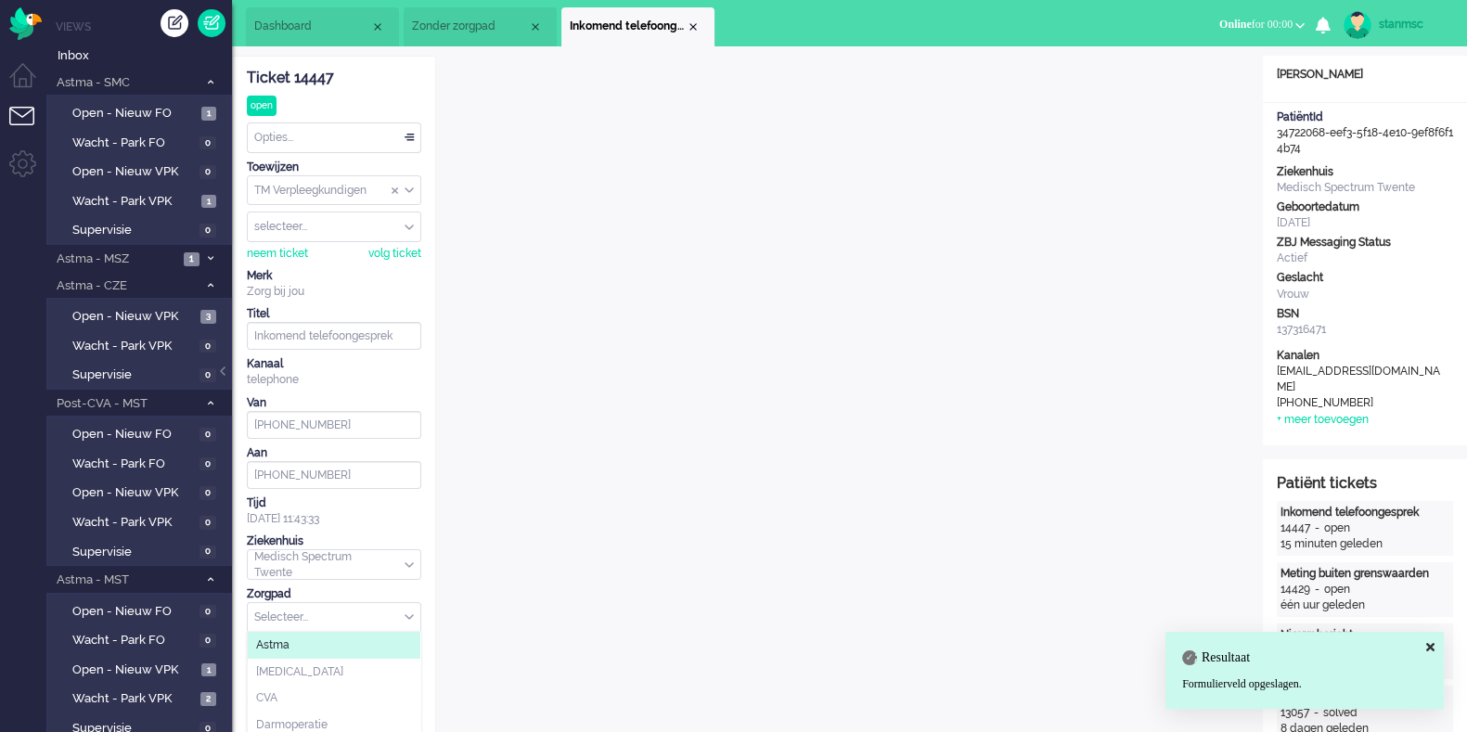
click at [313, 650] on li "Astma" at bounding box center [334, 645] width 173 height 27
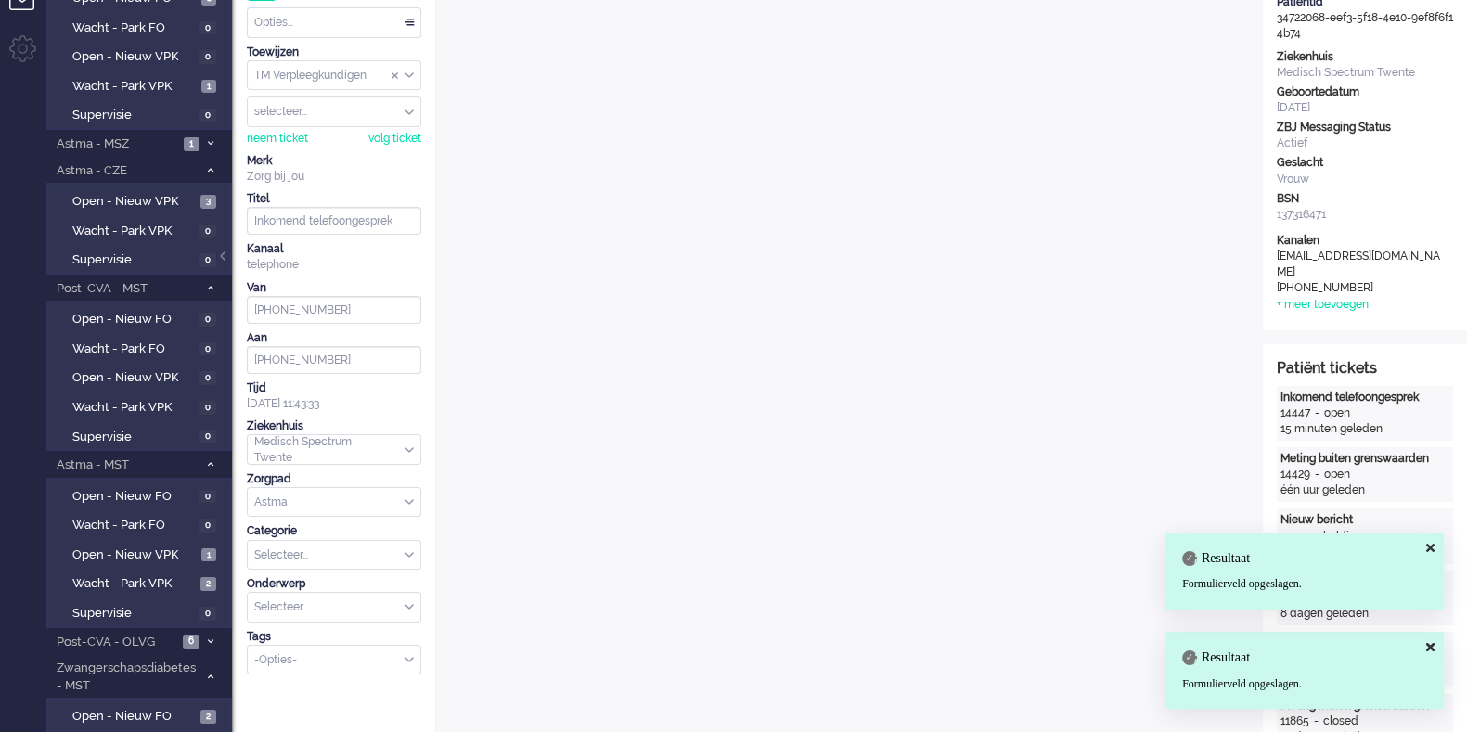
click at [407, 551] on div "Selecteer..." at bounding box center [334, 555] width 173 height 29
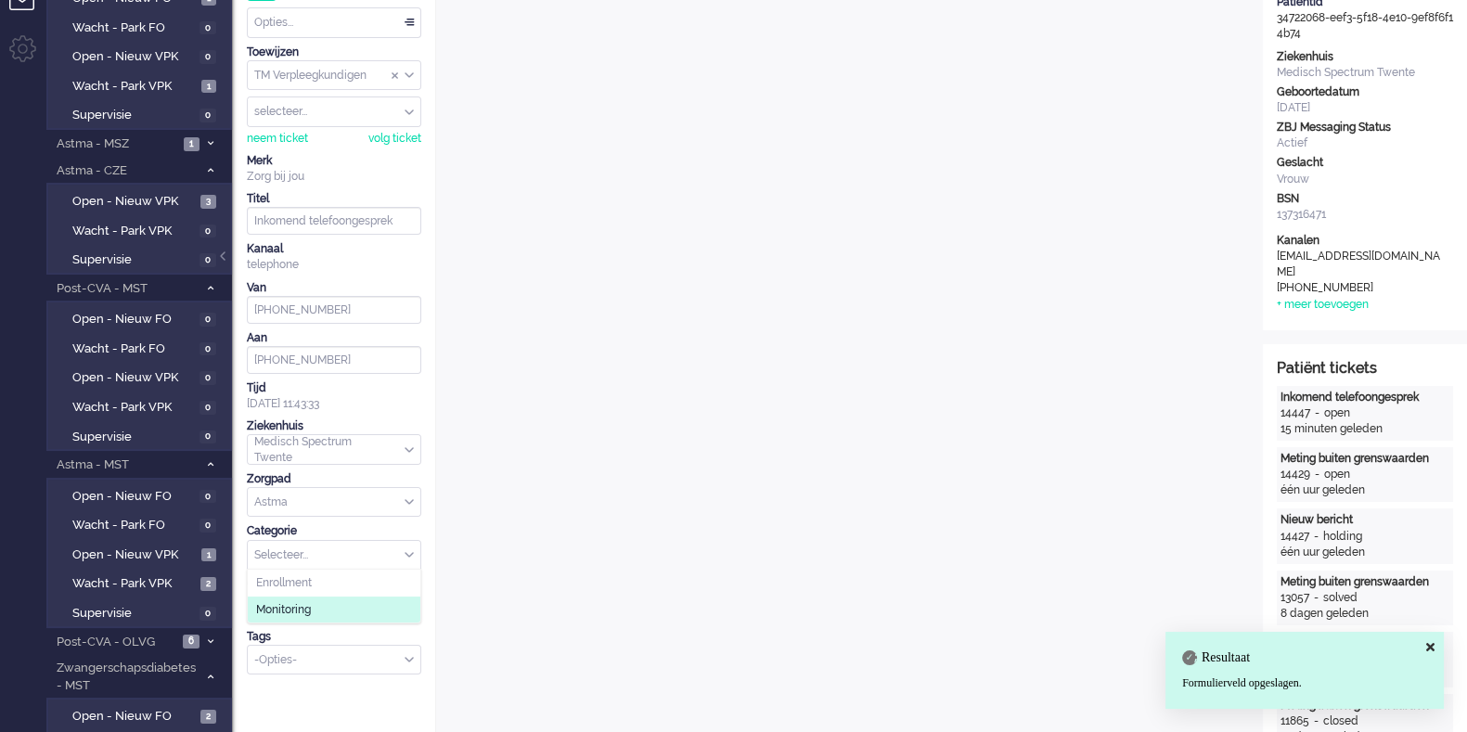
click at [311, 610] on span "Monitoring" at bounding box center [283, 610] width 55 height 16
click at [410, 653] on div "-Opties-" at bounding box center [334, 660] width 173 height 29
click at [334, 679] on li "supervisie" at bounding box center [334, 688] width 173 height 27
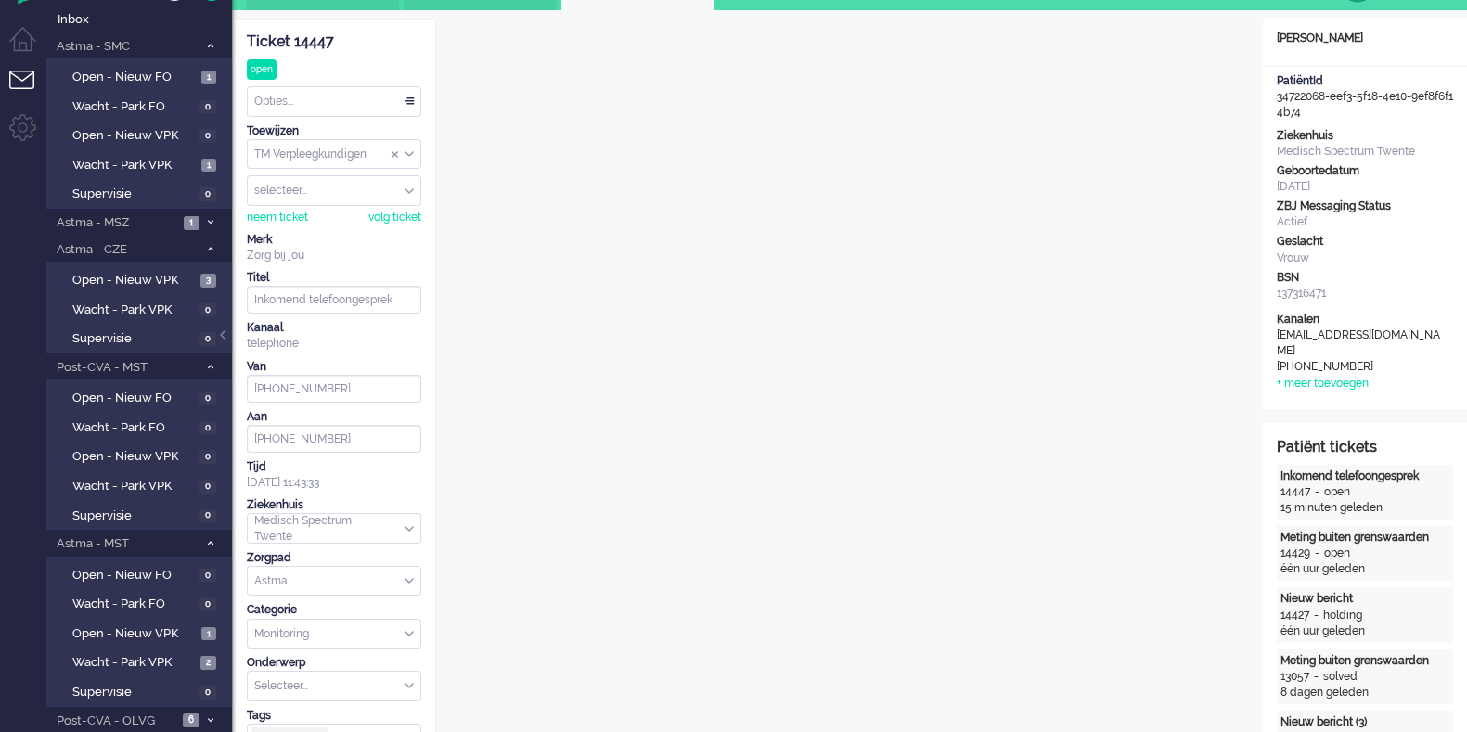
scroll to position [0, 0]
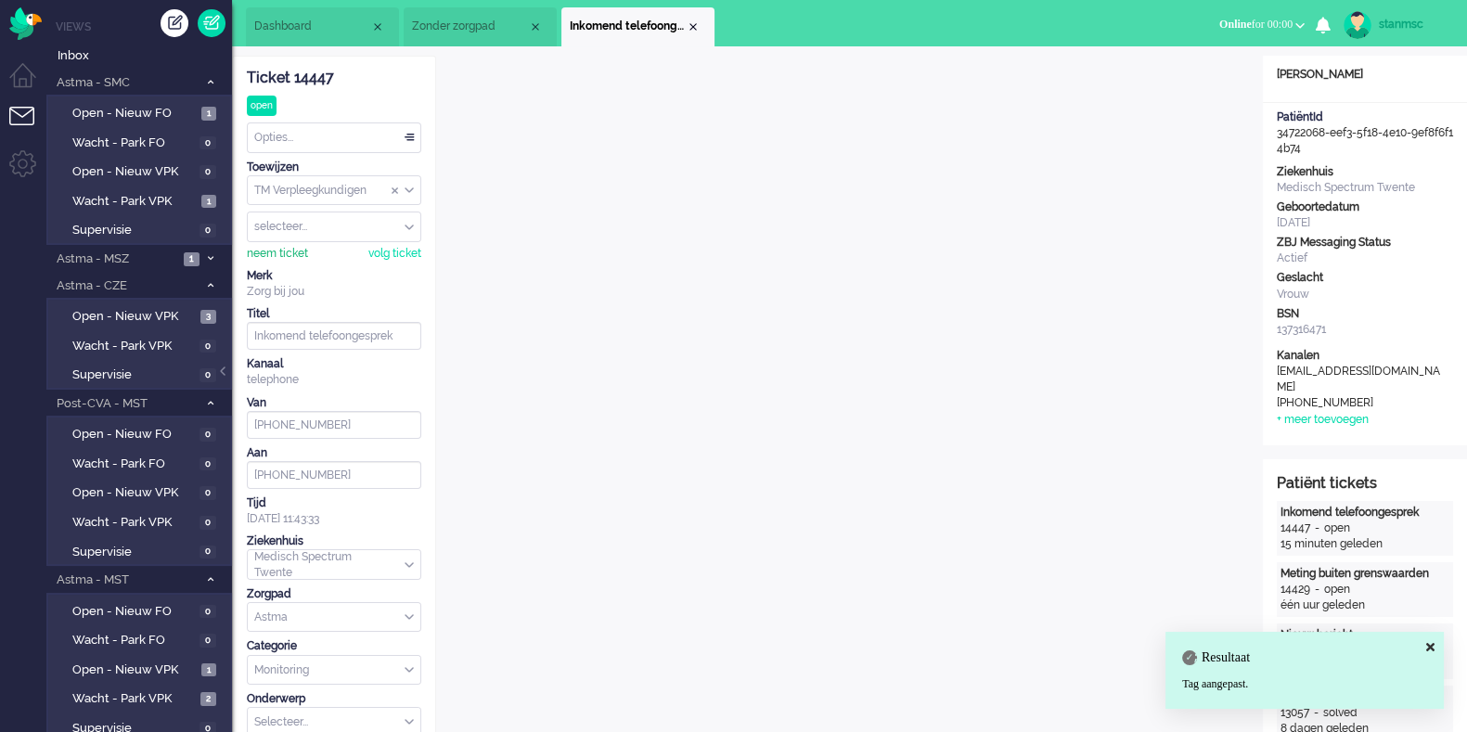
click at [292, 251] on div "neem ticket" at bounding box center [277, 254] width 61 height 16
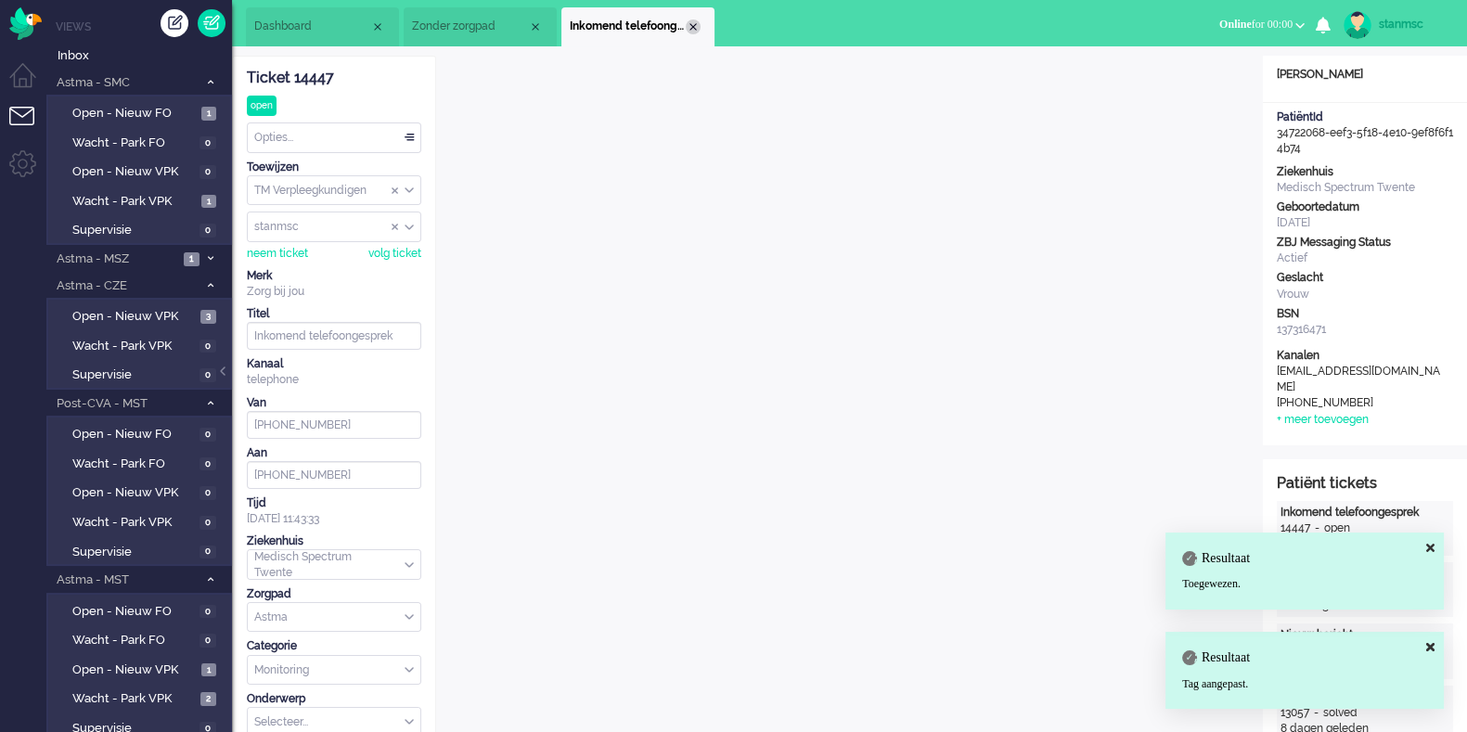
click at [695, 28] on div "Close tab" at bounding box center [693, 26] width 15 height 15
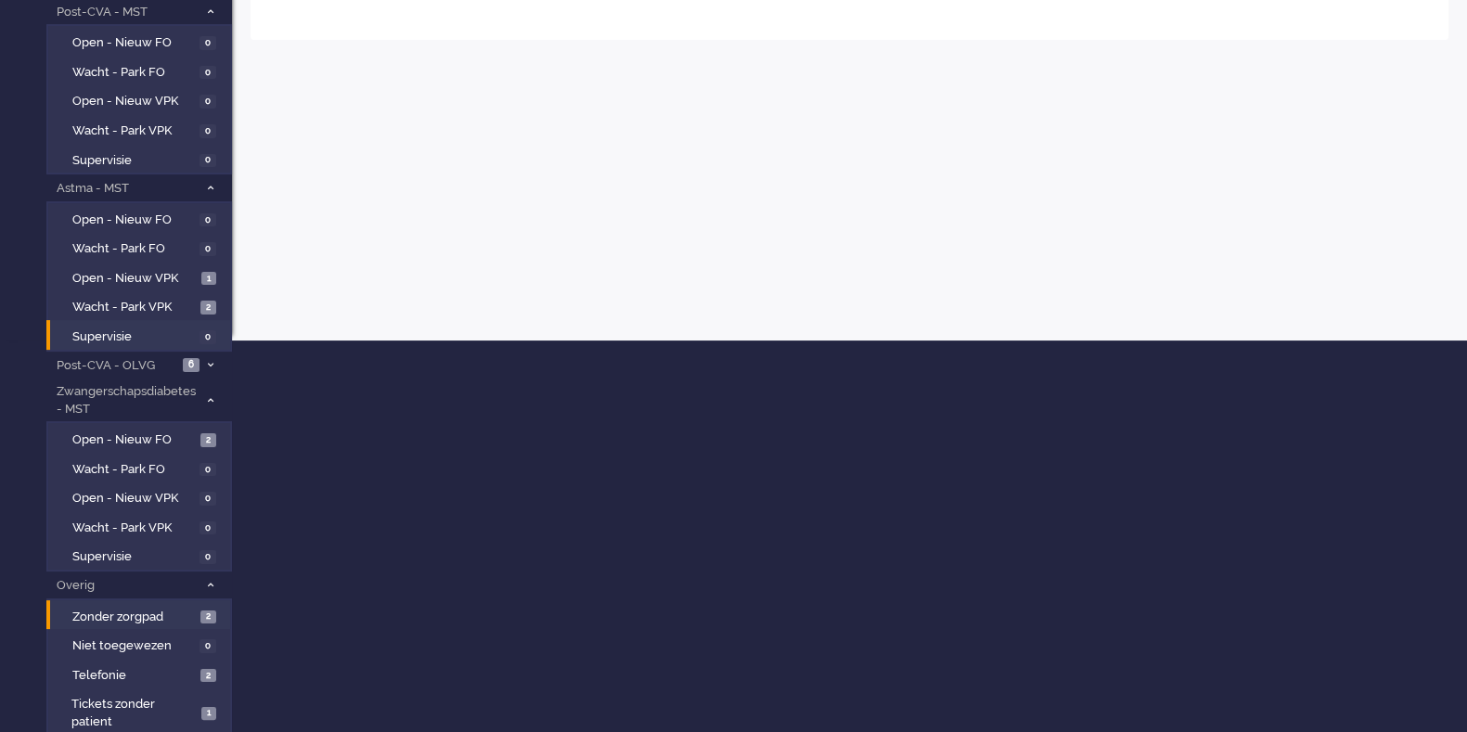
scroll to position [419, 0]
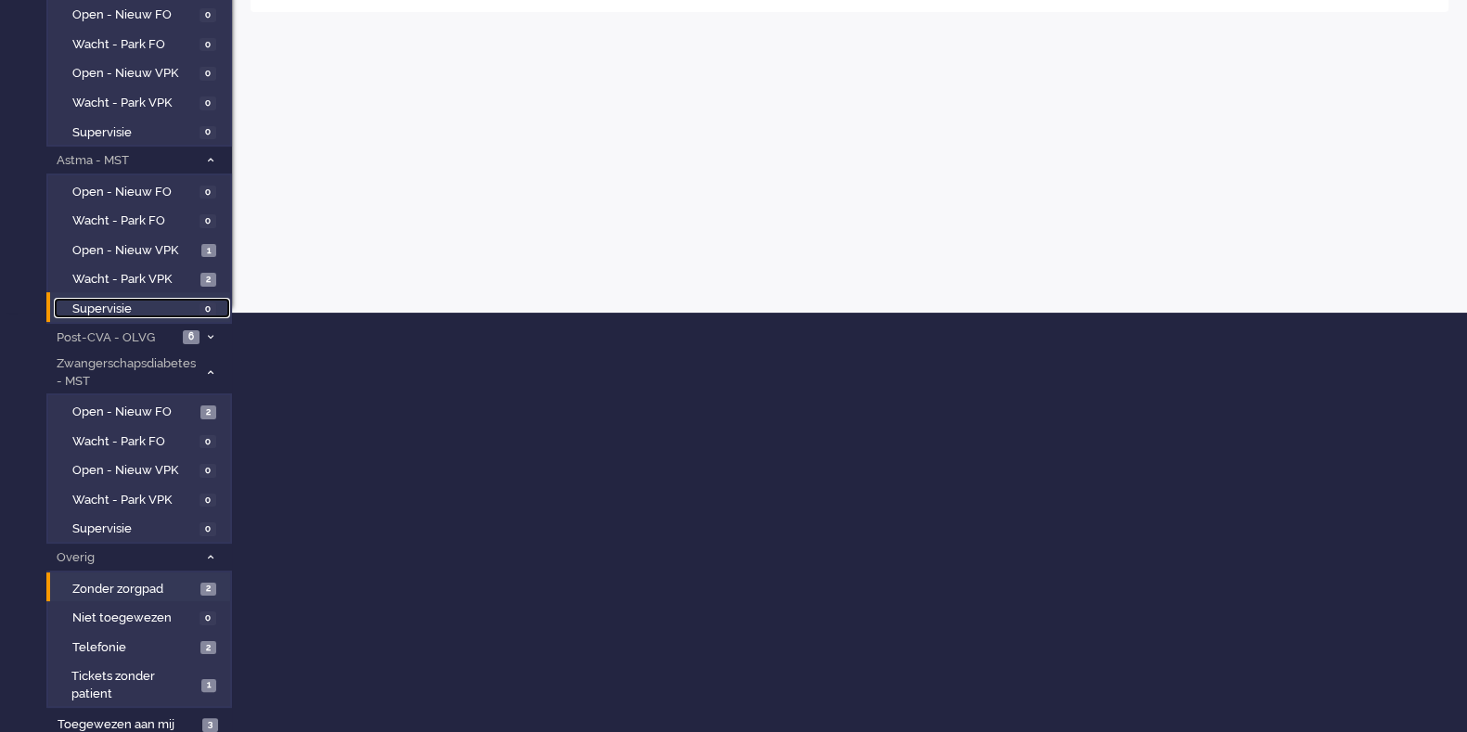
click at [137, 301] on span "Supervisie" at bounding box center [133, 310] width 122 height 18
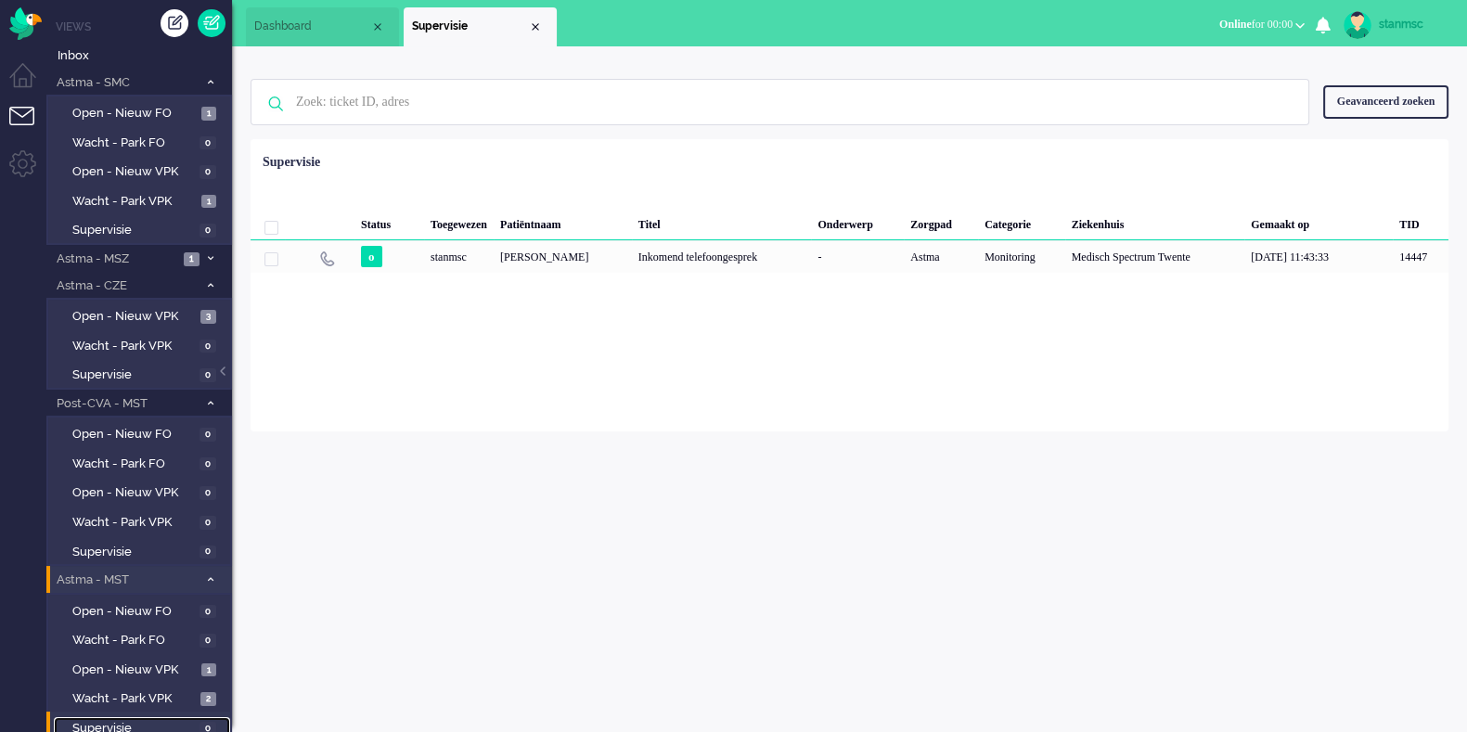
scroll to position [231, 0]
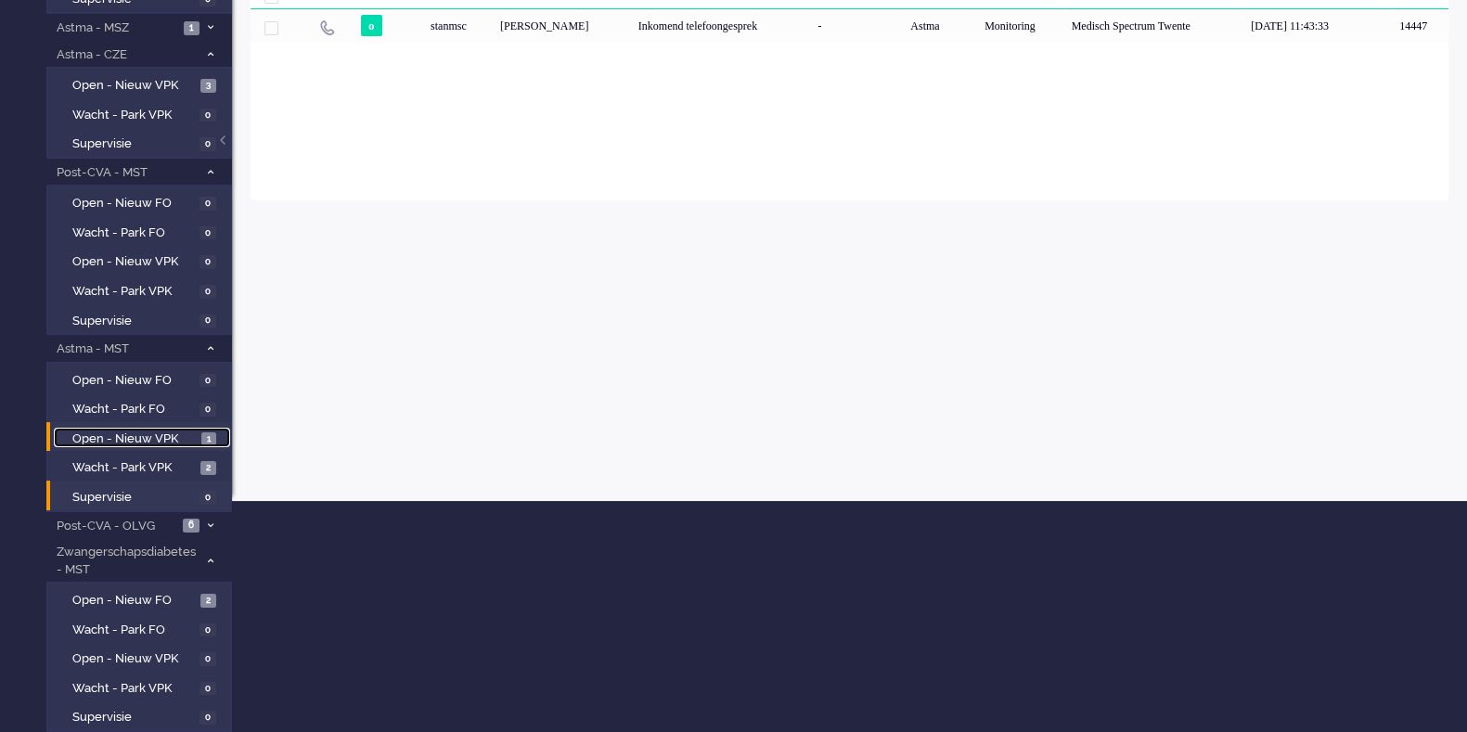
click at [149, 431] on span "Open - Nieuw VPK" at bounding box center [134, 440] width 124 height 18
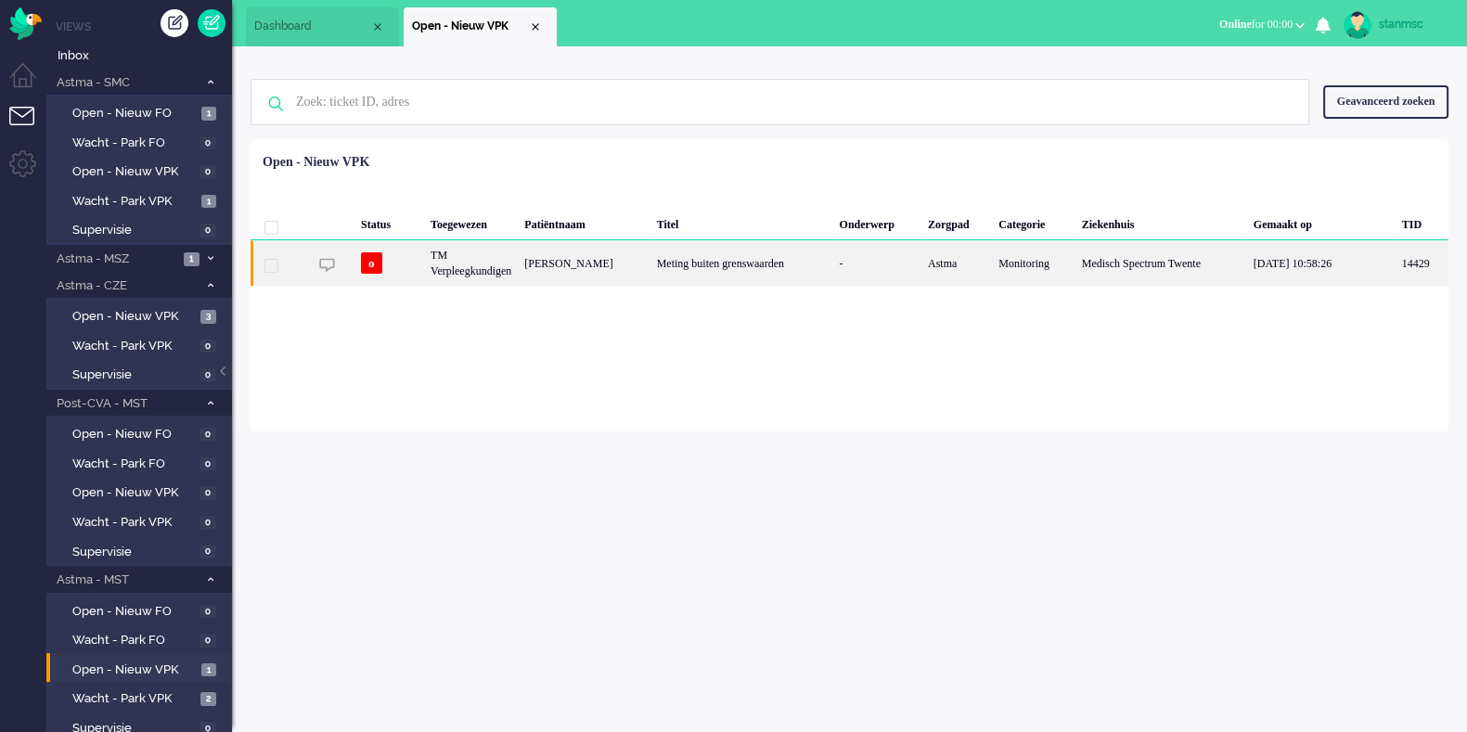
click at [505, 262] on div "TM Verpleegkundigen" at bounding box center [471, 262] width 94 height 45
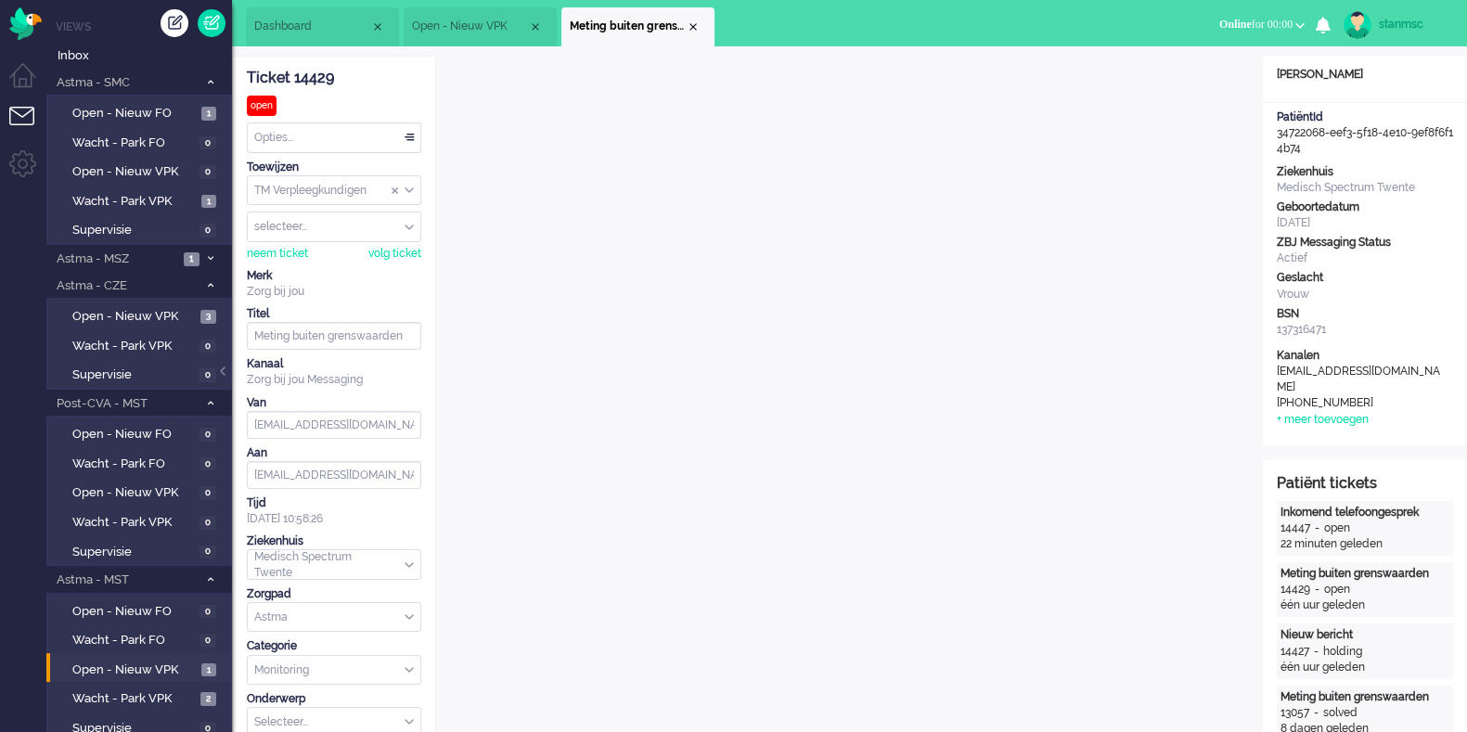
scroll to position [55, 0]
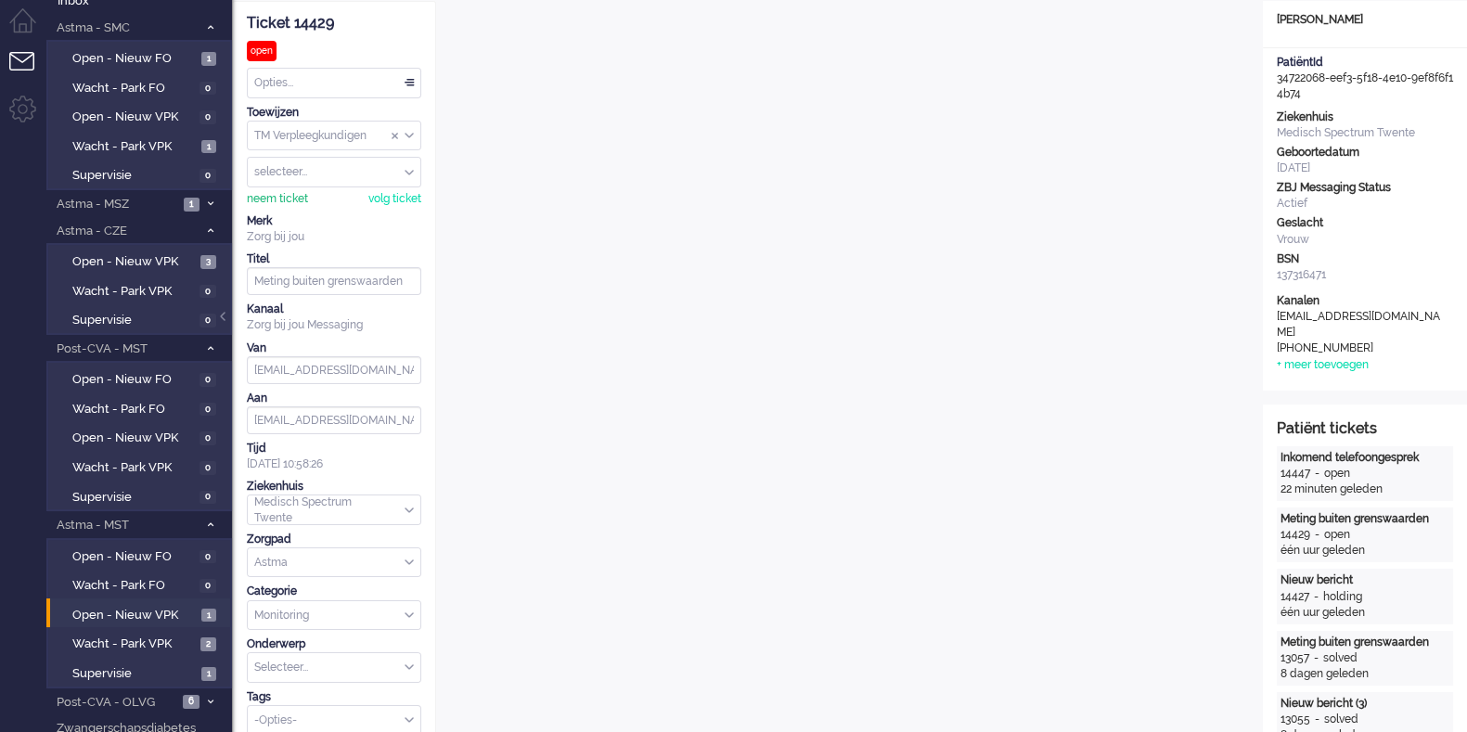
click at [288, 192] on div "neem ticket" at bounding box center [277, 199] width 61 height 16
click at [343, 86] on div "Opties..." at bounding box center [334, 83] width 173 height 29
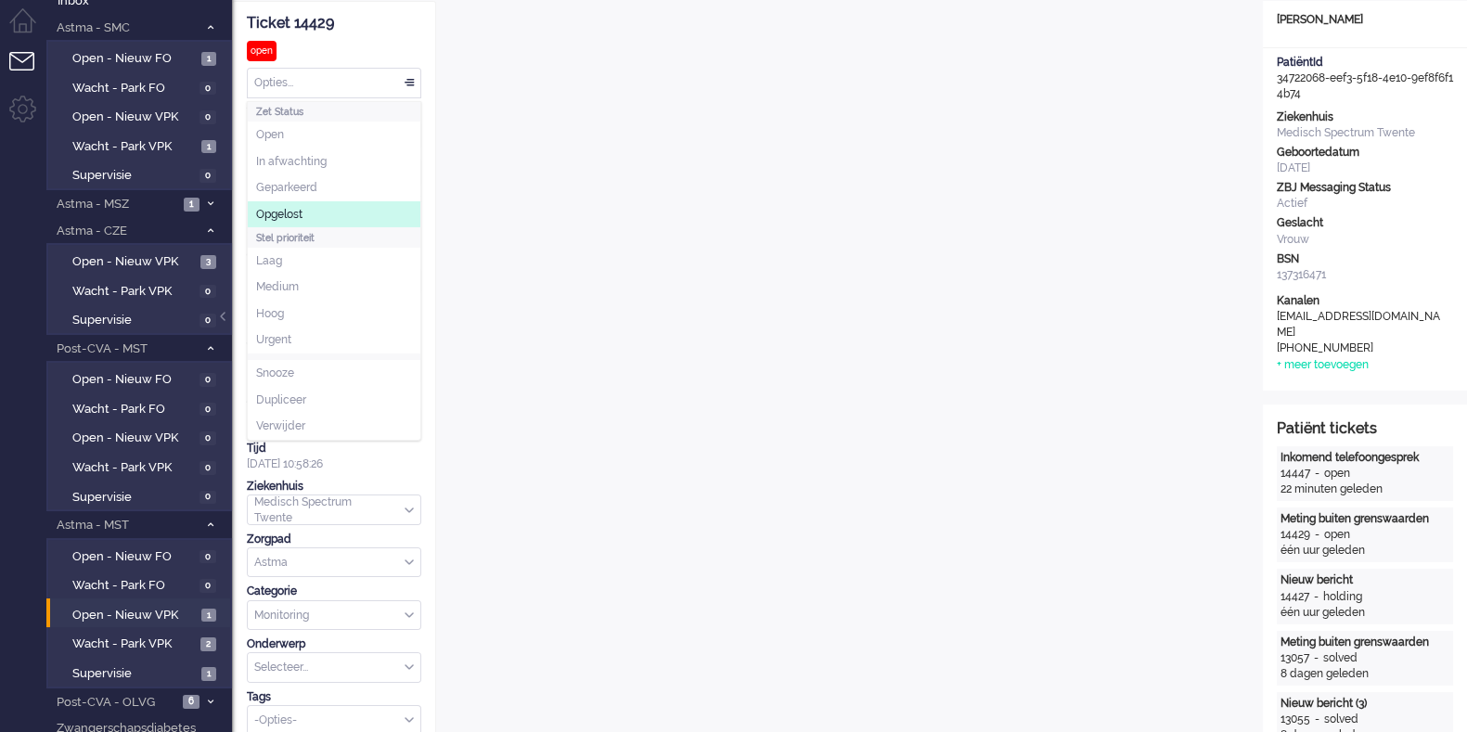
click at [311, 209] on li "Opgelost" at bounding box center [334, 214] width 173 height 27
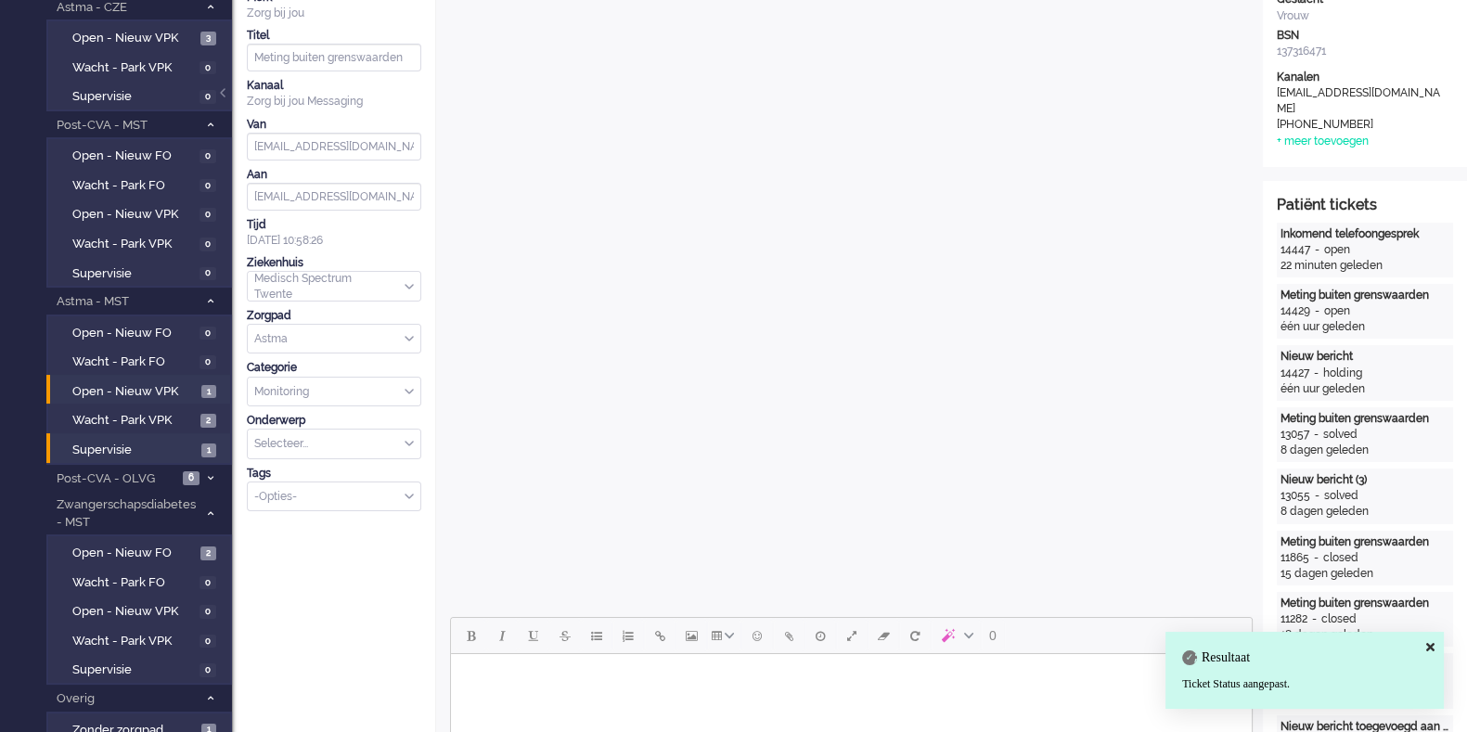
scroll to position [288, 0]
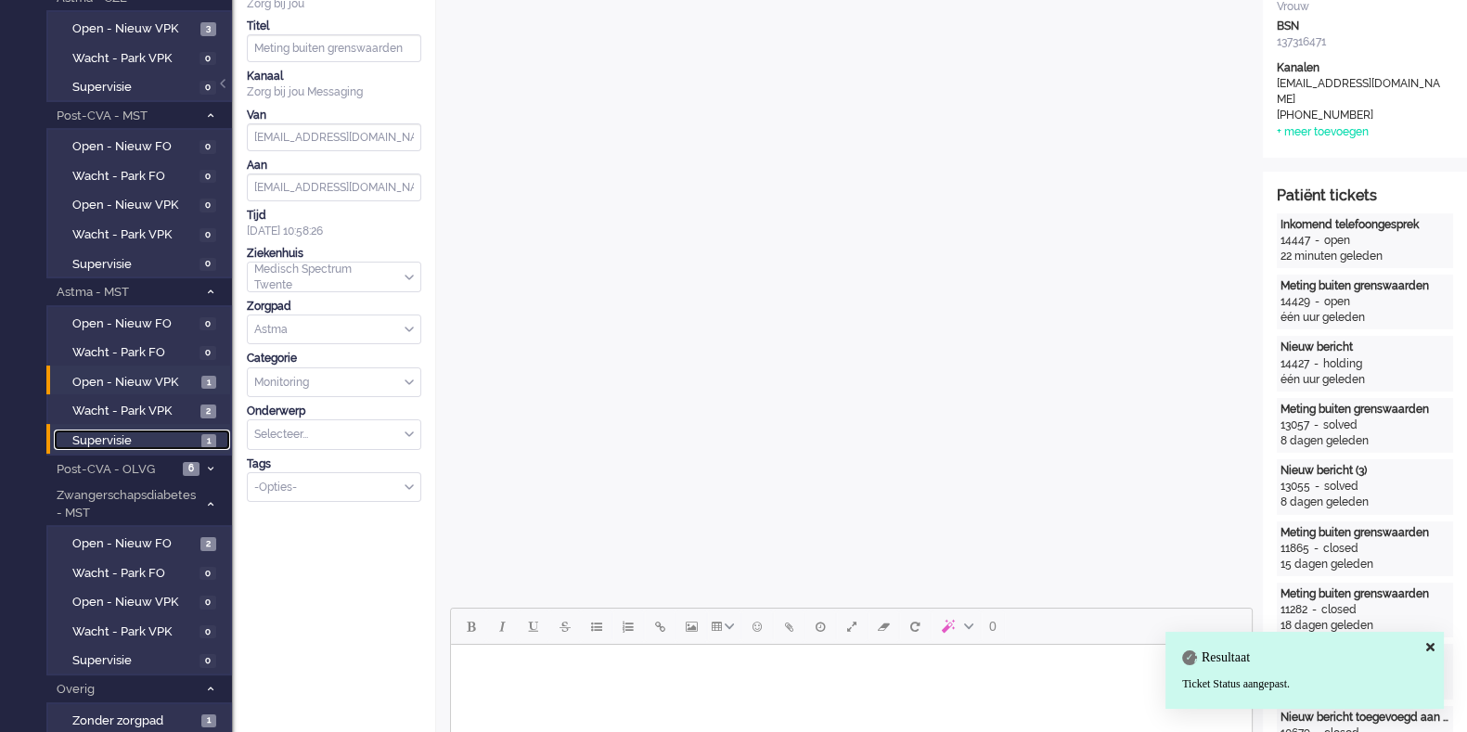
click at [123, 437] on span "Supervisie" at bounding box center [134, 441] width 124 height 18
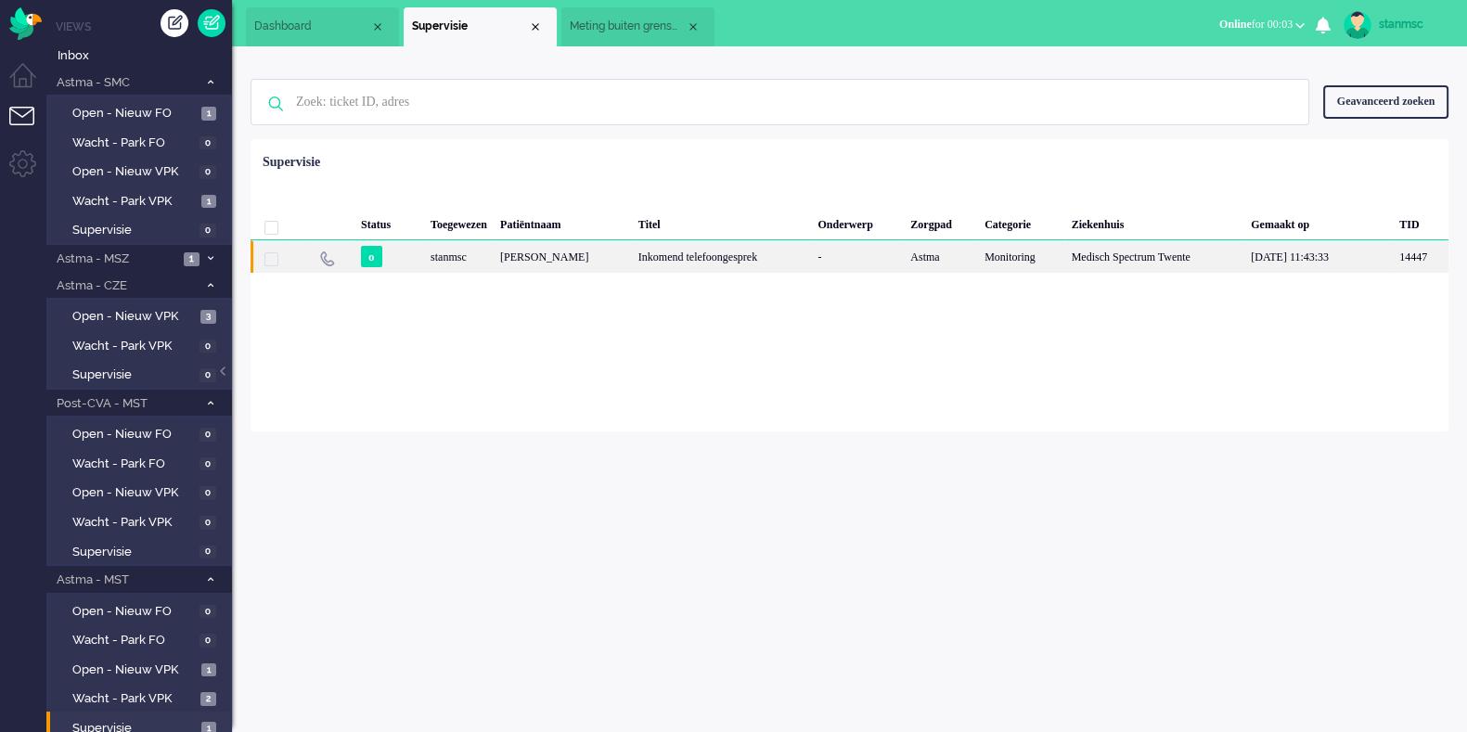
click at [413, 251] on div "o" at bounding box center [389, 256] width 70 height 32
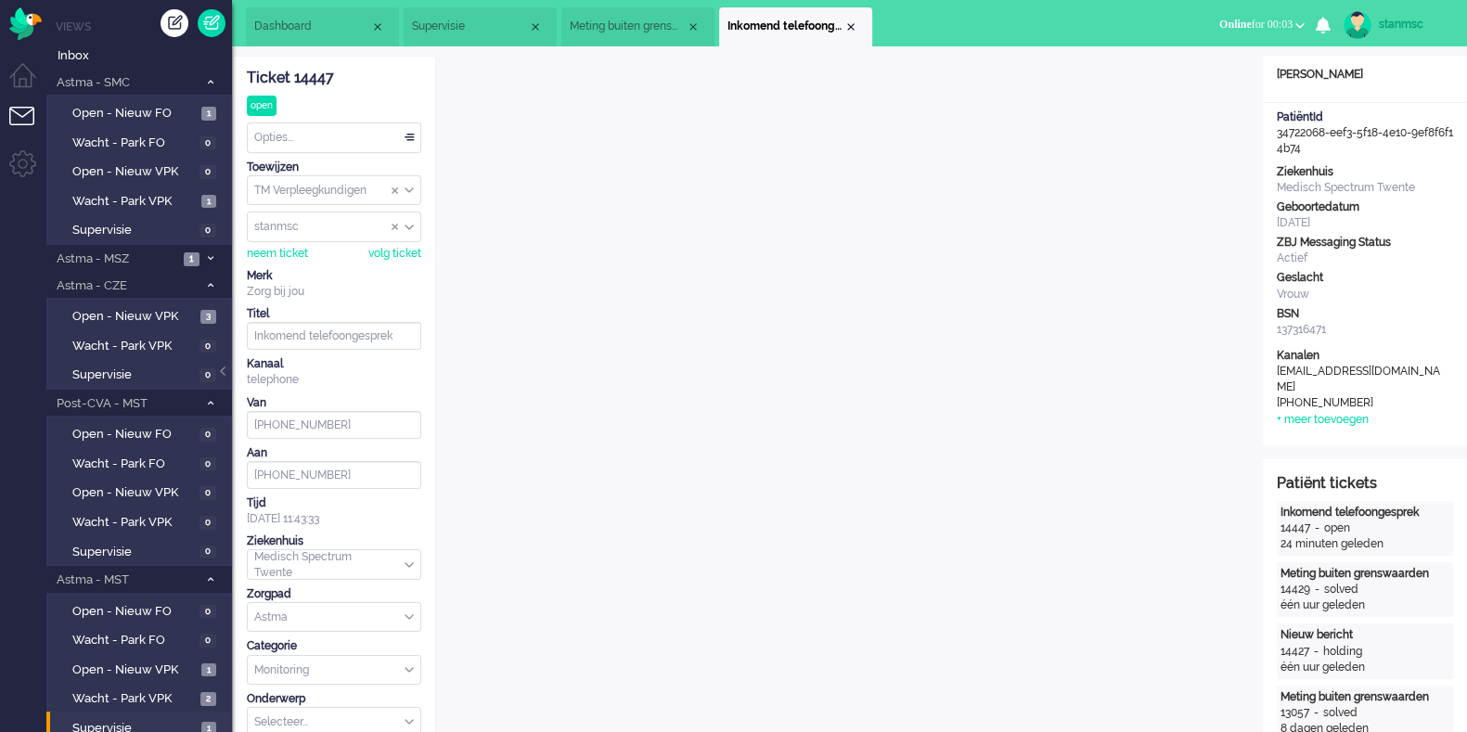
click at [326, 136] on div "Opties..." at bounding box center [334, 137] width 173 height 29
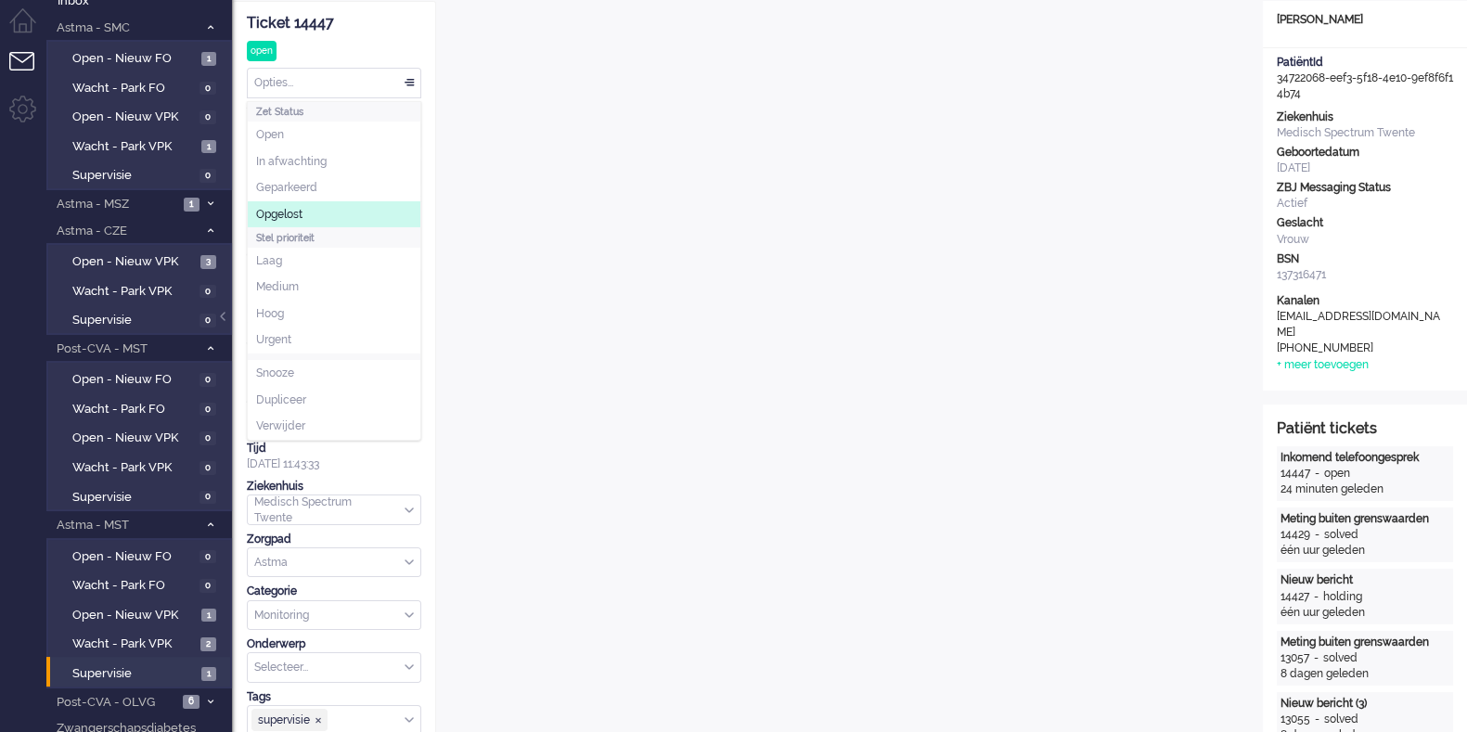
click at [341, 79] on div "Opties..." at bounding box center [334, 83] width 173 height 29
click at [299, 207] on span "Opgelost" at bounding box center [279, 215] width 46 height 16
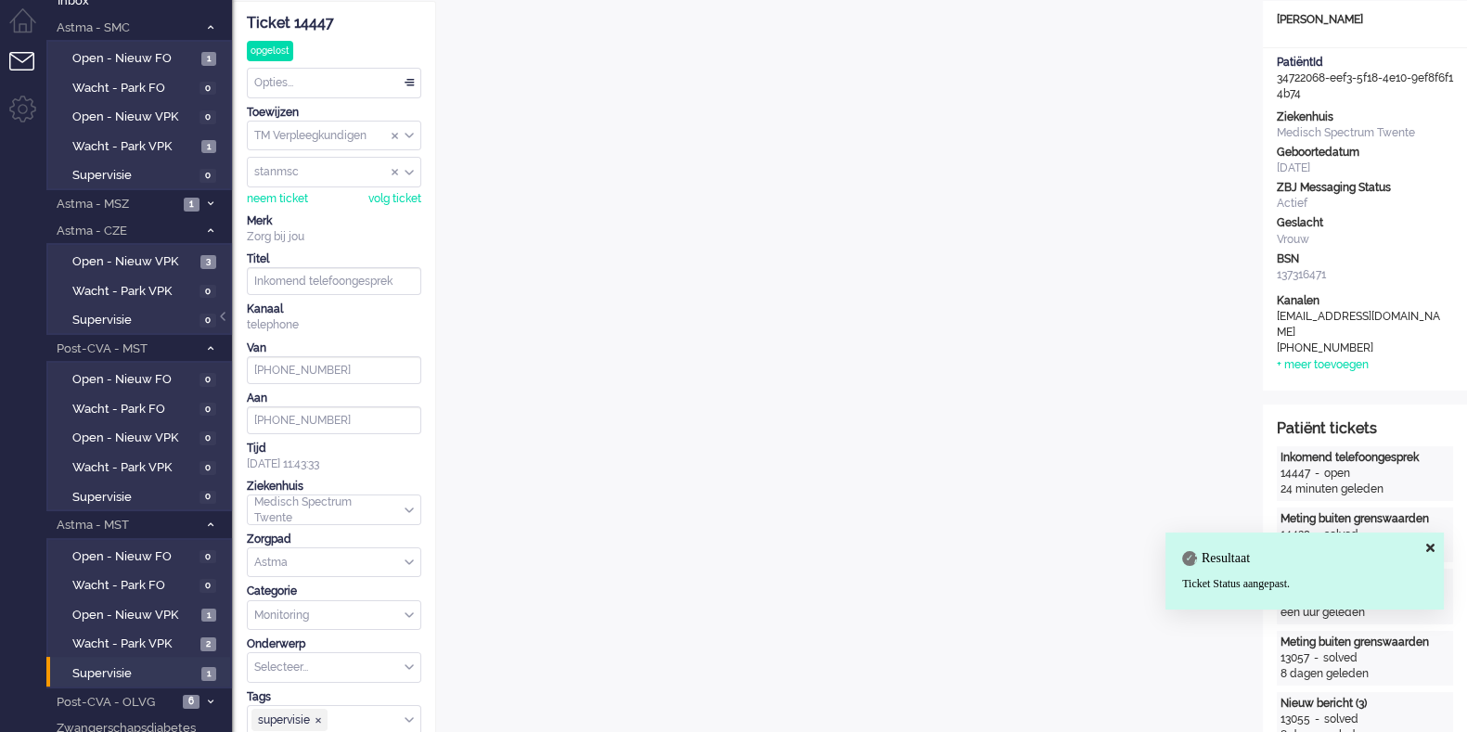
scroll to position [0, 0]
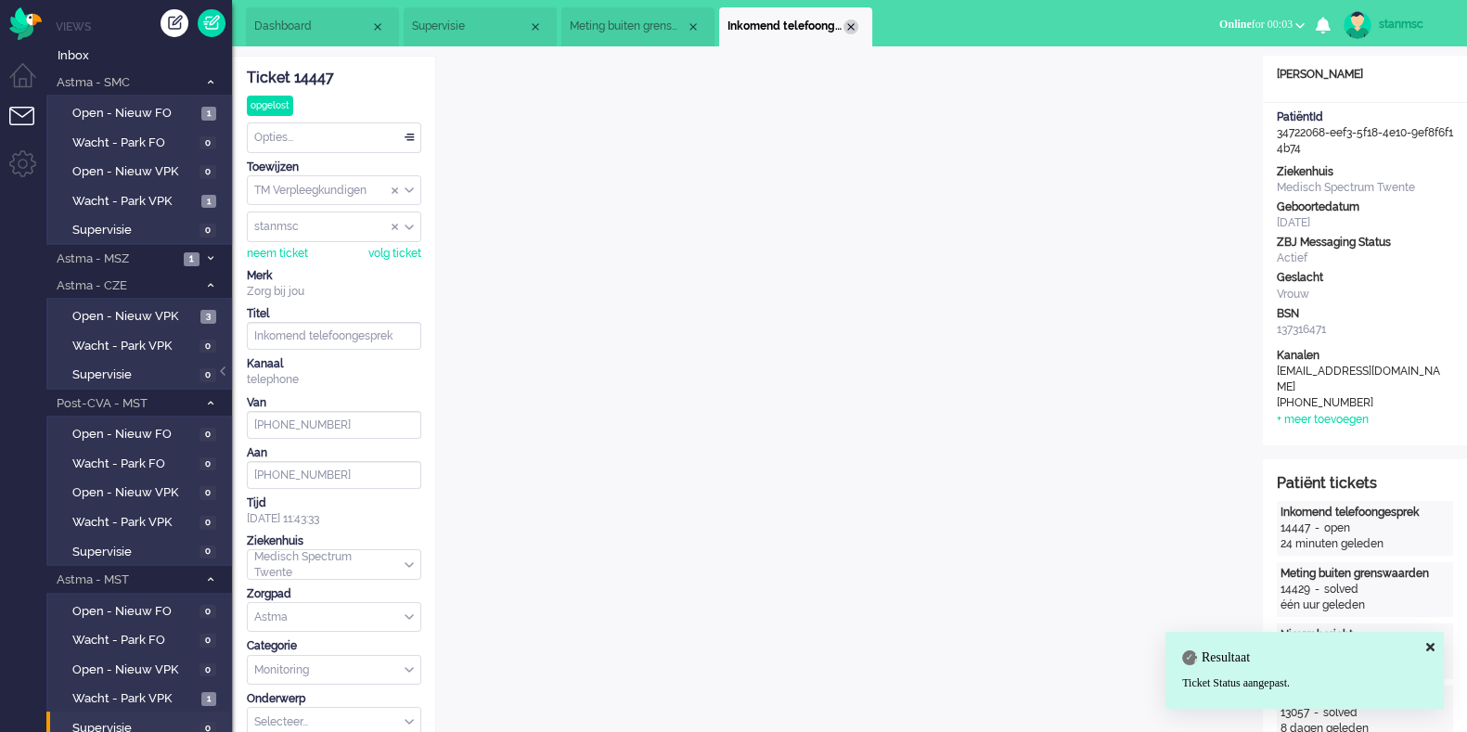
click at [853, 26] on div "Close tab" at bounding box center [850, 26] width 15 height 15
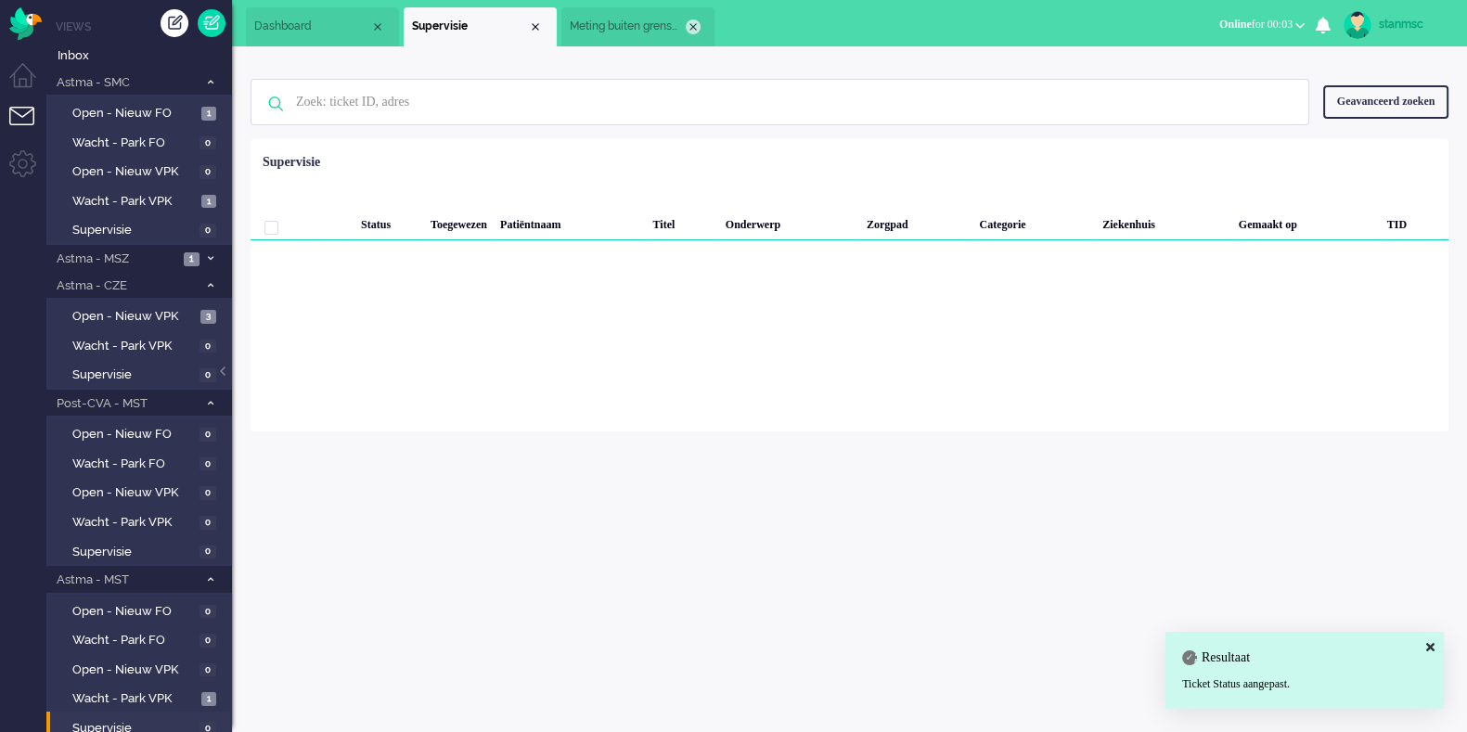
click at [696, 24] on div "Close tab" at bounding box center [693, 26] width 15 height 15
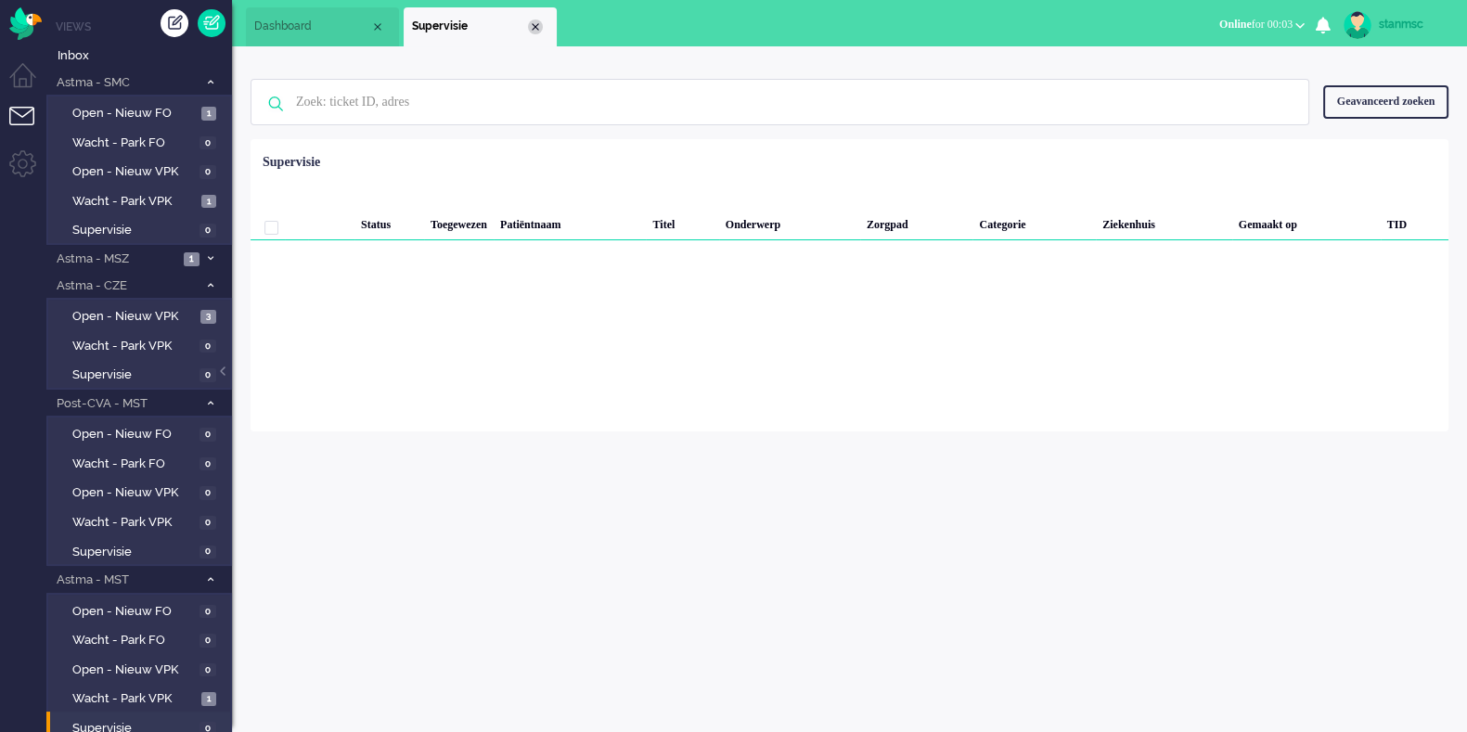
click at [535, 21] on div "Close tab" at bounding box center [535, 26] width 15 height 15
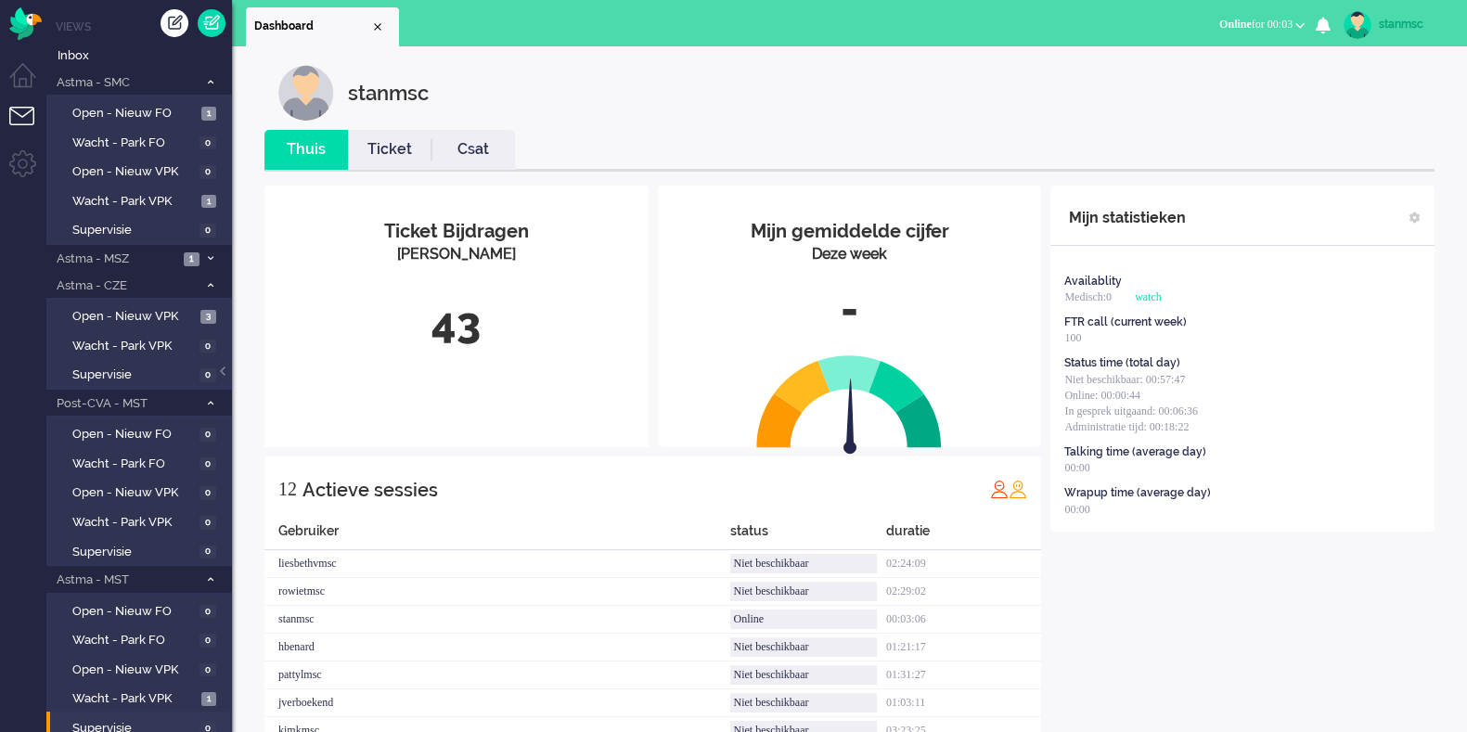
click at [392, 154] on link "Ticket" at bounding box center [390, 149] width 84 height 21
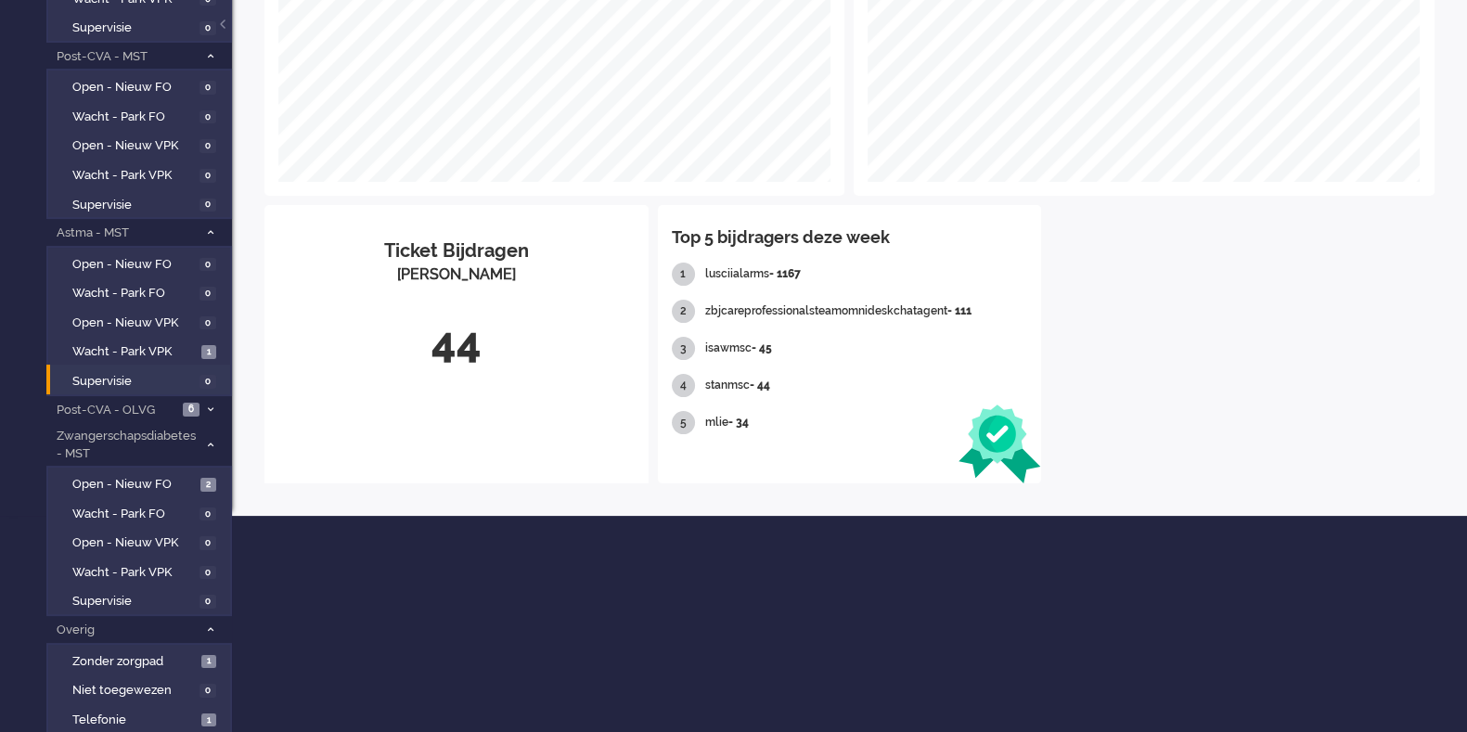
scroll to position [348, 0]
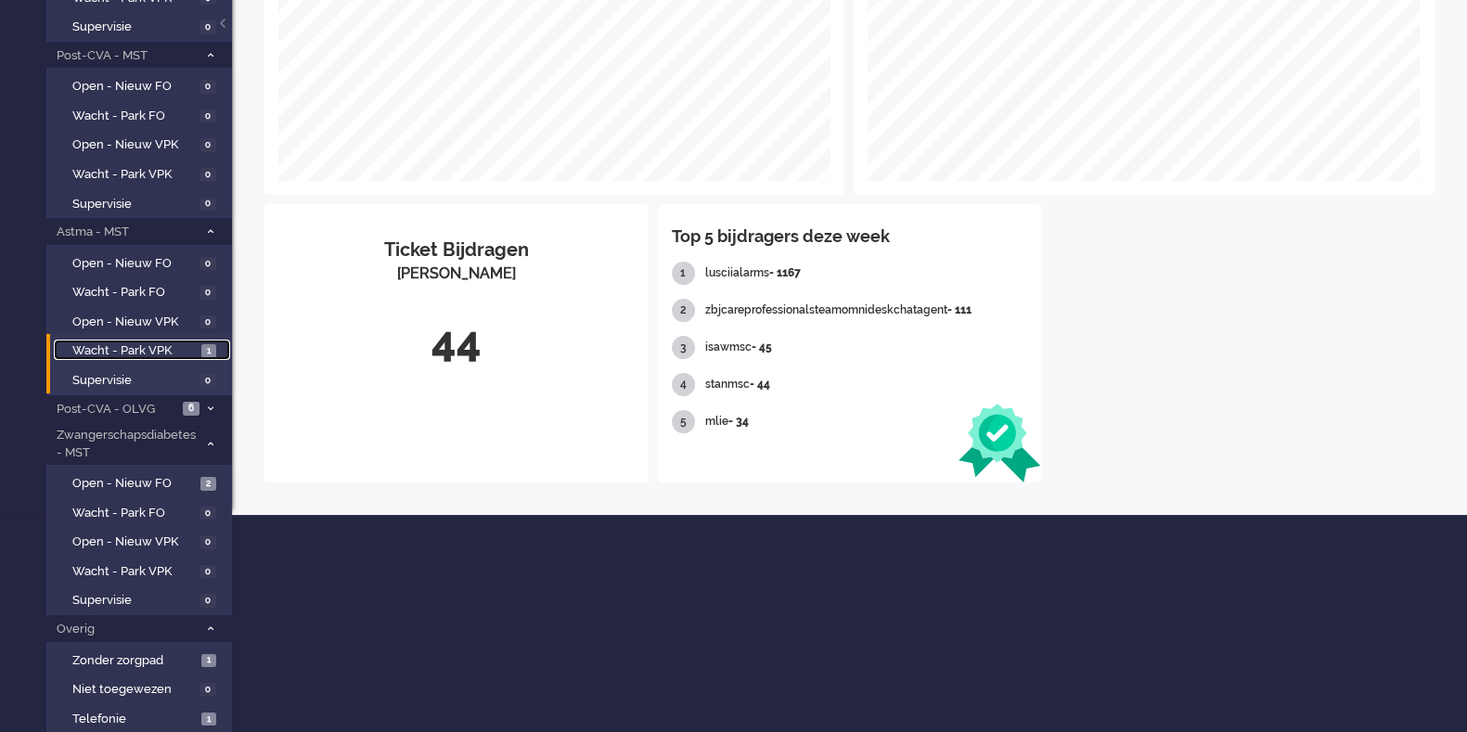
click at [137, 345] on span "Wacht - Park VPK" at bounding box center [134, 351] width 124 height 18
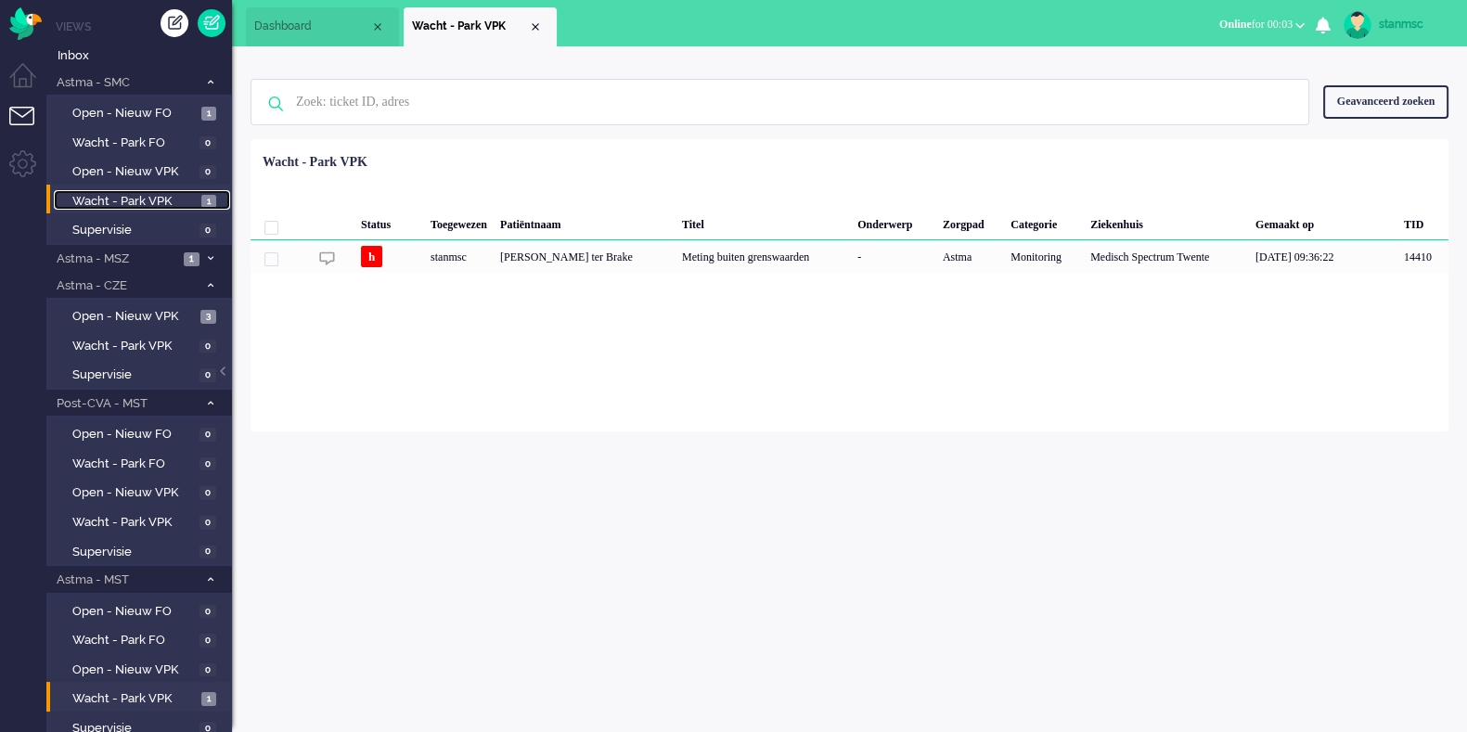
click at [106, 197] on span "Wacht - Park VPK" at bounding box center [134, 202] width 124 height 18
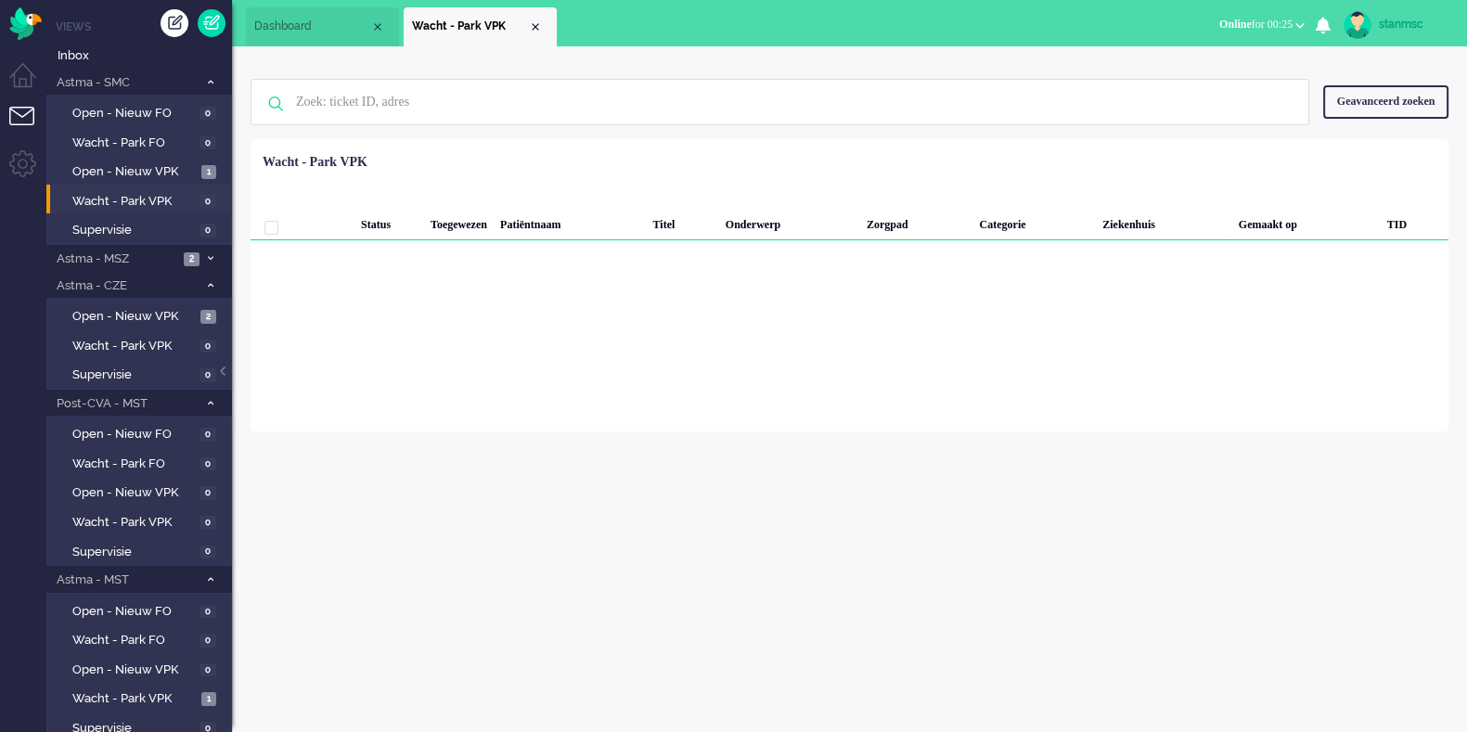
click at [1268, 23] on span "Online for 00:25" at bounding box center [1255, 24] width 73 height 13
click at [1202, 64] on label "Niet beschikbaar" at bounding box center [1227, 63] width 147 height 16
